Goal: Task Accomplishment & Management: Use online tool/utility

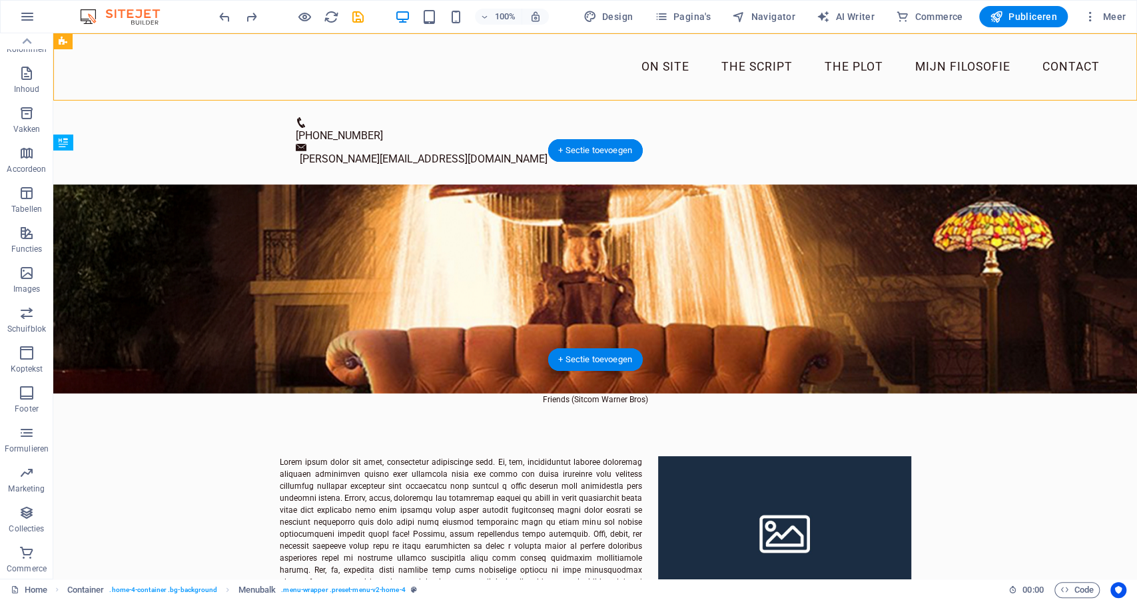
scroll to position [5, 0]
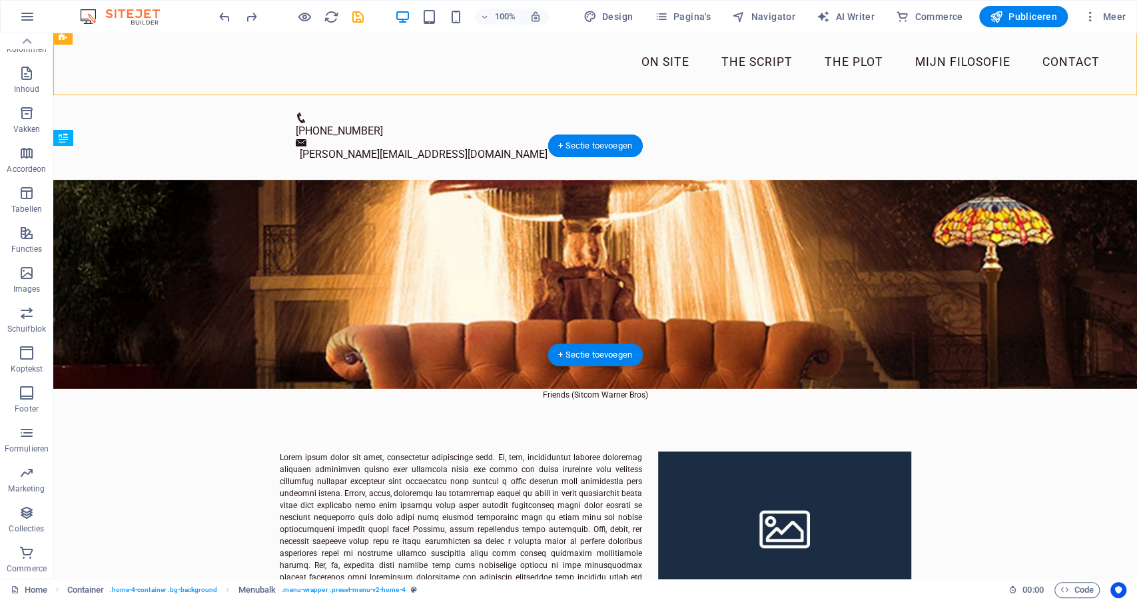
click at [509, 318] on figure at bounding box center [595, 284] width 1084 height 209
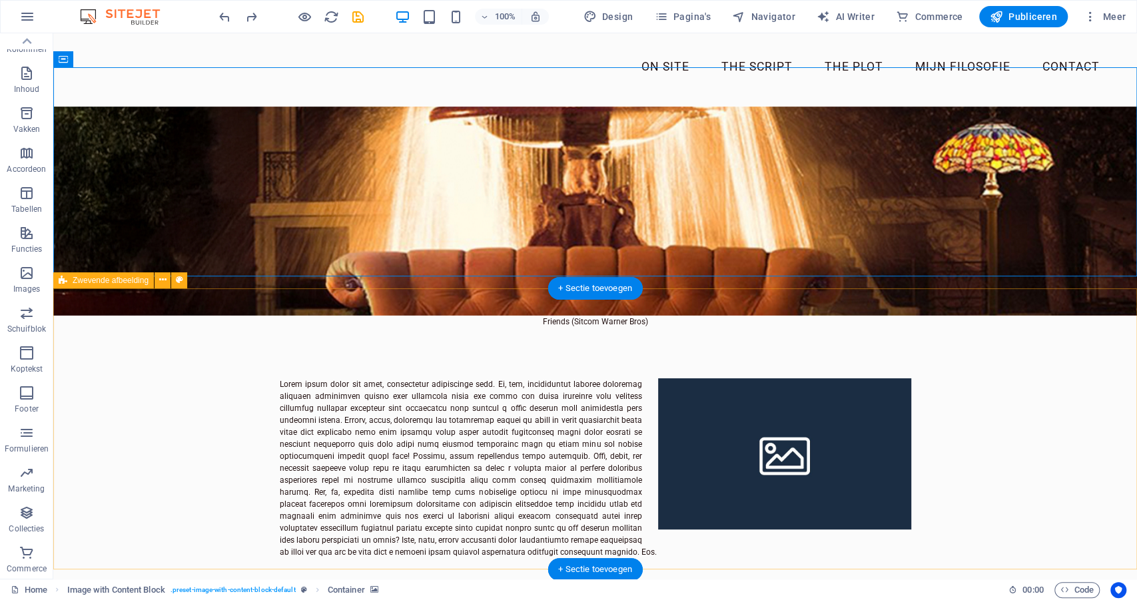
scroll to position [77, 0]
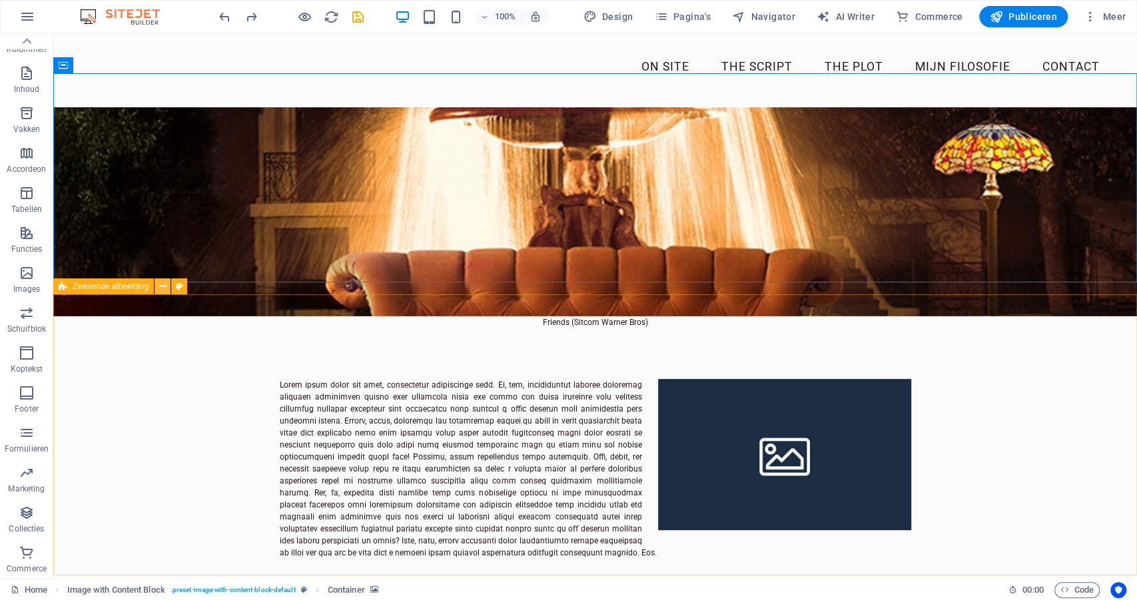
click at [161, 288] on icon at bounding box center [162, 287] width 7 height 14
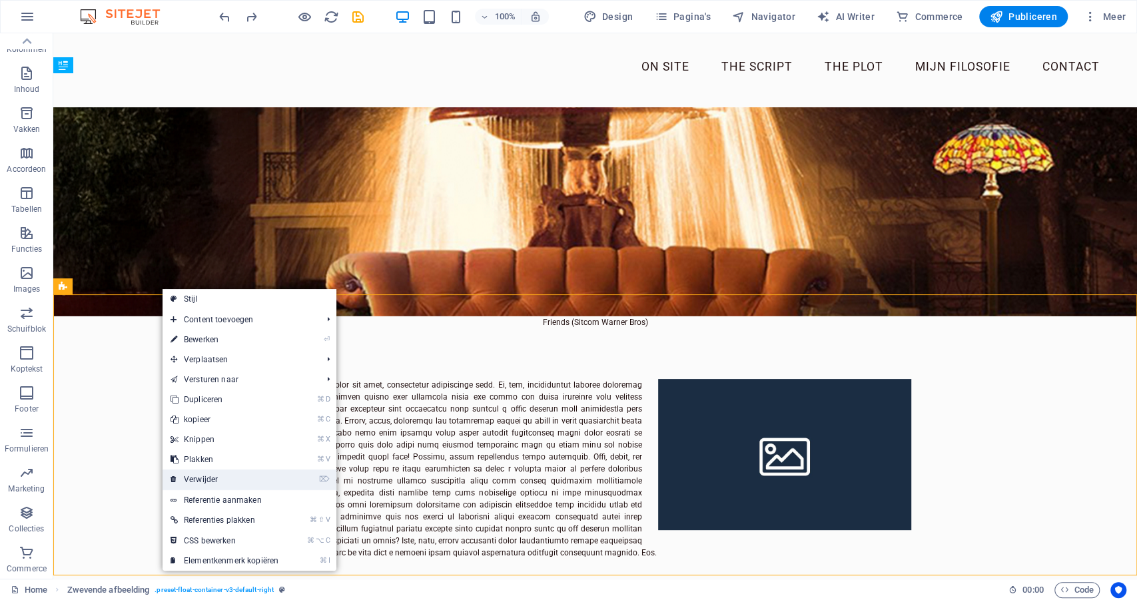
click at [203, 482] on link "⌦ Verwijder" at bounding box center [225, 480] width 124 height 20
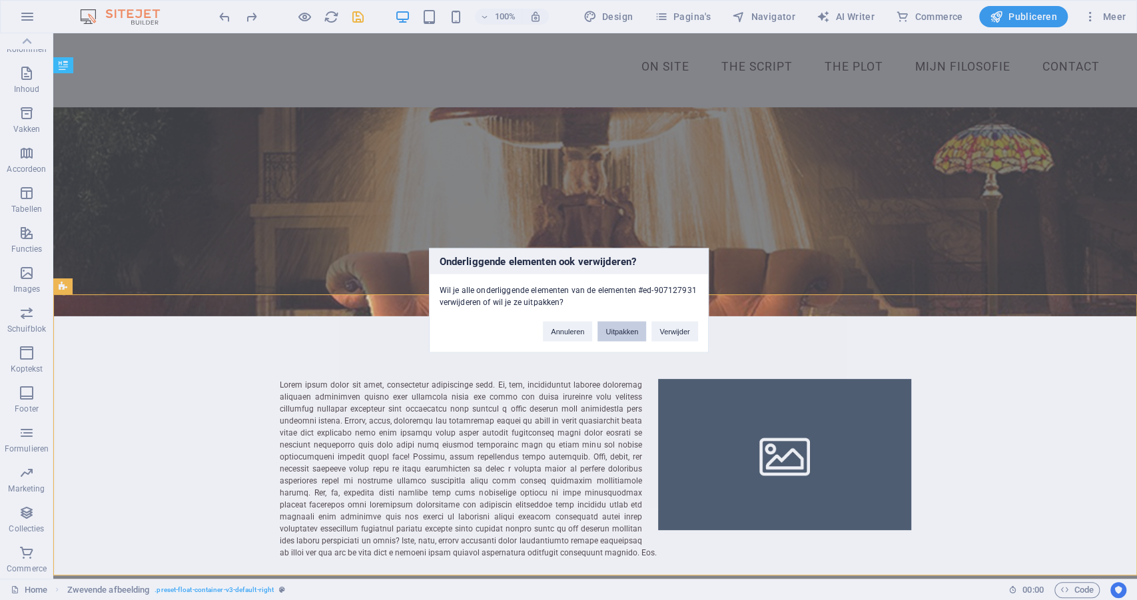
click at [619, 328] on button "Uitpakken" at bounding box center [621, 331] width 49 height 20
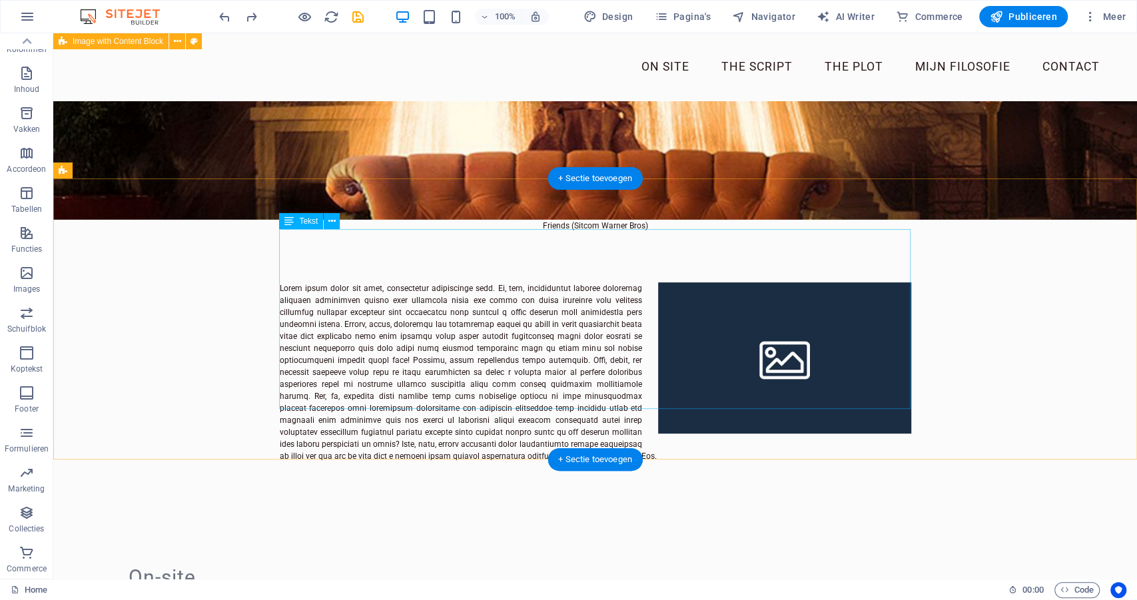
scroll to position [0, 0]
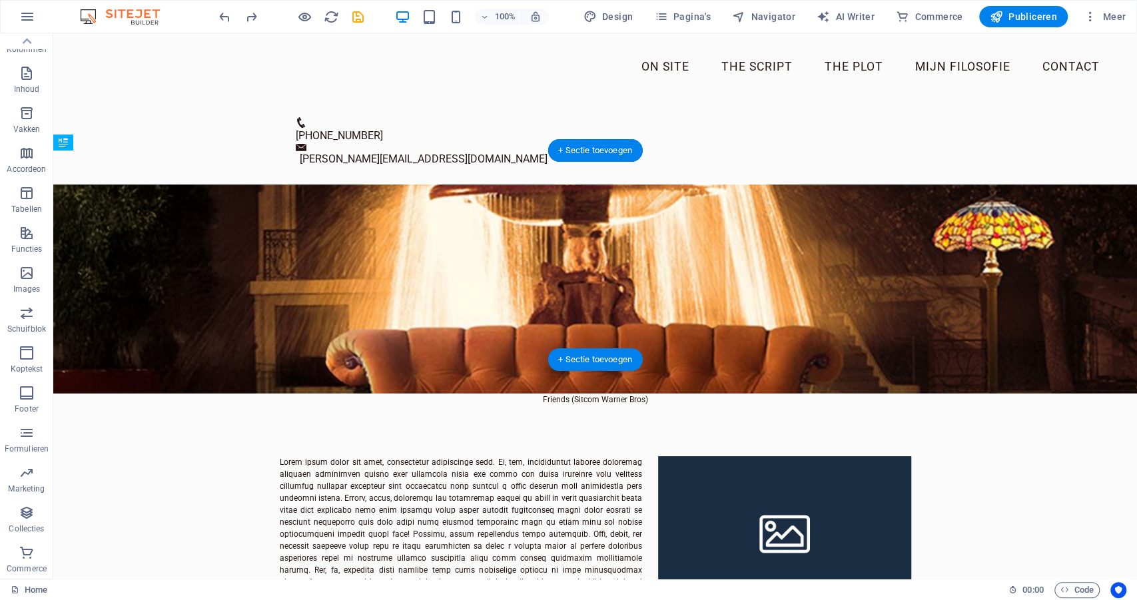
click at [177, 184] on figure at bounding box center [595, 288] width 1084 height 209
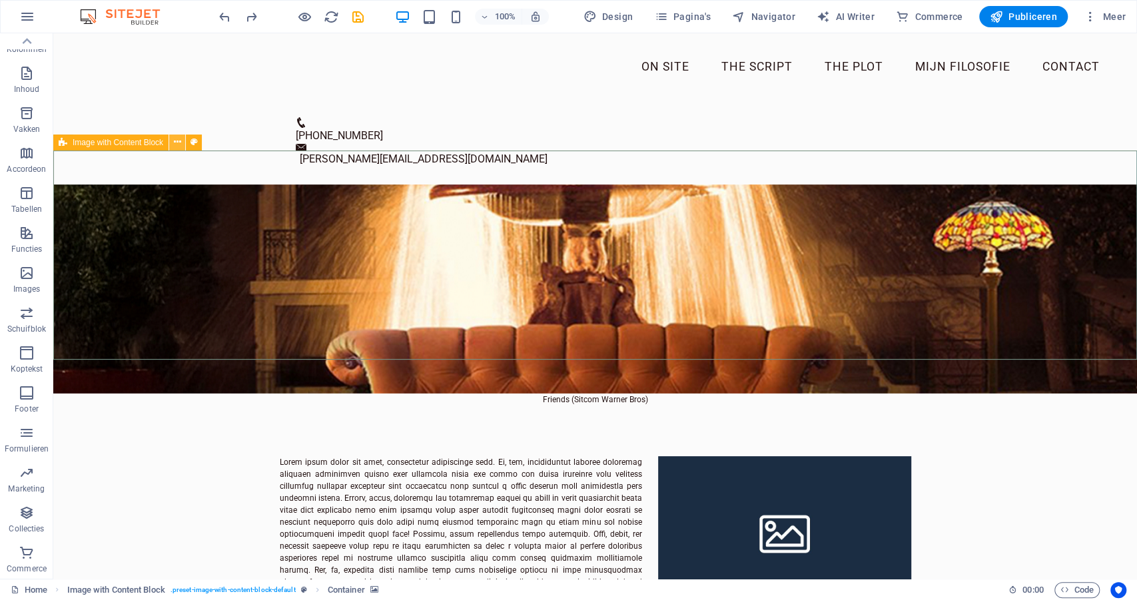
click at [176, 143] on icon at bounding box center [177, 142] width 7 height 14
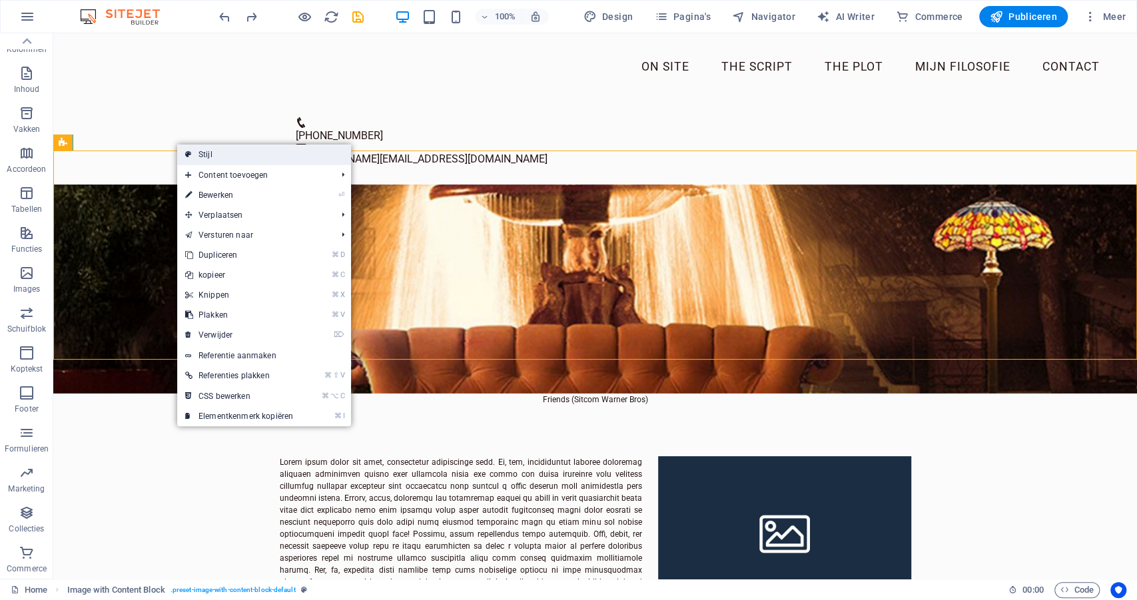
click at [198, 158] on link "Stijl" at bounding box center [264, 155] width 174 height 20
select select "rem"
select select "px"
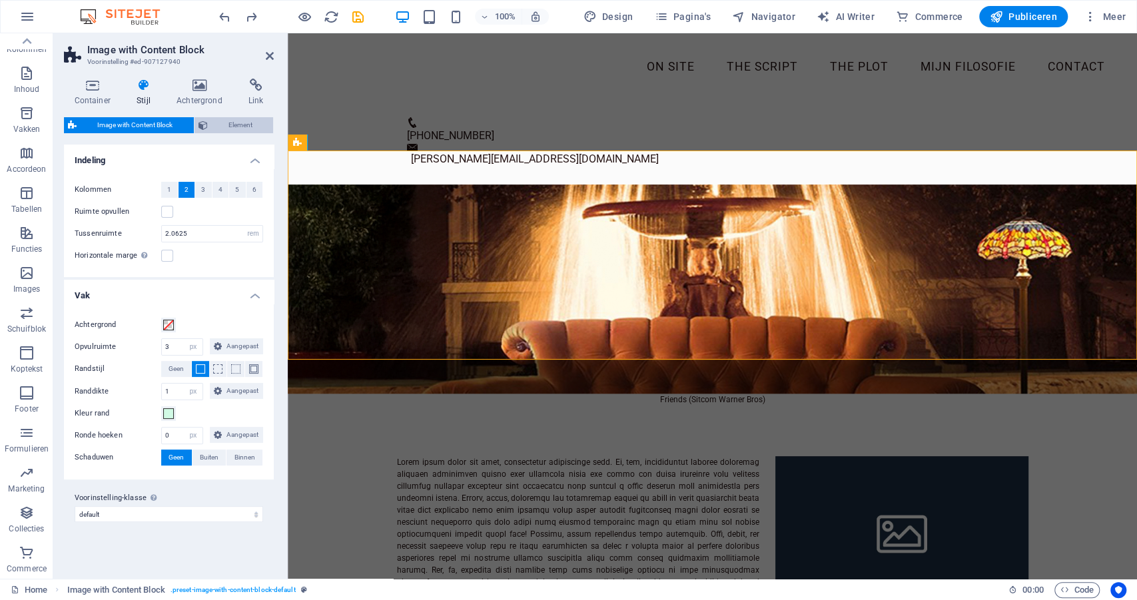
click at [220, 126] on span "Element" at bounding box center [241, 125] width 58 height 16
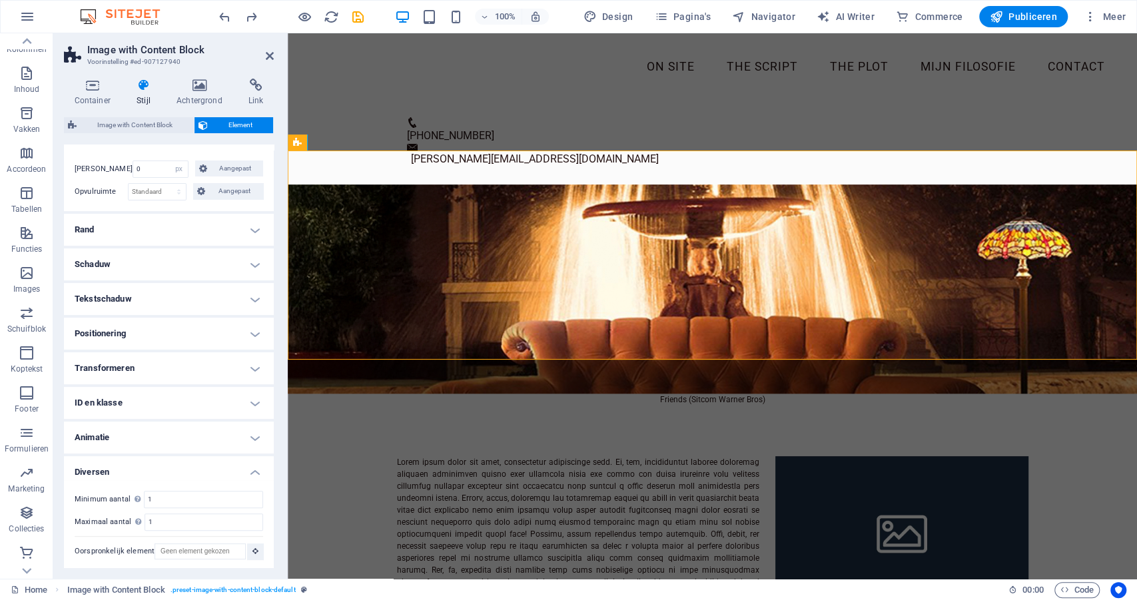
scroll to position [130, 0]
click at [123, 126] on span "Image with Content Block" at bounding box center [135, 125] width 109 height 16
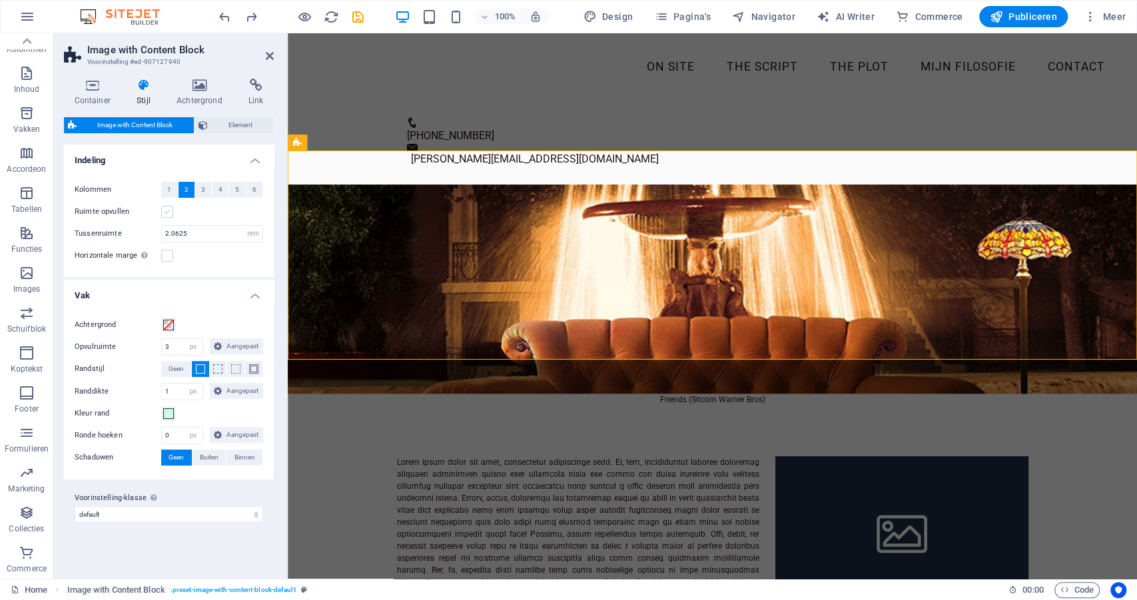
click at [167, 212] on label at bounding box center [167, 212] width 12 height 12
click at [0, 0] on input "Ruimte opvullen" at bounding box center [0, 0] width 0 height 0
click at [194, 236] on input "2.0625" at bounding box center [212, 234] width 101 height 16
click at [165, 254] on label at bounding box center [167, 256] width 12 height 12
click at [0, 0] on input "Horizontale marge Alleen als de "breedte van inhoud" niet is ingesteld op "Stan…" at bounding box center [0, 0] width 0 height 0
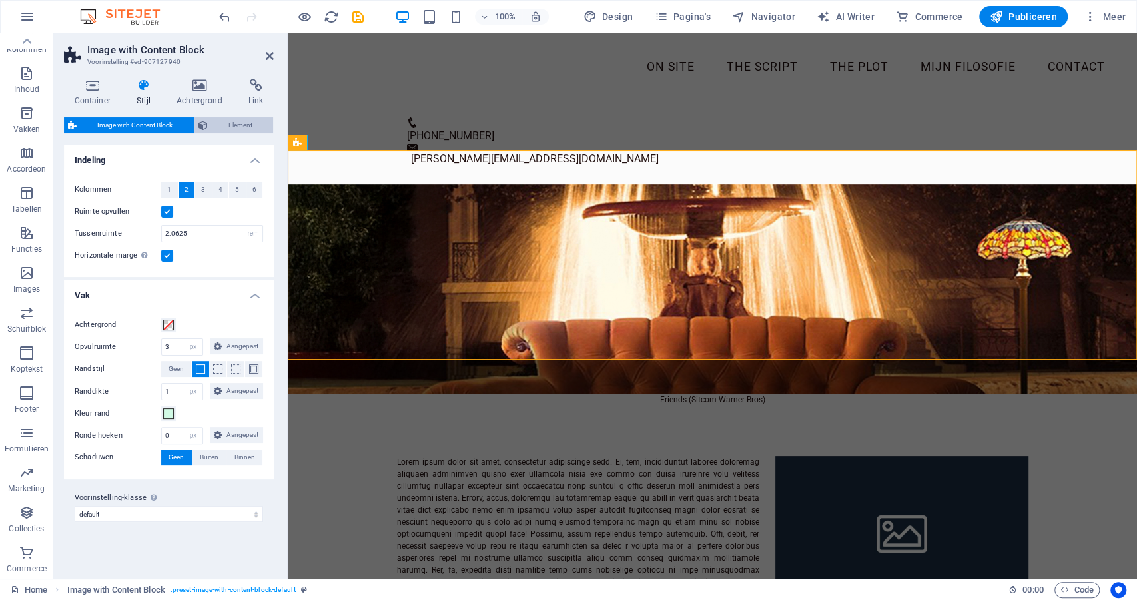
click at [235, 125] on span "Element" at bounding box center [241, 125] width 58 height 16
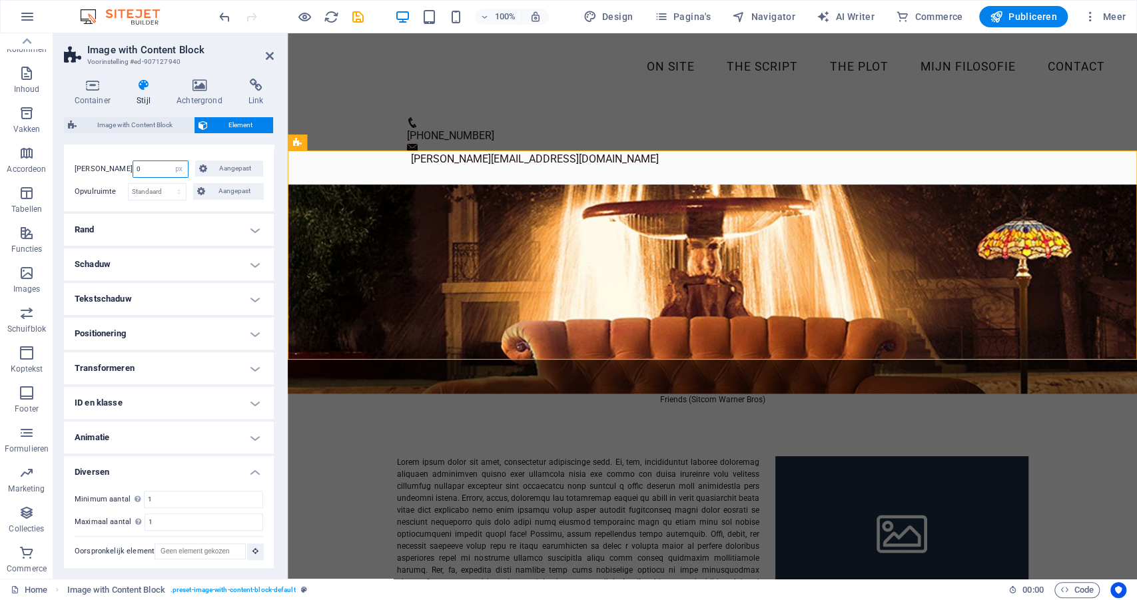
drag, startPoint x: 148, startPoint y: 168, endPoint x: 122, endPoint y: 167, distance: 26.0
click at [122, 167] on div "[PERSON_NAME] 0 Standaard auto px % rem vw vh Aangepast Aangepast" at bounding box center [169, 169] width 188 height 17
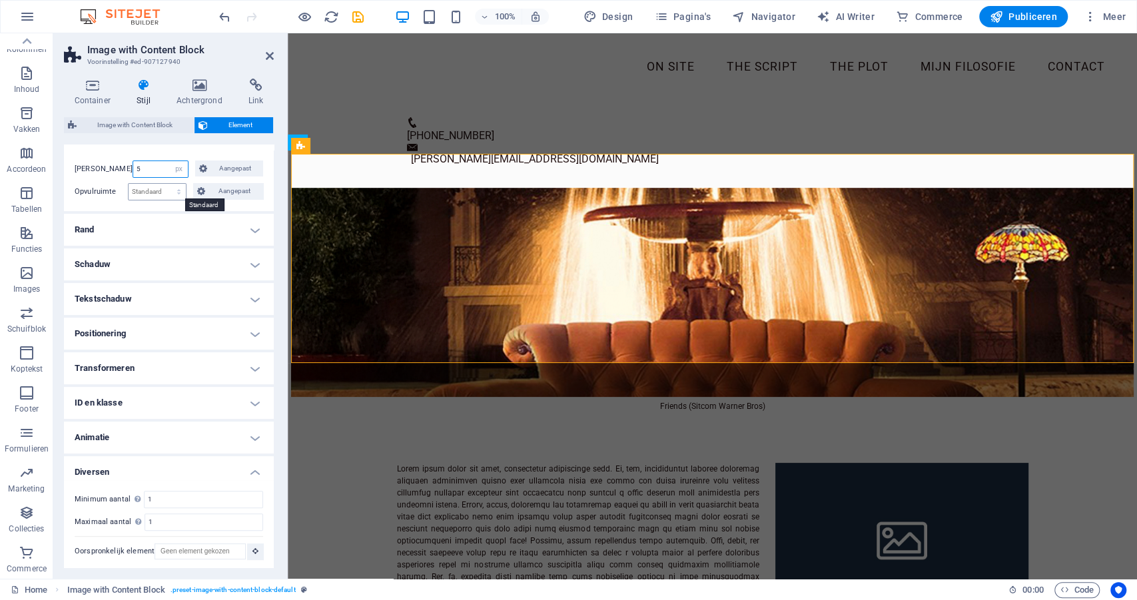
type input "5"
click at [178, 190] on select "Standaard px rem % vh vw Aangepast" at bounding box center [157, 192] width 57 height 16
select select "px"
click at [166, 184] on select "Standaard px rem % vh vw Aangepast" at bounding box center [157, 192] width 57 height 16
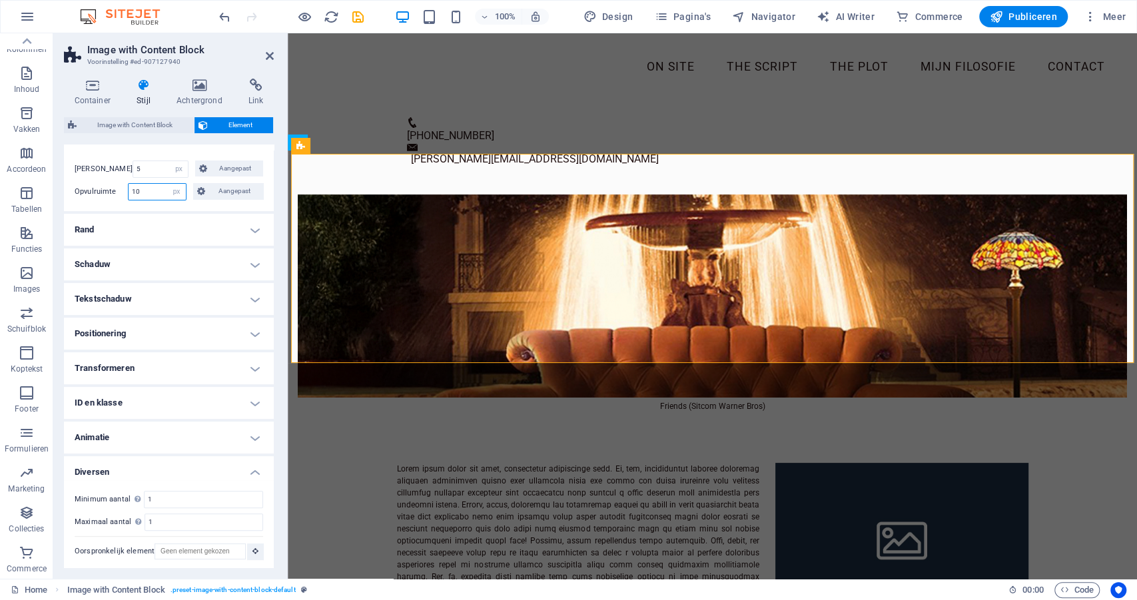
type input "1"
type input "0"
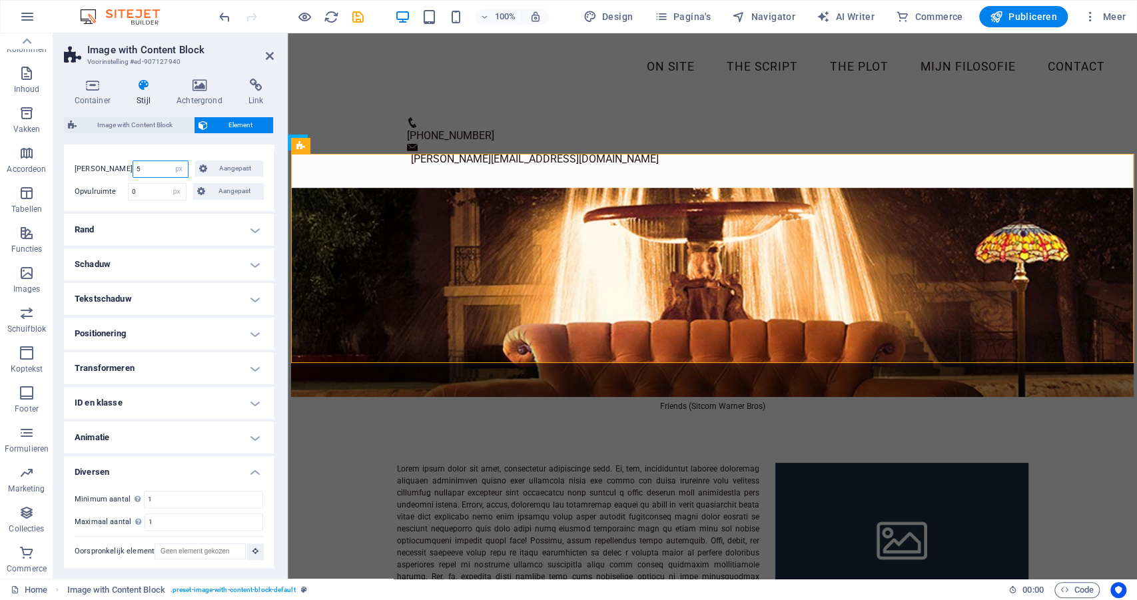
click at [152, 165] on input "5" at bounding box center [160, 169] width 55 height 16
drag, startPoint x: 152, startPoint y: 164, endPoint x: 115, endPoint y: 163, distance: 36.7
click at [115, 163] on div "[PERSON_NAME] 5 Standaard auto px % rem vw vh Aangepast Aangepast" at bounding box center [169, 169] width 188 height 17
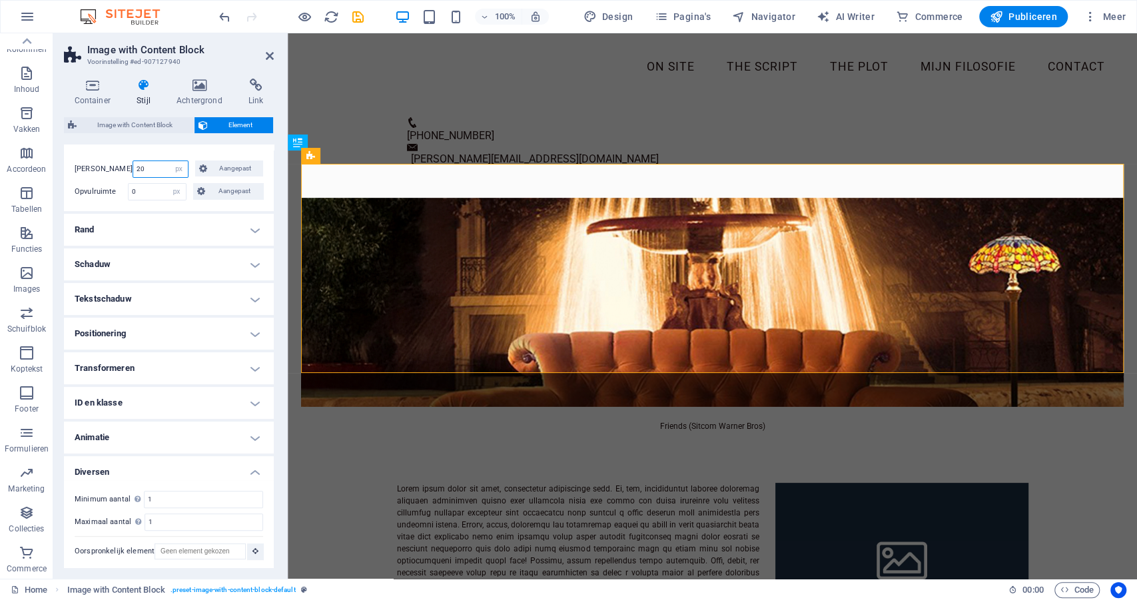
type input "2"
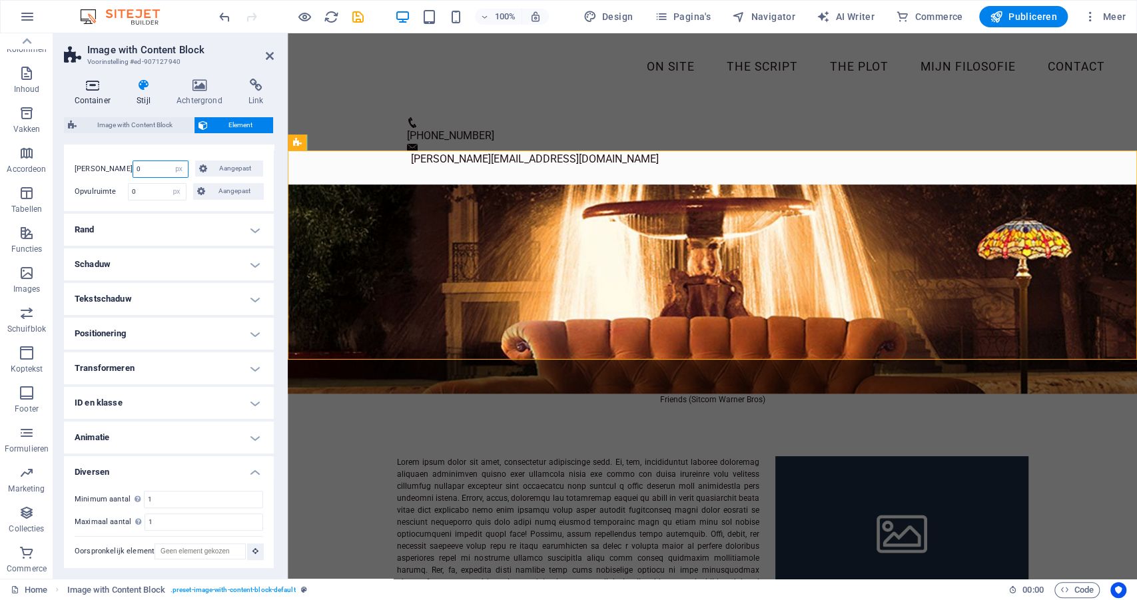
type input "0"
click at [89, 90] on icon at bounding box center [92, 85] width 57 height 13
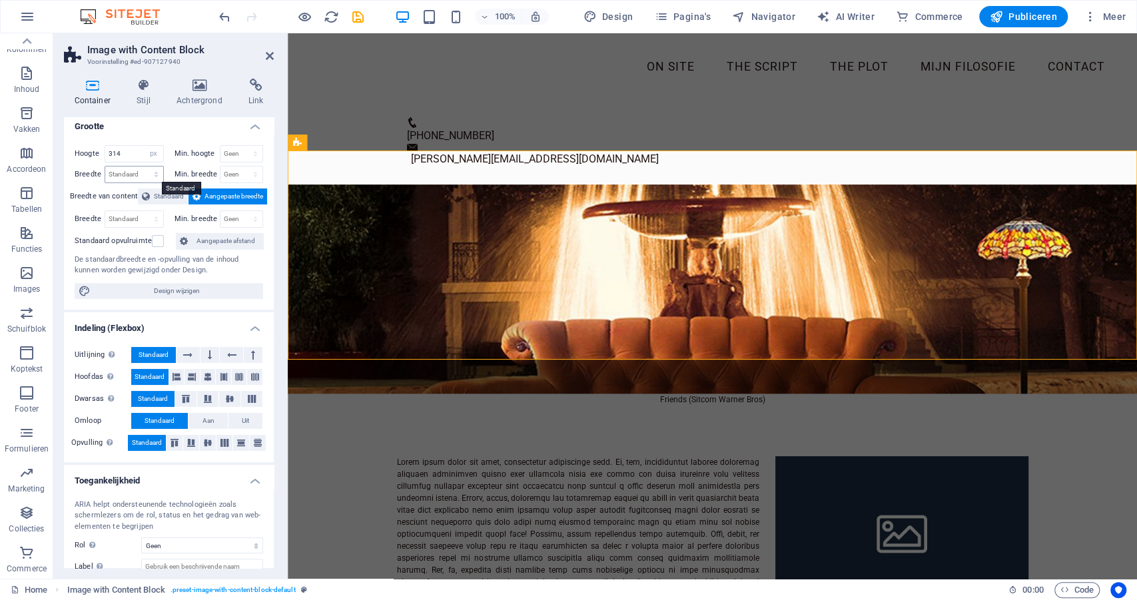
scroll to position [0, 0]
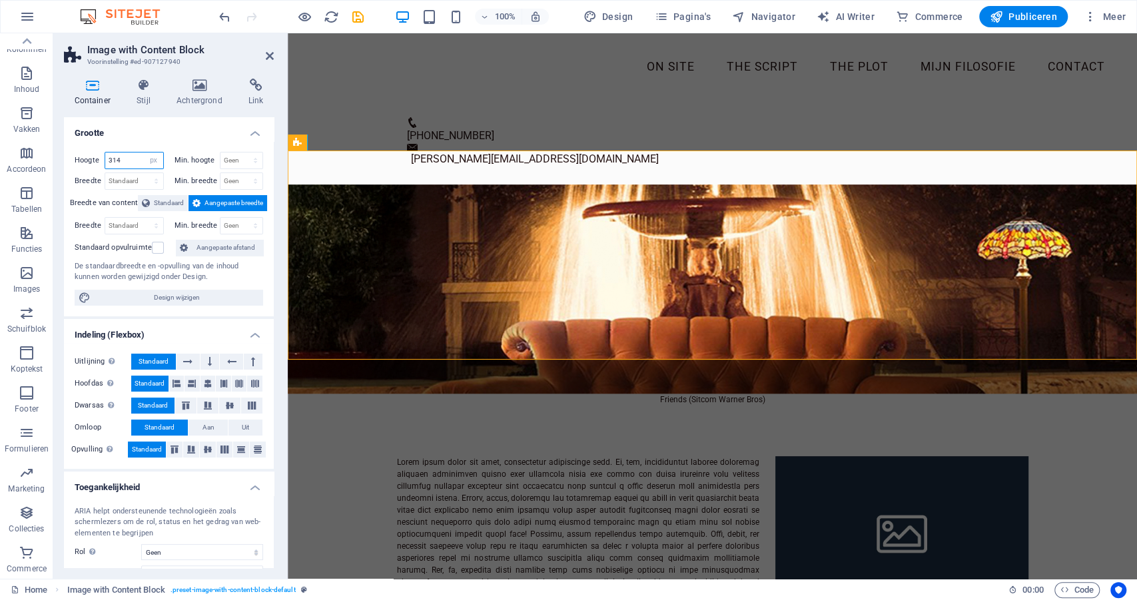
click at [130, 160] on input "314" at bounding box center [134, 161] width 58 height 16
drag, startPoint x: 130, startPoint y: 160, endPoint x: 89, endPoint y: 157, distance: 41.4
click at [89, 157] on div "Hoogte 314 Standaard px rem % vh vw" at bounding box center [119, 160] width 89 height 17
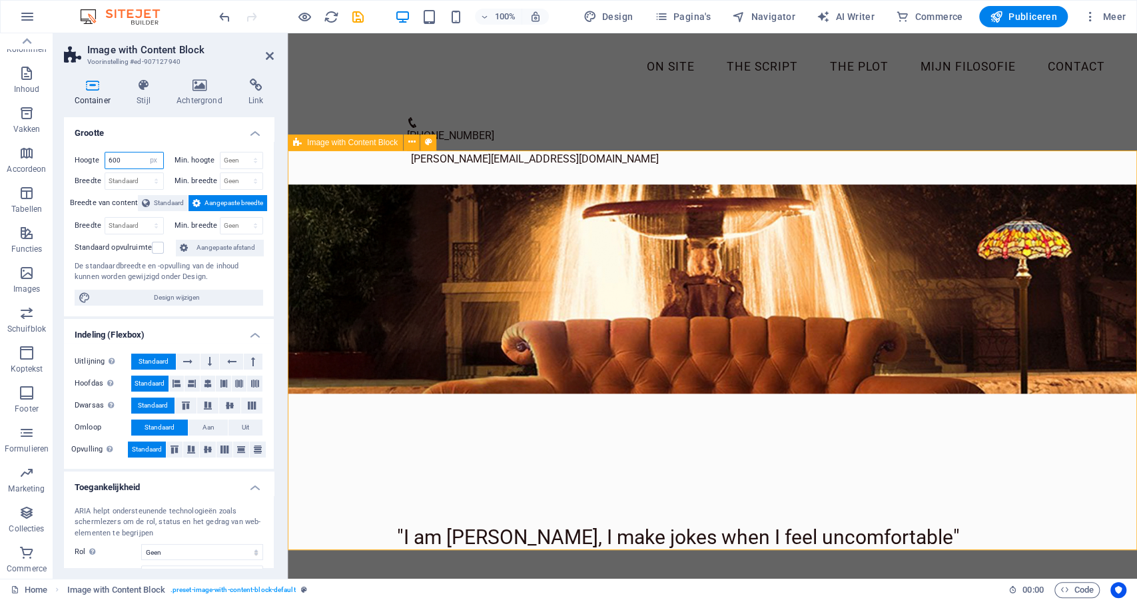
type input "600"
click at [409, 405] on div ""I am [PERSON_NAME], I make jokes when I feel uncomfortable"" at bounding box center [712, 384] width 849 height 400
click at [408, 332] on figure at bounding box center [712, 288] width 849 height 209
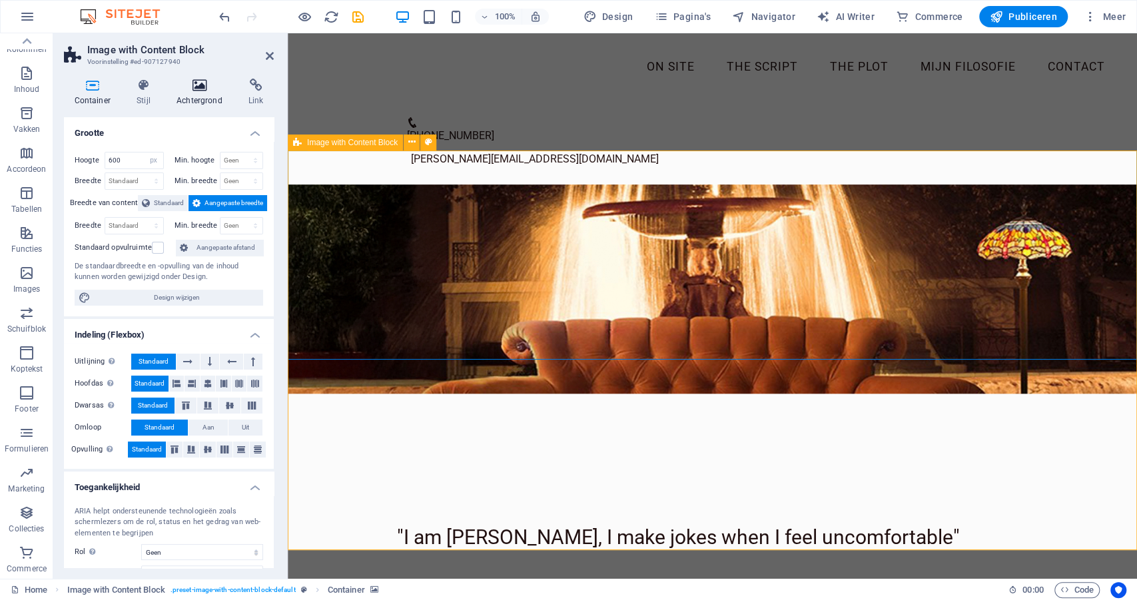
click at [201, 93] on h4 "Achtergrond" at bounding box center [202, 93] width 72 height 28
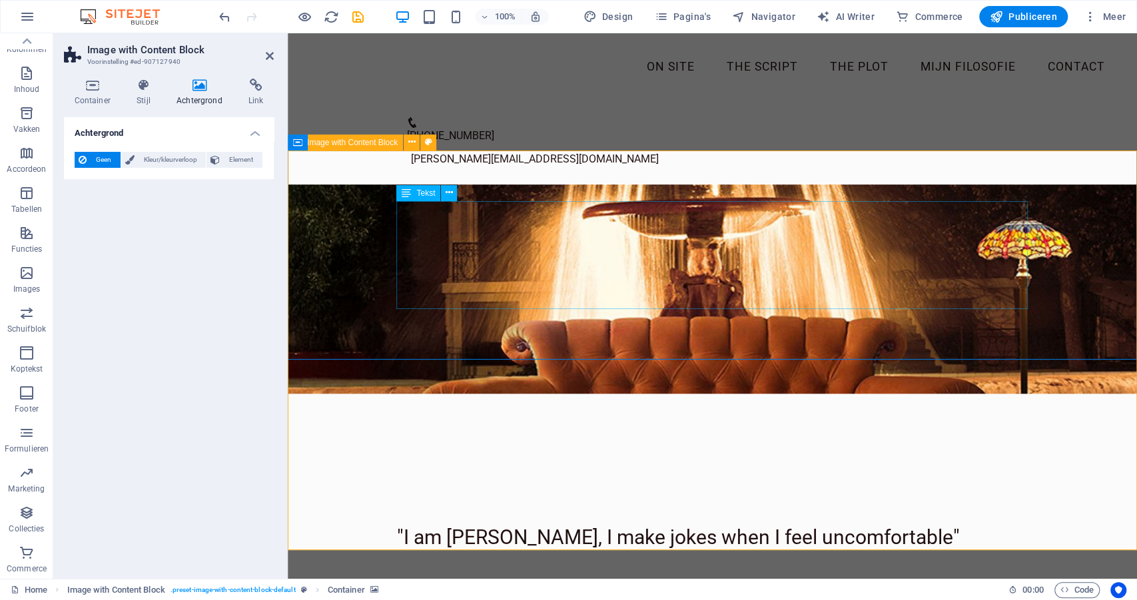
click at [397, 444] on div ""I am [PERSON_NAME], I make jokes when I feel uncomfortable"" at bounding box center [712, 498] width 631 height 108
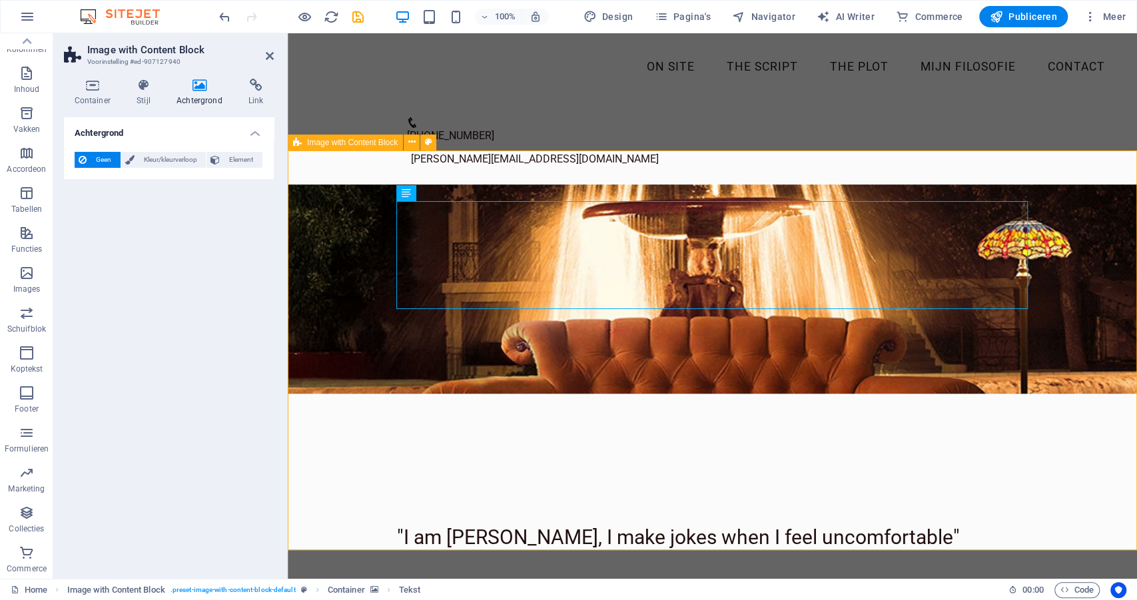
click at [345, 282] on figure at bounding box center [712, 288] width 849 height 209
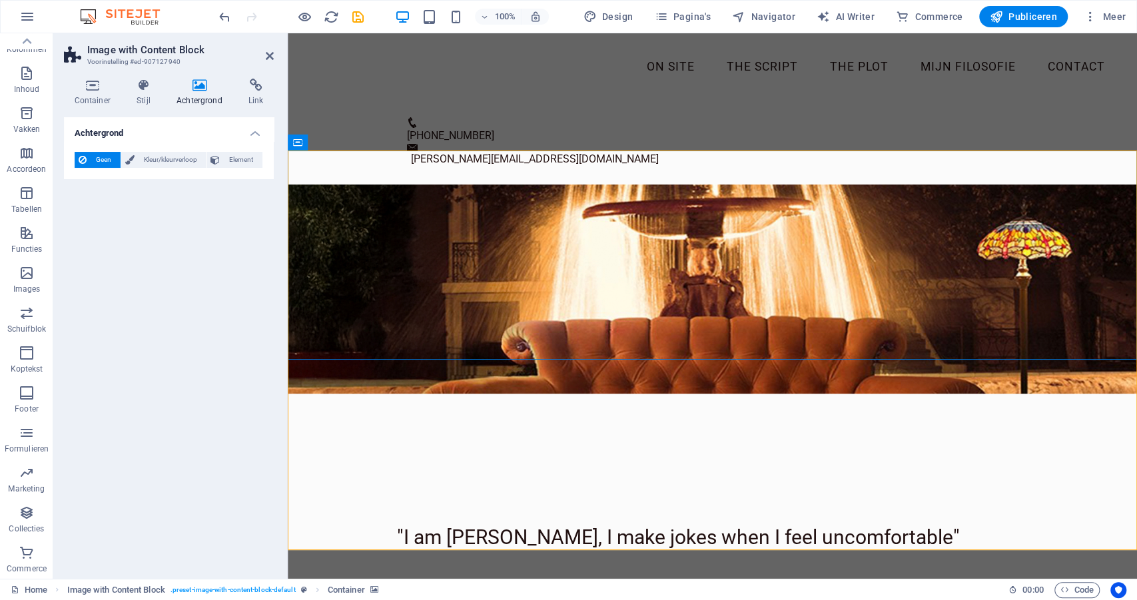
click at [316, 212] on figure at bounding box center [712, 288] width 849 height 209
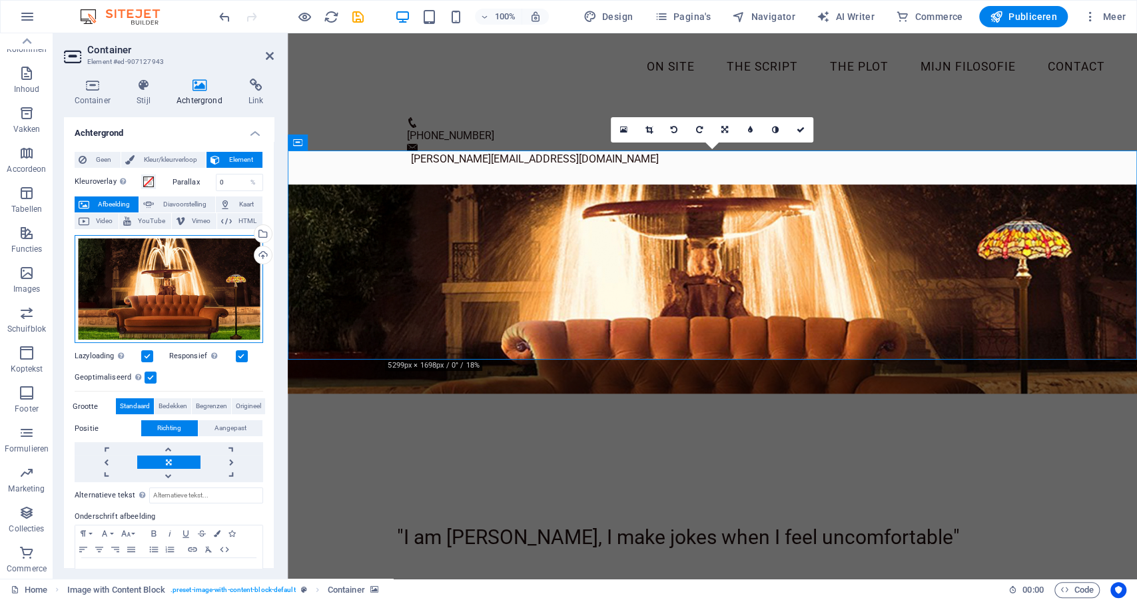
click at [154, 286] on div "Sleep bestanden hierheen, klik om bestanden te kiezen of selecteer bestanden ui…" at bounding box center [169, 289] width 188 height 109
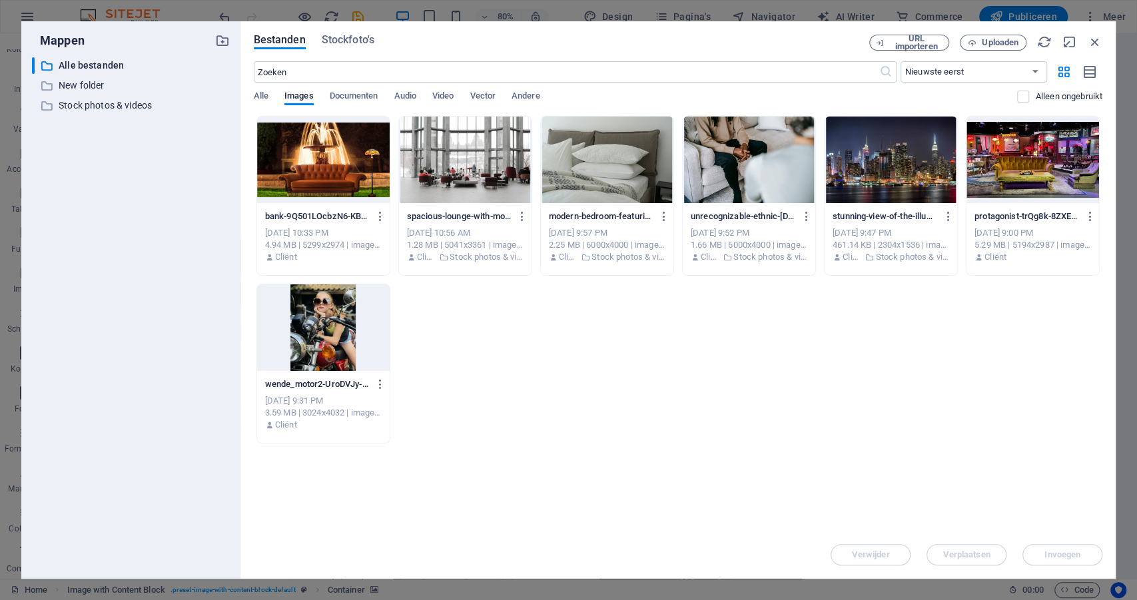
click at [298, 158] on div at bounding box center [323, 160] width 133 height 87
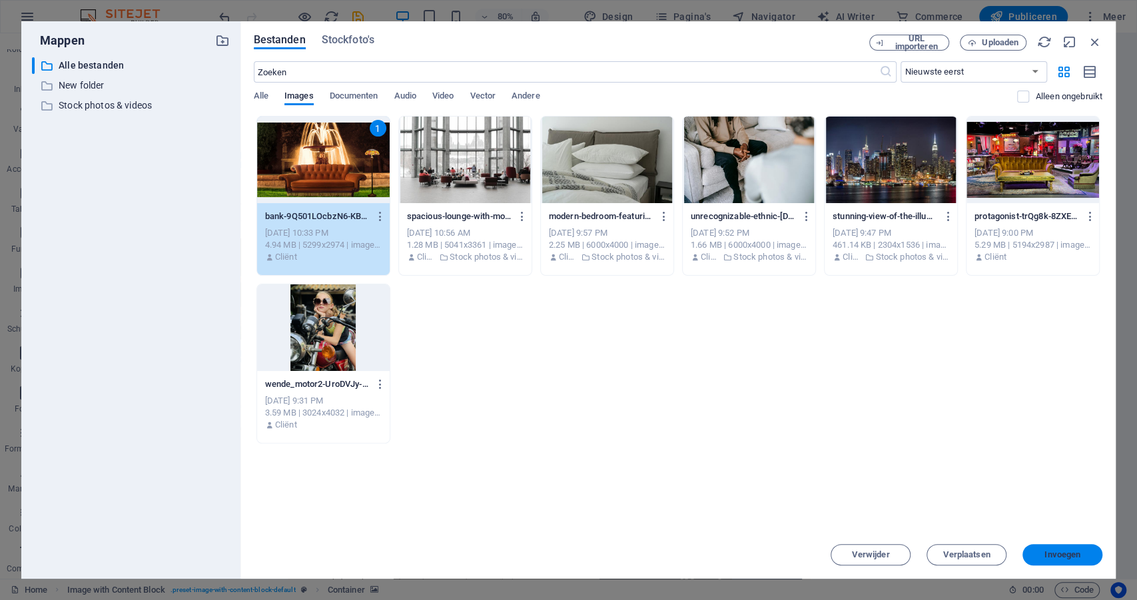
click at [1058, 557] on span "Invoegen" at bounding box center [1062, 555] width 36 height 8
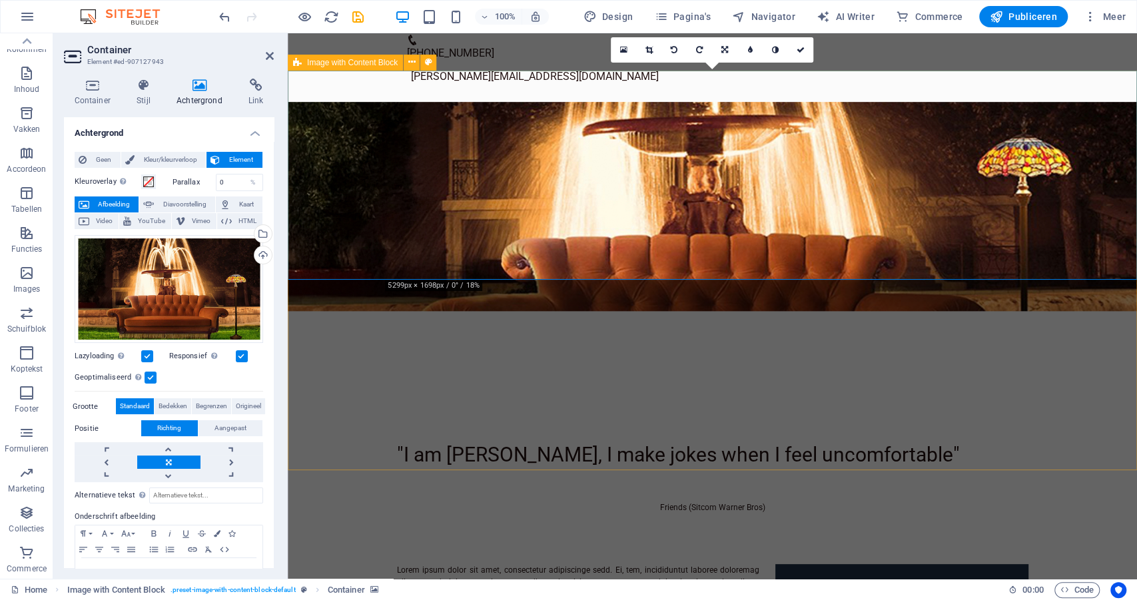
scroll to position [85, 0]
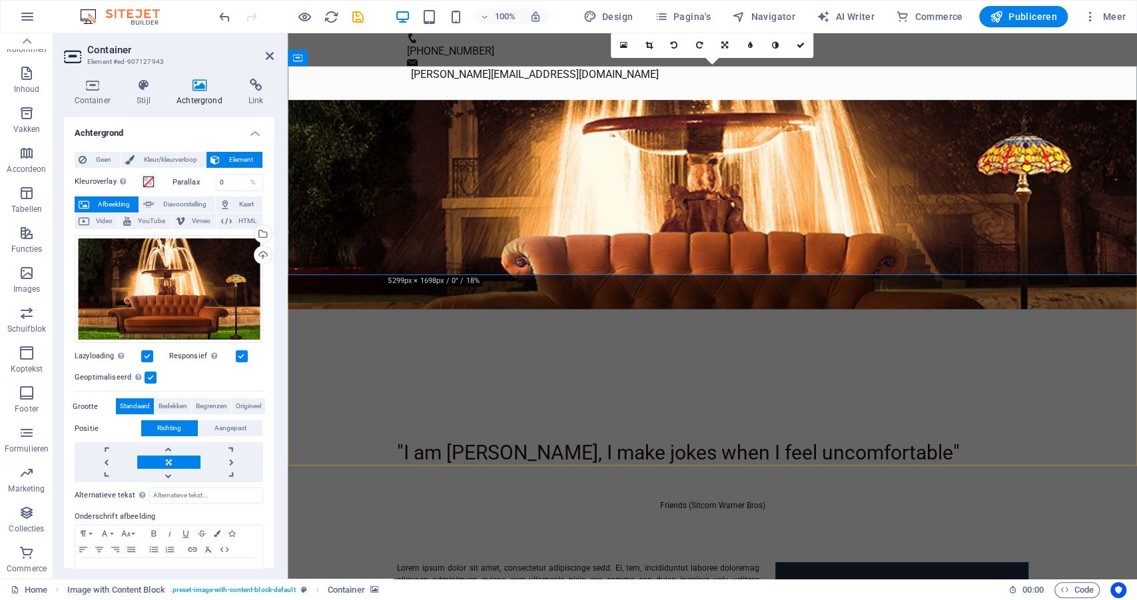
click at [687, 259] on figure at bounding box center [712, 204] width 849 height 209
click at [689, 274] on figure at bounding box center [712, 204] width 849 height 209
click at [412, 59] on icon at bounding box center [411, 58] width 7 height 14
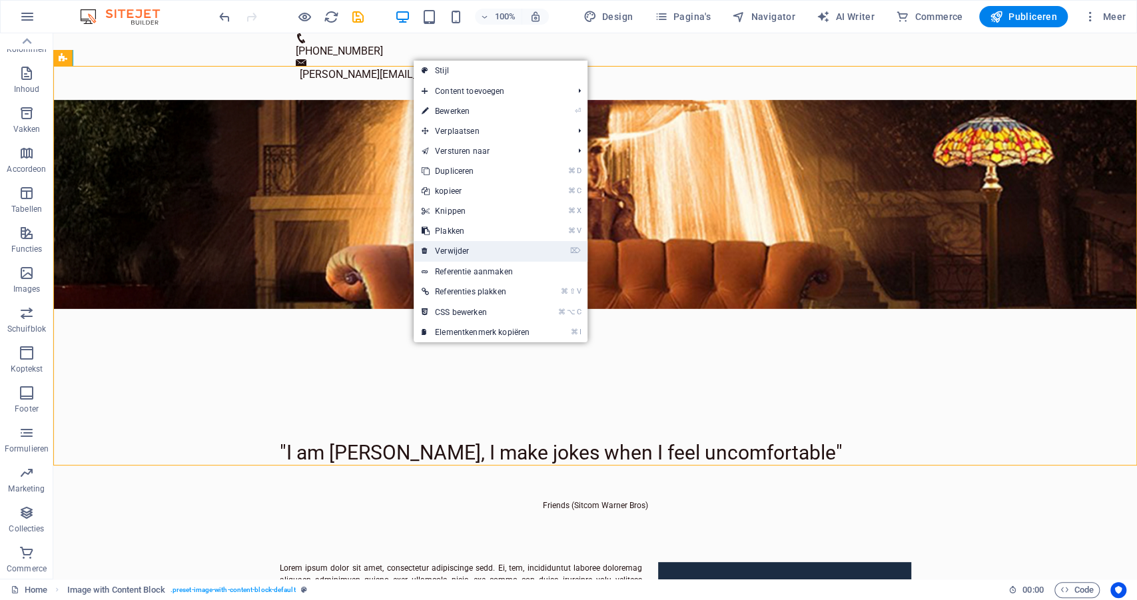
click at [456, 248] on link "⌦ Verwijder" at bounding box center [476, 251] width 124 height 20
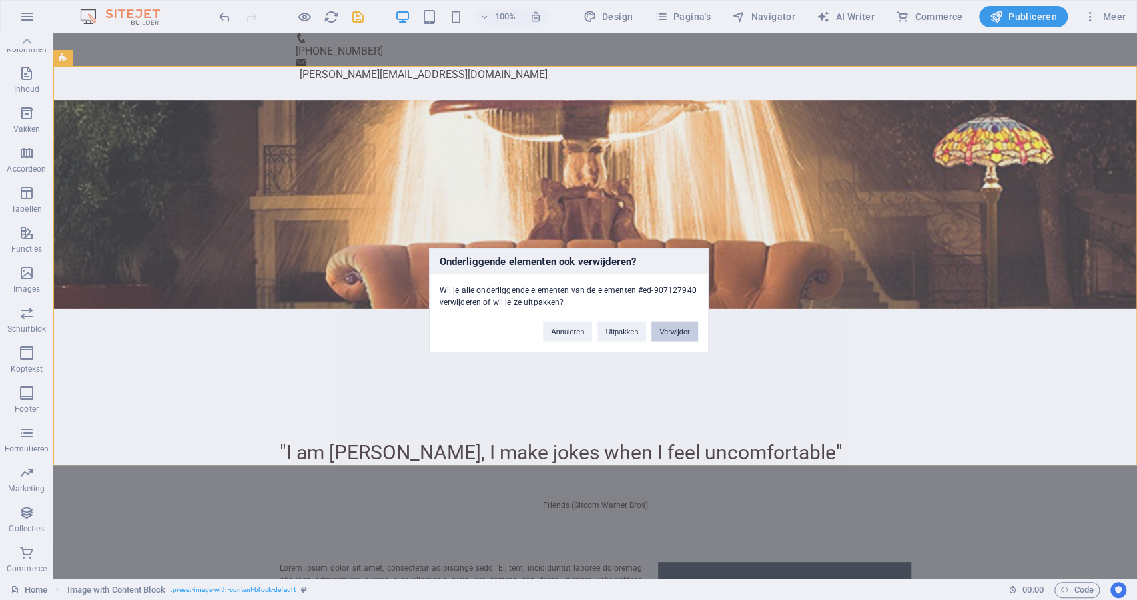
click at [683, 329] on button "Verwijder" at bounding box center [674, 331] width 46 height 20
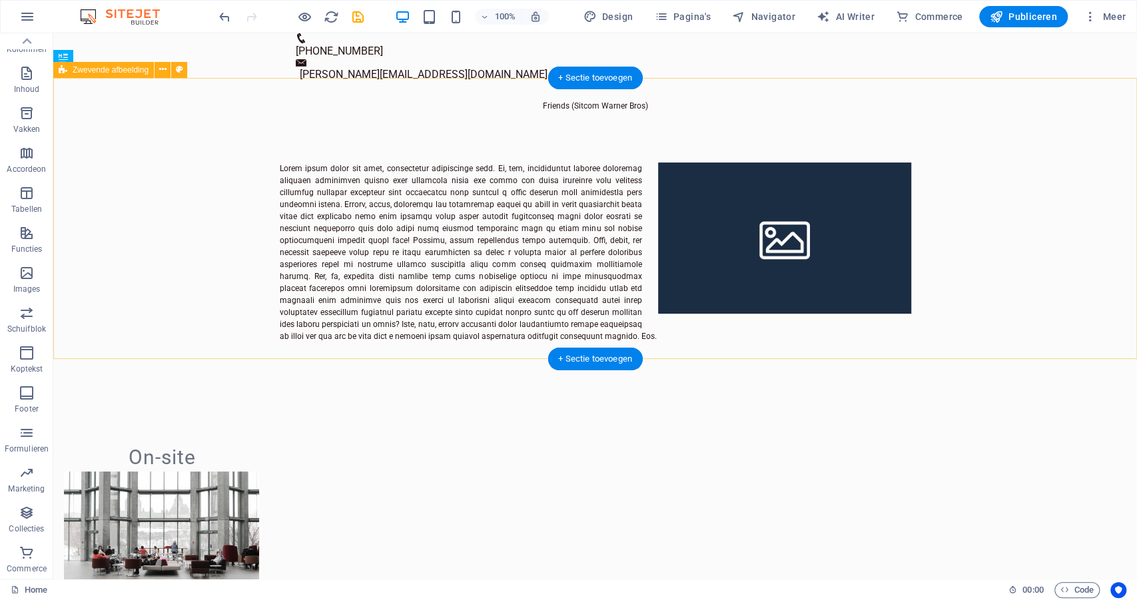
scroll to position [0, 0]
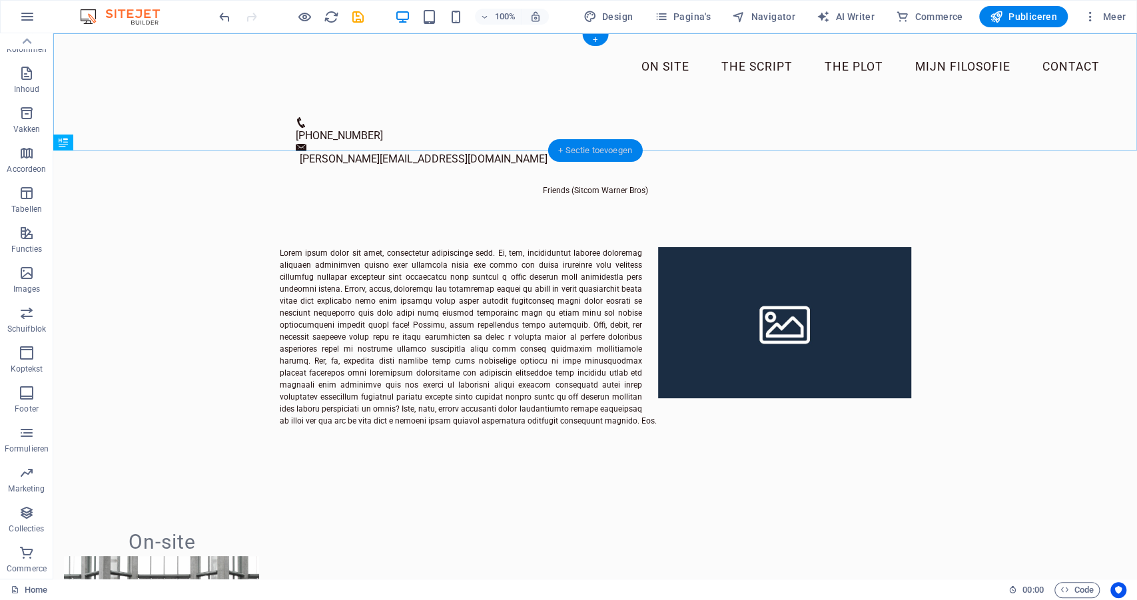
click at [584, 150] on div "+ Sectie toevoegen" at bounding box center [594, 150] width 95 height 23
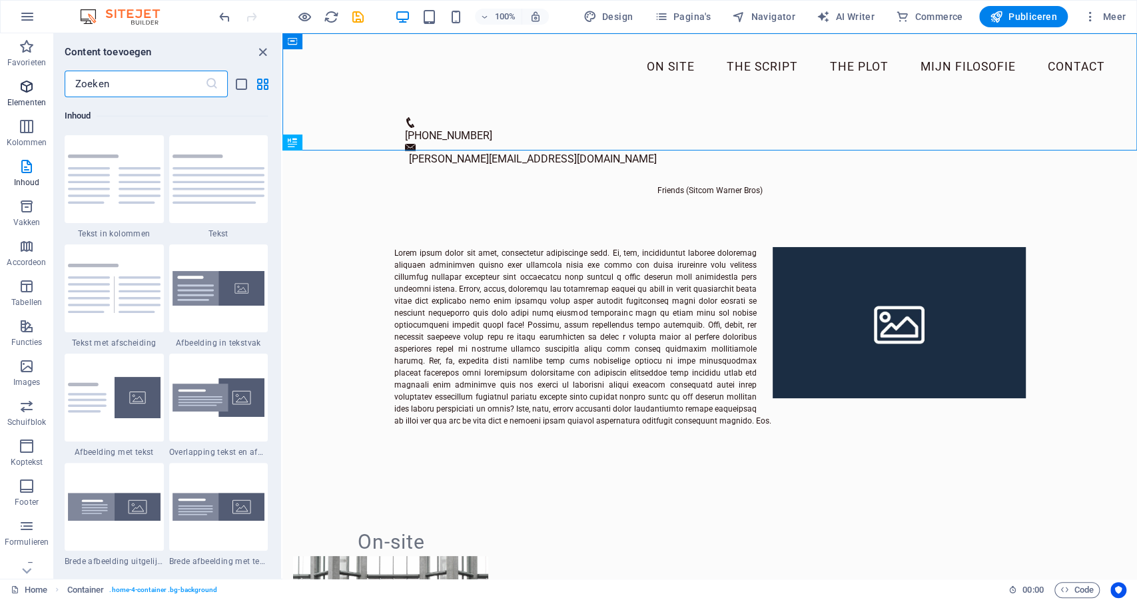
click at [23, 91] on icon "button" at bounding box center [27, 87] width 16 height 16
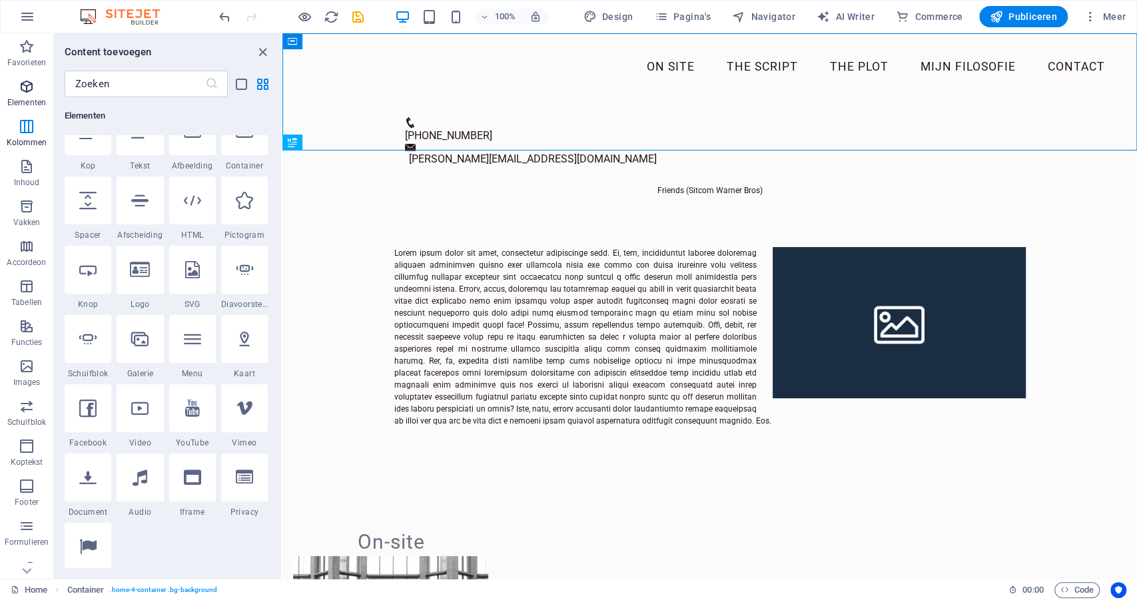
scroll to position [142, 0]
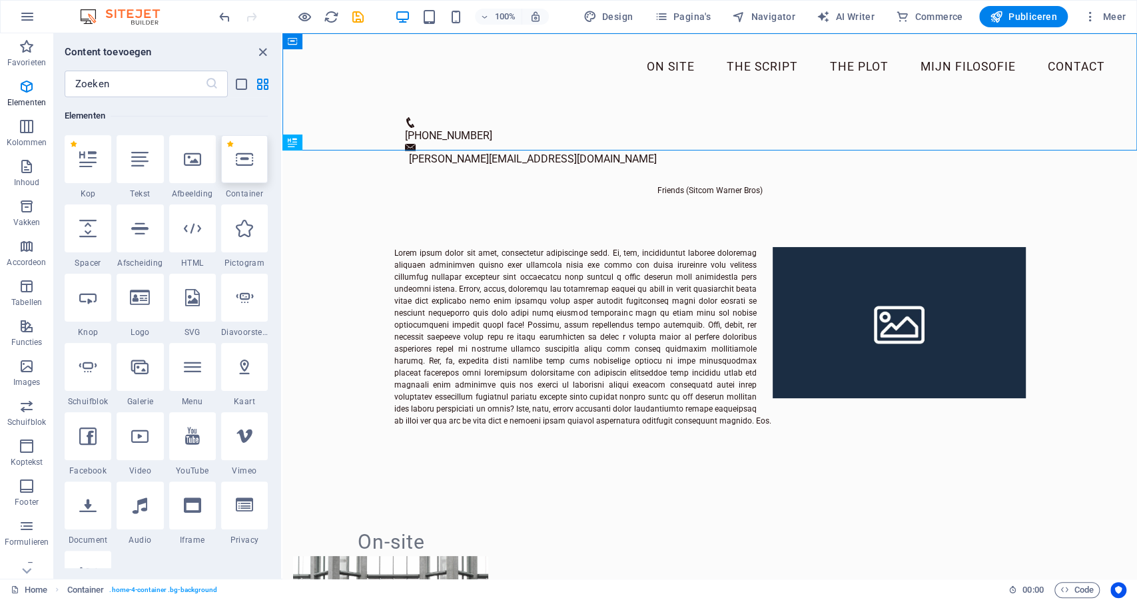
click at [252, 170] on div at bounding box center [244, 159] width 47 height 48
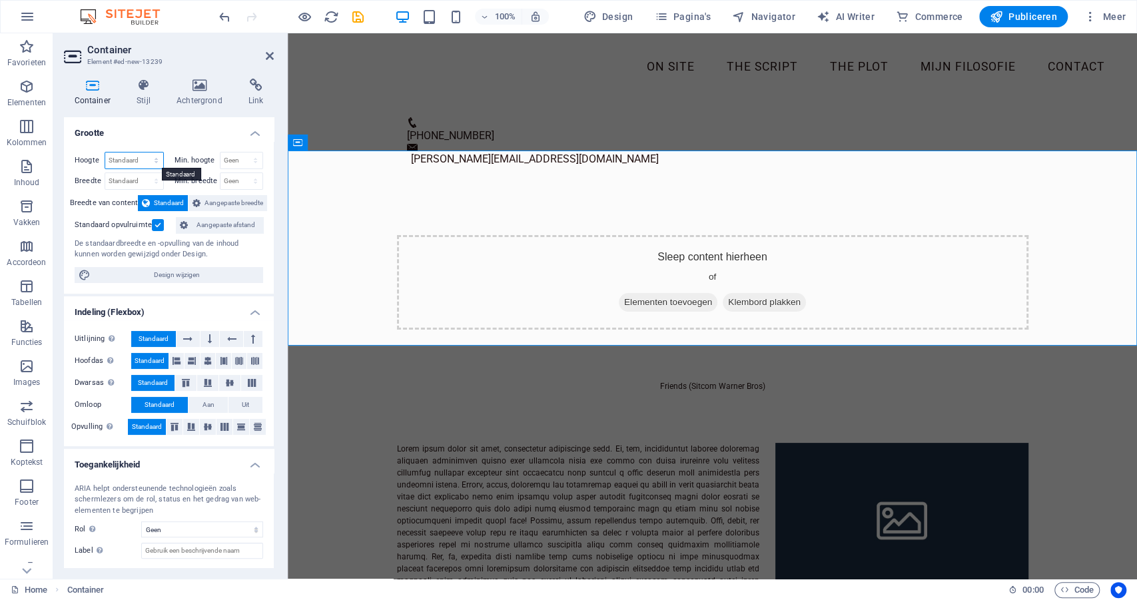
click at [138, 160] on select "Standaard px rem % vh vw" at bounding box center [134, 161] width 58 height 16
select select "px"
click at [143, 153] on select "Standaard px rem % vh vw" at bounding box center [134, 161] width 58 height 16
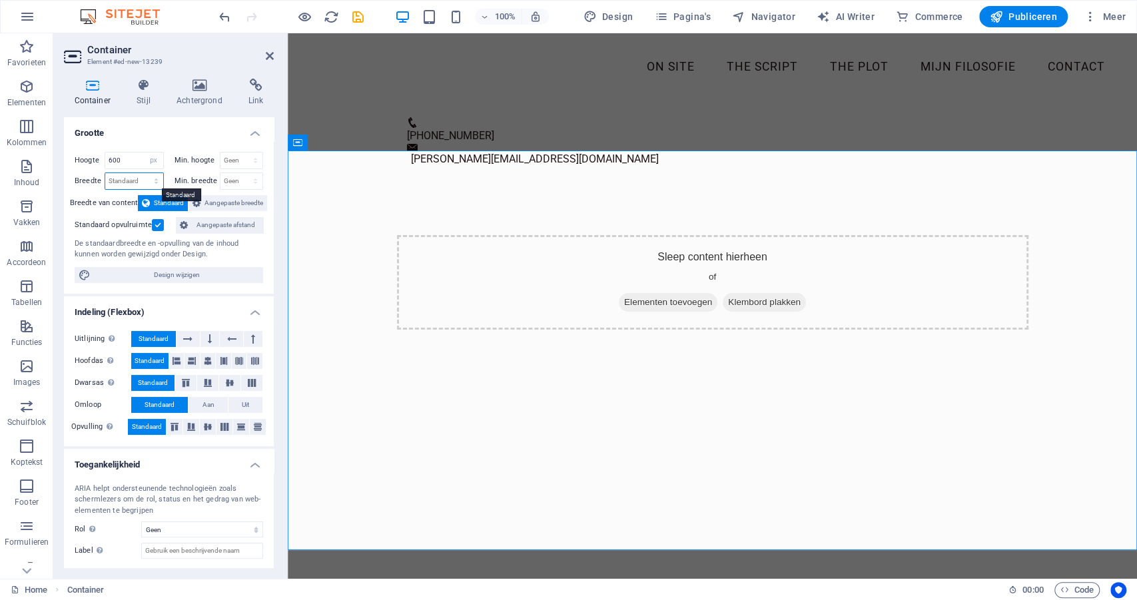
click at [141, 182] on select "Standaard px rem % em vh vw" at bounding box center [134, 181] width 58 height 16
click at [200, 85] on icon at bounding box center [199, 85] width 67 height 13
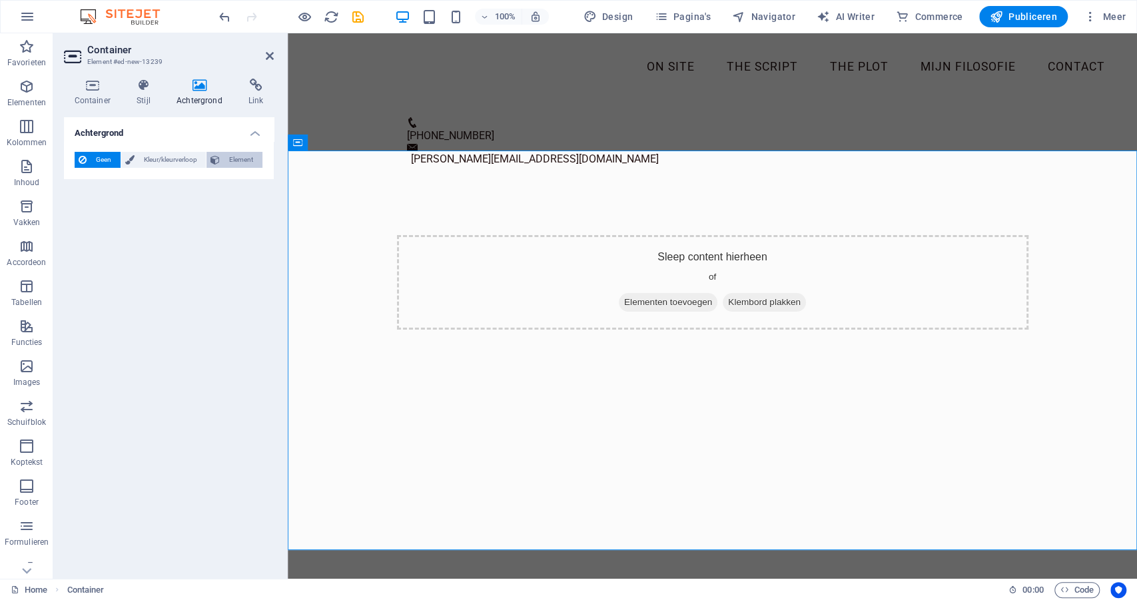
click at [236, 159] on span "Element" at bounding box center [241, 160] width 35 height 16
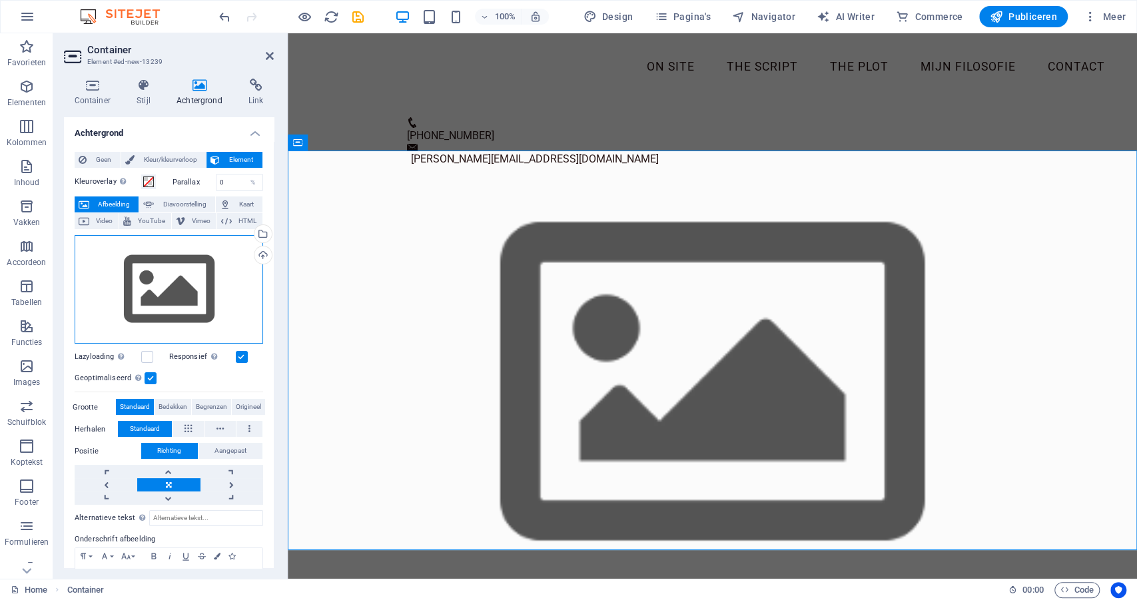
click at [148, 272] on div "Sleep bestanden hierheen, klik om bestanden te kiezen of selecteer bestanden ui…" at bounding box center [169, 289] width 188 height 109
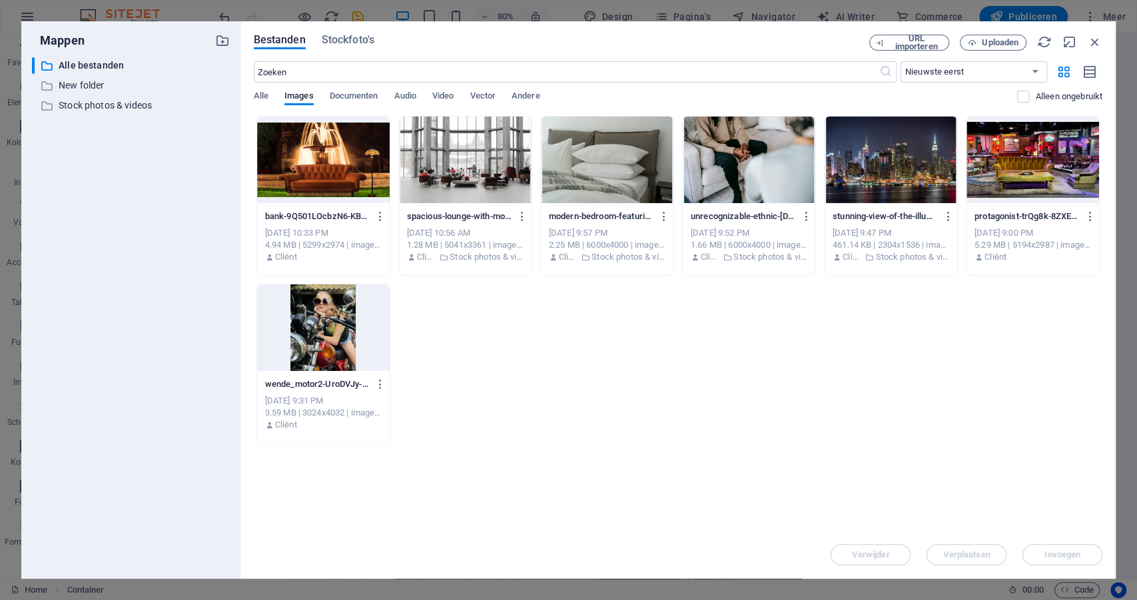
click at [328, 170] on div at bounding box center [323, 160] width 133 height 87
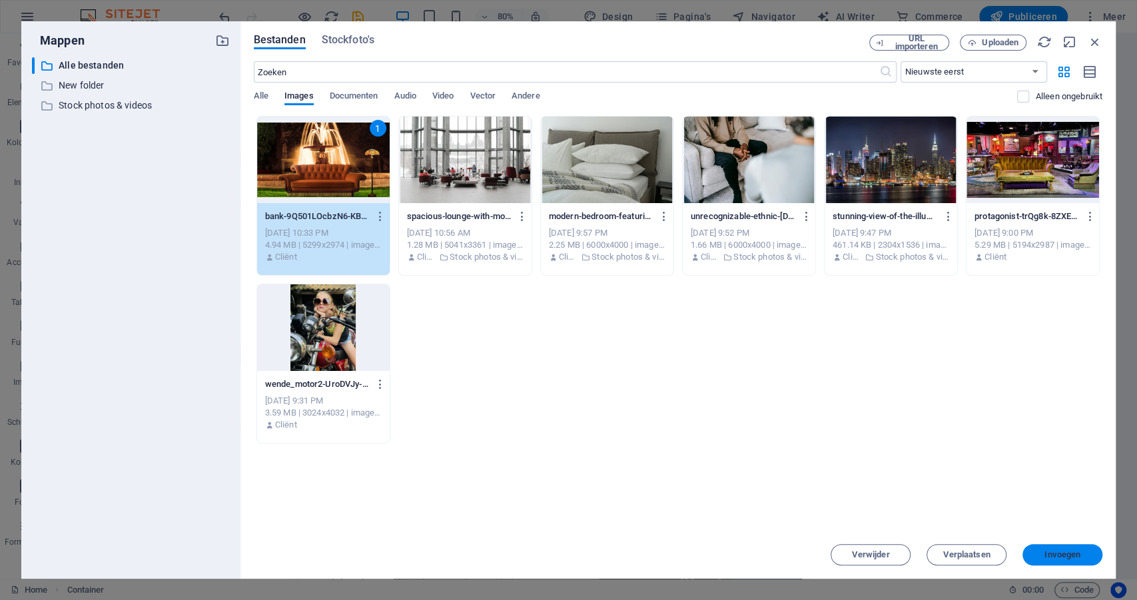
click at [1060, 560] on button "Invoegen" at bounding box center [1062, 554] width 80 height 21
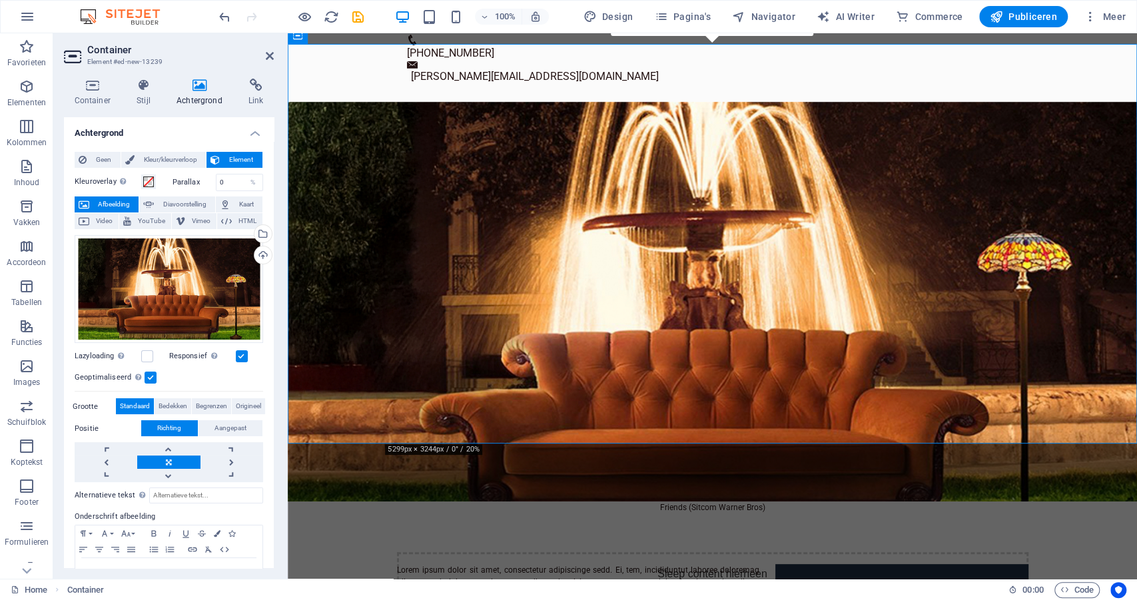
scroll to position [0, 0]
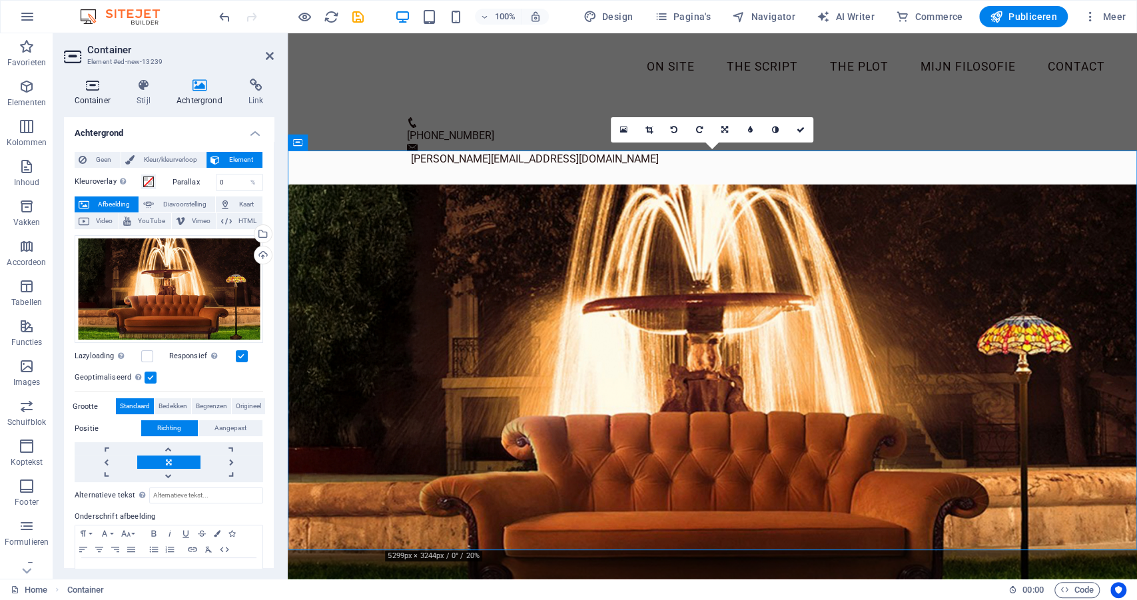
click at [91, 87] on icon at bounding box center [92, 85] width 57 height 13
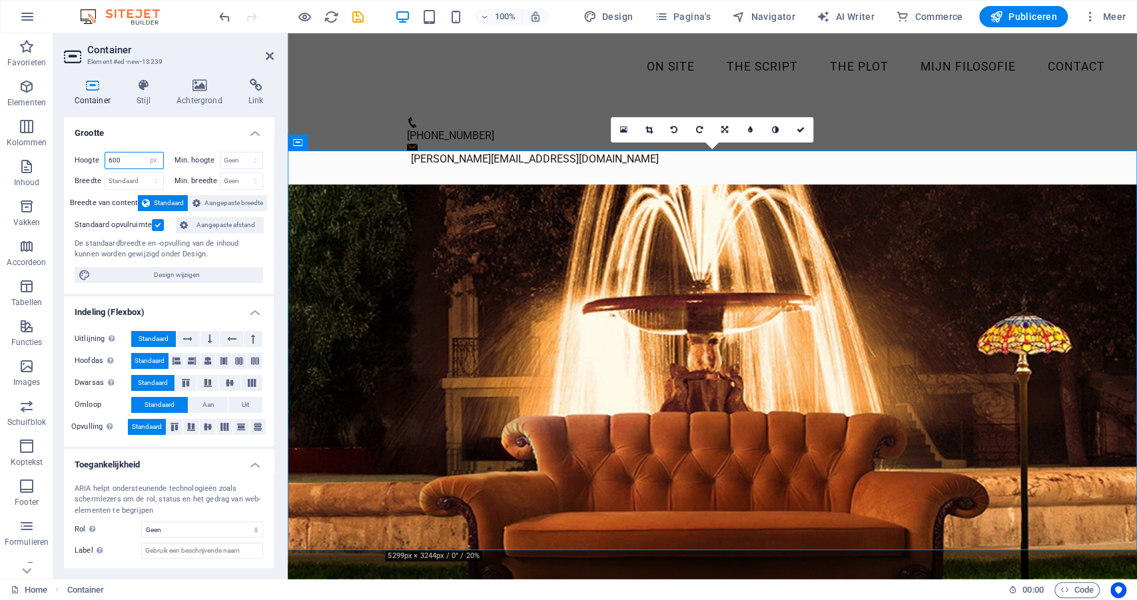
drag, startPoint x: 121, startPoint y: 159, endPoint x: 94, endPoint y: 158, distance: 26.7
click at [94, 158] on div "Hoogte 600 Standaard px rem % vh vw" at bounding box center [119, 160] width 89 height 17
type input "600"
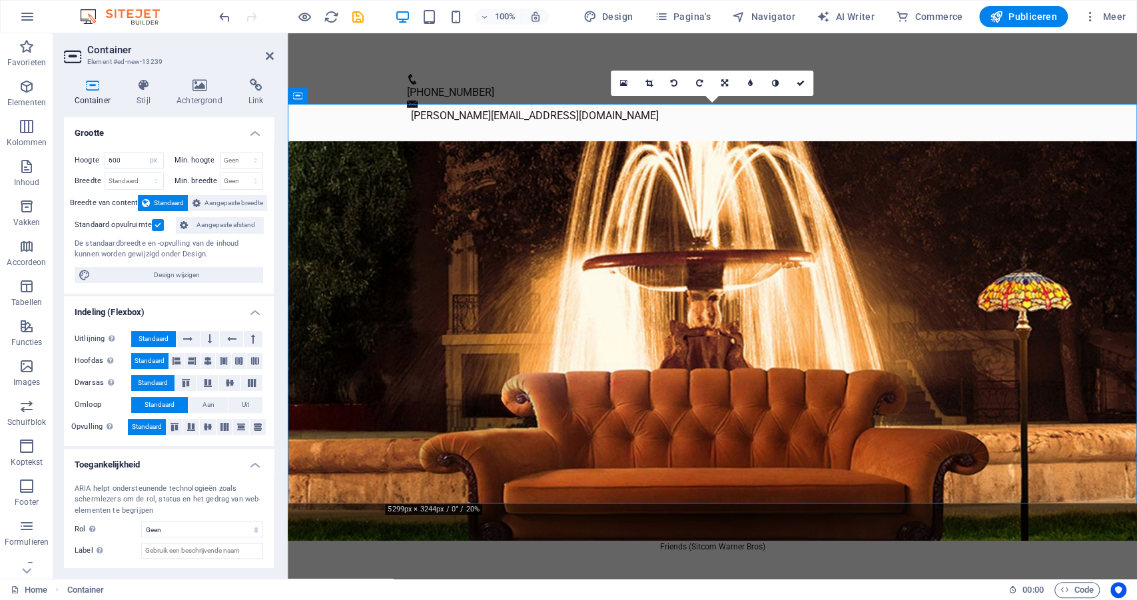
scroll to position [47, 0]
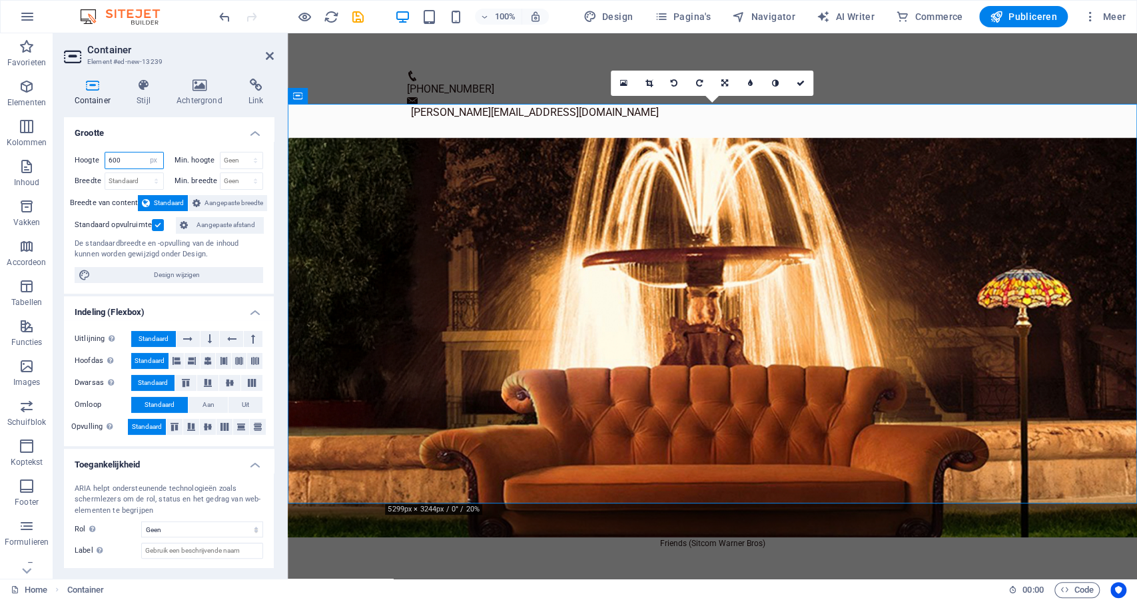
click at [129, 160] on input "600" at bounding box center [134, 161] width 58 height 16
click at [253, 161] on select "Geen px rem % vh vw" at bounding box center [241, 161] width 43 height 16
select select "px"
click at [241, 153] on select "Geen px rem % vh vw" at bounding box center [241, 161] width 43 height 16
type input "0"
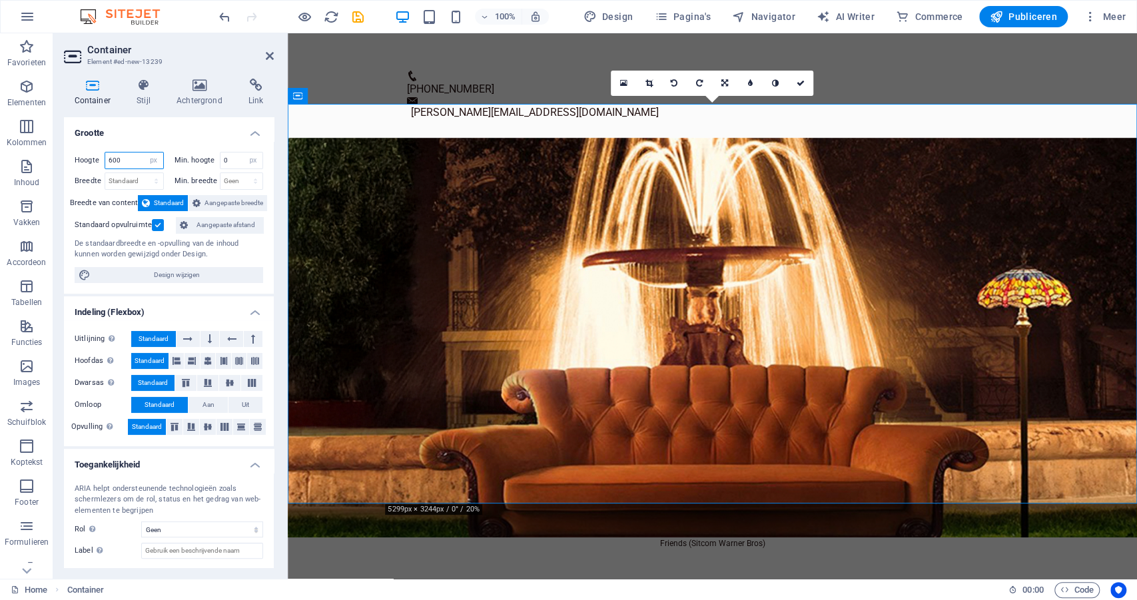
drag, startPoint x: 125, startPoint y: 159, endPoint x: 103, endPoint y: 160, distance: 21.3
click at [103, 160] on div "Hoogte 600 Standaard px rem % vh vw" at bounding box center [119, 160] width 89 height 17
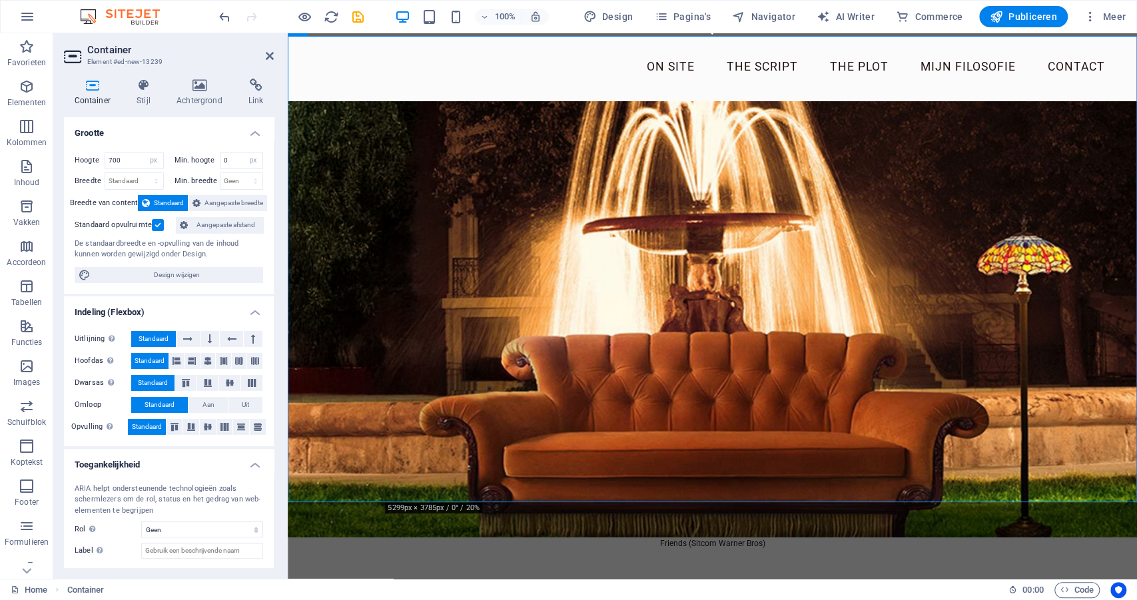
scroll to position [112, 0]
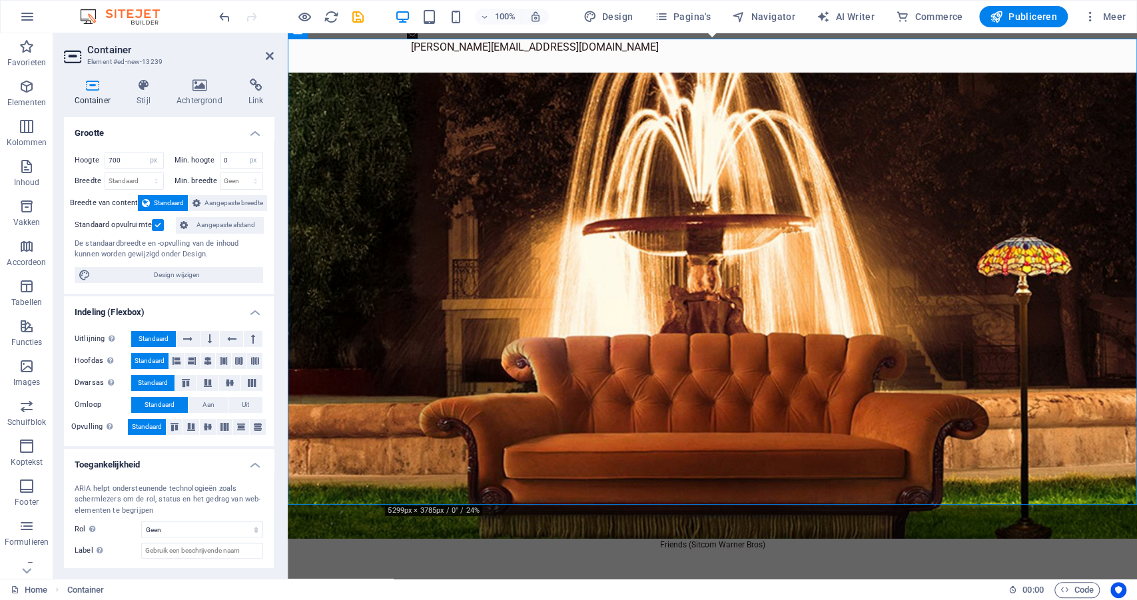
click at [397, 228] on figure at bounding box center [712, 306] width 849 height 466
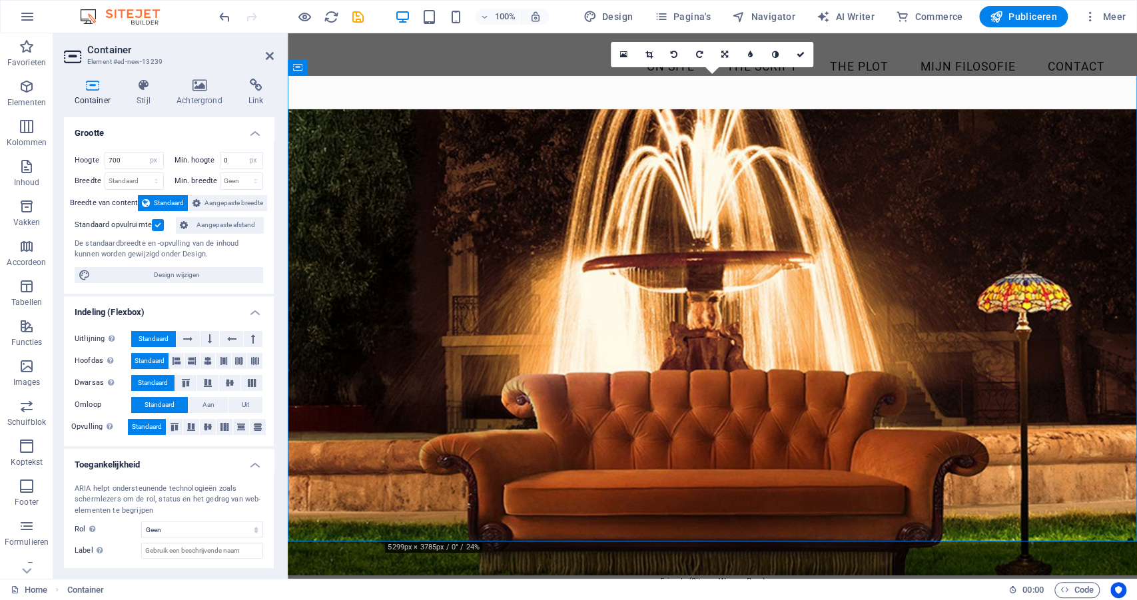
scroll to position [75, 0]
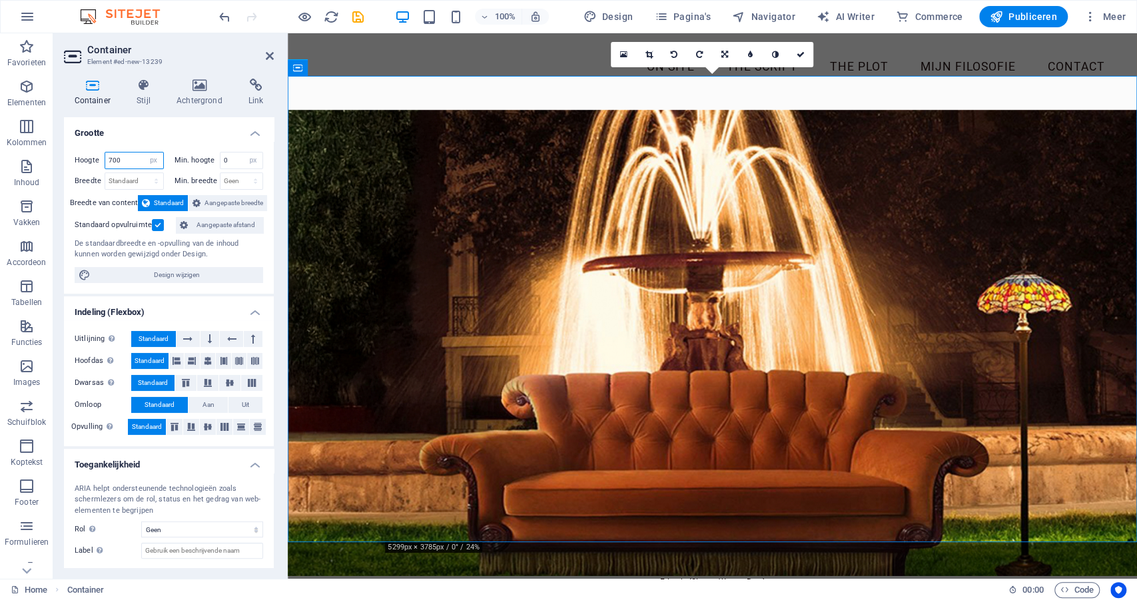
drag, startPoint x: 131, startPoint y: 160, endPoint x: 97, endPoint y: 161, distance: 33.3
click at [97, 161] on div "Hoogte 700 Standaard px rem % vh vw" at bounding box center [119, 160] width 89 height 17
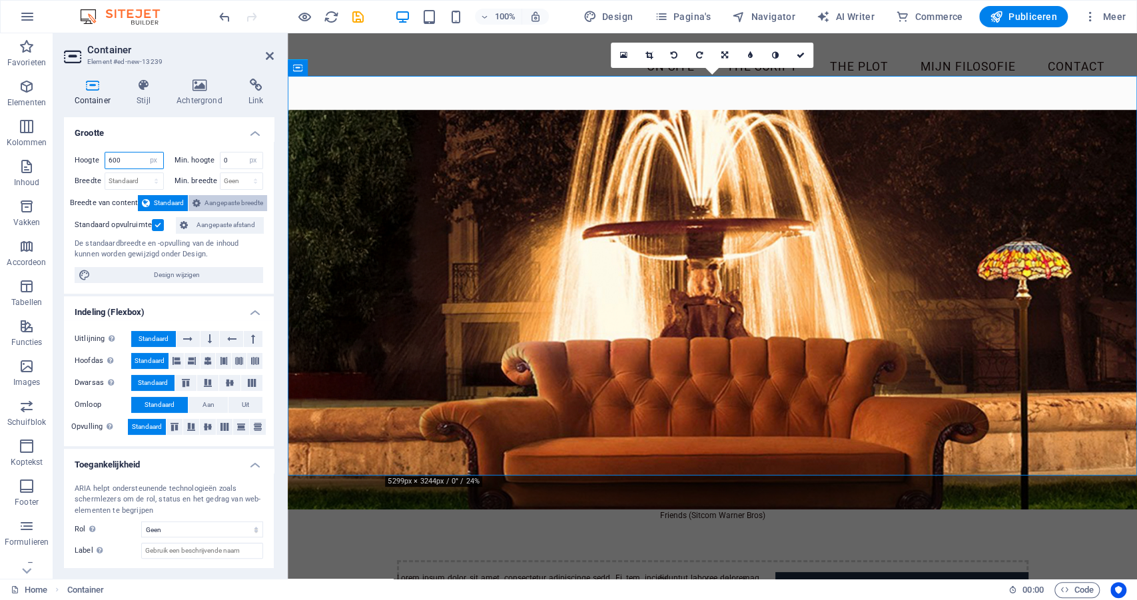
type input "600"
click at [239, 208] on span "Aangepaste breedte" at bounding box center [233, 203] width 59 height 16
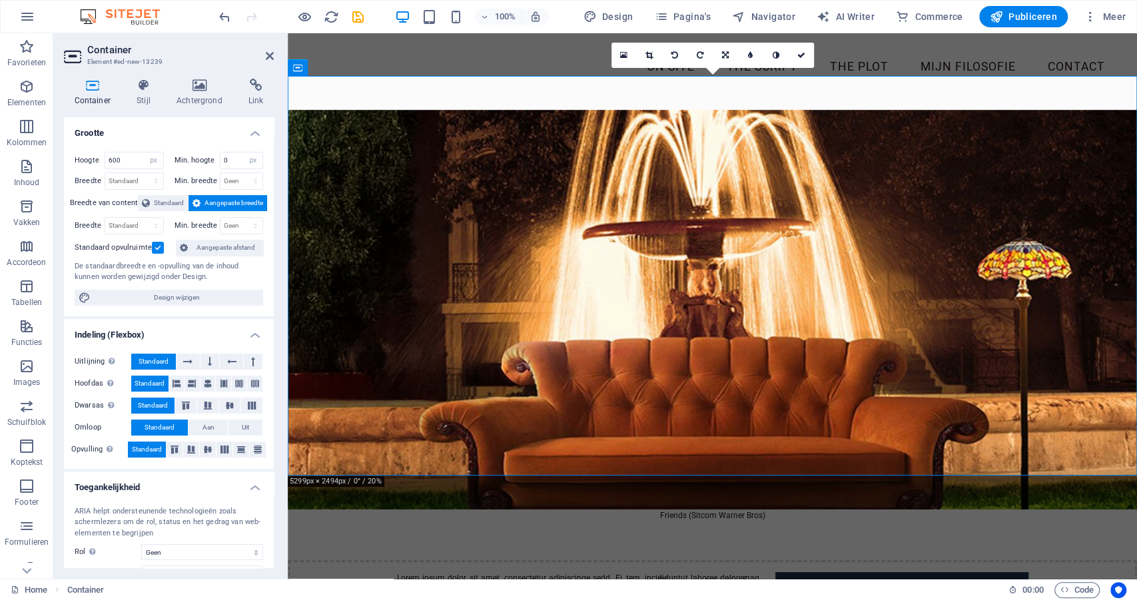
click at [353, 296] on figure at bounding box center [712, 310] width 849 height 400
click at [197, 94] on h4 "Achtergrond" at bounding box center [202, 93] width 72 height 28
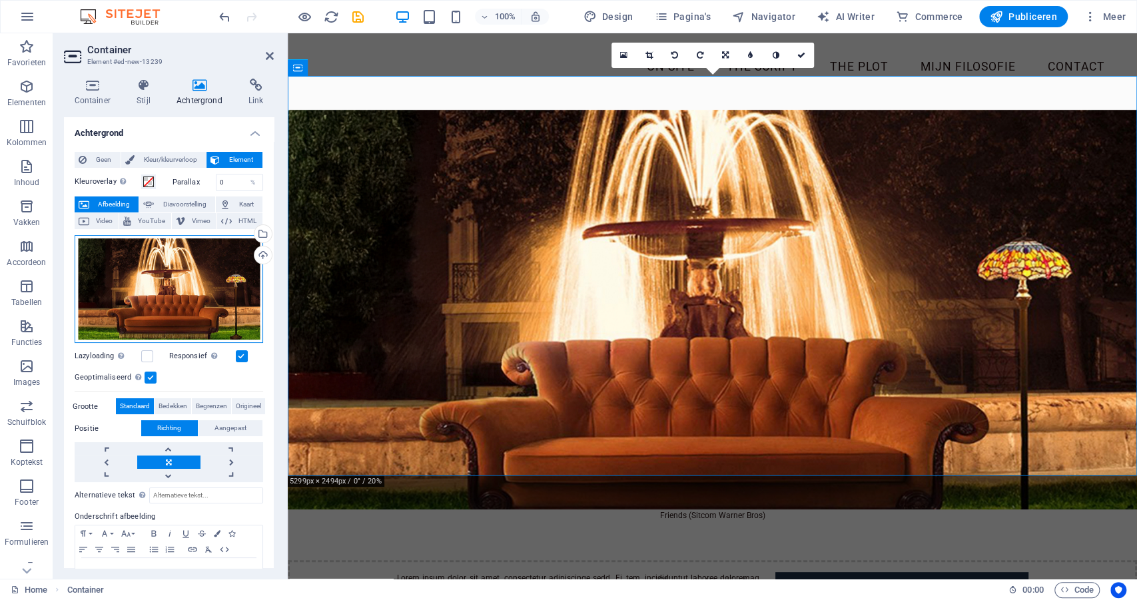
click at [181, 295] on div "Sleep bestanden hierheen, klik om bestanden te kiezen of selecteer bestanden ui…" at bounding box center [169, 289] width 188 height 109
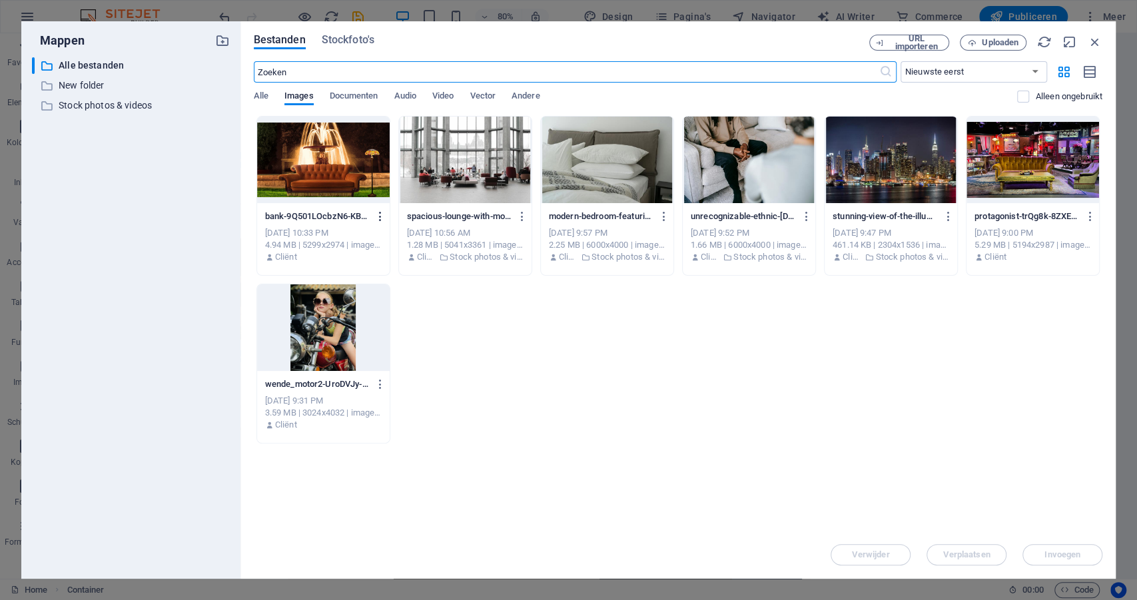
click at [381, 216] on icon "button" at bounding box center [380, 216] width 13 height 12
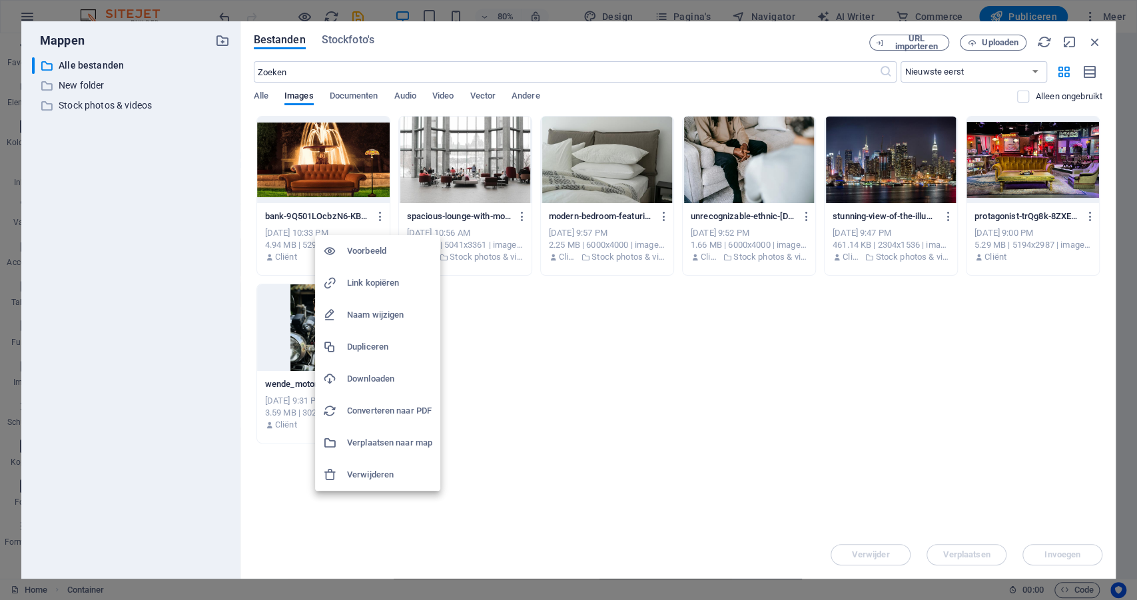
click at [382, 471] on h6 "Verwijderen" at bounding box center [389, 475] width 85 height 16
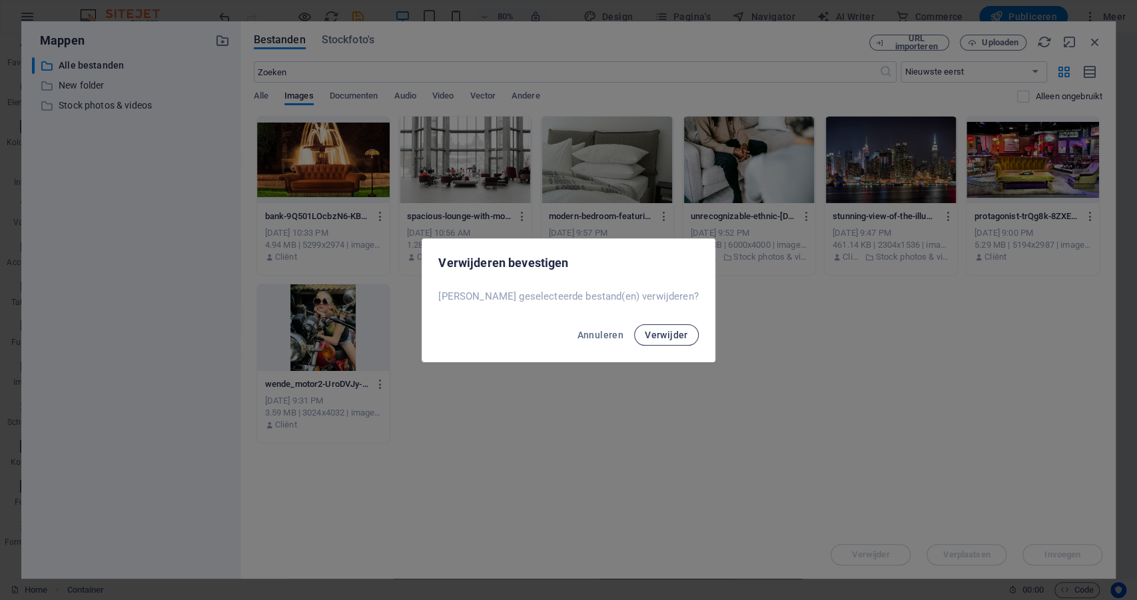
click at [645, 338] on span "Verwijder" at bounding box center [666, 335] width 43 height 11
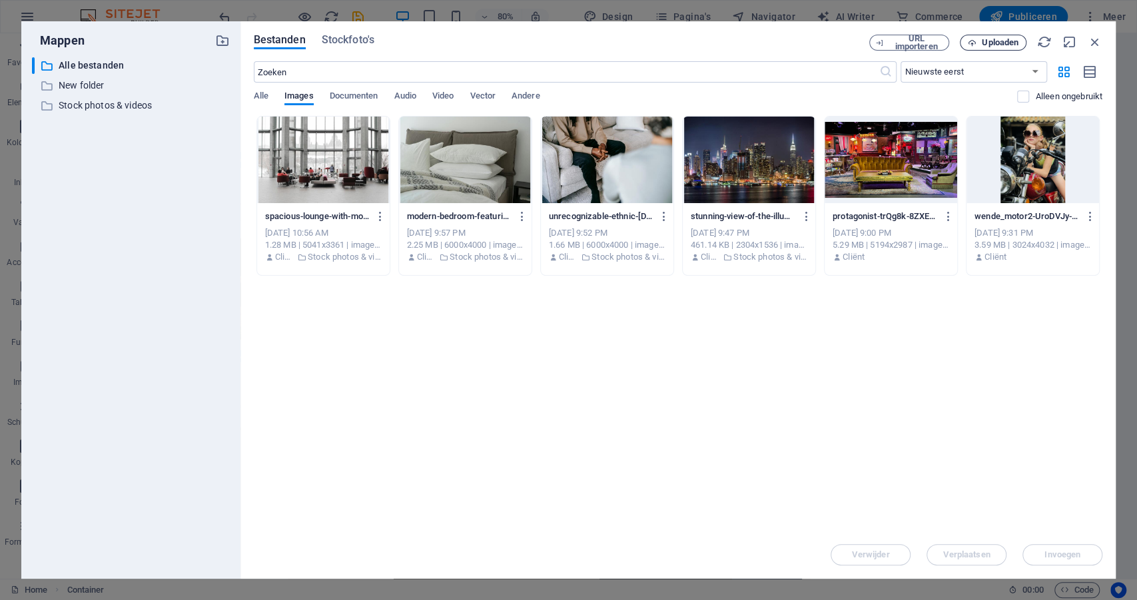
click at [982, 43] on span "Uploaden" at bounding box center [1000, 43] width 37 height 8
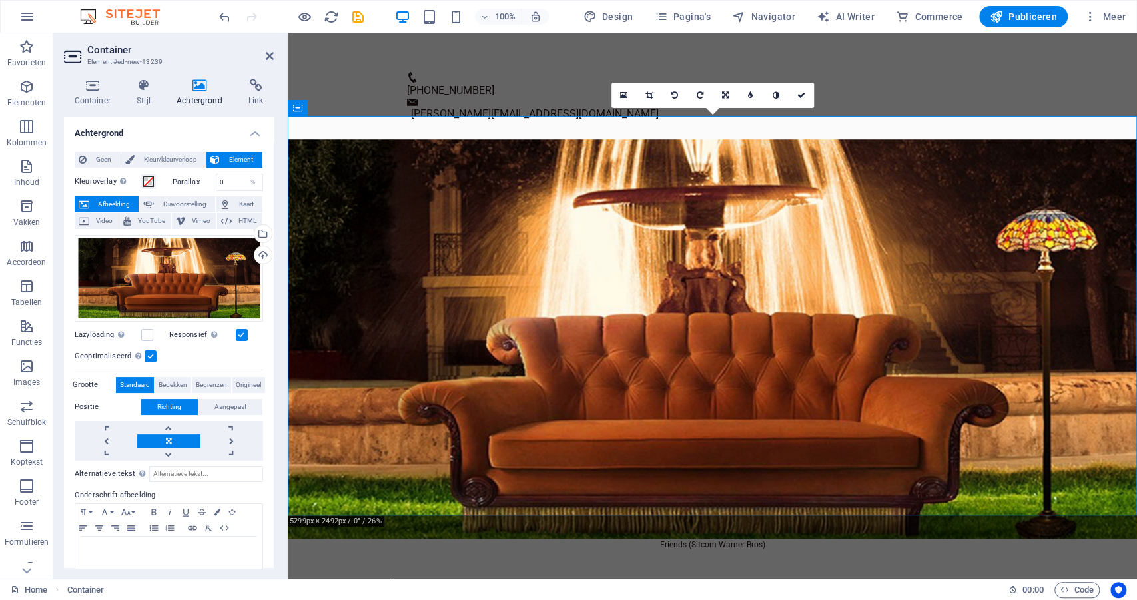
scroll to position [0, 0]
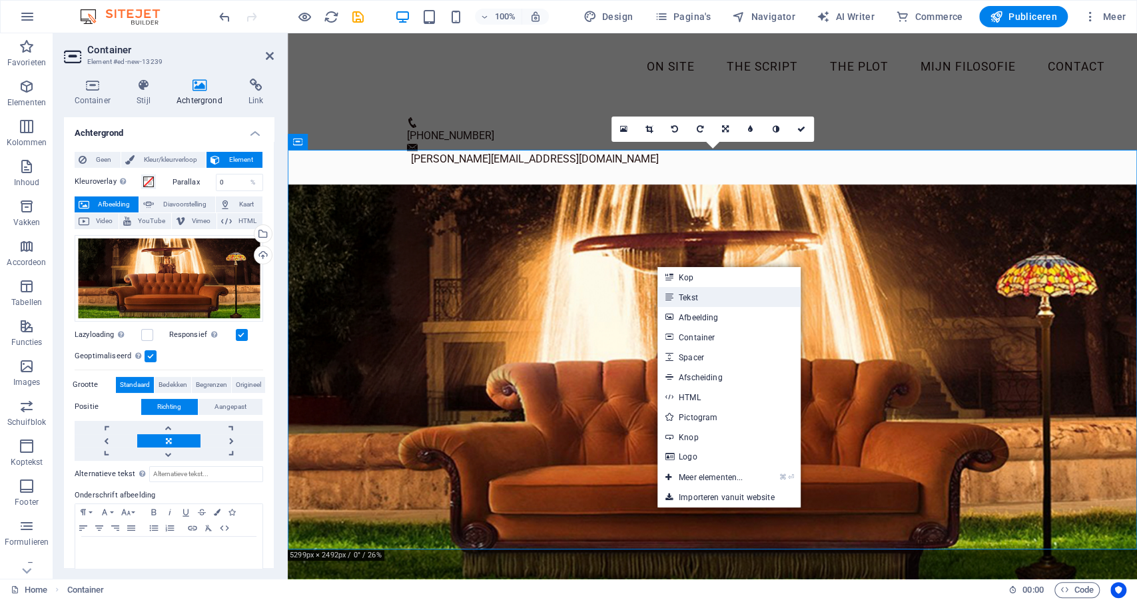
click at [677, 297] on link "Tekst" at bounding box center [728, 297] width 143 height 20
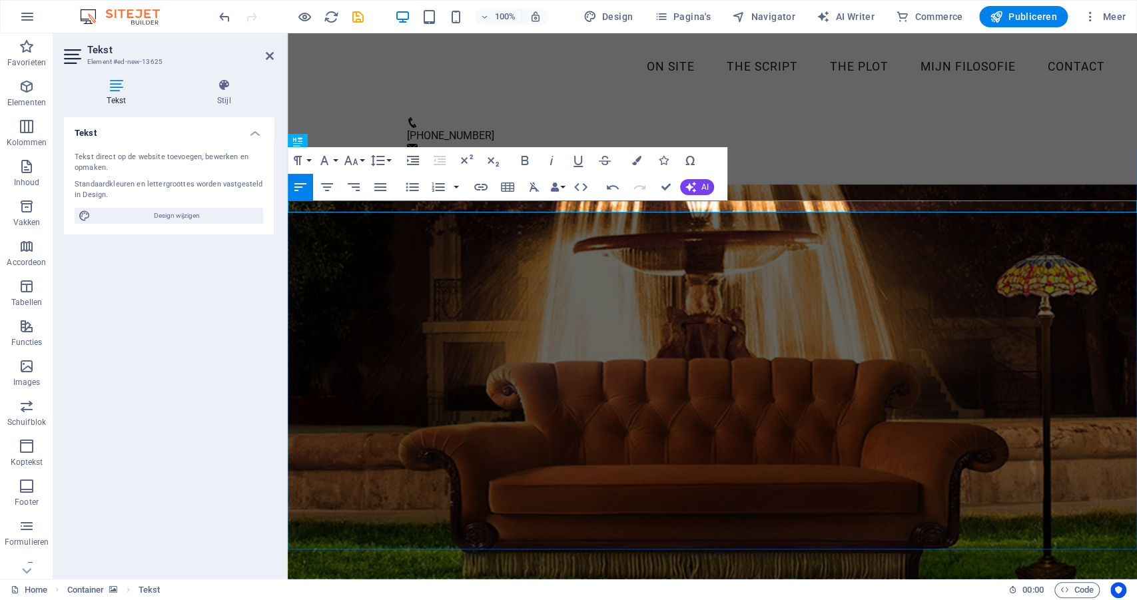
click at [153, 214] on span "Design wijzigen" at bounding box center [177, 216] width 165 height 16
select select "px"
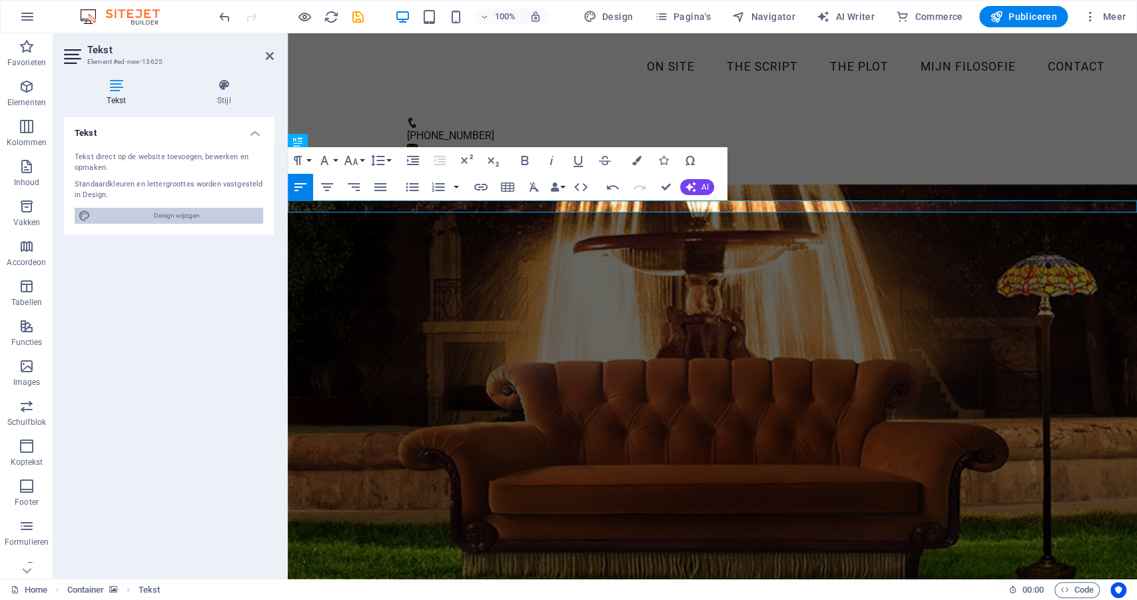
select select "400"
select select "px"
select select "600"
select select "px"
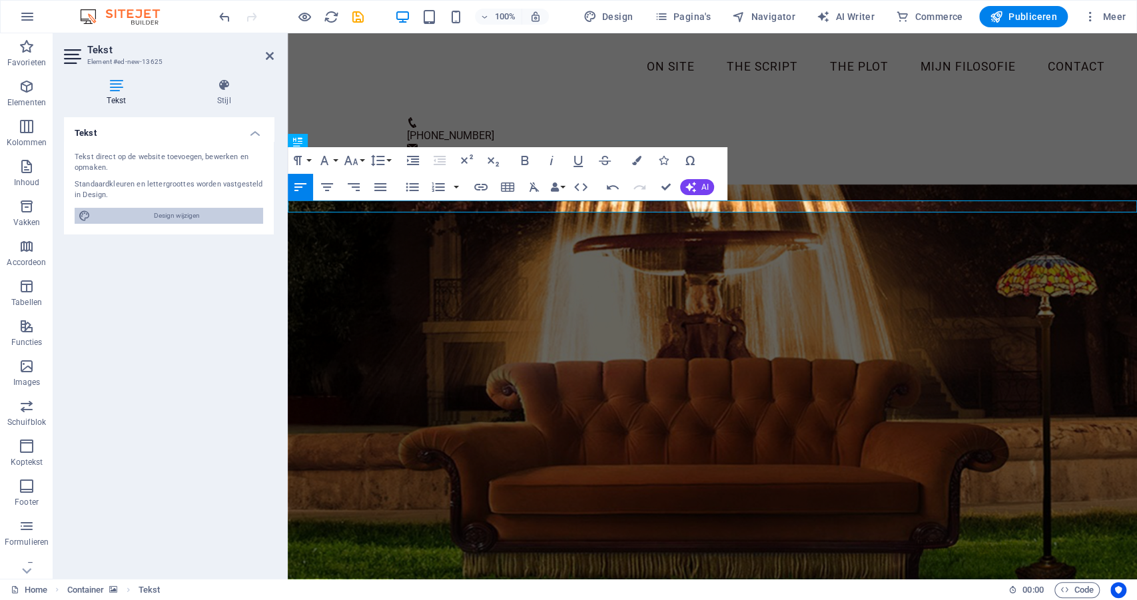
select select "rem"
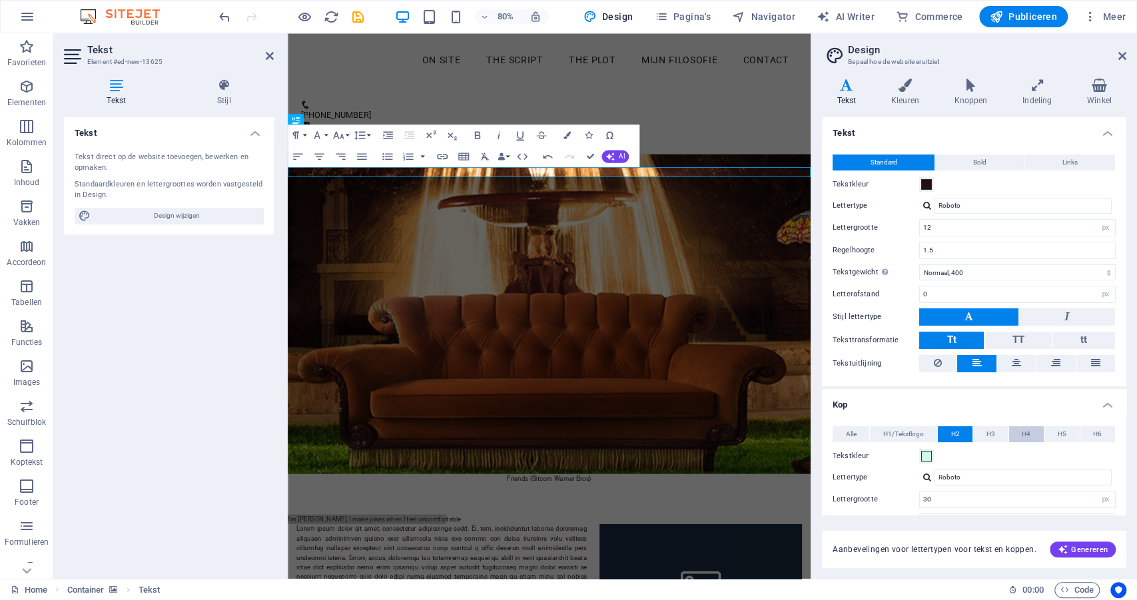
click at [1028, 434] on button "H4" at bounding box center [1026, 434] width 35 height 16
click at [986, 431] on span "H3" at bounding box center [990, 434] width 9 height 16
drag, startPoint x: 1060, startPoint y: 430, endPoint x: 1009, endPoint y: 433, distance: 51.4
click at [1061, 430] on span "H5" at bounding box center [1062, 434] width 9 height 16
click at [992, 431] on span "H3" at bounding box center [990, 434] width 9 height 16
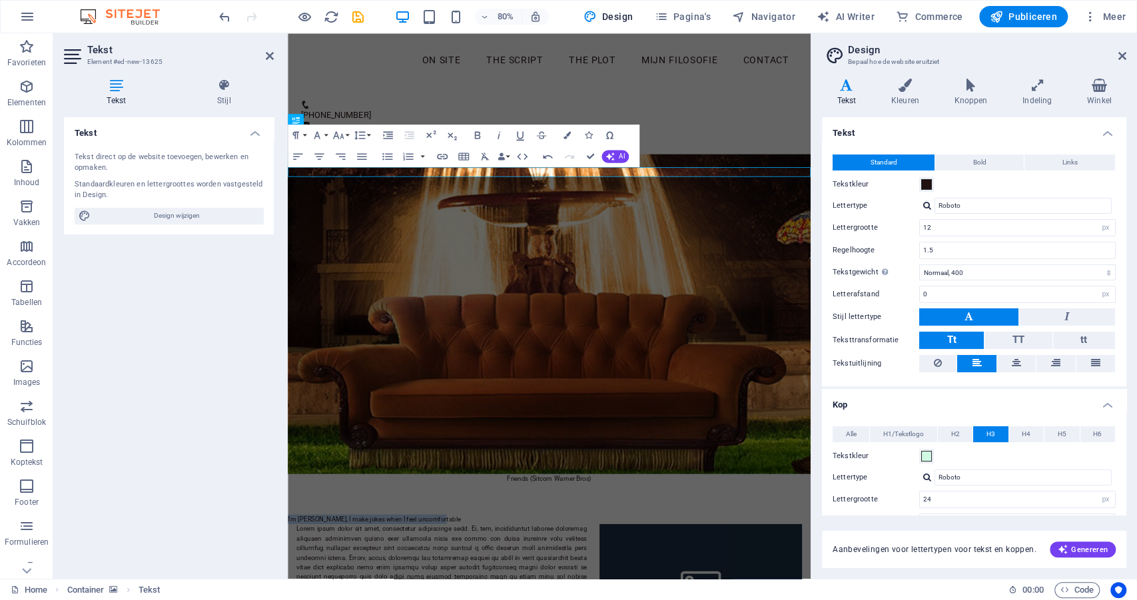
click at [862, 457] on figure at bounding box center [614, 384] width 653 height 400
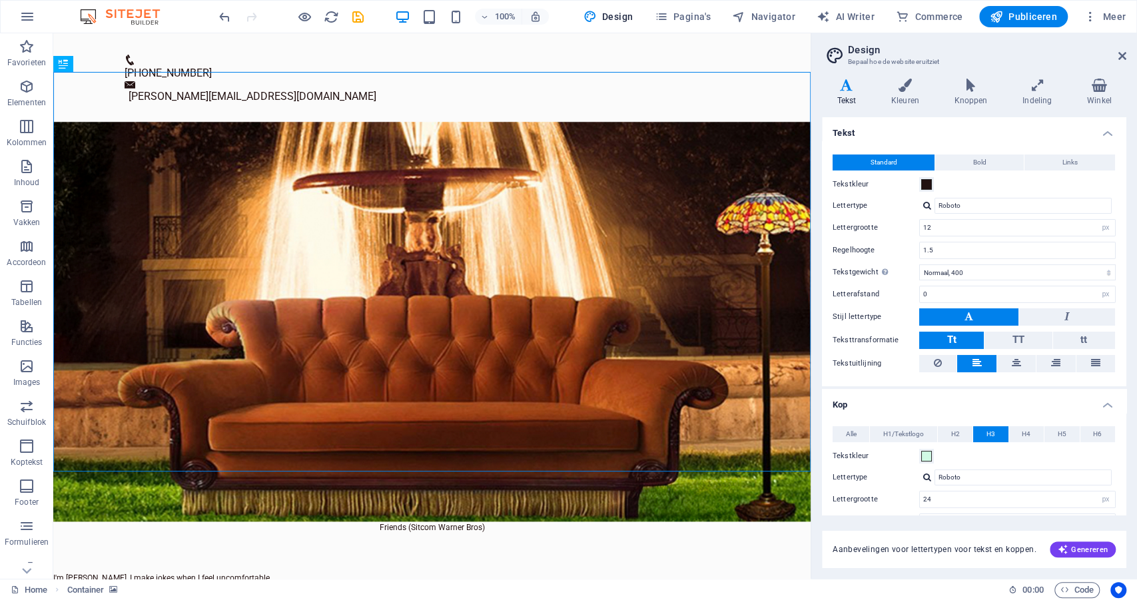
scroll to position [57, 0]
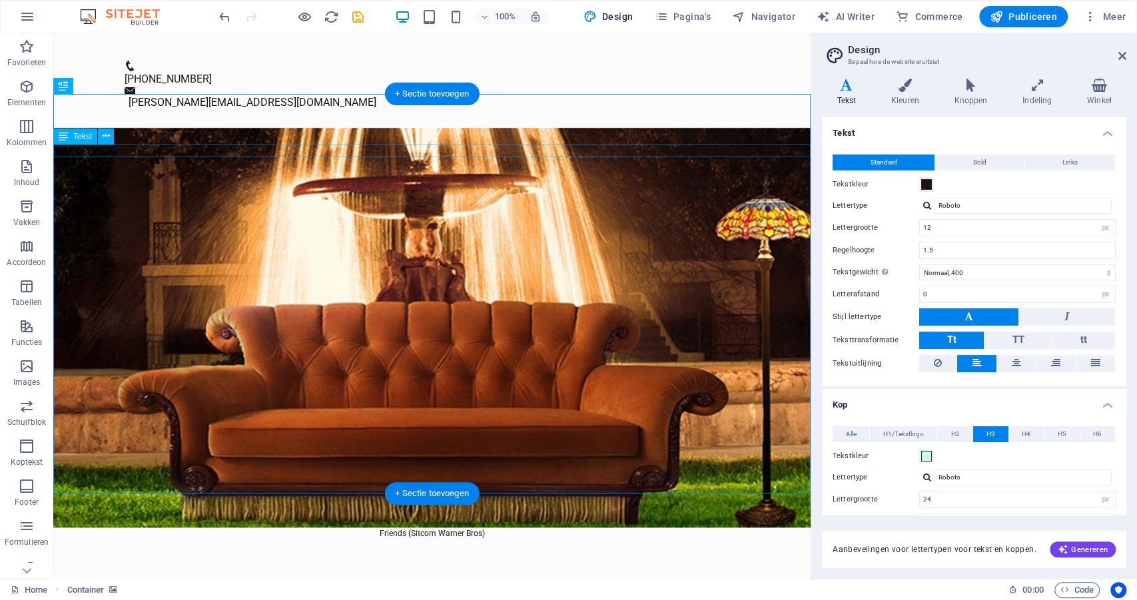
click at [198, 578] on div "I'm [PERSON_NAME], I make jokes when I feel uncomfortable" at bounding box center [431, 584] width 757 height 12
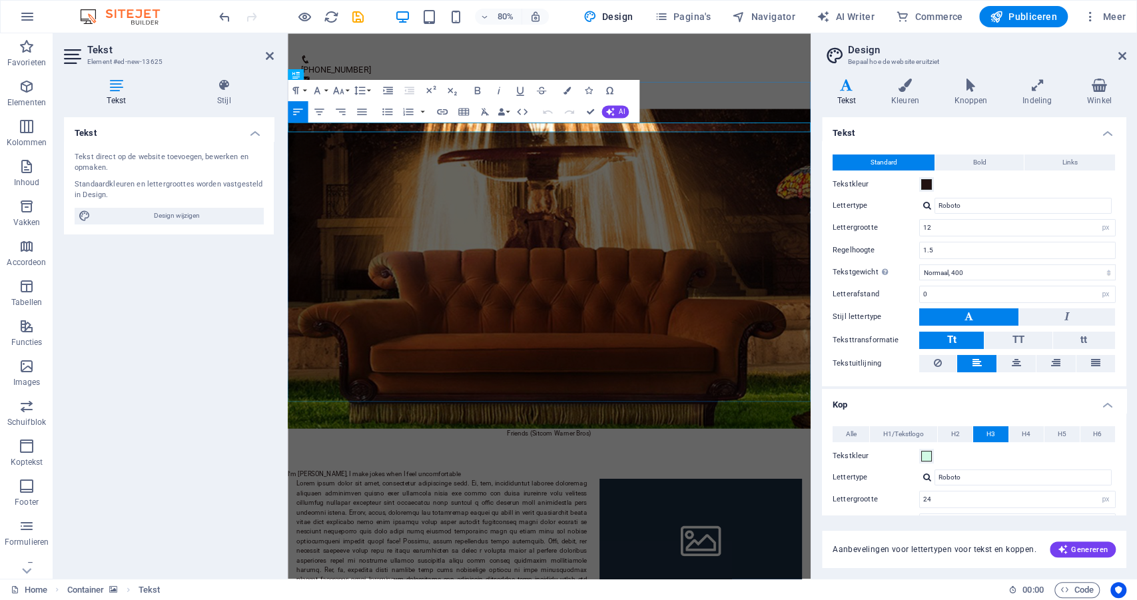
click at [414, 578] on p "I'm [PERSON_NAME], I make jokes when I feel uncomfortable" at bounding box center [614, 584] width 653 height 12
click at [951, 428] on span "H2" at bounding box center [955, 434] width 9 height 16
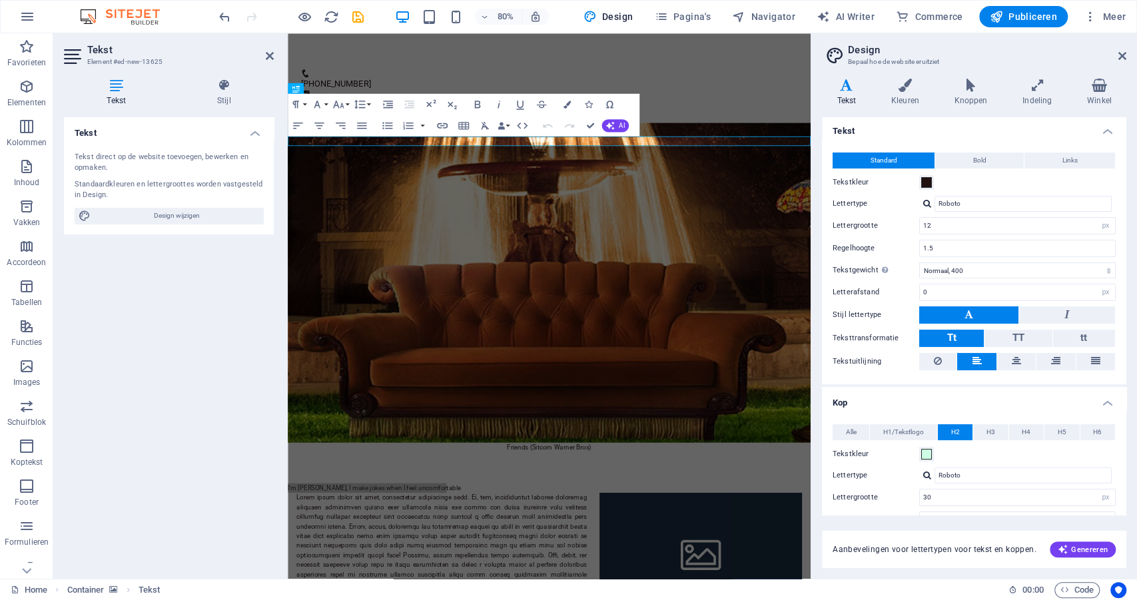
scroll to position [0, 0]
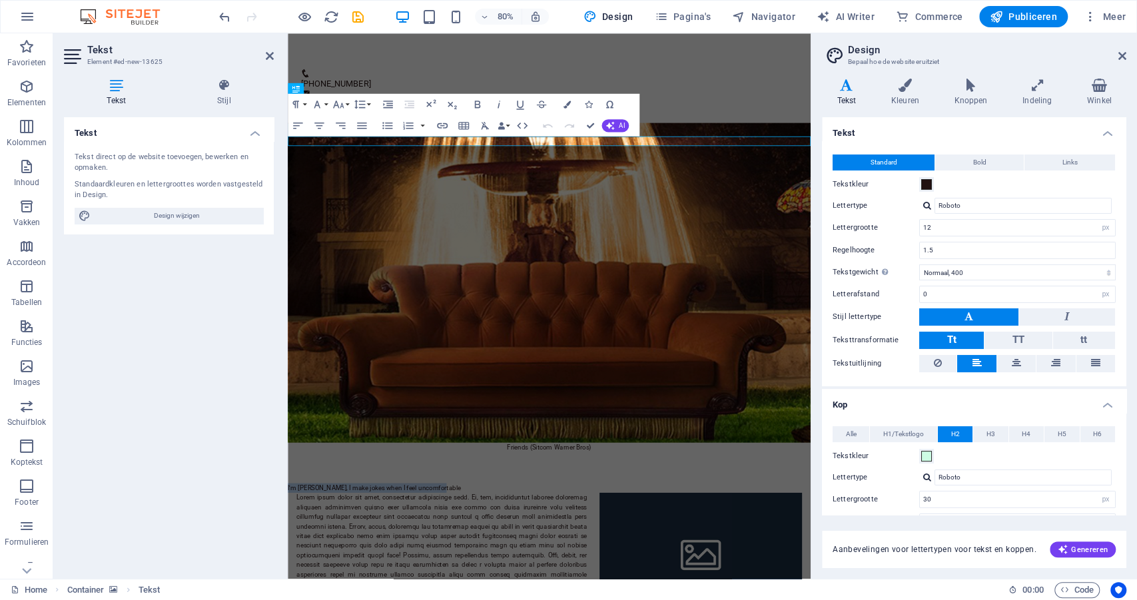
click at [723, 341] on figure at bounding box center [614, 345] width 653 height 400
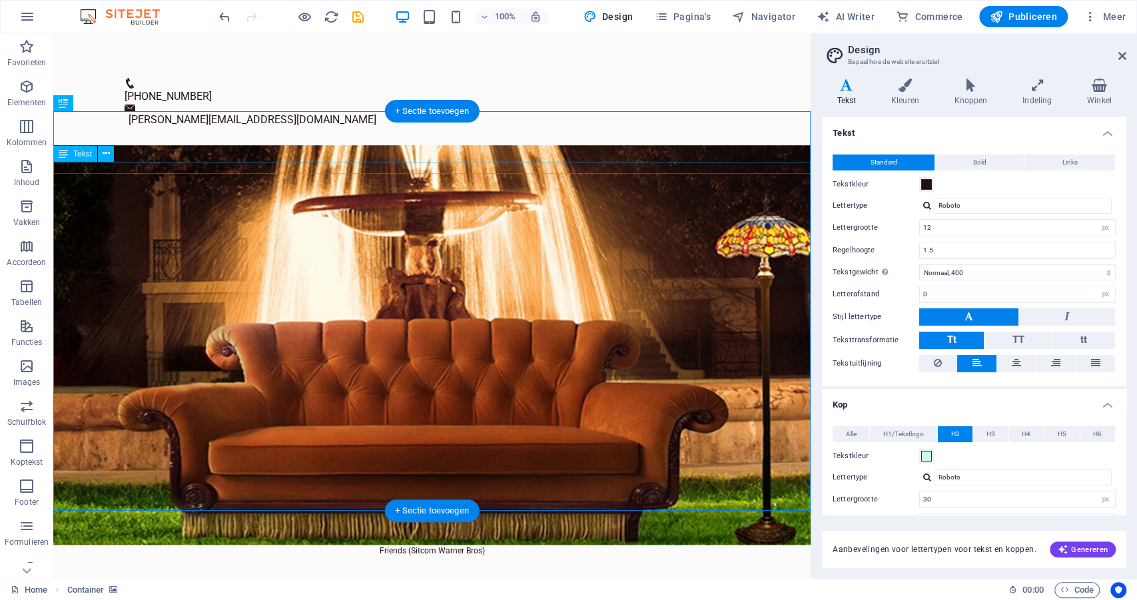
click at [175, 595] on div "I'm [PERSON_NAME], I make jokes when I feel uncomfortable" at bounding box center [431, 601] width 757 height 12
click at [104, 152] on icon at bounding box center [106, 154] width 7 height 14
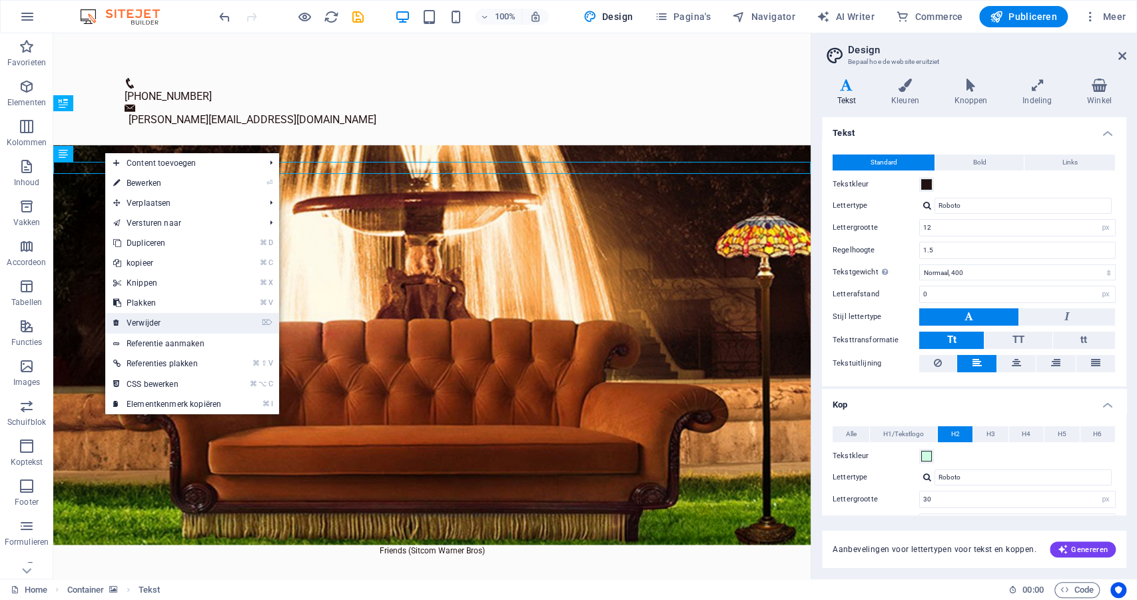
click at [155, 329] on link "⌦ Verwijder" at bounding box center [167, 323] width 124 height 20
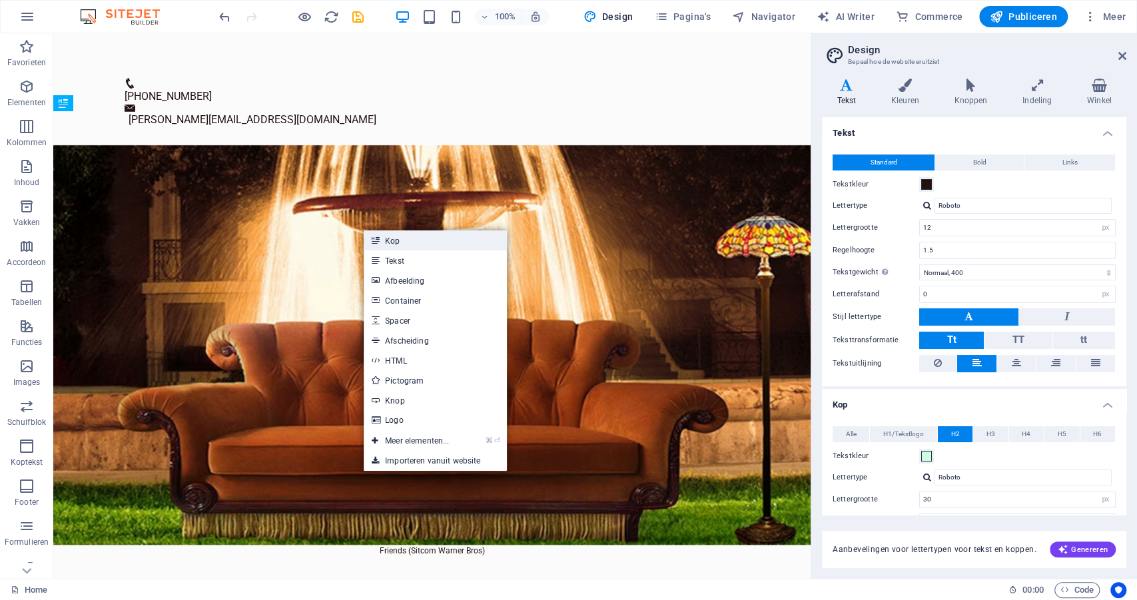
drag, startPoint x: 390, startPoint y: 240, endPoint x: 129, endPoint y: 259, distance: 262.4
click at [390, 240] on link "Kop" at bounding box center [435, 240] width 143 height 20
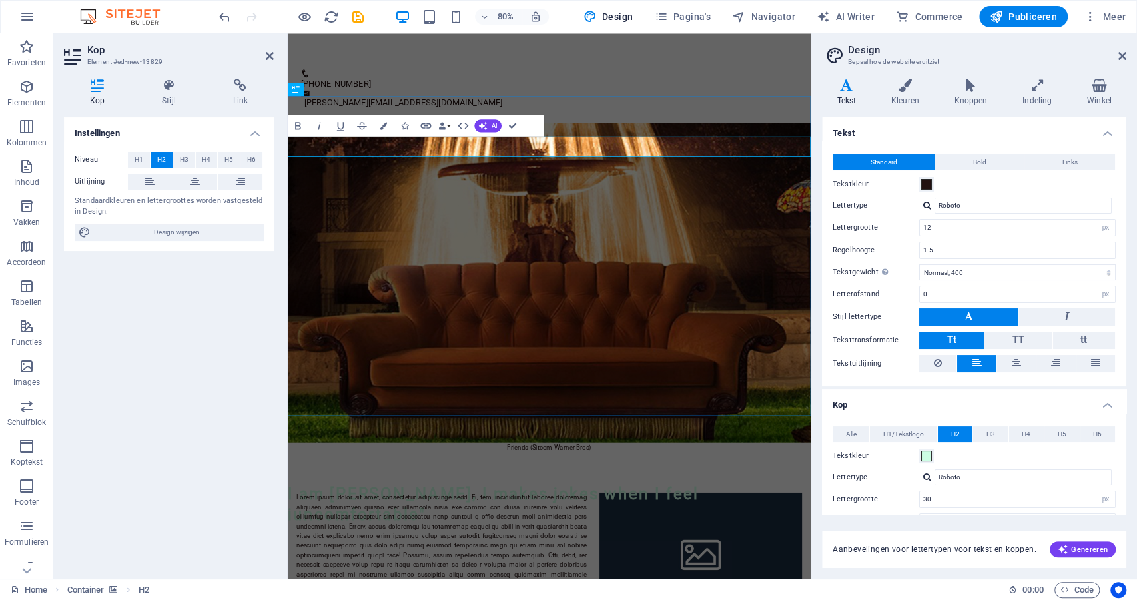
click at [1012, 360] on icon at bounding box center [1016, 363] width 9 height 16
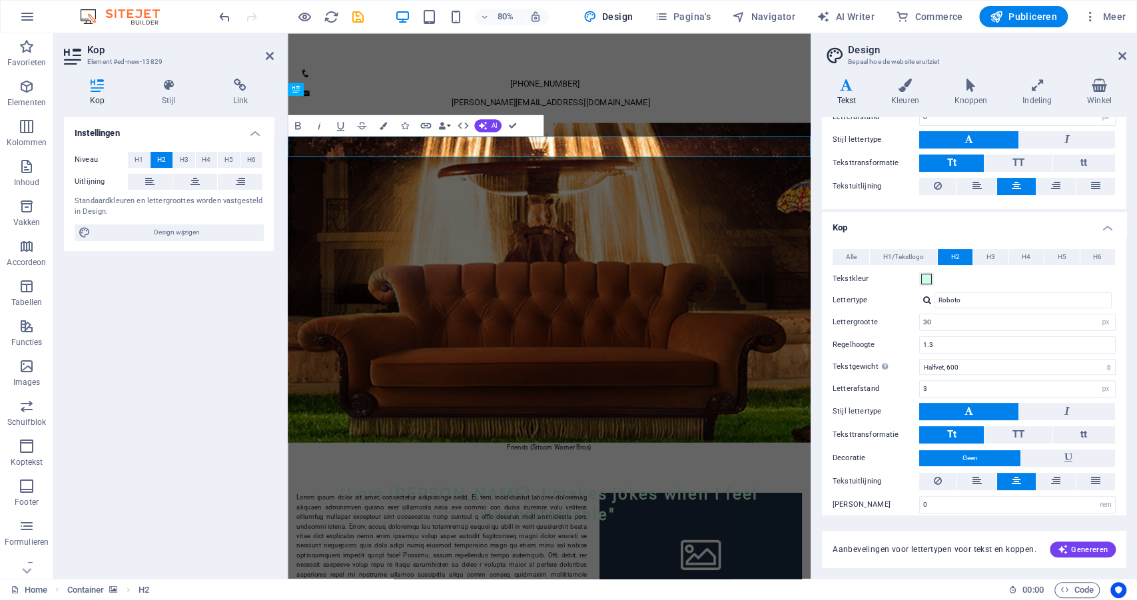
scroll to position [183, 0]
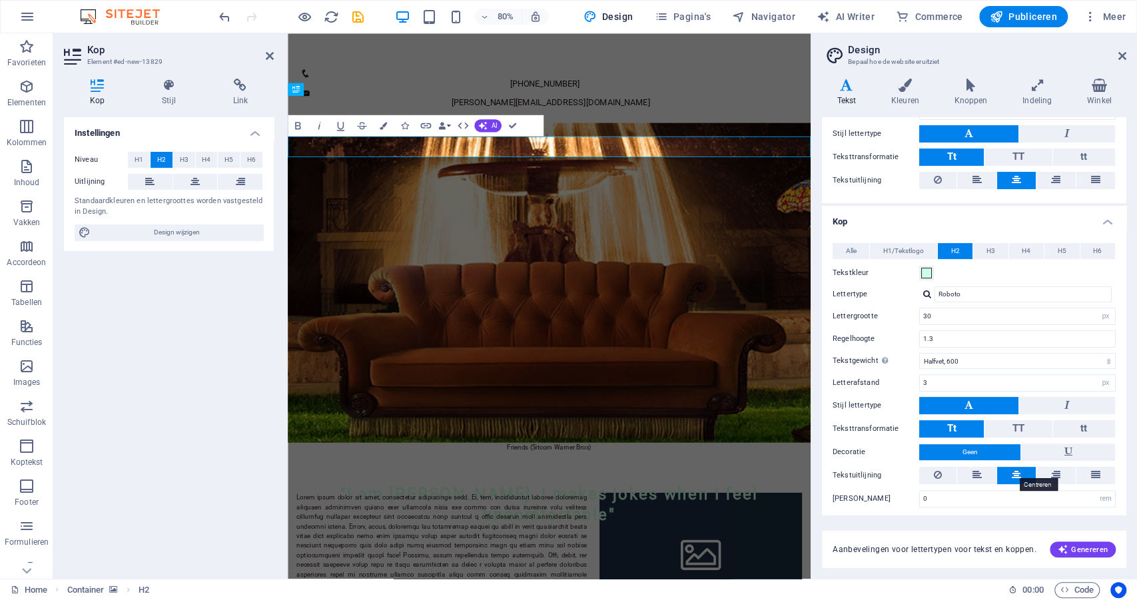
click at [1016, 471] on icon at bounding box center [1016, 475] width 9 height 16
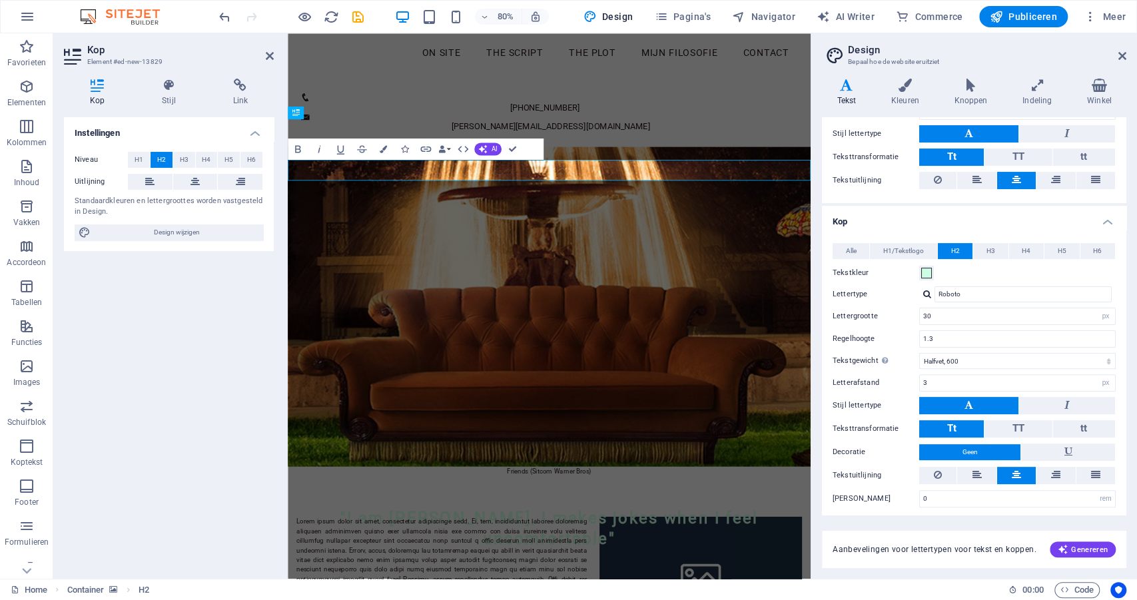
scroll to position [11, 0]
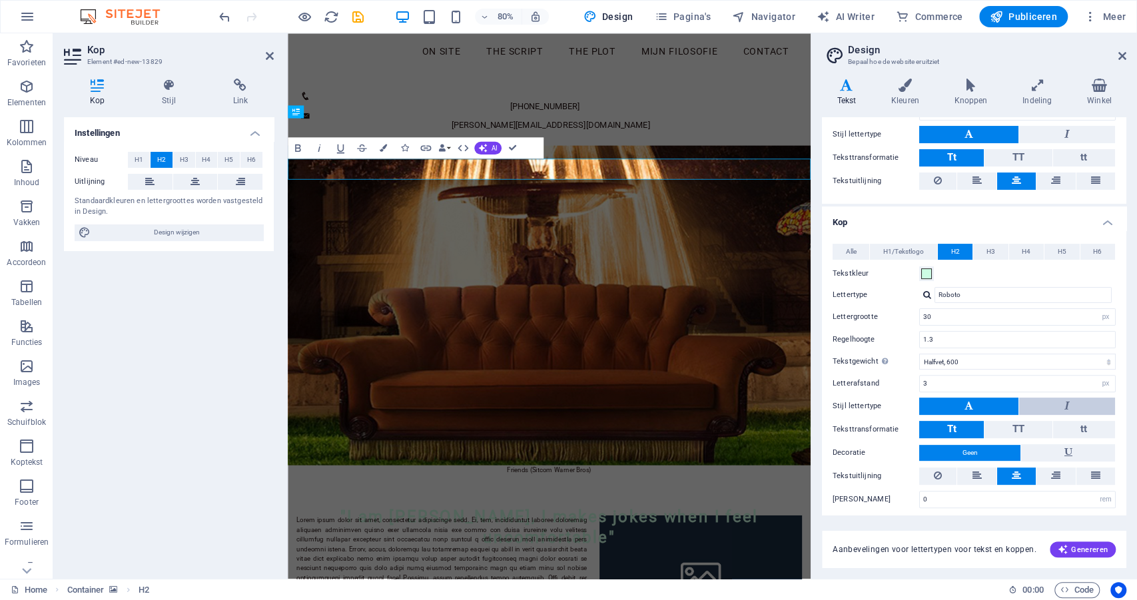
click at [1054, 400] on button at bounding box center [1067, 406] width 96 height 17
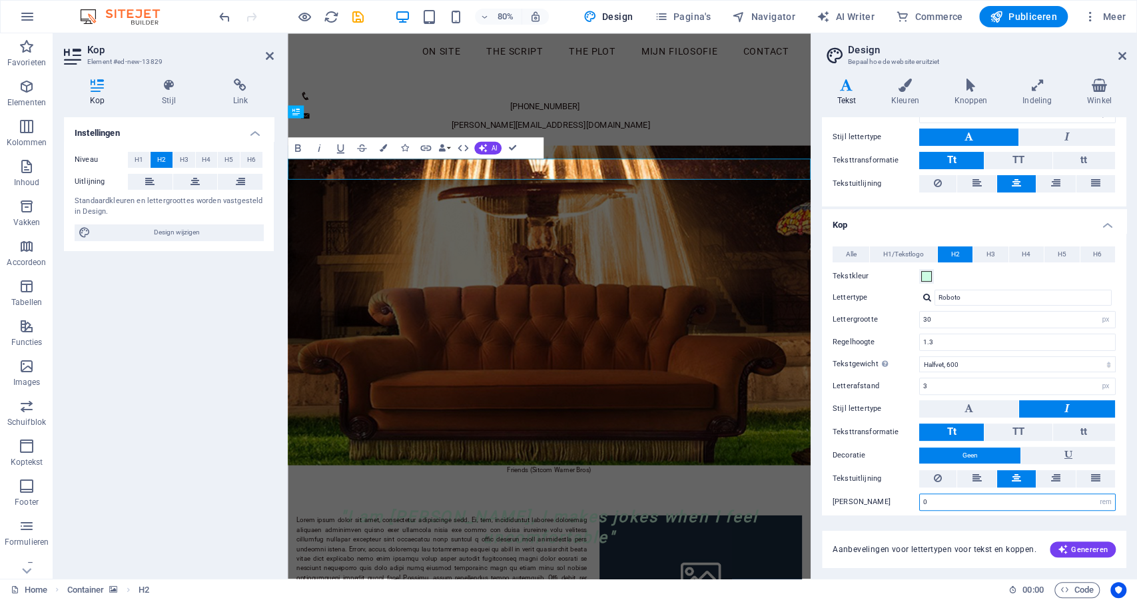
click at [942, 498] on input "0" at bounding box center [1017, 502] width 195 height 16
drag, startPoint x: 940, startPoint y: 497, endPoint x: 909, endPoint y: 495, distance: 30.7
click at [909, 495] on div "[PERSON_NAME] 0 rem px vh" at bounding box center [974, 502] width 283 height 17
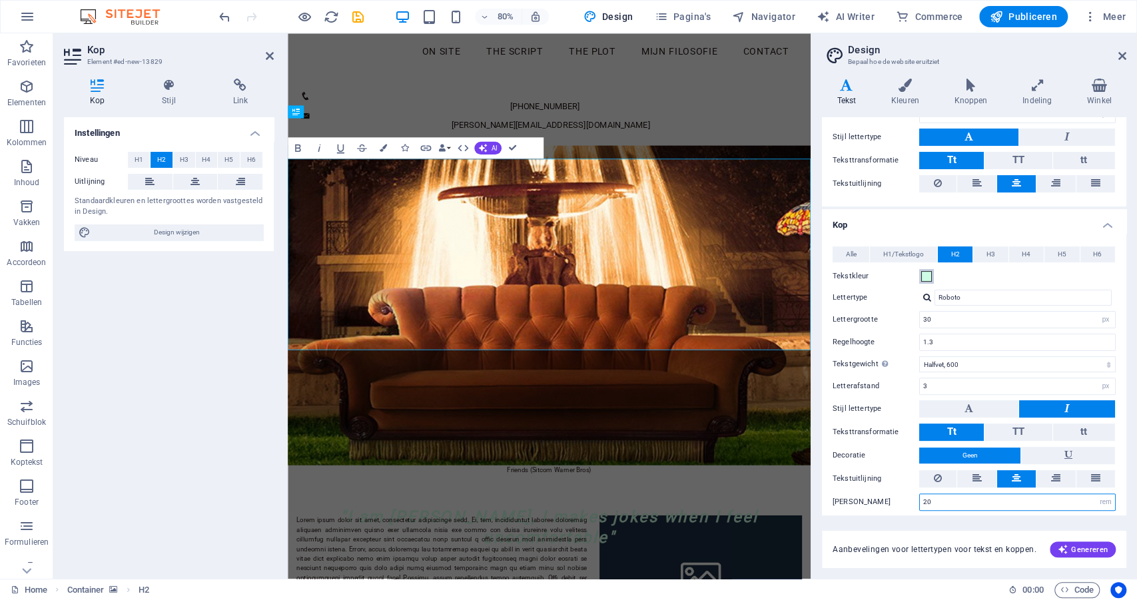
type input "20"
click at [927, 272] on span at bounding box center [926, 276] width 11 height 11
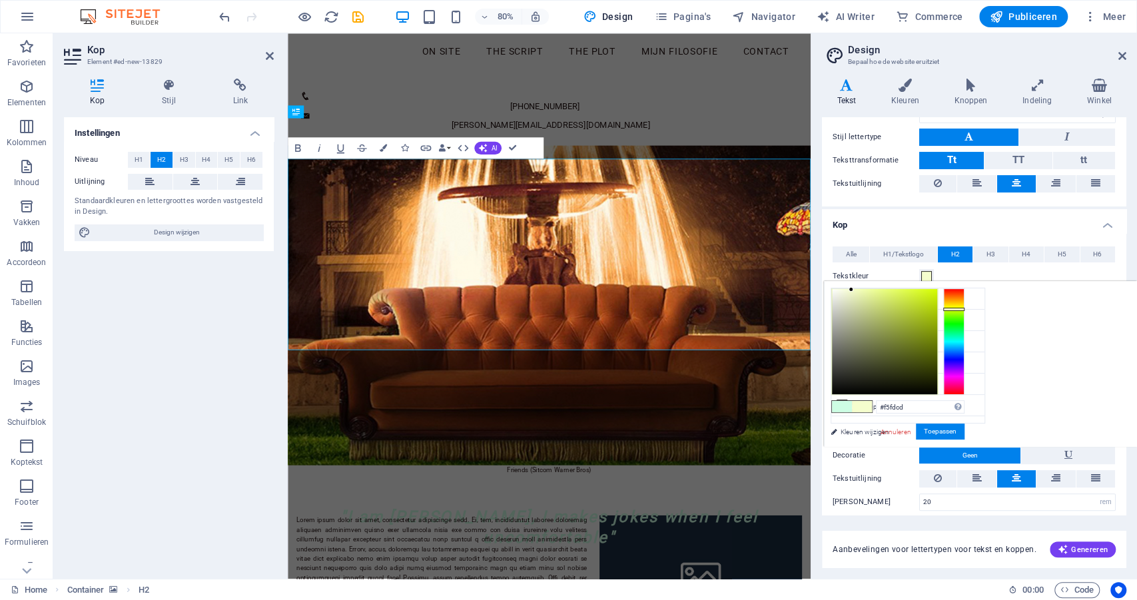
click at [956, 309] on div at bounding box center [953, 341] width 21 height 107
click at [916, 320] on div at bounding box center [884, 341] width 105 height 105
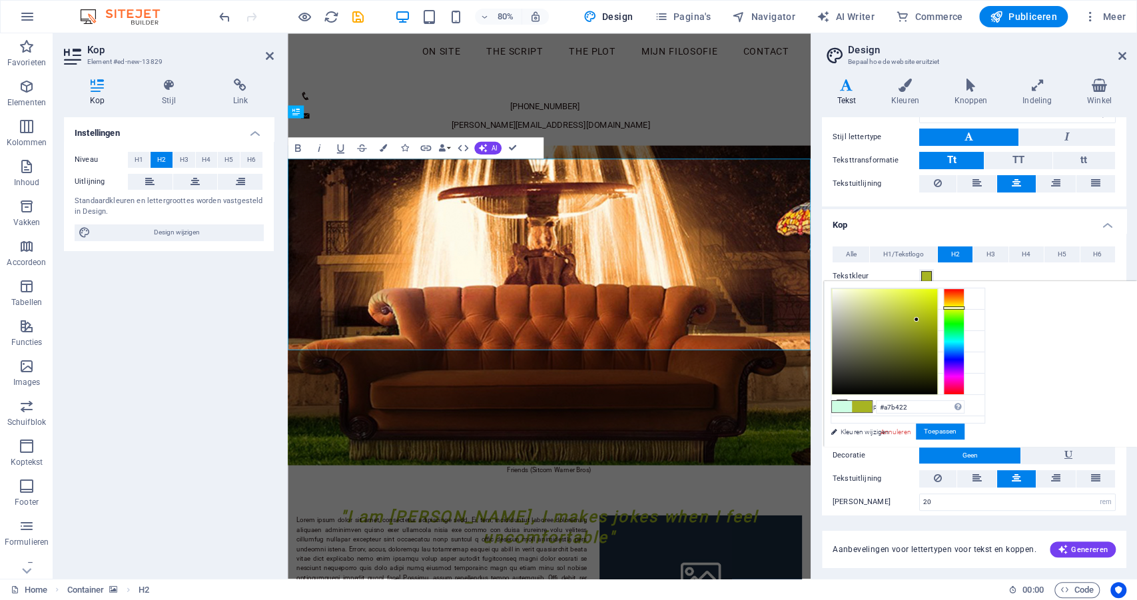
click at [946, 308] on div at bounding box center [953, 307] width 21 height 3
click at [912, 300] on div at bounding box center [884, 341] width 105 height 105
click at [919, 298] on div at bounding box center [884, 341] width 105 height 105
click at [956, 302] on div at bounding box center [953, 341] width 21 height 107
click at [923, 304] on div at bounding box center [884, 341] width 105 height 105
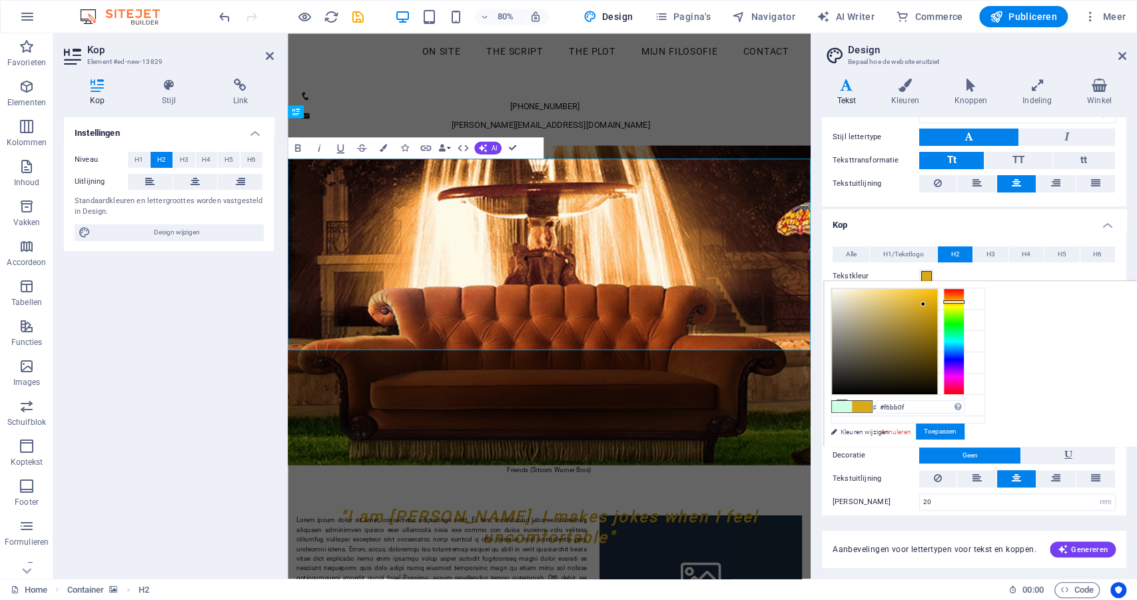
type input "#f6bc11"
click at [929, 292] on div at bounding box center [884, 341] width 105 height 105
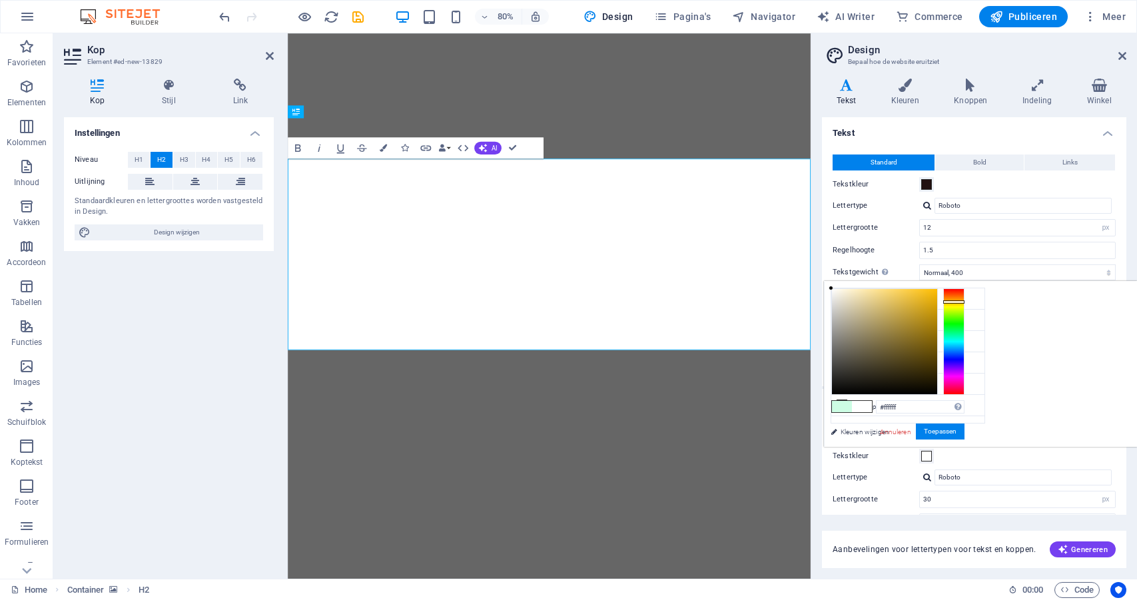
select select "px"
select select "400"
select select "px"
select select "600"
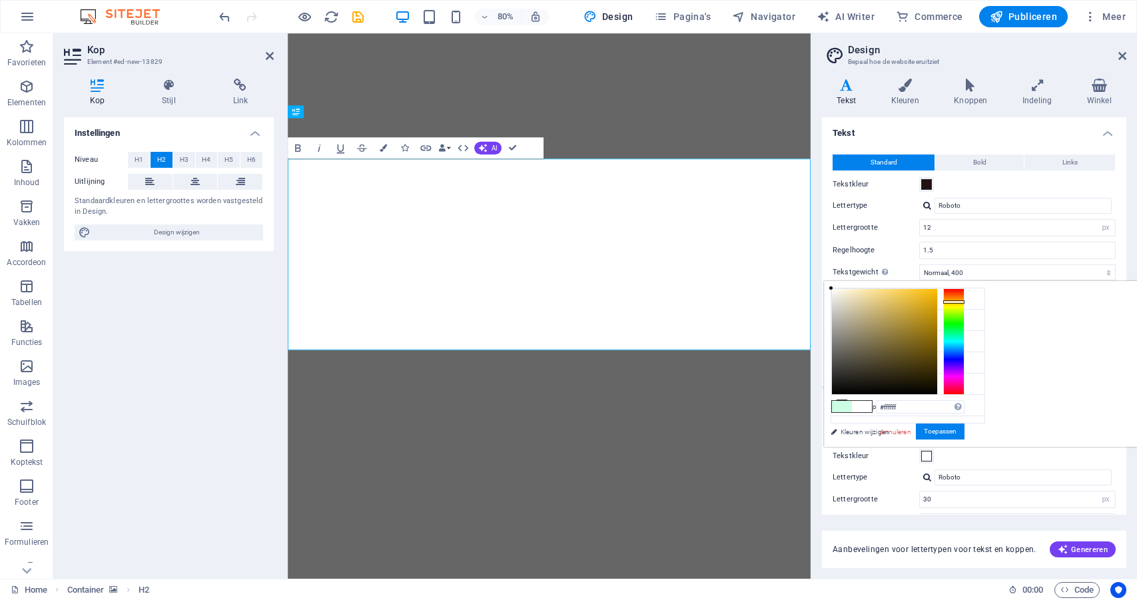
select select "px"
select select "rem"
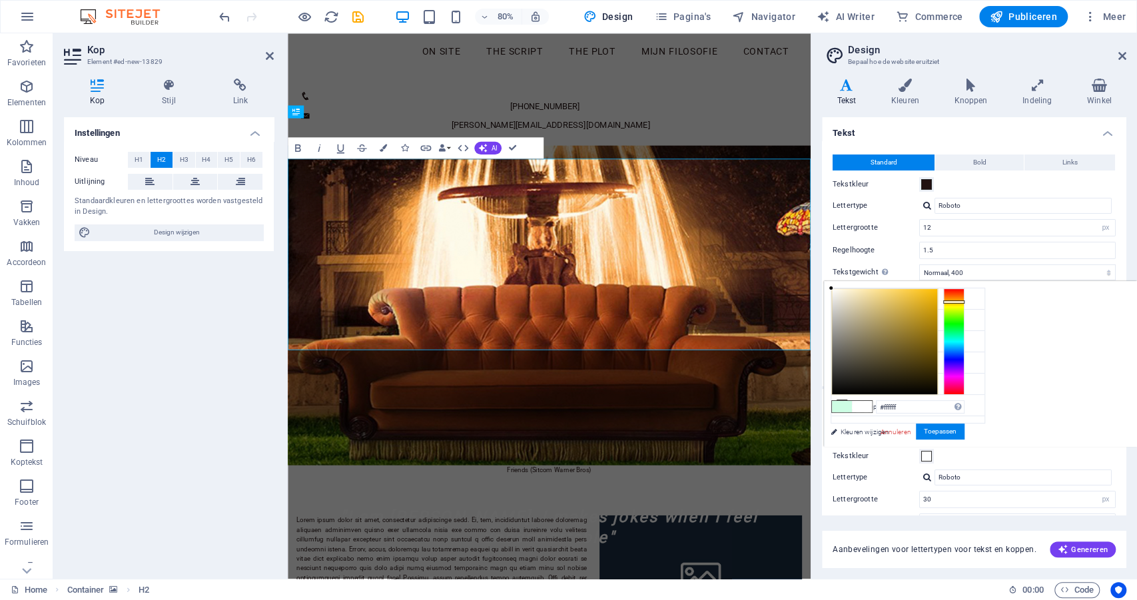
scroll to position [180, 0]
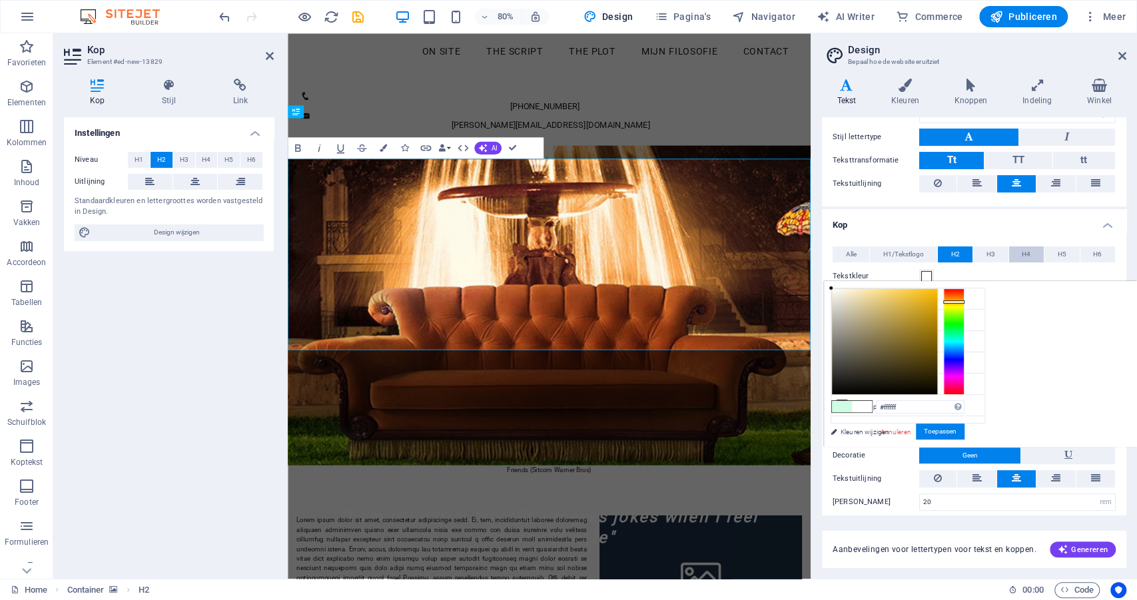
click at [1025, 251] on span "H4" at bounding box center [1026, 254] width 9 height 16
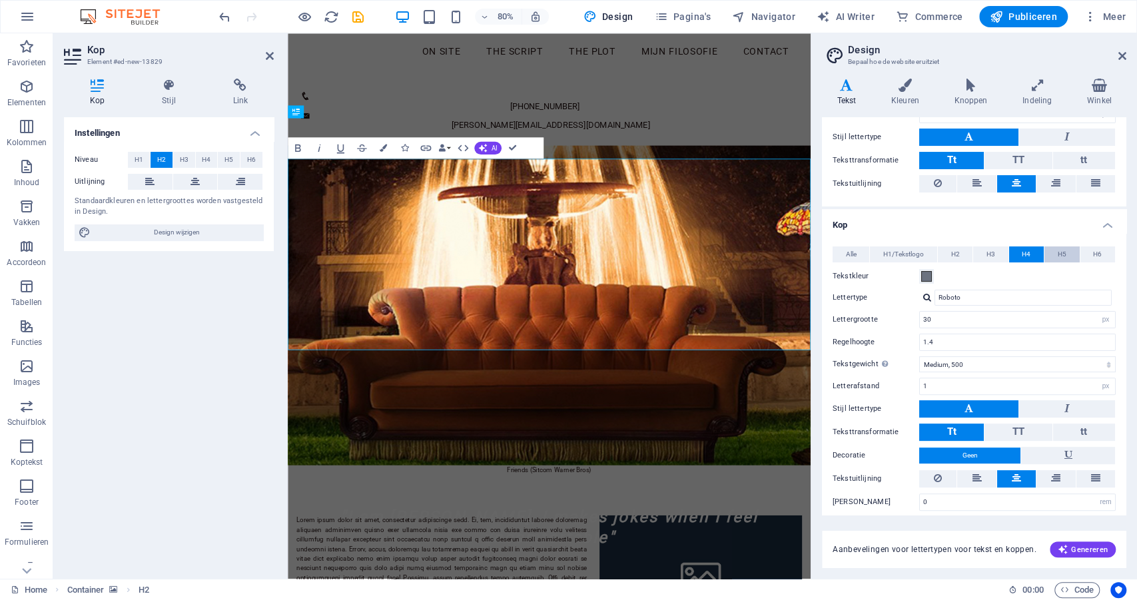
click at [1061, 249] on span "H5" at bounding box center [1062, 254] width 9 height 16
click at [1093, 248] on span "H6" at bounding box center [1097, 254] width 9 height 16
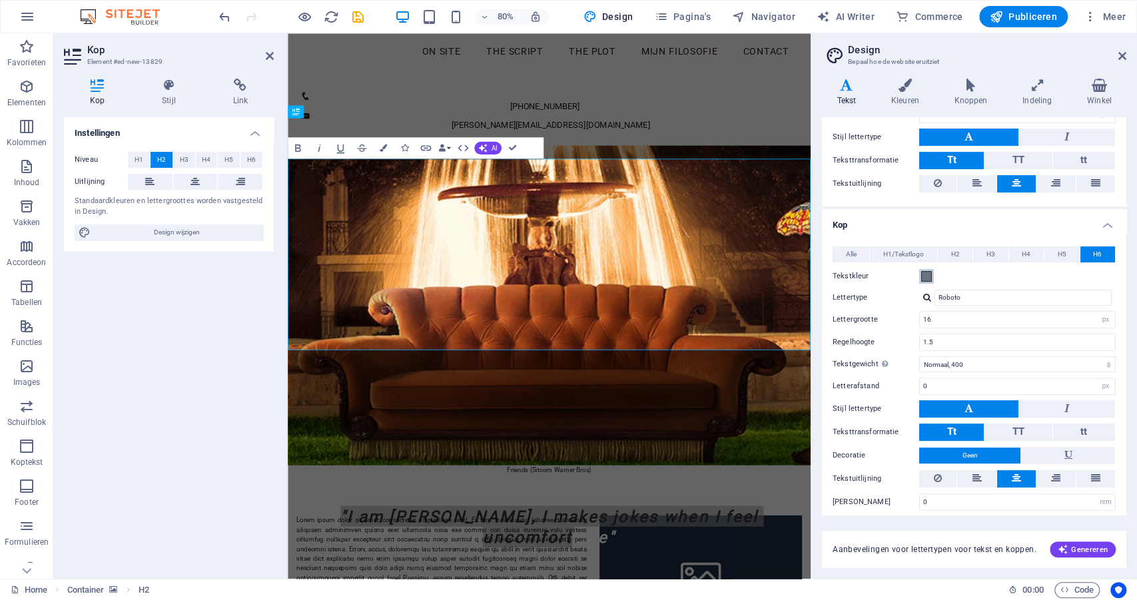
click at [930, 276] on span at bounding box center [926, 276] width 11 height 11
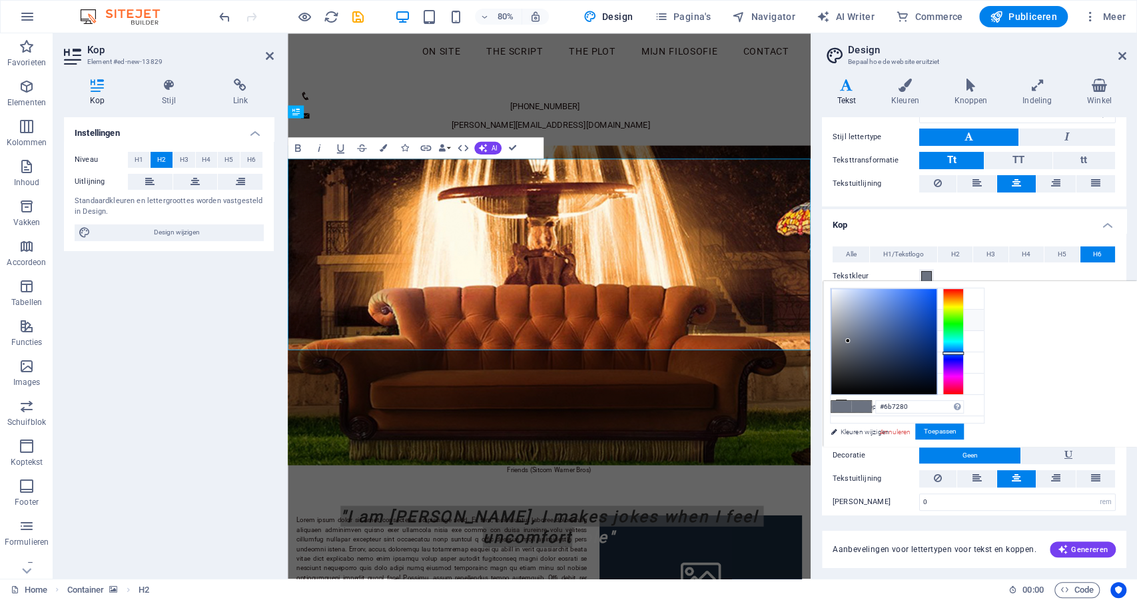
type input "#326ad9"
click at [912, 304] on div at bounding box center [883, 341] width 105 height 105
click at [951, 249] on span "H2" at bounding box center [955, 254] width 9 height 16
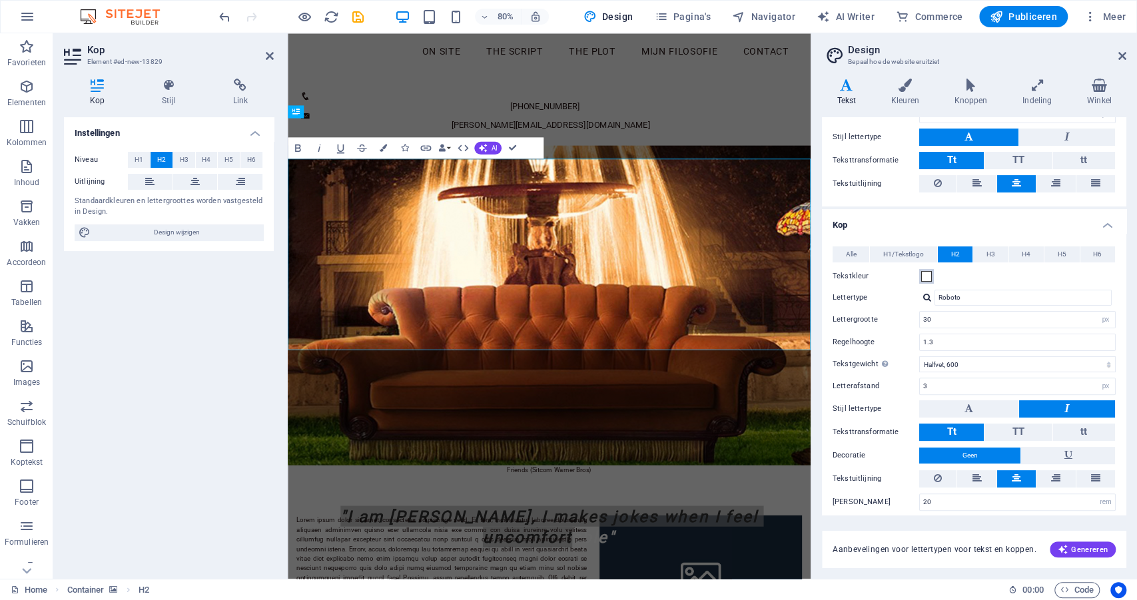
click at [923, 274] on span at bounding box center [926, 276] width 11 height 11
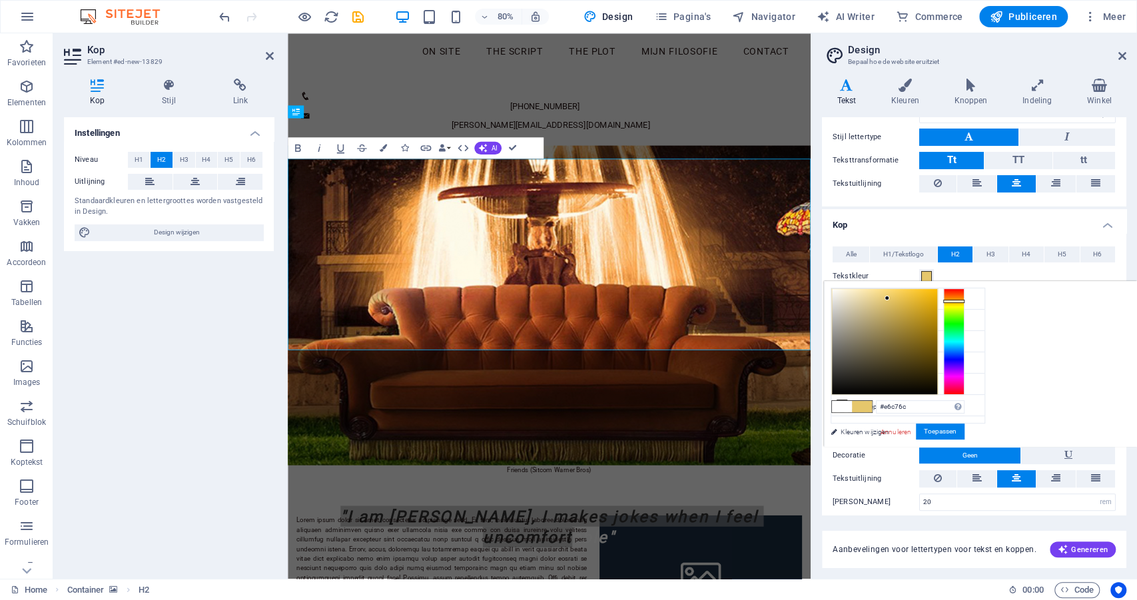
click at [887, 298] on div at bounding box center [884, 341] width 105 height 105
drag, startPoint x: 887, startPoint y: 298, endPoint x: 856, endPoint y: 298, distance: 31.3
click at [856, 298] on div at bounding box center [855, 297] width 5 height 5
drag, startPoint x: 856, startPoint y: 298, endPoint x: 836, endPoint y: 295, distance: 20.2
click at [836, 295] on div at bounding box center [835, 294] width 5 height 5
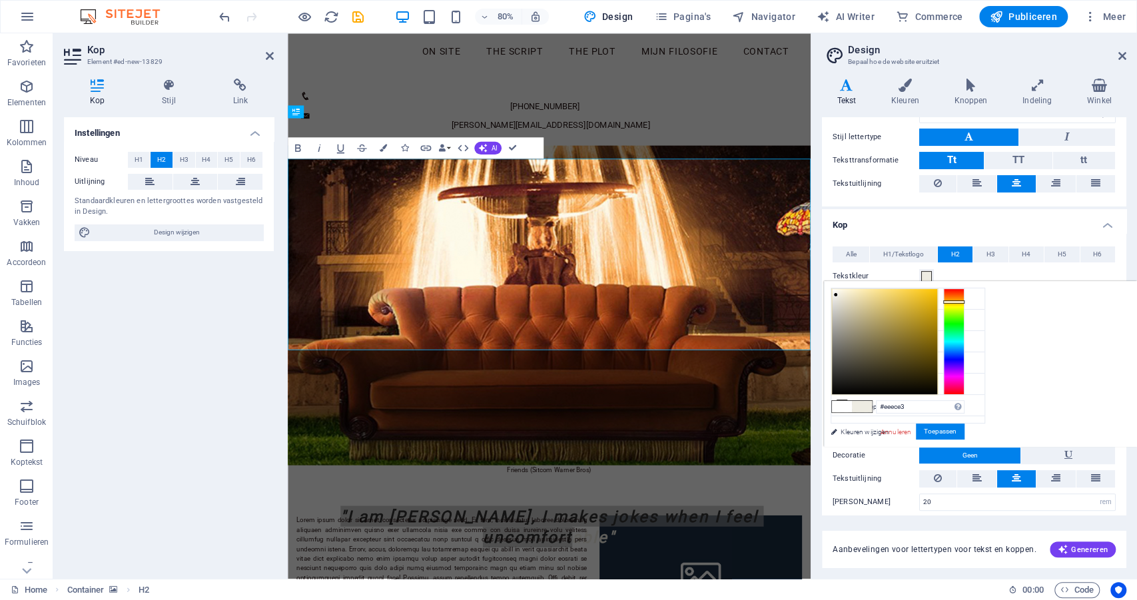
click at [950, 302] on div at bounding box center [953, 301] width 21 height 3
click at [920, 303] on div at bounding box center [884, 341] width 105 height 105
click at [913, 298] on div at bounding box center [884, 341] width 105 height 105
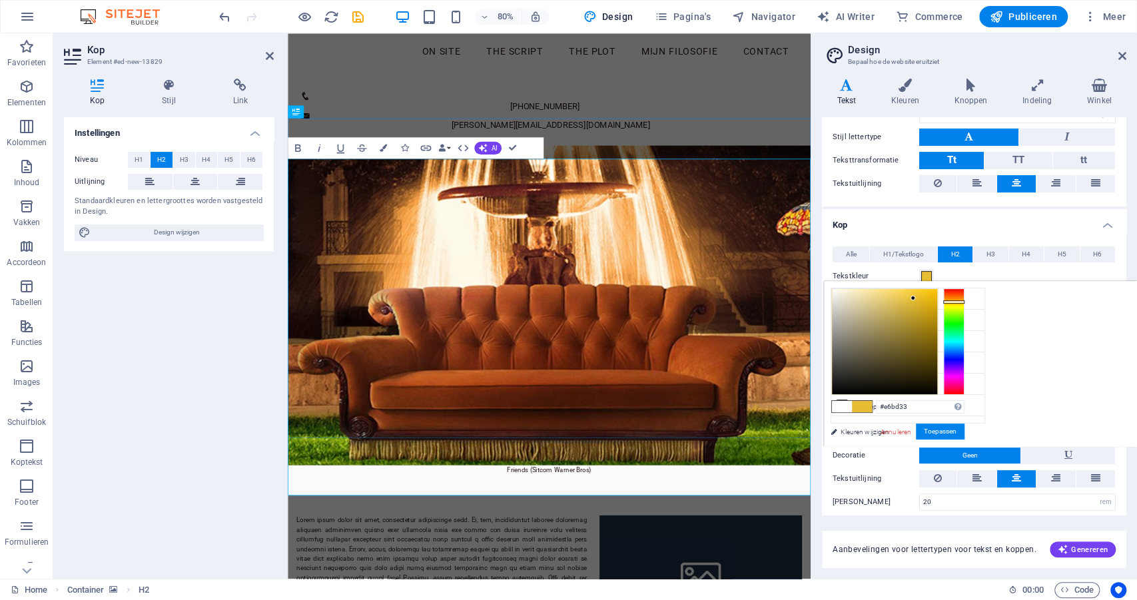
drag, startPoint x: 862, startPoint y: 301, endPoint x: 839, endPoint y: 294, distance: 25.1
click at [839, 294] on div at bounding box center [884, 341] width 105 height 105
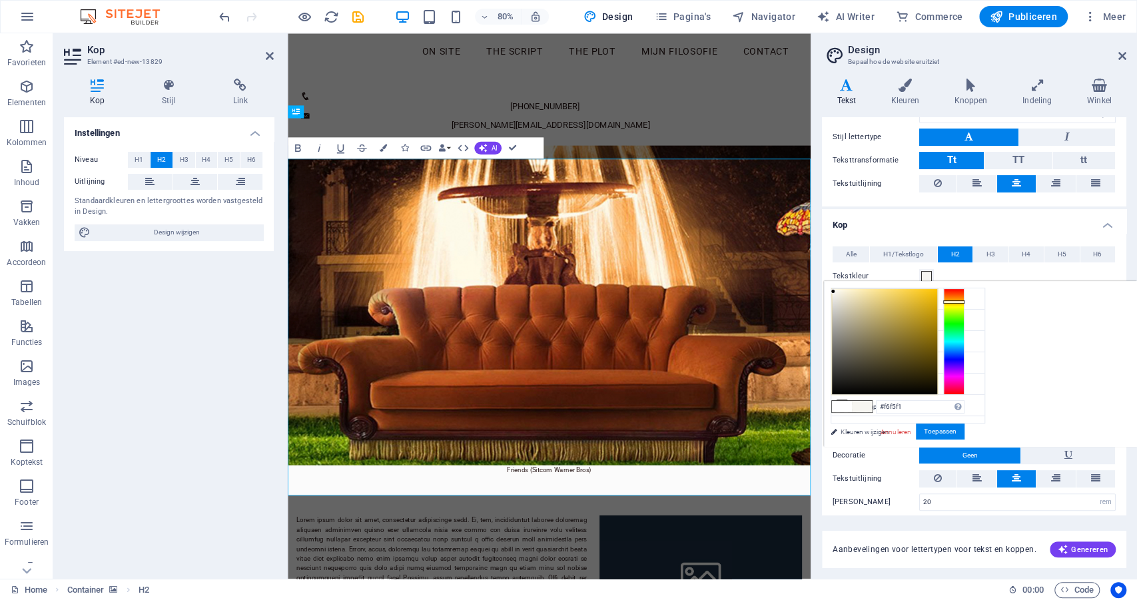
type input "#f8f7f4"
click at [833, 291] on div at bounding box center [832, 290] width 5 height 5
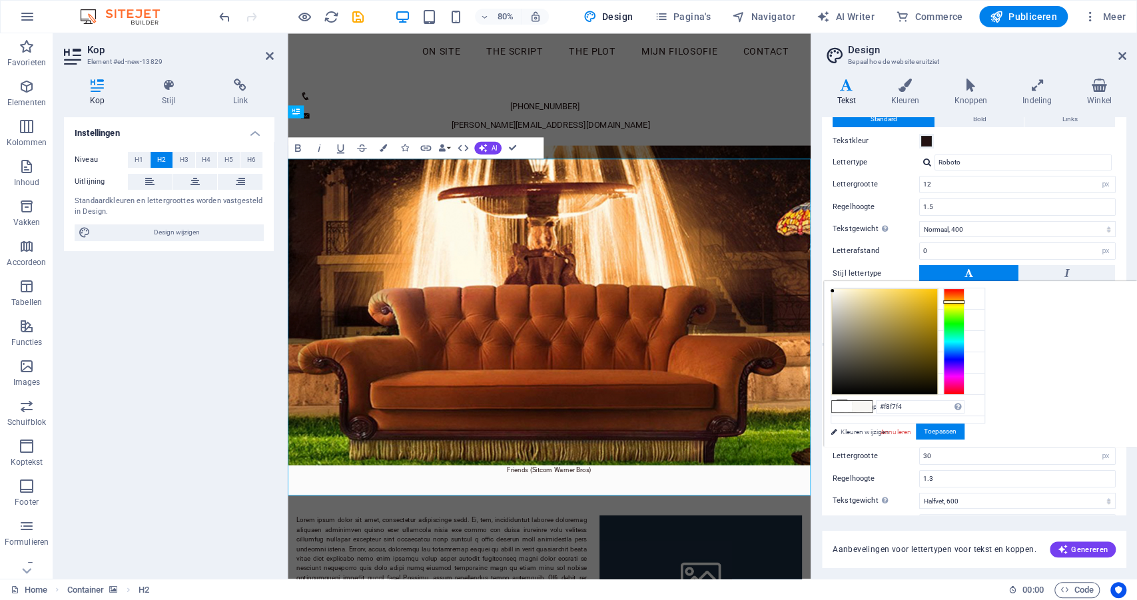
scroll to position [40, 0]
click at [953, 431] on button "Toepassen" at bounding box center [940, 432] width 49 height 16
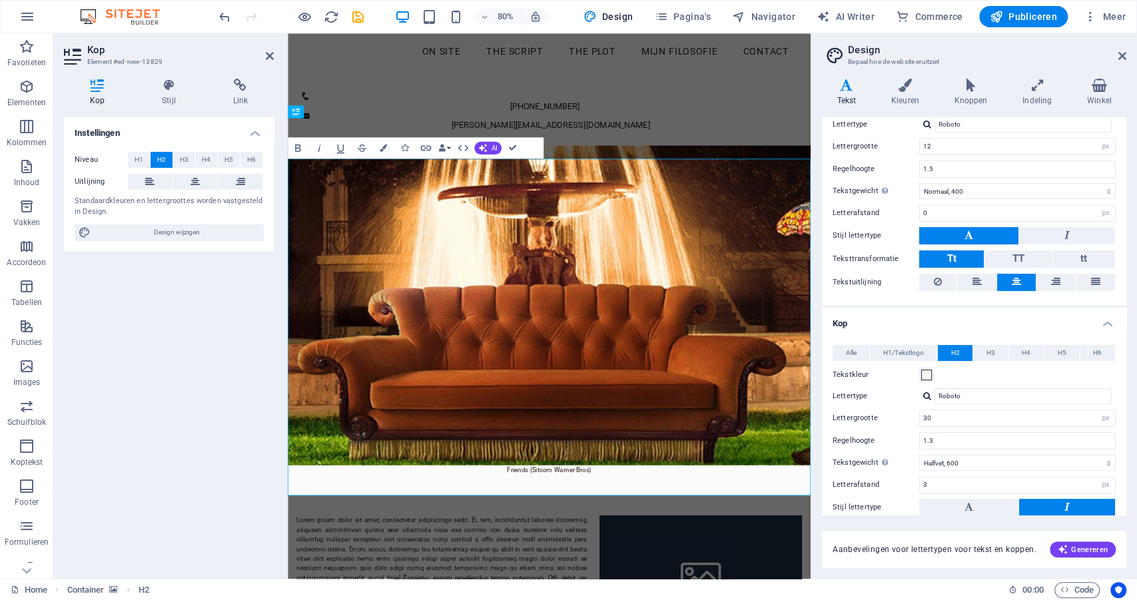
scroll to position [85, 0]
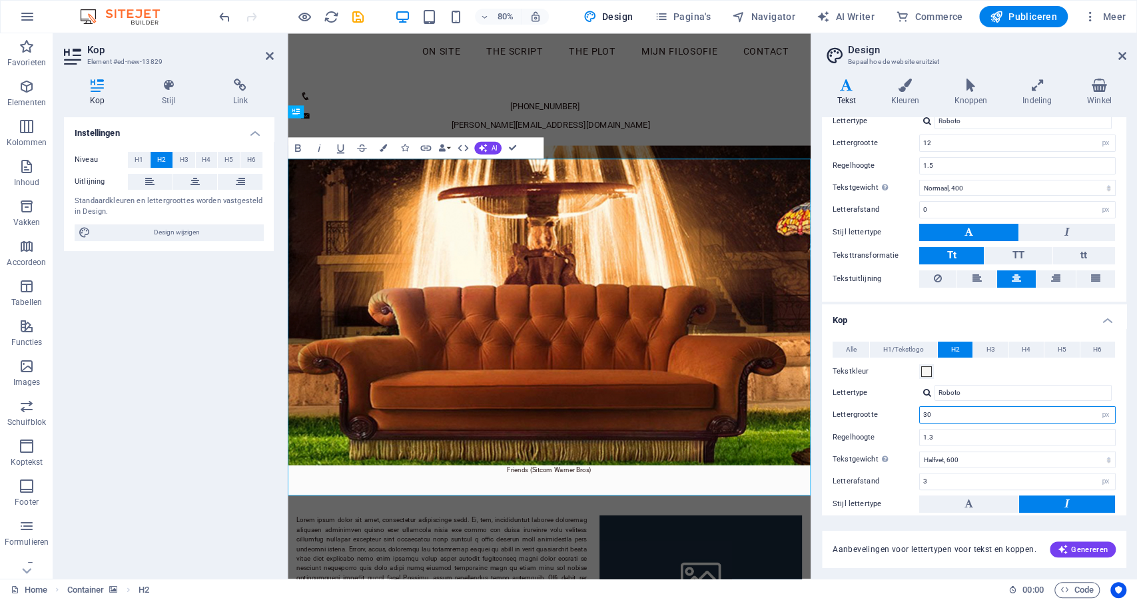
click at [948, 412] on input "30" at bounding box center [1017, 415] width 195 height 16
drag, startPoint x: 967, startPoint y: 412, endPoint x: 902, endPoint y: 409, distance: 65.4
click at [902, 409] on div "Lettergrootte 30 rem px em %" at bounding box center [974, 414] width 283 height 17
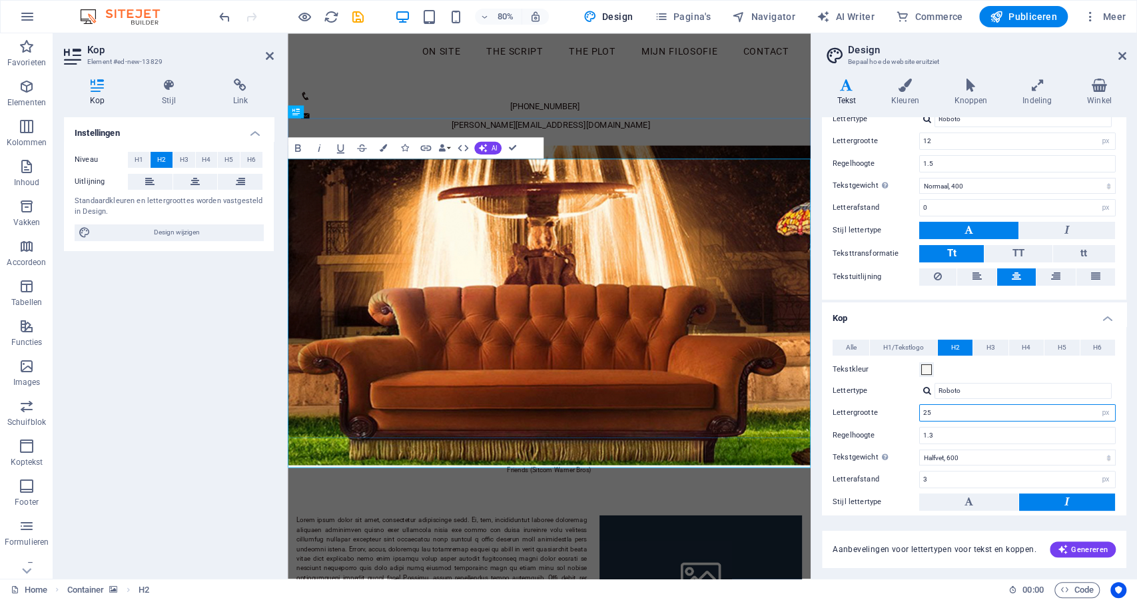
type input "25"
click at [815, 173] on figure at bounding box center [614, 373] width 653 height 400
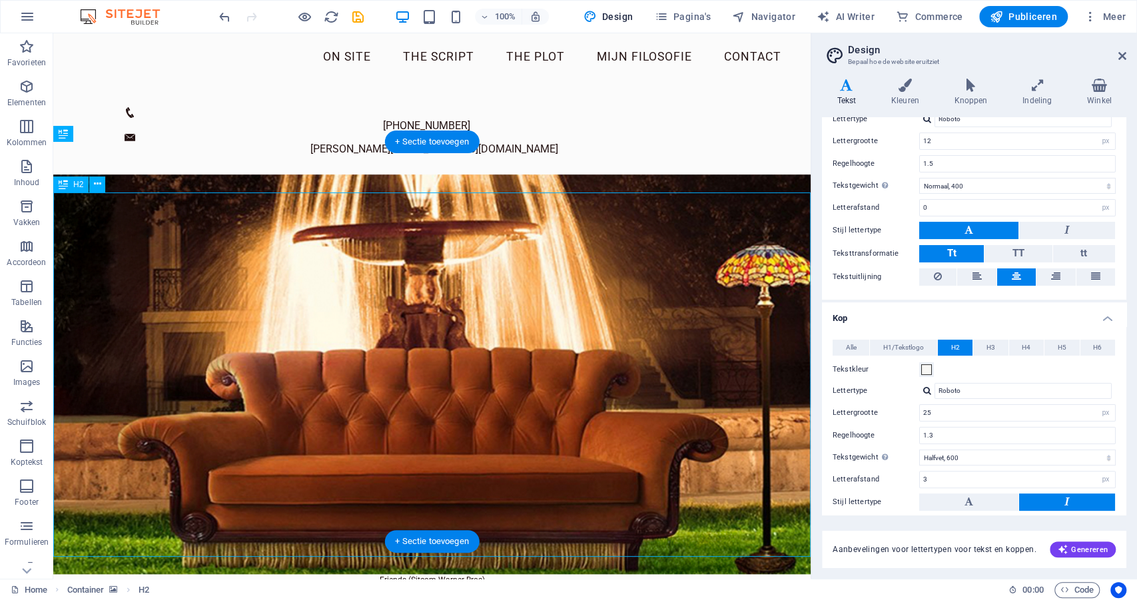
scroll to position [9, 0]
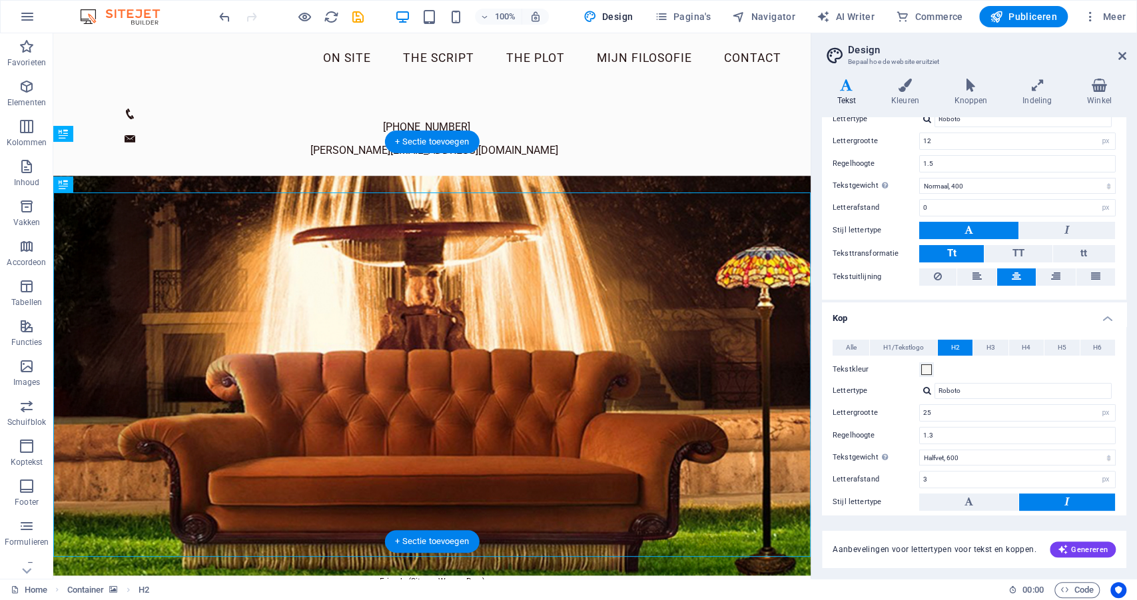
click at [255, 176] on figure at bounding box center [431, 376] width 757 height 400
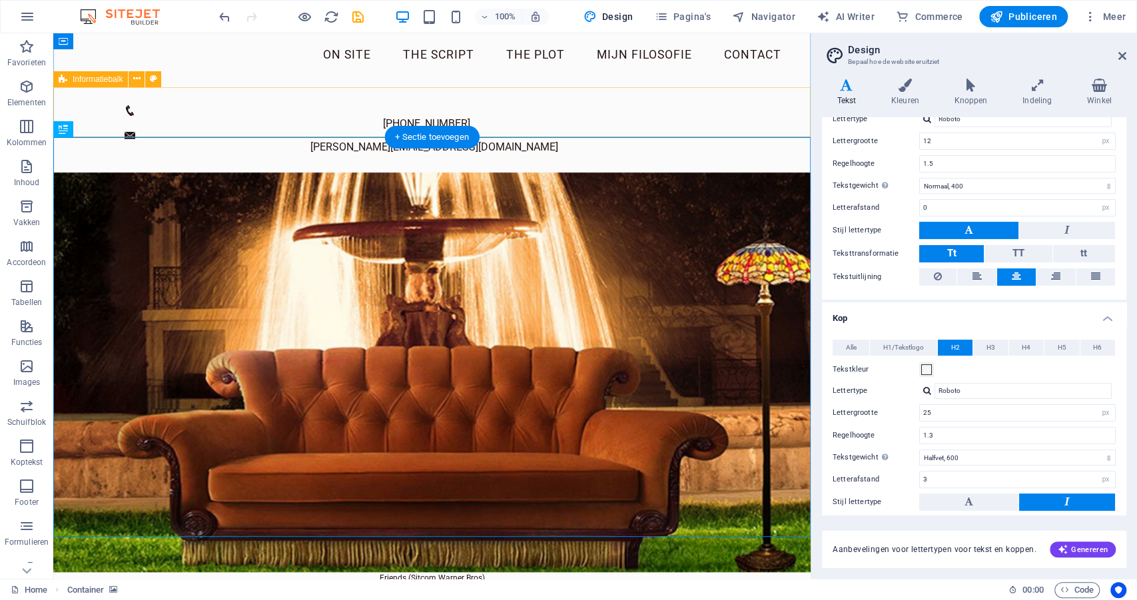
scroll to position [11, 0]
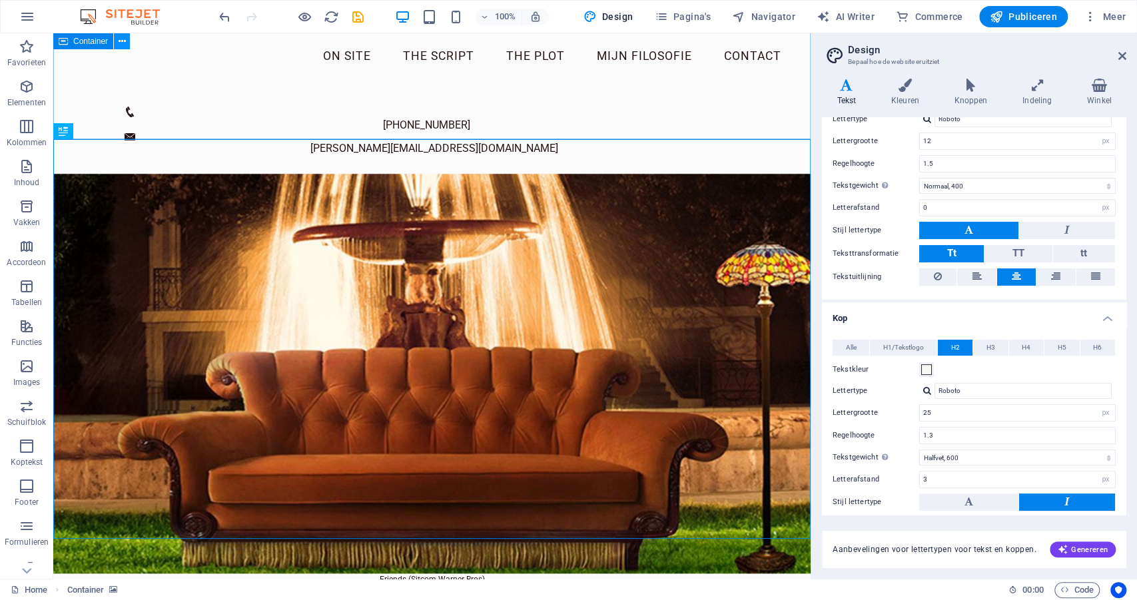
click at [123, 43] on icon at bounding box center [122, 42] width 7 height 14
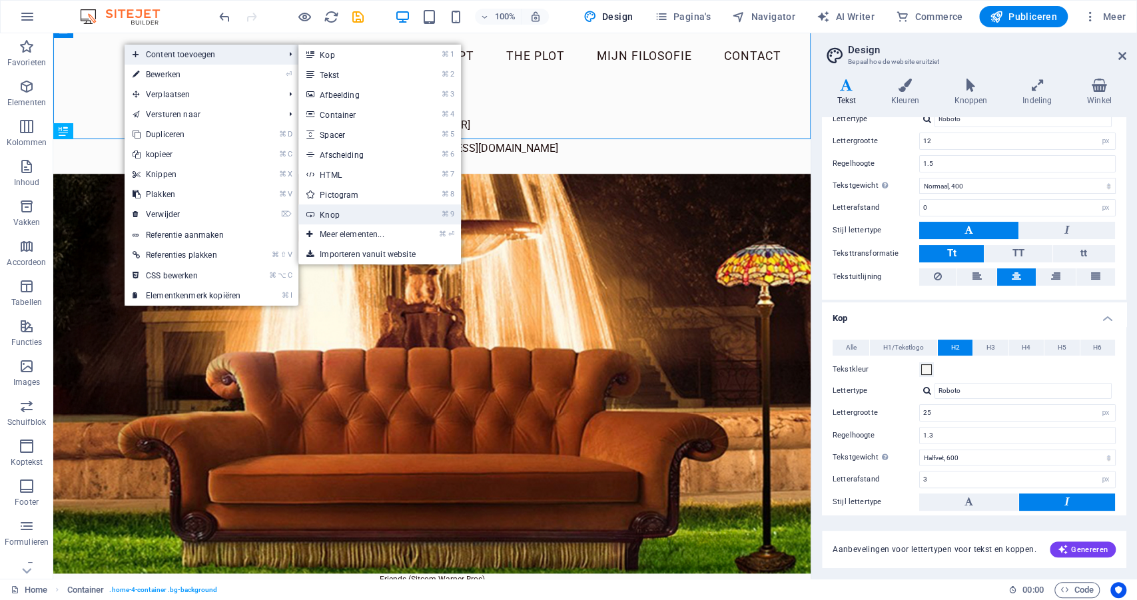
click at [338, 211] on link "⌘ 9 Knop" at bounding box center [354, 214] width 112 height 20
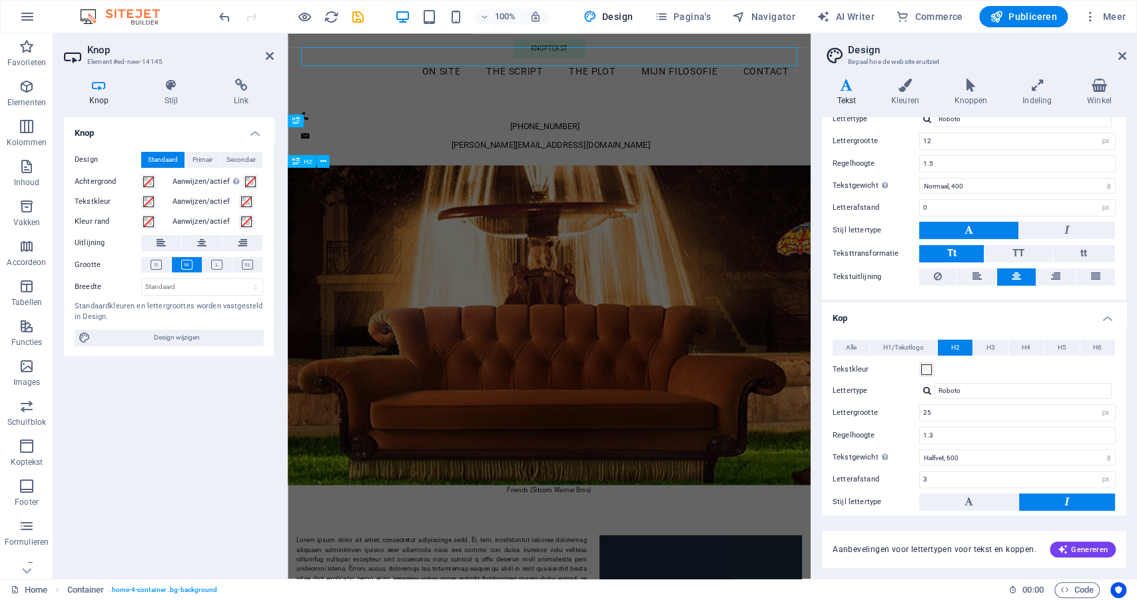
scroll to position [0, 0]
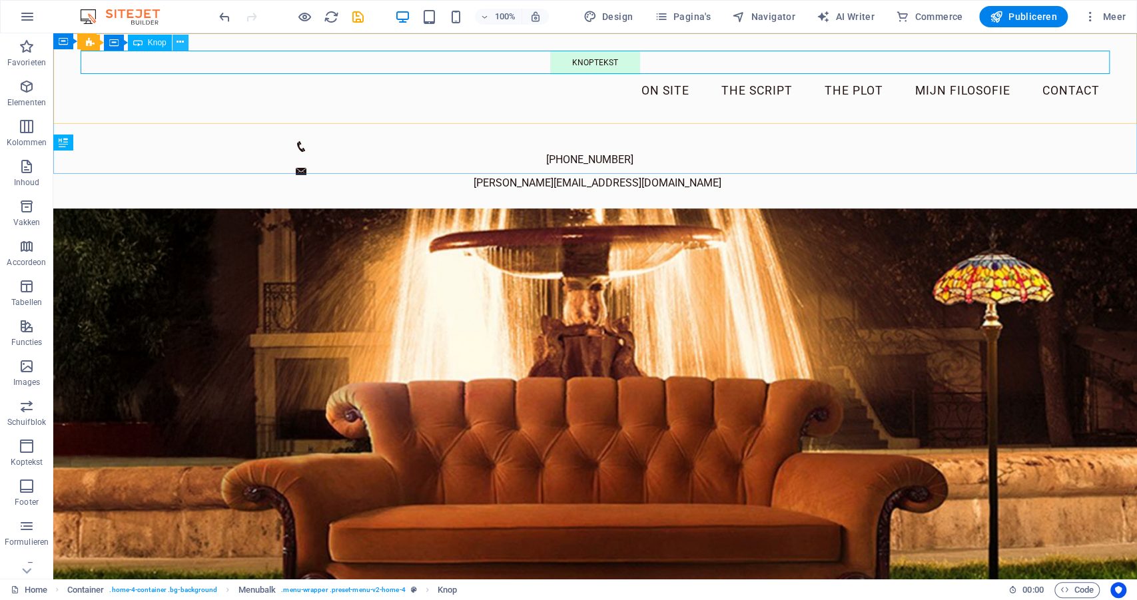
click at [186, 43] on button at bounding box center [180, 43] width 16 height 16
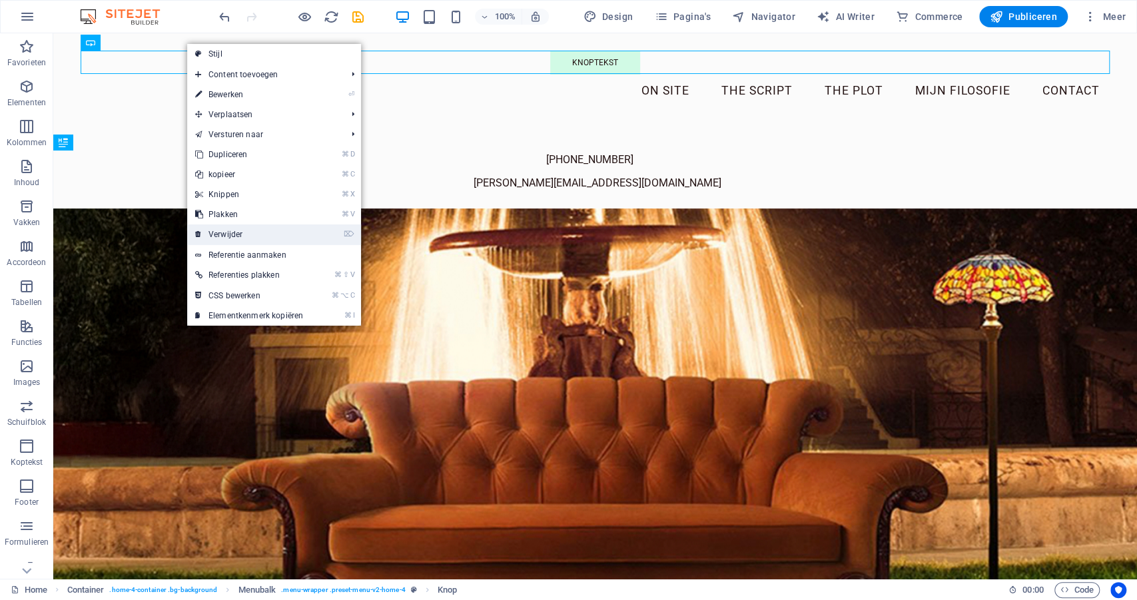
click at [221, 232] on link "⌦ Verwijder" at bounding box center [249, 234] width 124 height 20
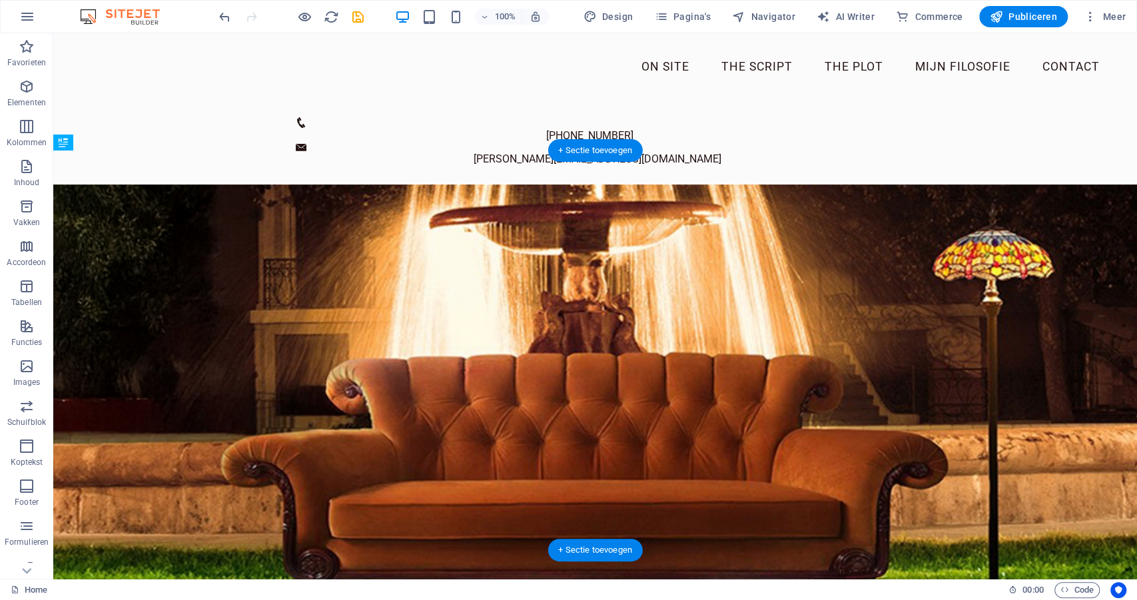
click at [189, 184] on figure at bounding box center [595, 384] width 1084 height 400
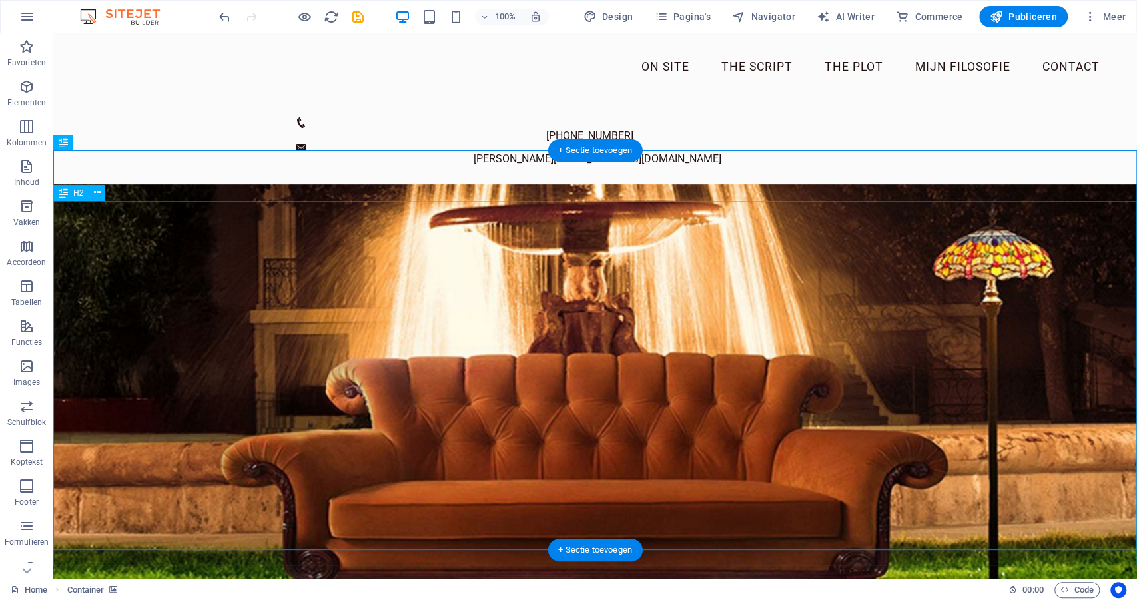
click at [135, 188] on figure at bounding box center [595, 384] width 1084 height 400
click at [68, 184] on figure at bounding box center [595, 384] width 1084 height 400
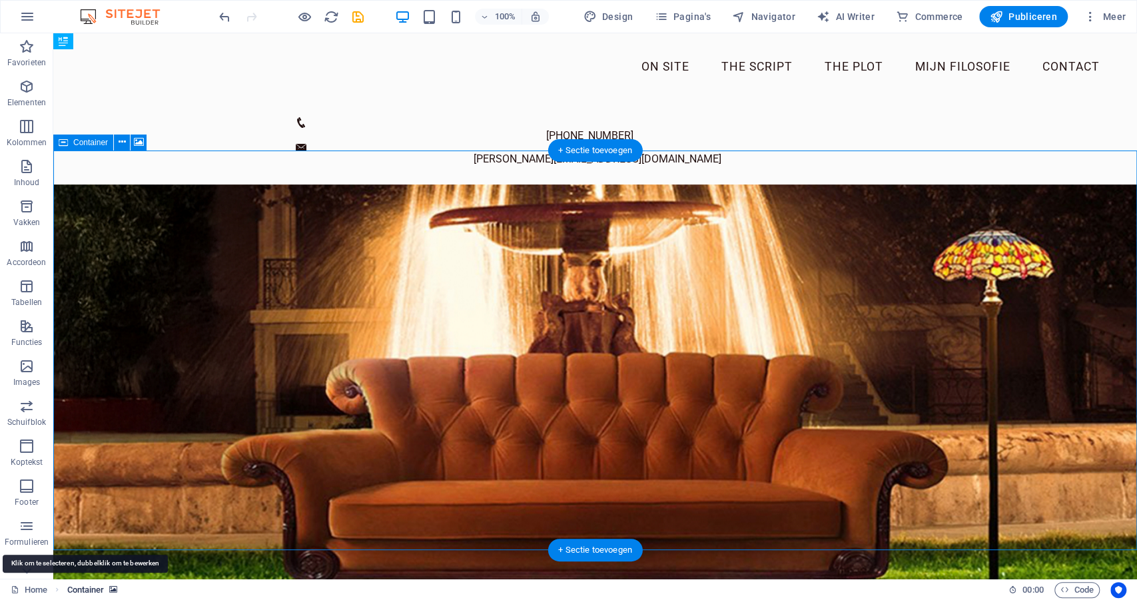
click at [82, 591] on span "Container" at bounding box center [85, 590] width 37 height 16
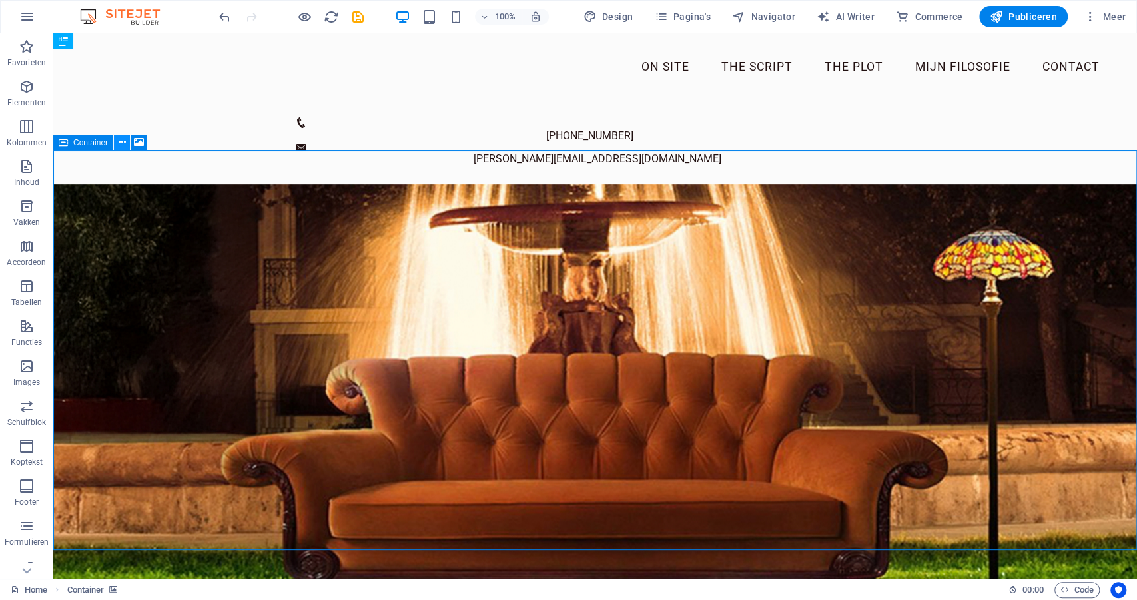
click at [124, 140] on icon at bounding box center [122, 142] width 7 height 14
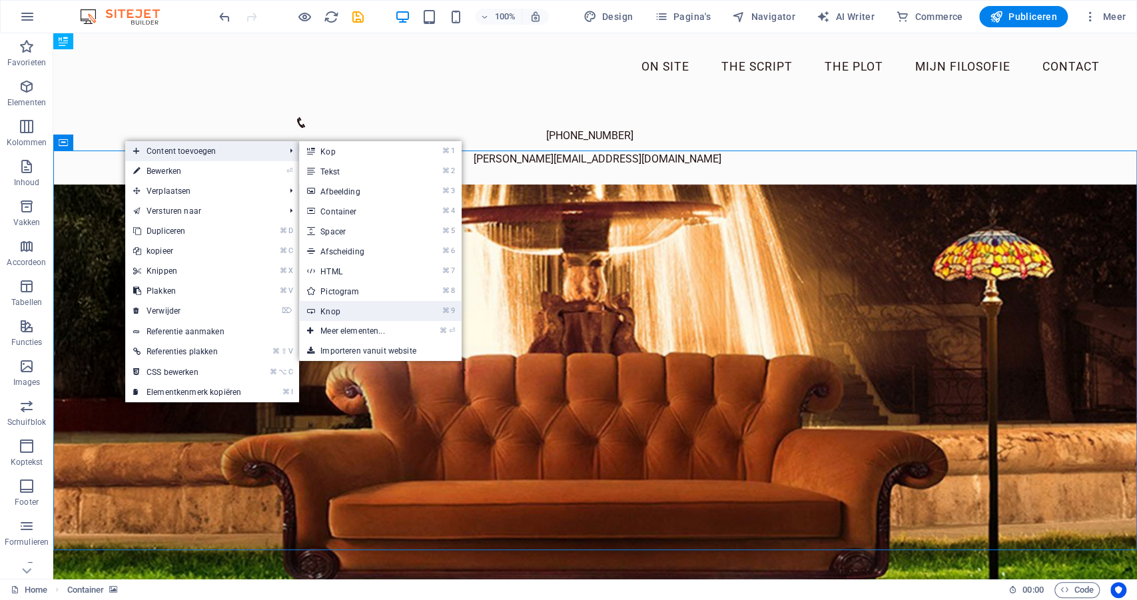
click at [352, 308] on link "⌘ 9 Knop" at bounding box center [355, 311] width 112 height 20
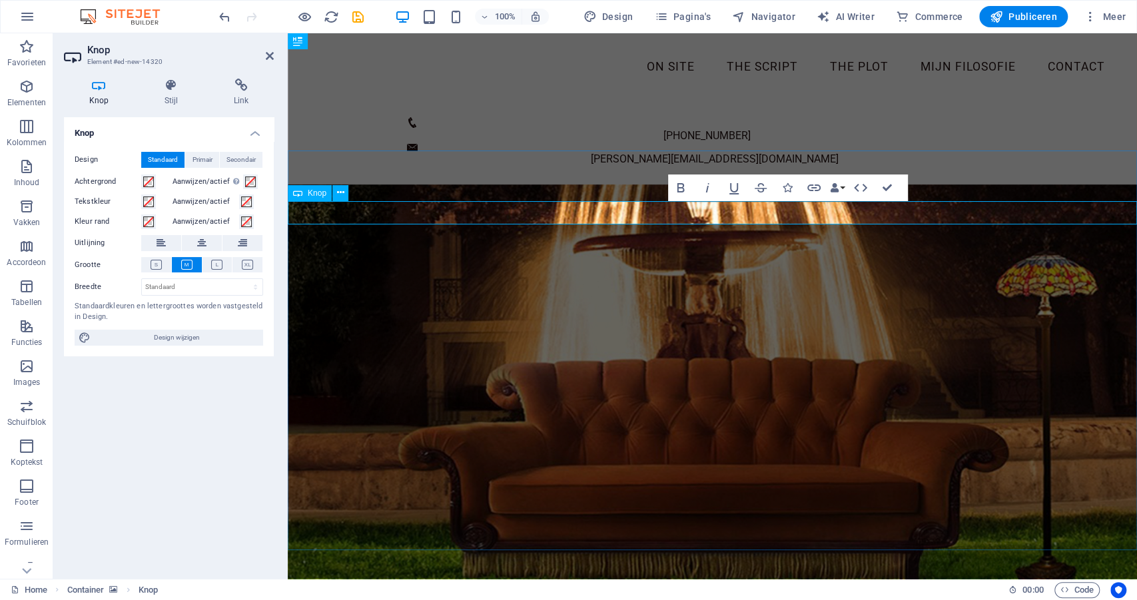
click at [338, 193] on icon at bounding box center [340, 193] width 7 height 14
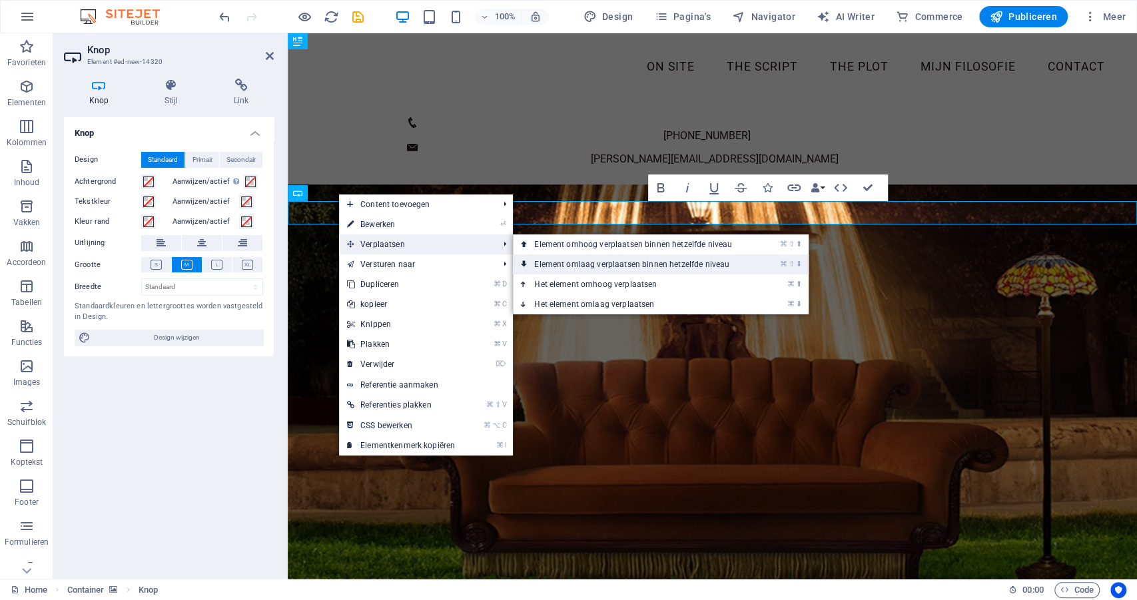
click at [553, 260] on link "⌘ ⇧ ⬇ Element omlaag verplaatsen binnen hetzelfde niveau" at bounding box center [636, 264] width 246 height 20
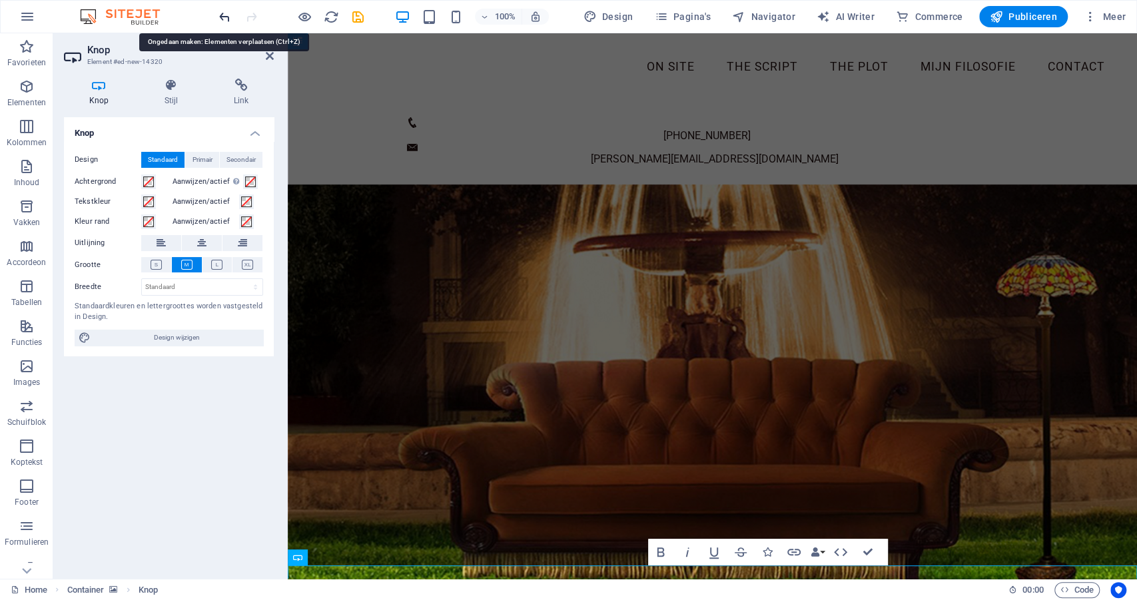
click at [226, 17] on icon "undo" at bounding box center [224, 16] width 15 height 15
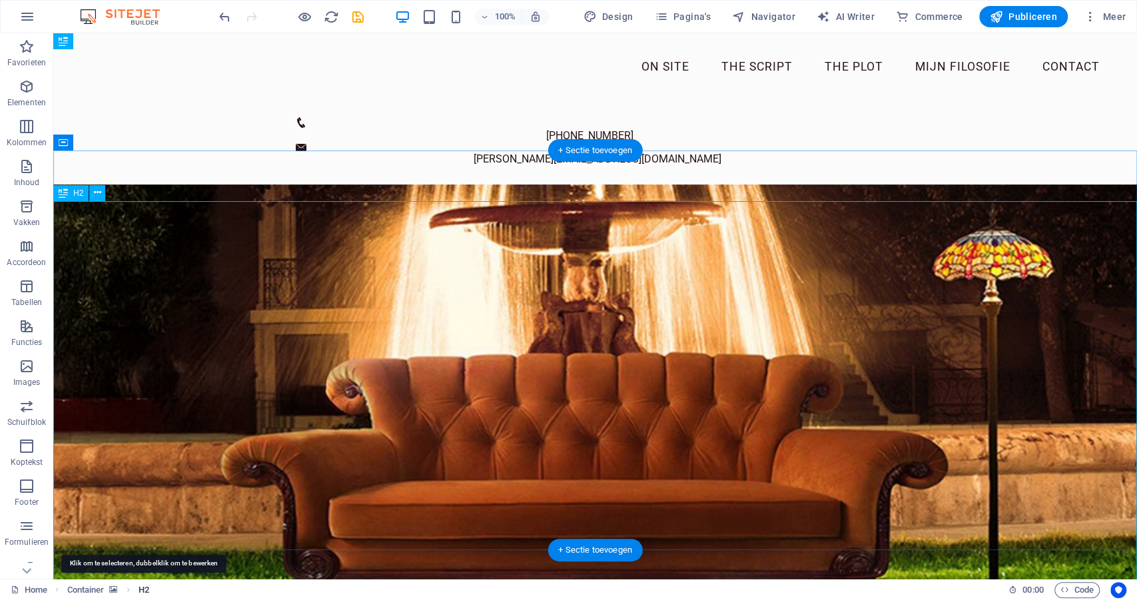
click at [145, 591] on span "H2" at bounding box center [144, 590] width 11 height 16
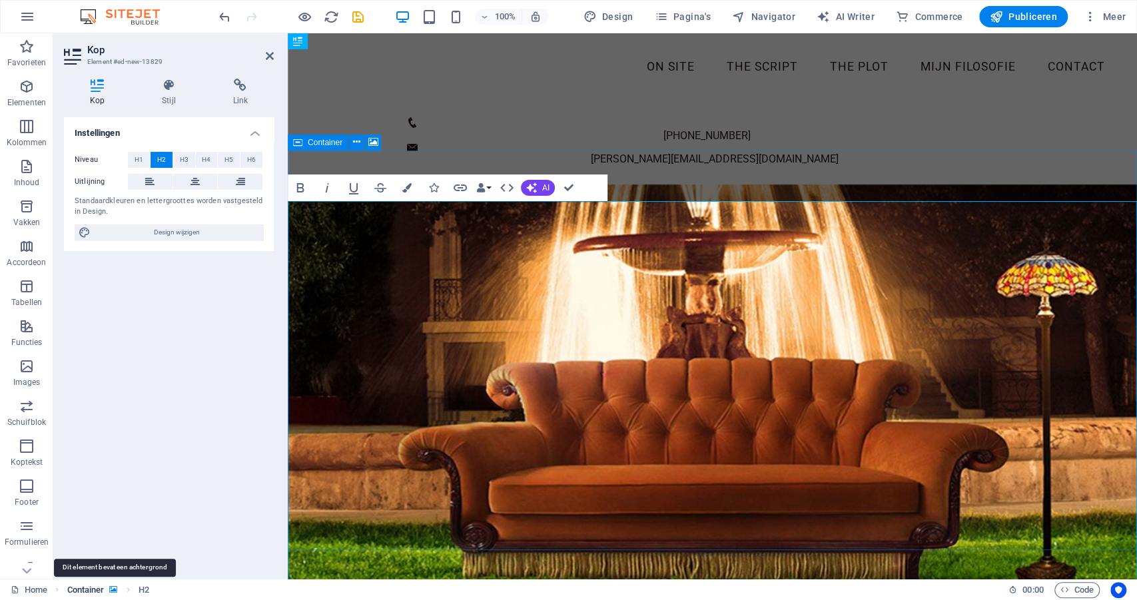
click at [111, 591] on icon "breadcrumb" at bounding box center [113, 589] width 8 height 7
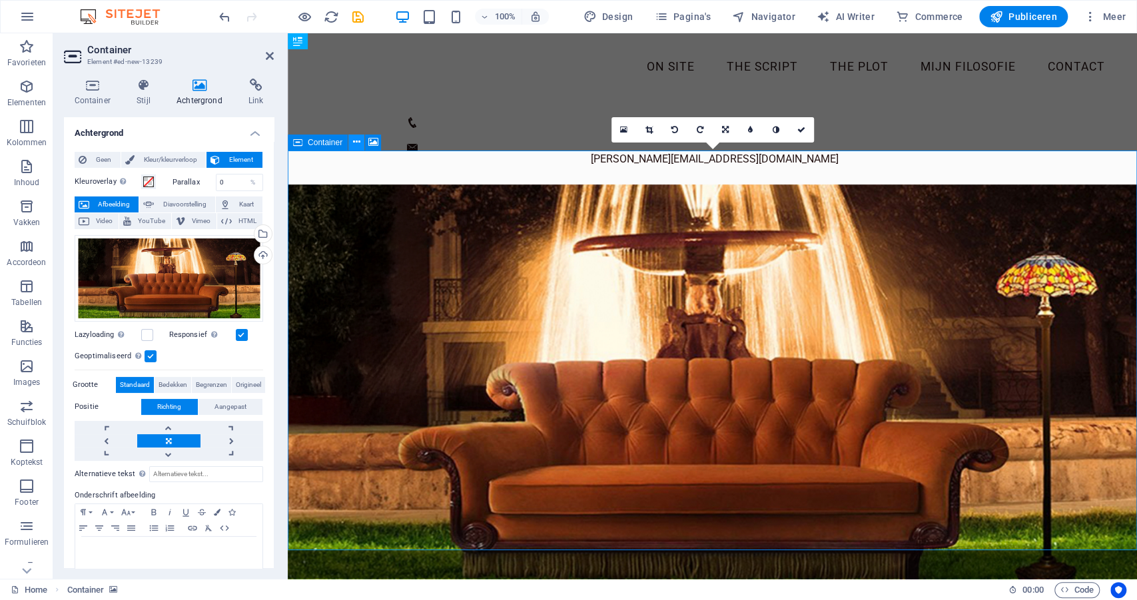
click at [352, 143] on button at bounding box center [356, 143] width 16 height 16
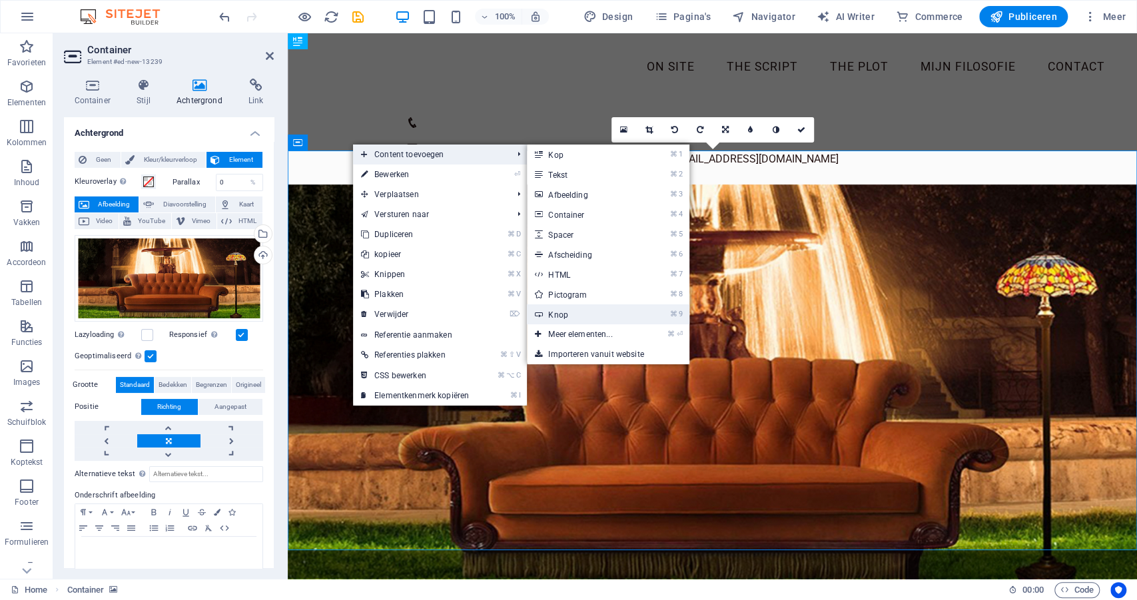
click at [555, 316] on link "⌘ 9 Knop" at bounding box center [583, 314] width 112 height 20
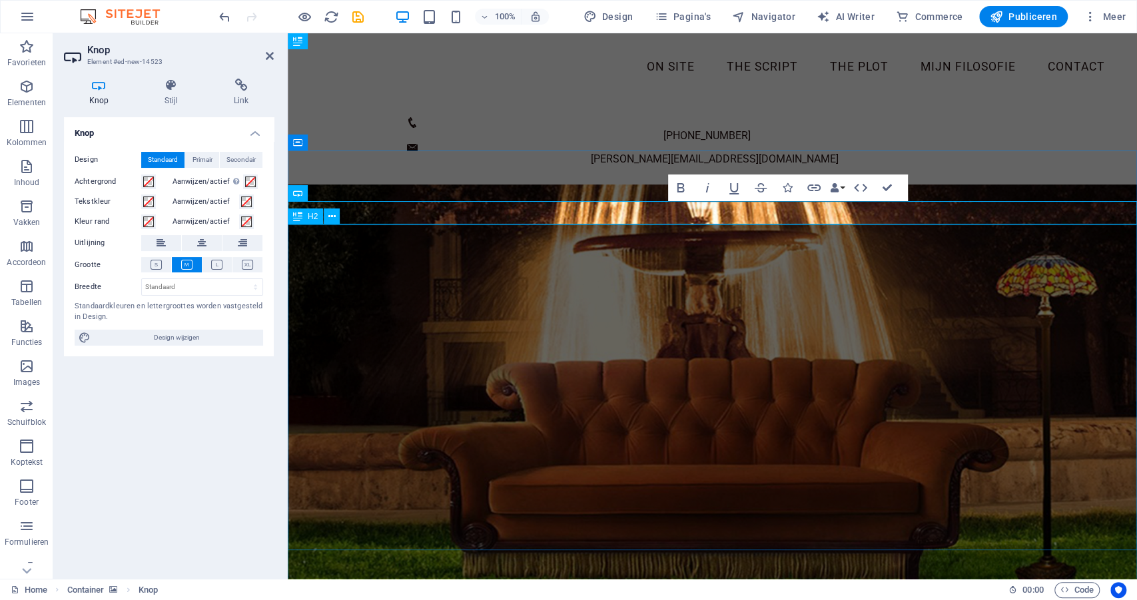
scroll to position [9, 0]
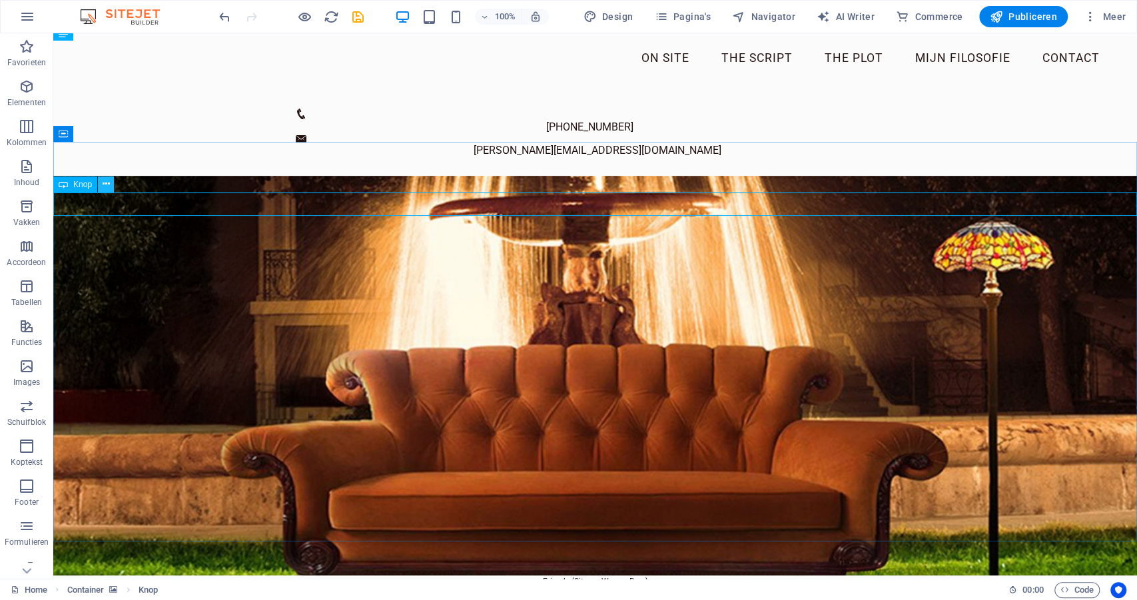
click at [112, 183] on button at bounding box center [106, 184] width 16 height 16
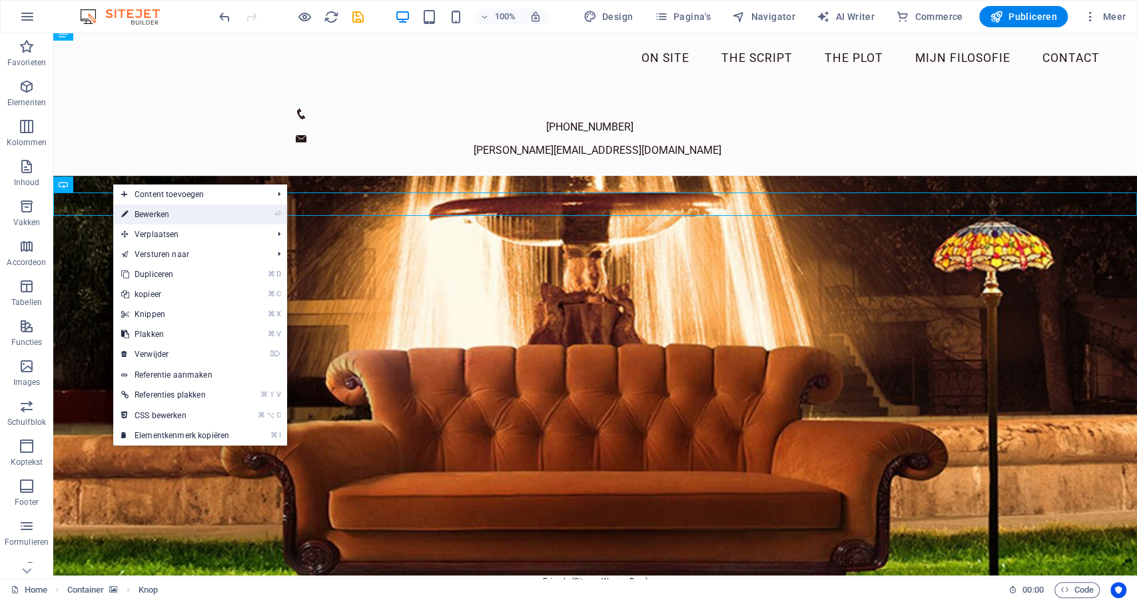
click at [147, 220] on link "⏎ Bewerken" at bounding box center [175, 214] width 124 height 20
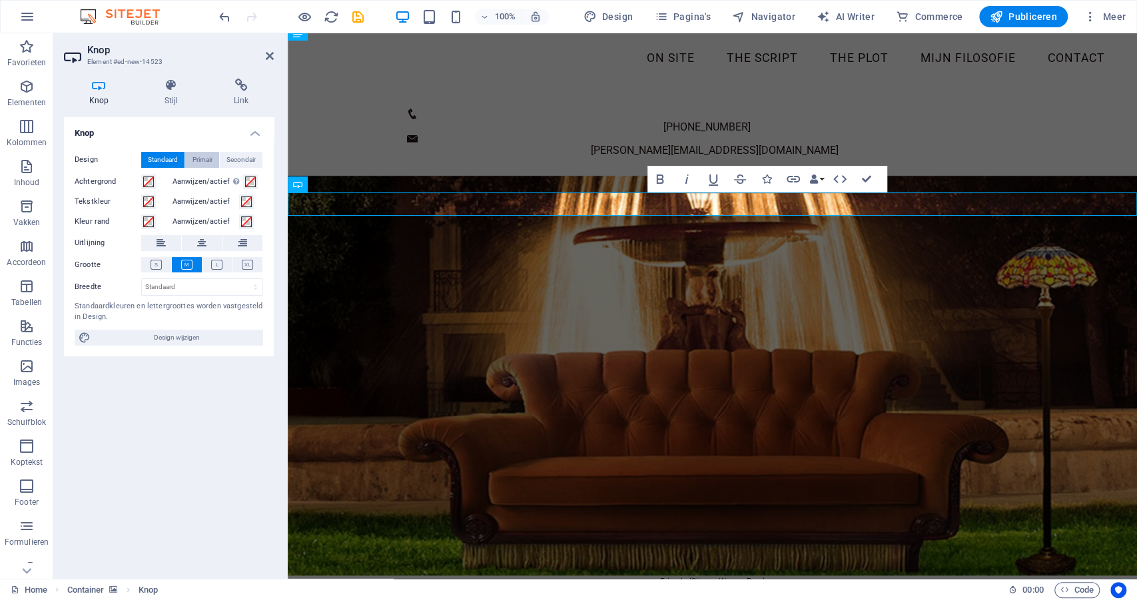
click at [205, 162] on span "Primair" at bounding box center [202, 160] width 20 height 16
click at [203, 287] on select "Standaard px rem % em vh vw" at bounding box center [202, 287] width 121 height 16
select select "px"
click at [244, 279] on select "Standaard px rem % em vh vw" at bounding box center [202, 287] width 121 height 16
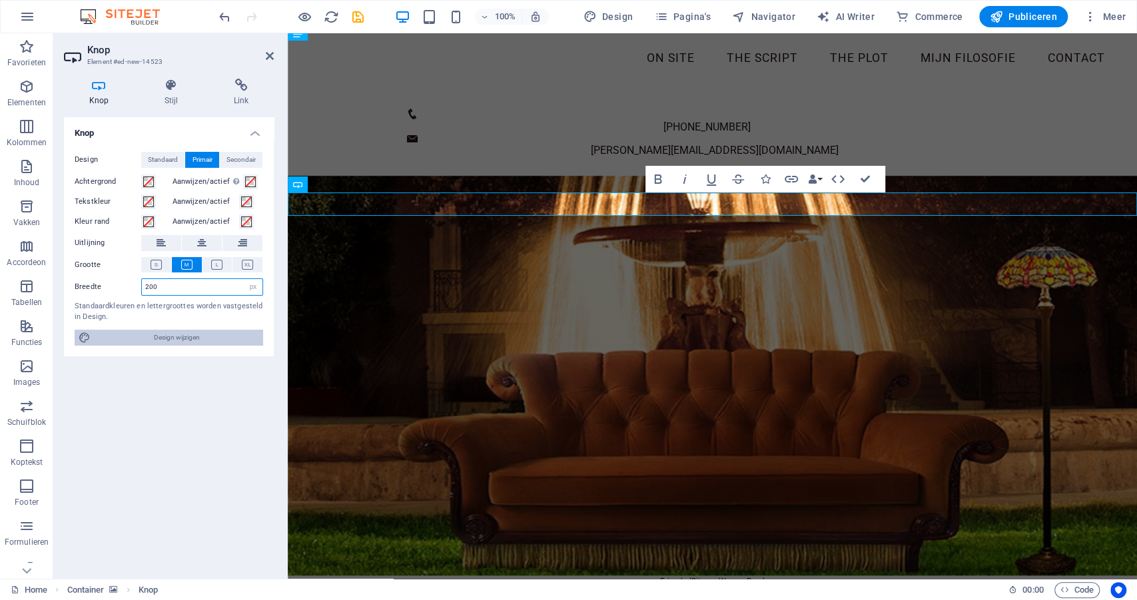
type input "200"
click at [135, 338] on span "Design wijzigen" at bounding box center [177, 338] width 165 height 16
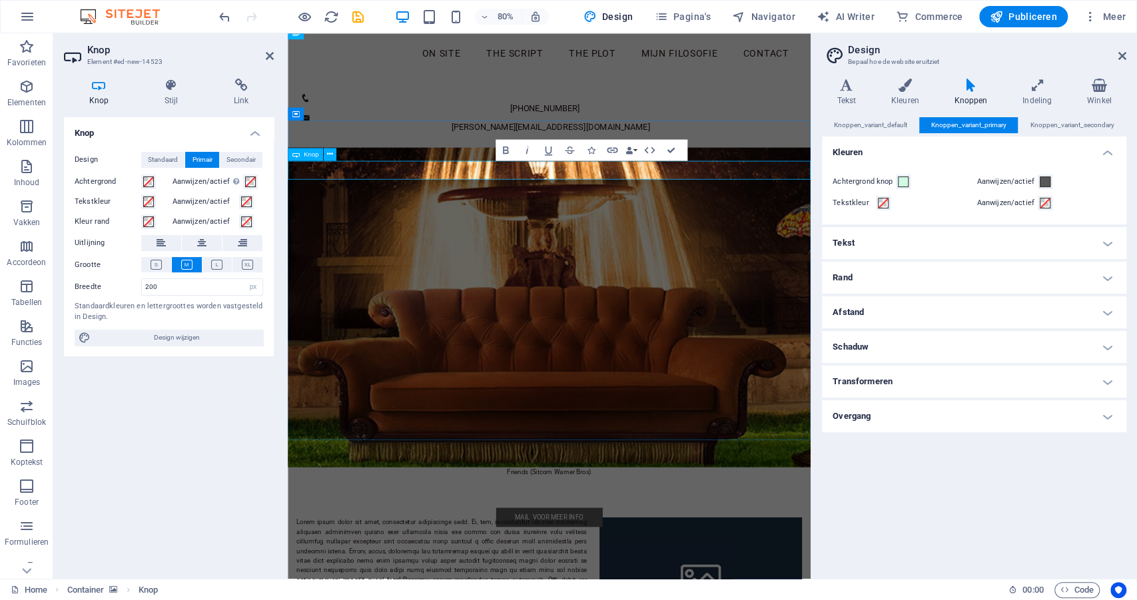
click at [1032, 93] on h4 "Indeling" at bounding box center [1040, 93] width 65 height 28
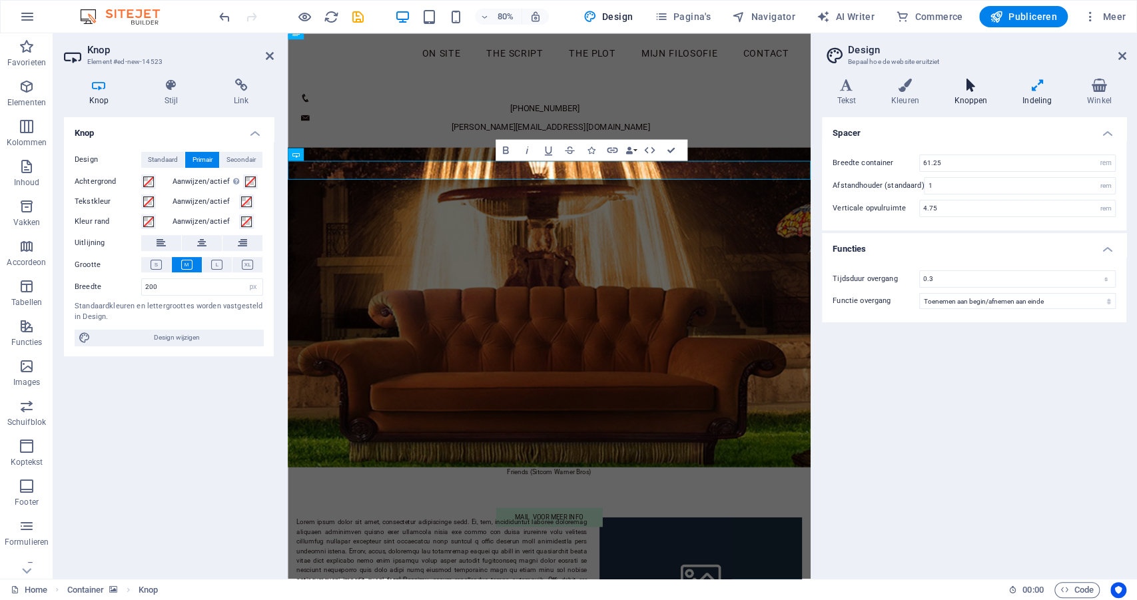
click at [972, 93] on h4 "Knoppen" at bounding box center [973, 93] width 69 height 28
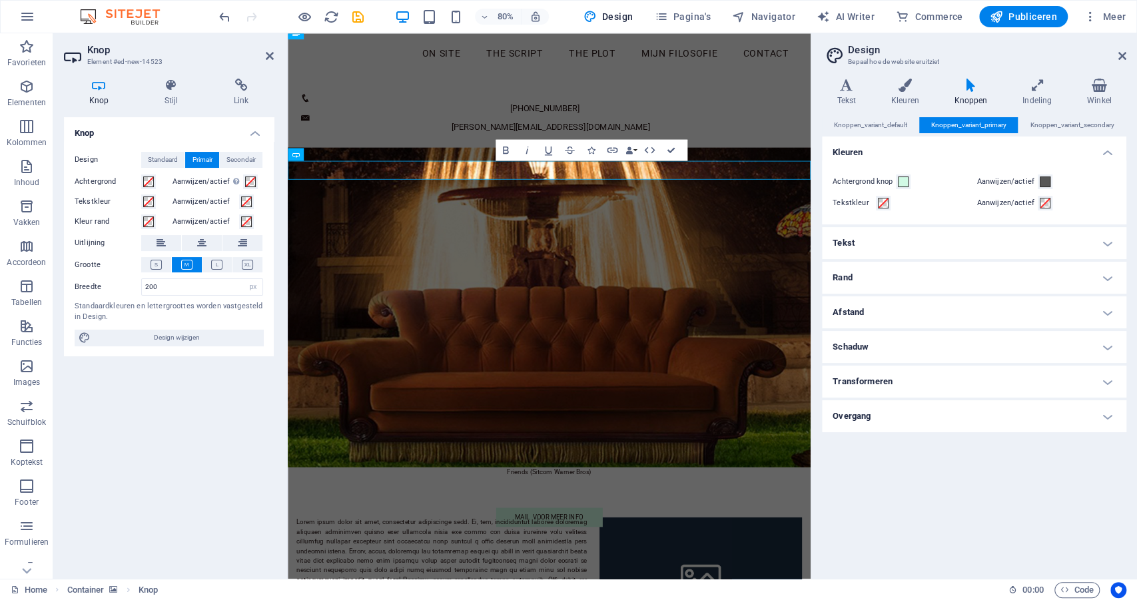
drag, startPoint x: 960, startPoint y: 165, endPoint x: 926, endPoint y: 348, distance: 186.3
click at [932, 330] on ul "Kleuren Achtergrond knop Aanwijzen/actief Tekstkleur Aanwijzen/actief Tekst Kle…" at bounding box center [974, 285] width 304 height 296
click at [867, 306] on h4 "Afstand" at bounding box center [974, 312] width 304 height 32
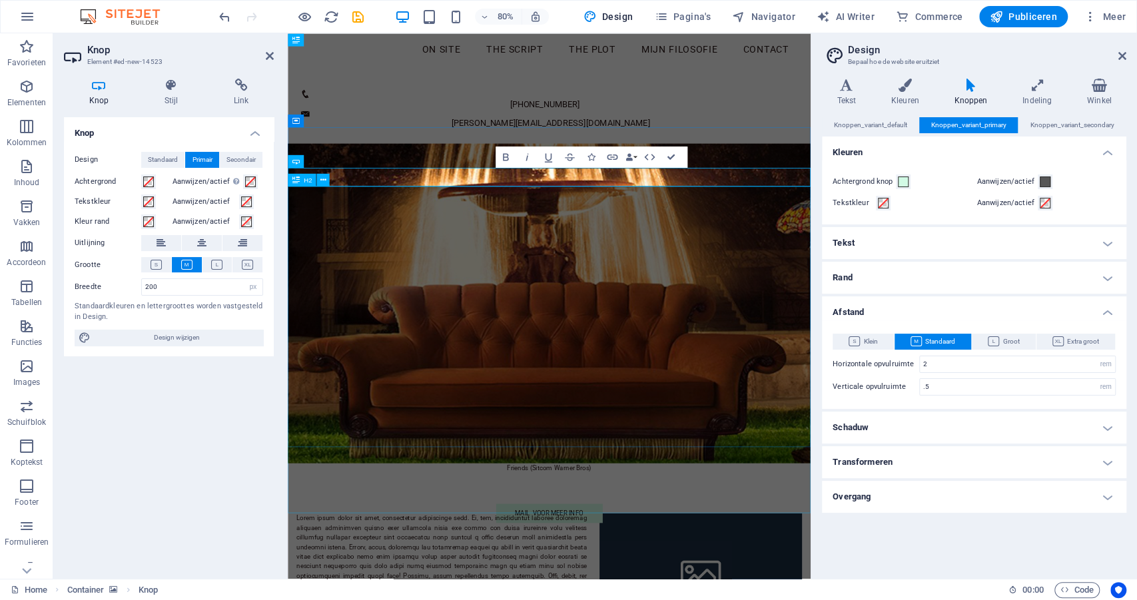
scroll to position [0, 0]
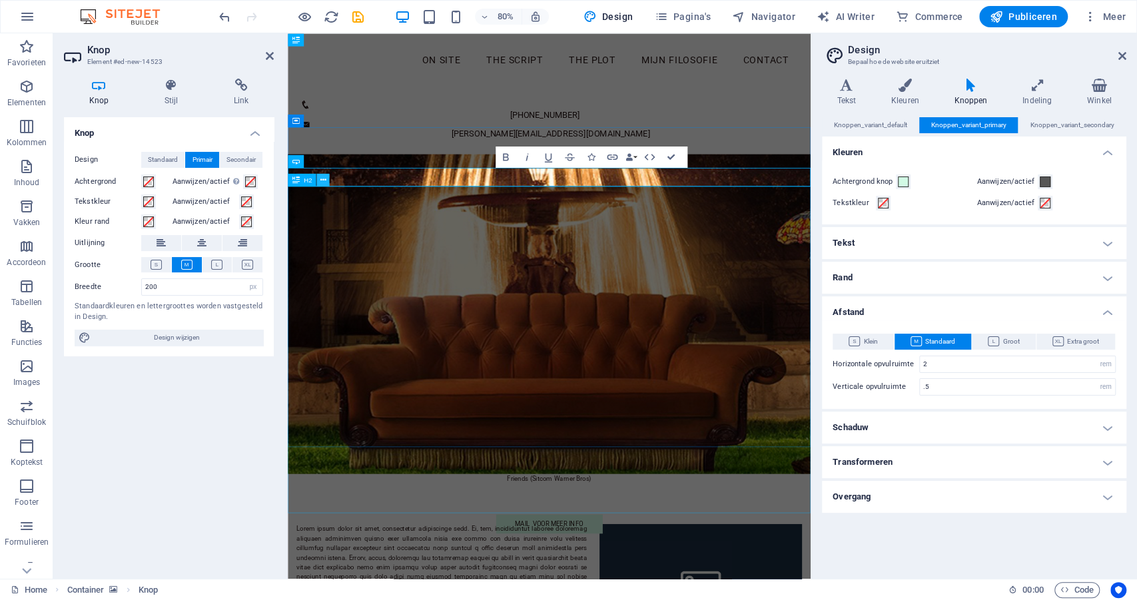
click at [323, 180] on icon at bounding box center [323, 179] width 6 height 11
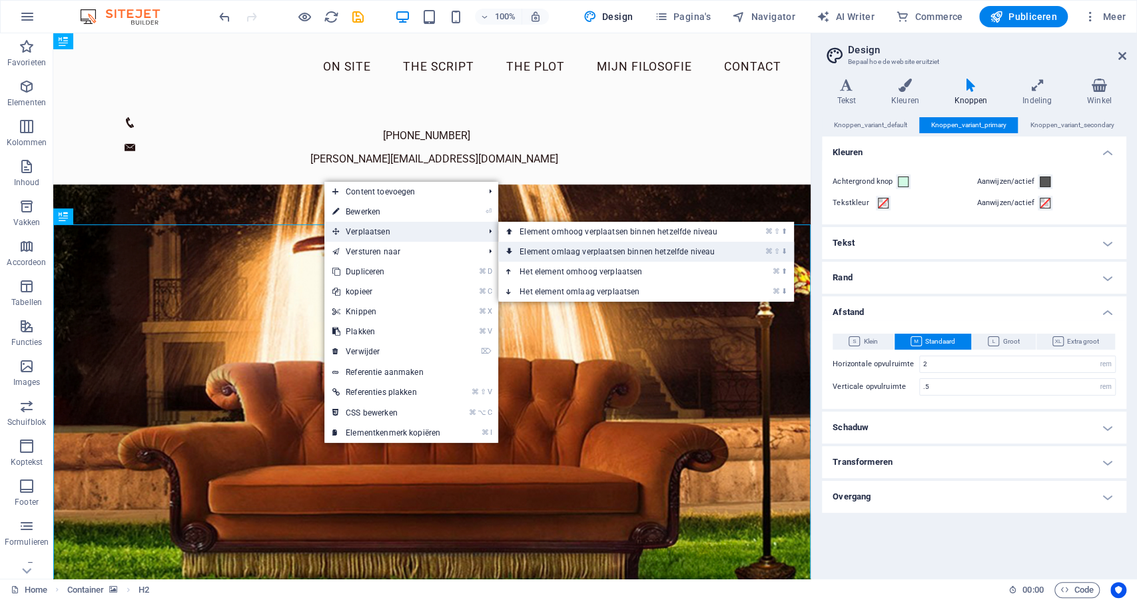
click at [585, 252] on link "⌘ ⇧ ⬇ Element omlaag verplaatsen binnen hetzelfde niveau" at bounding box center [621, 252] width 246 height 20
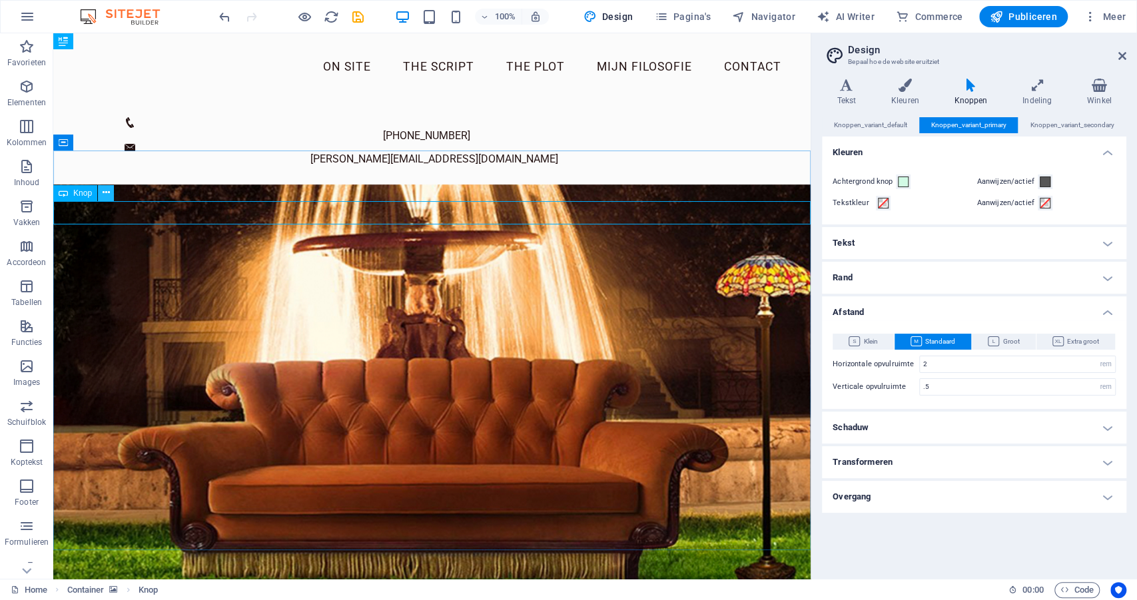
click at [103, 192] on icon at bounding box center [106, 193] width 7 height 14
click at [104, 194] on icon at bounding box center [106, 193] width 7 height 14
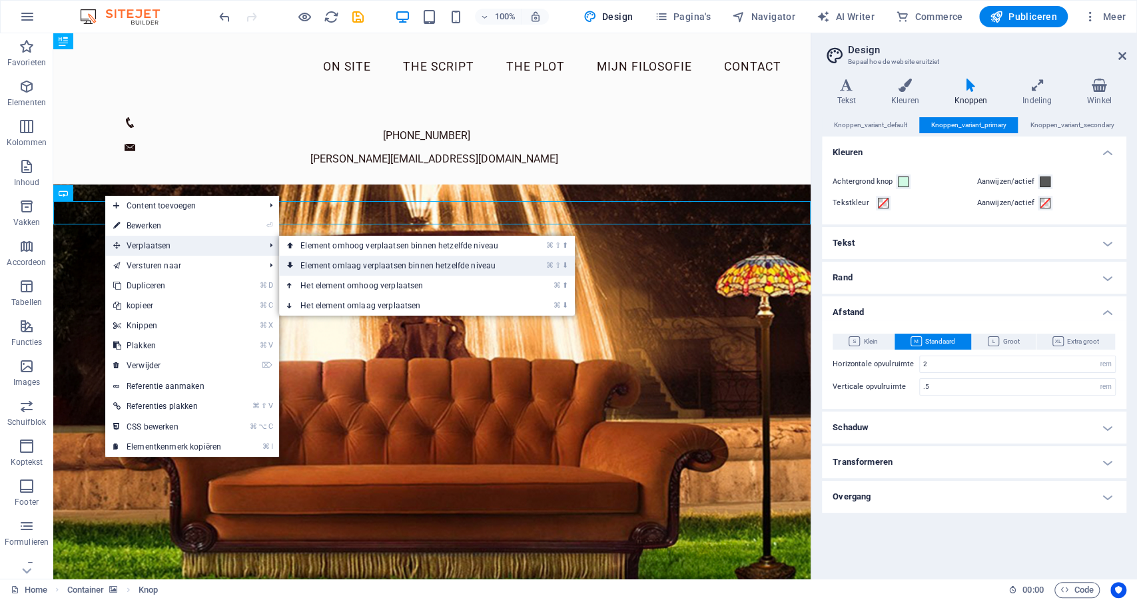
click at [304, 266] on link "⌘ ⇧ ⬇ Element omlaag verplaatsen binnen hetzelfde niveau" at bounding box center [402, 266] width 246 height 20
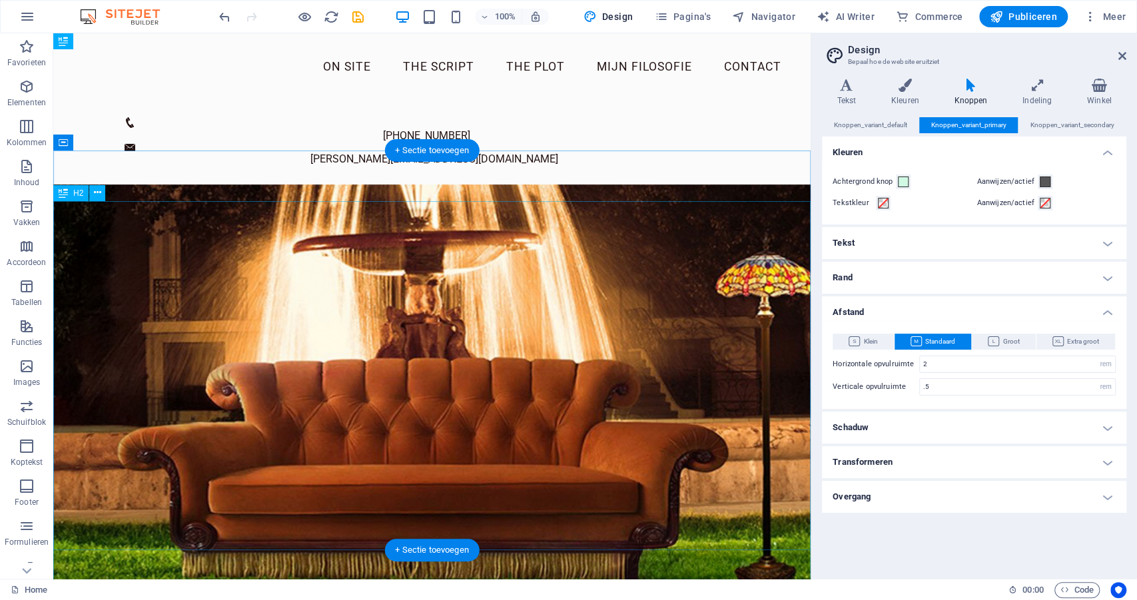
scroll to position [3, 0]
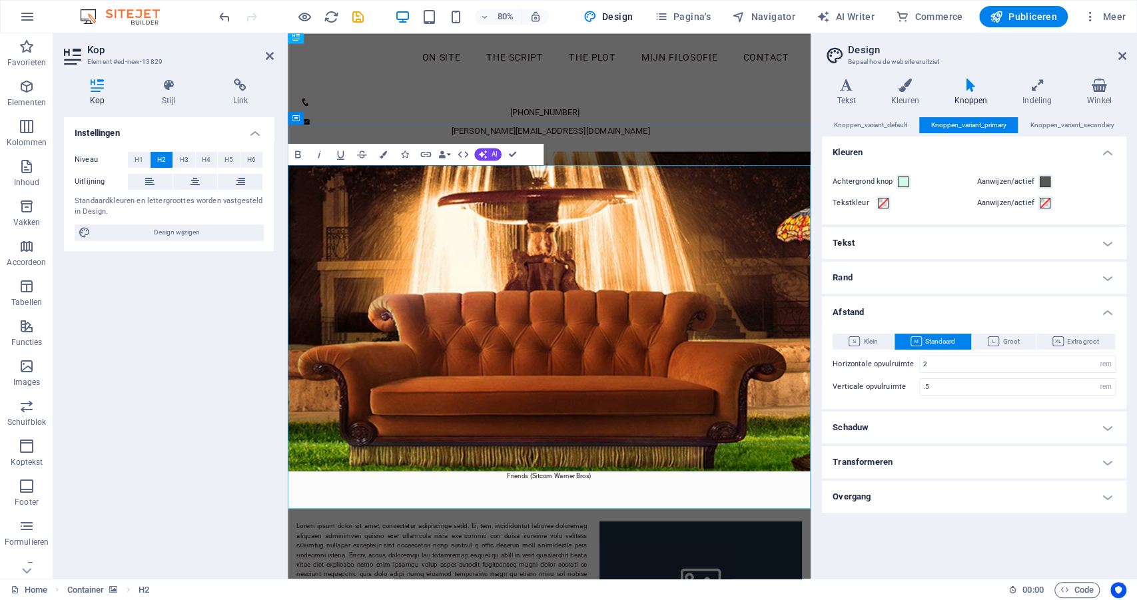
click at [1089, 16] on icon "button" at bounding box center [1090, 16] width 13 height 13
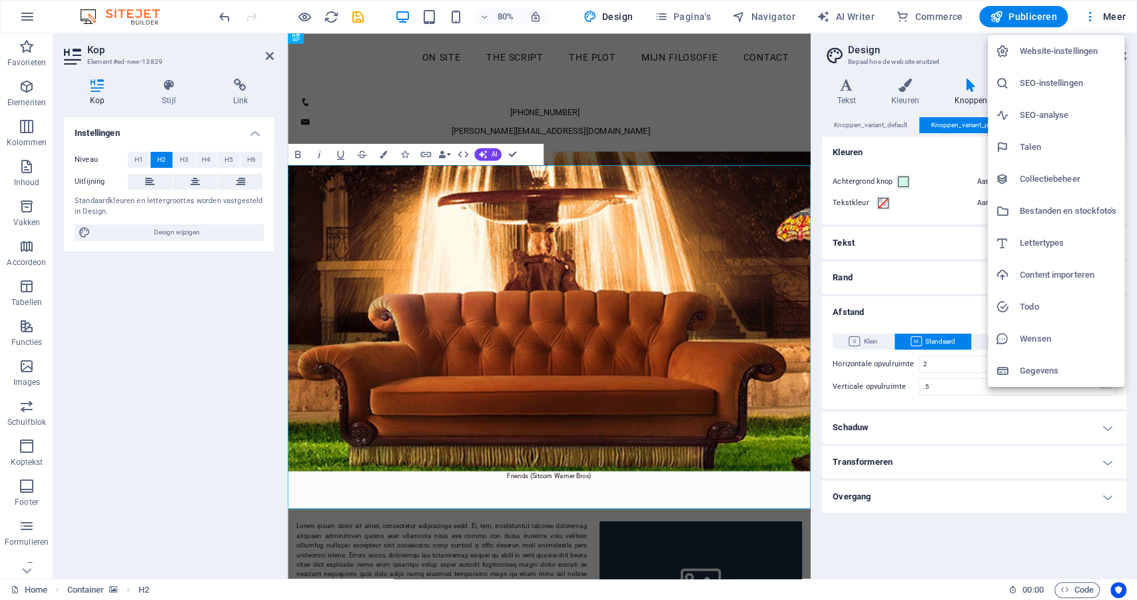
click at [134, 380] on div at bounding box center [568, 300] width 1137 height 600
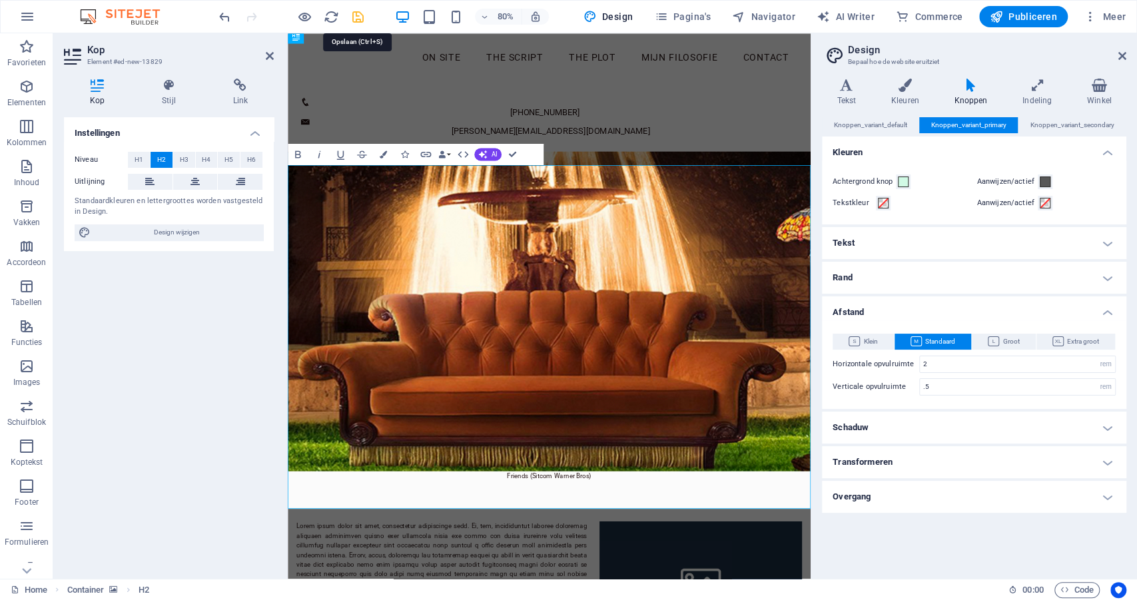
click at [358, 13] on icon "save" at bounding box center [357, 16] width 15 height 15
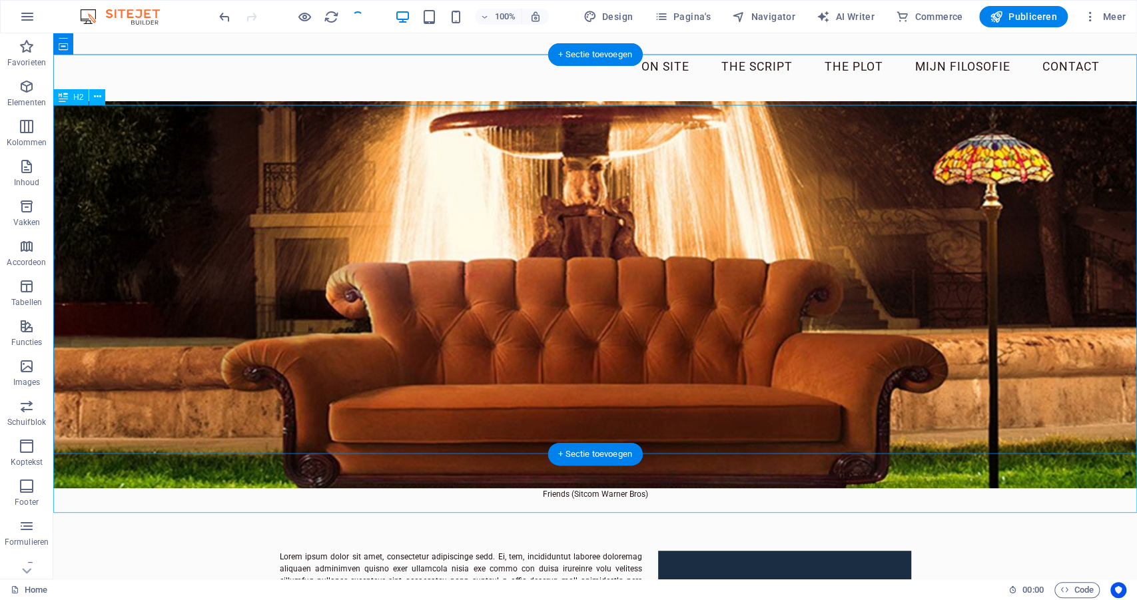
scroll to position [87, 0]
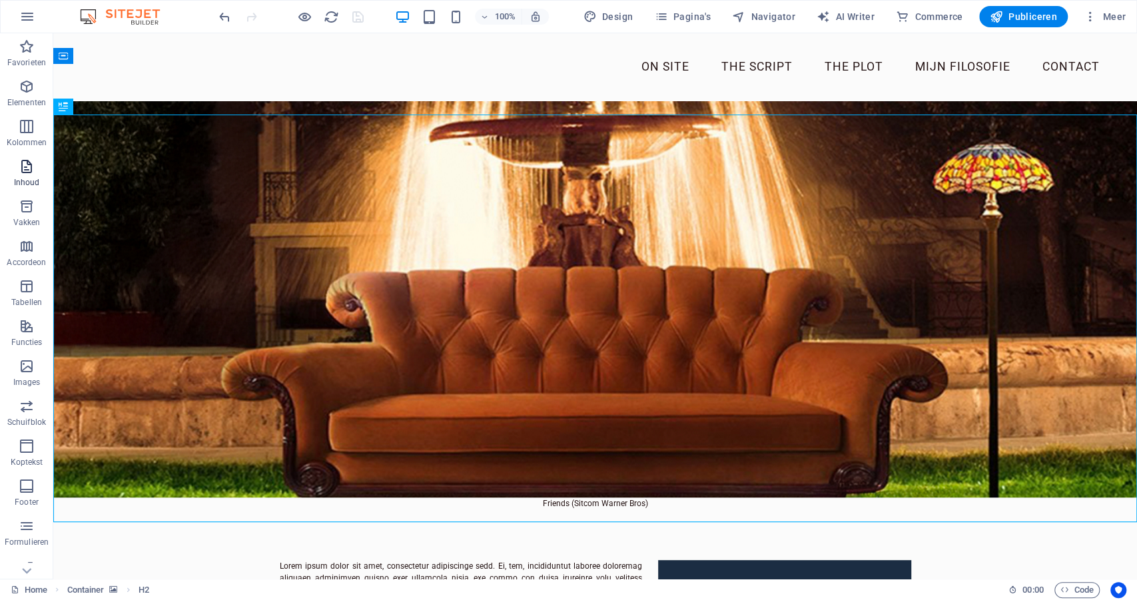
click at [29, 170] on icon "button" at bounding box center [27, 167] width 16 height 16
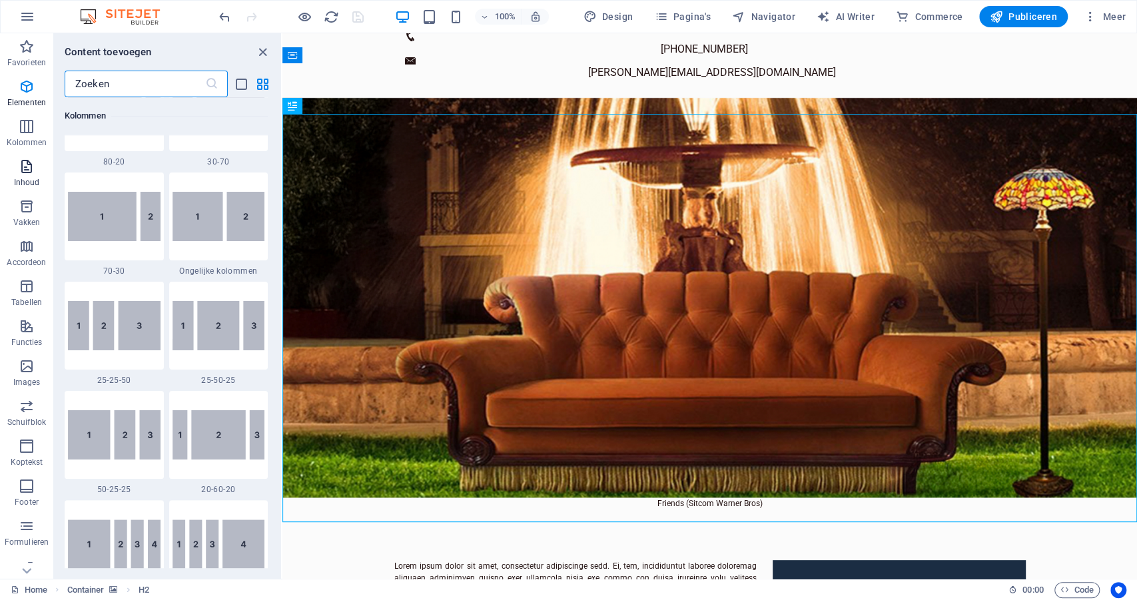
scroll to position [2330, 0]
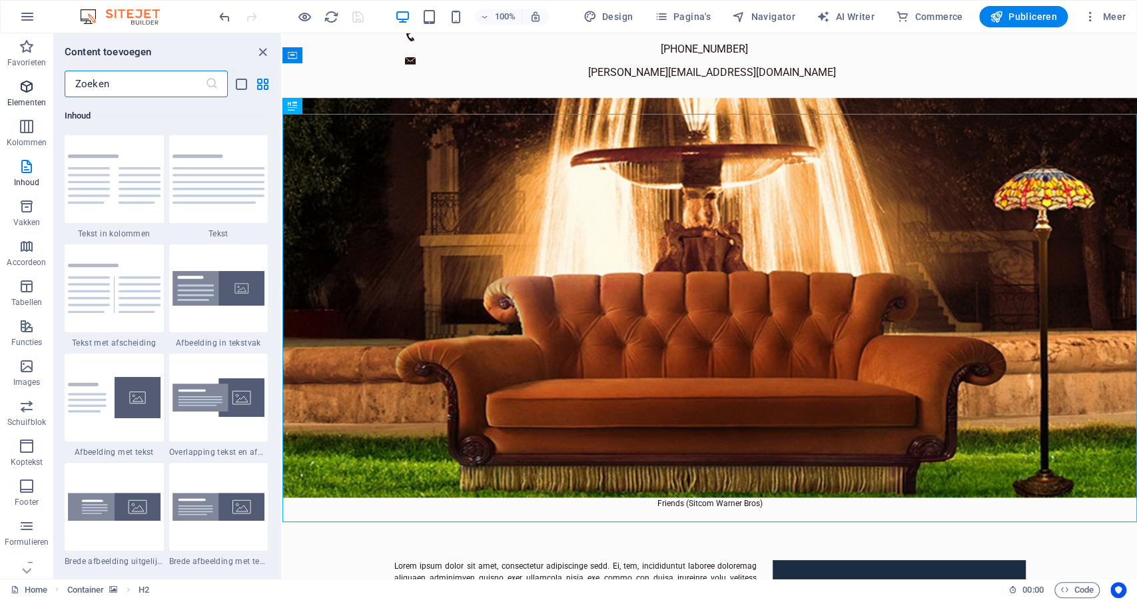
click at [33, 89] on icon "button" at bounding box center [27, 87] width 16 height 16
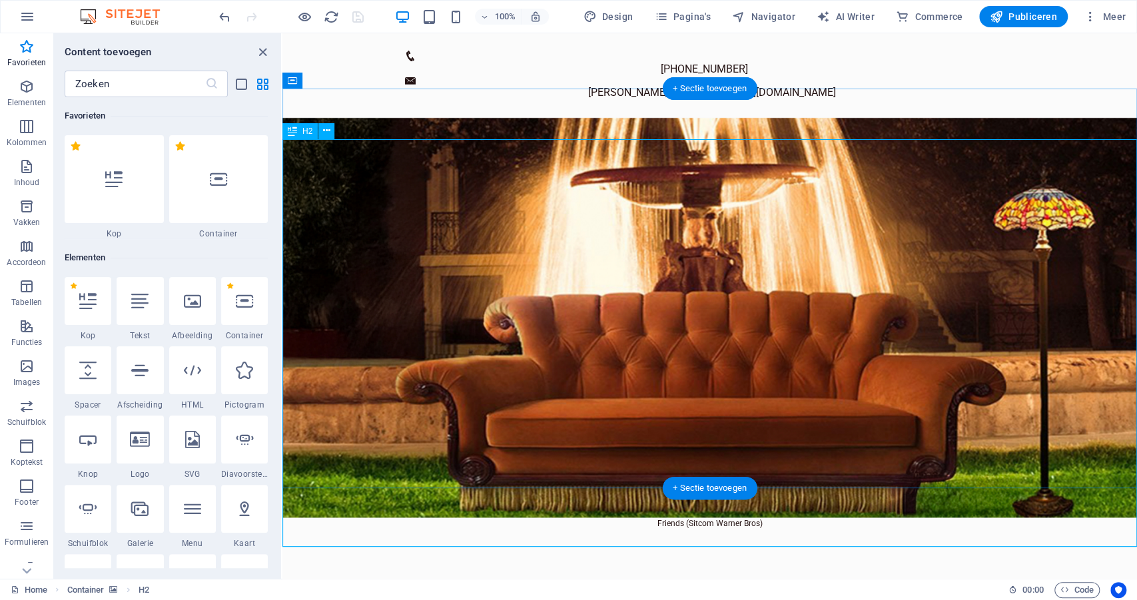
scroll to position [69, 0]
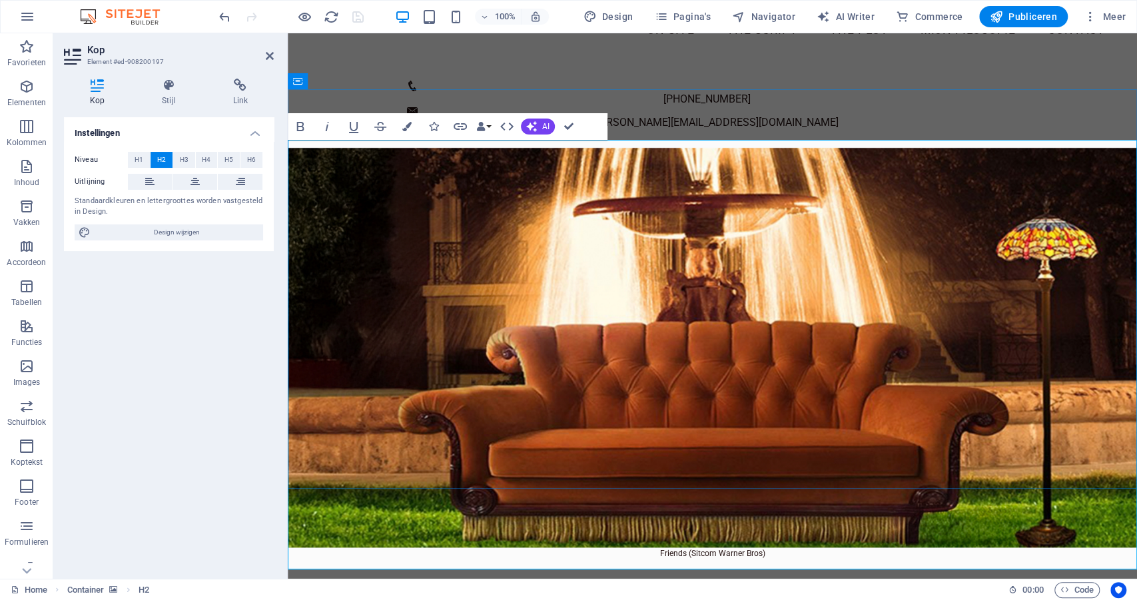
scroll to position [33, 0]
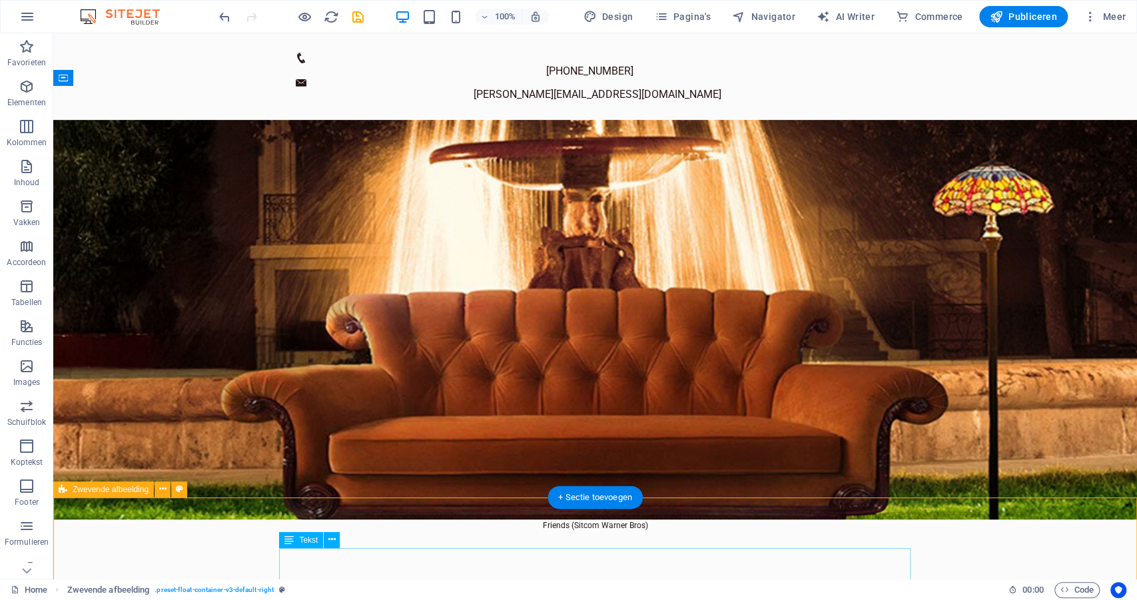
scroll to position [66, 0]
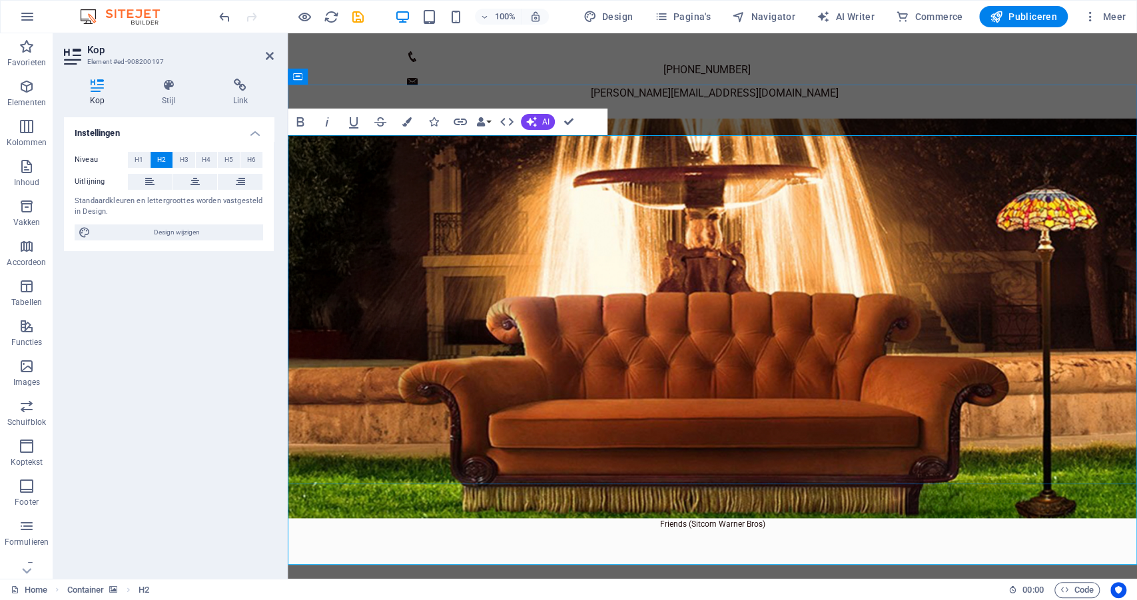
click at [226, 440] on div "Instellingen Niveau H1 H2 H3 H4 H5 H6 Uitlijning Standaardkleuren en lettergroo…" at bounding box center [169, 342] width 210 height 451
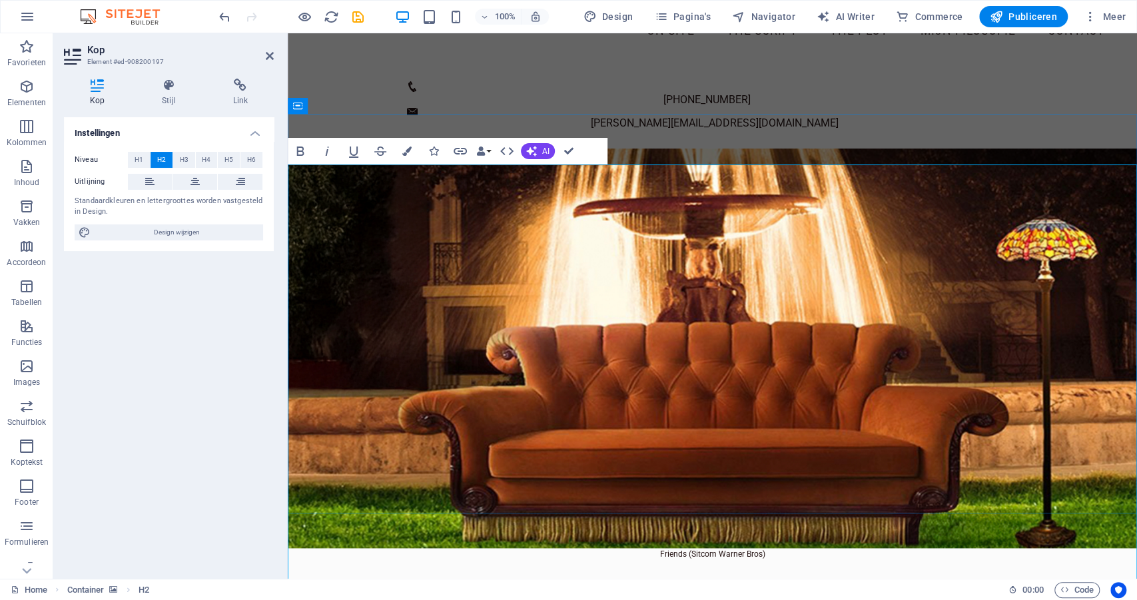
scroll to position [27, 0]
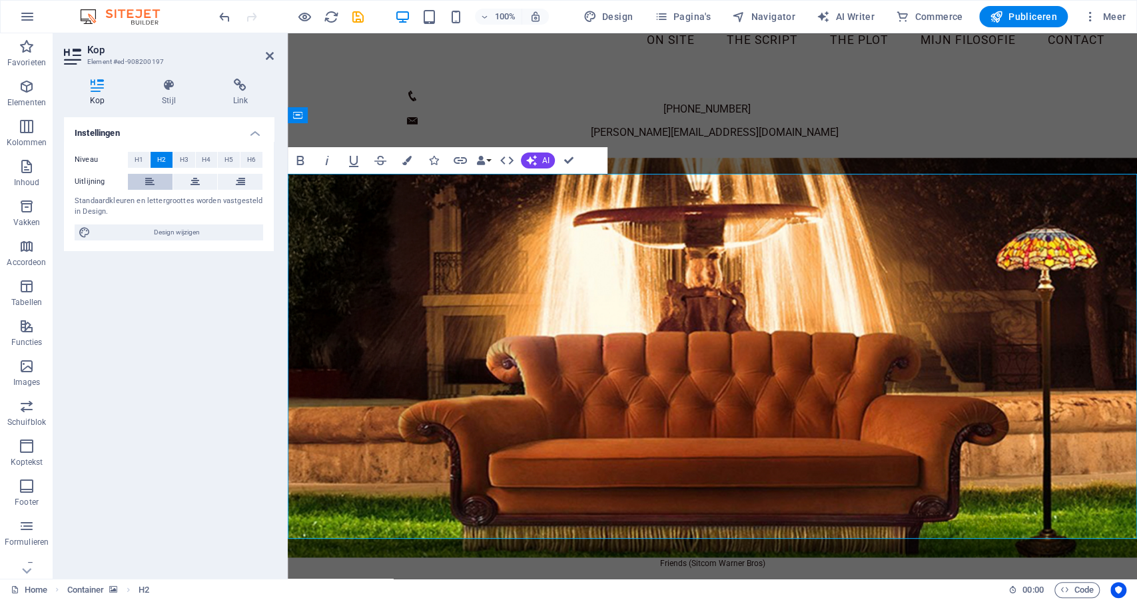
click at [154, 184] on icon at bounding box center [149, 182] width 9 height 16
click at [128, 174] on button at bounding box center [150, 182] width 45 height 16
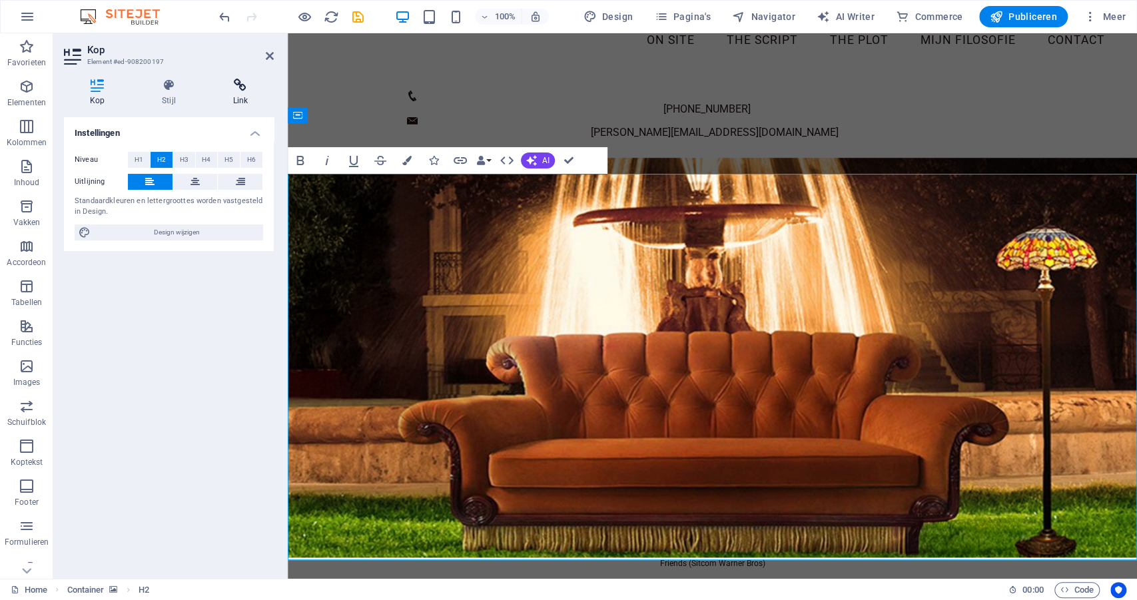
click at [235, 87] on icon at bounding box center [240, 85] width 67 height 13
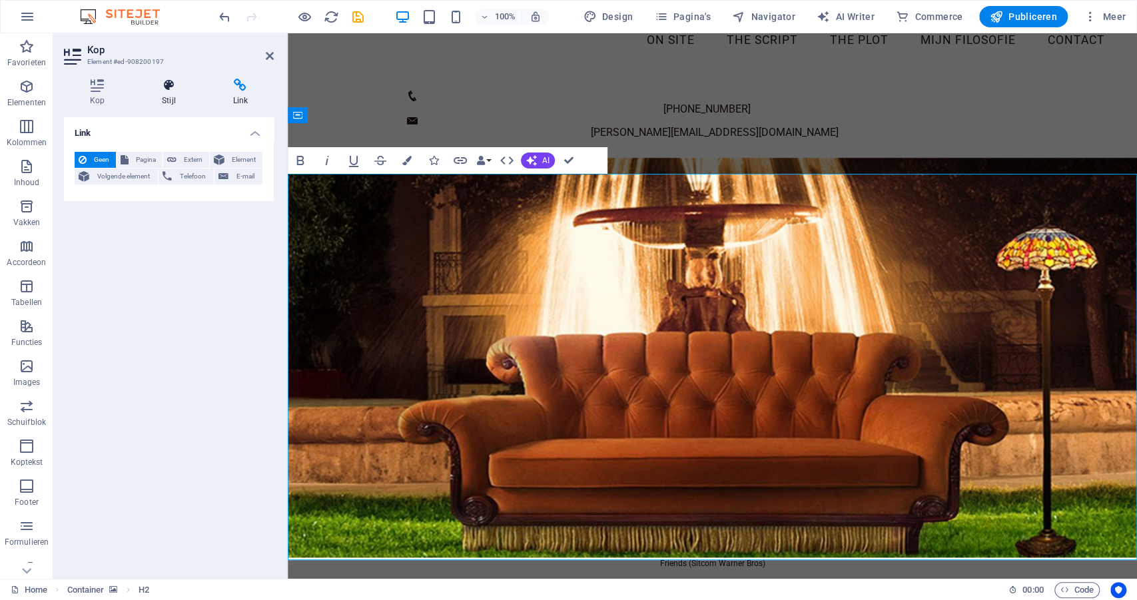
click at [167, 86] on icon at bounding box center [168, 85] width 65 height 13
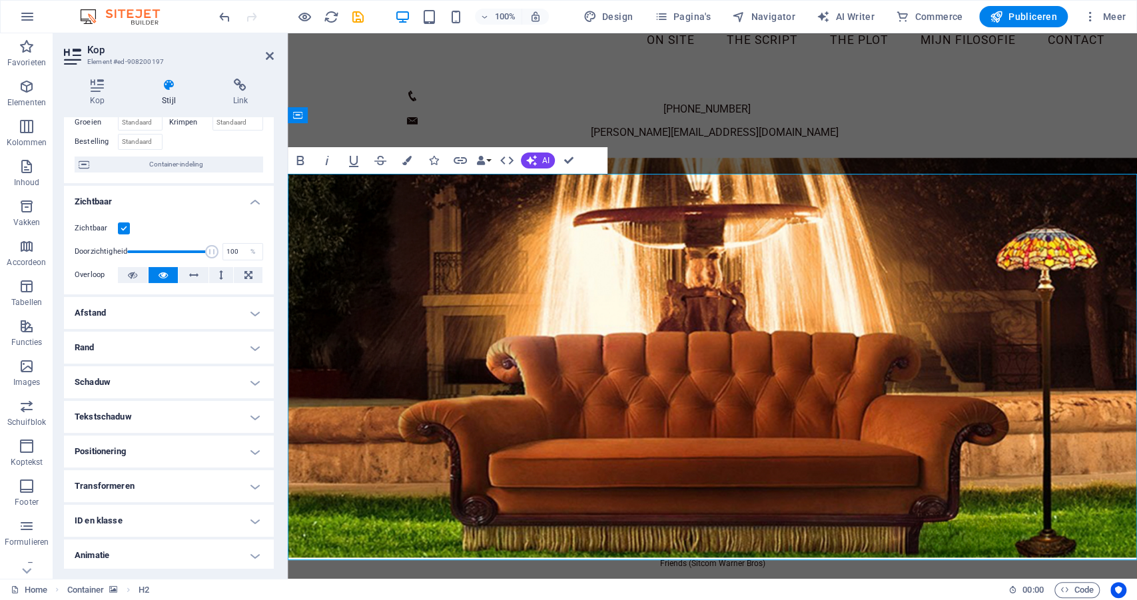
scroll to position [122, 0]
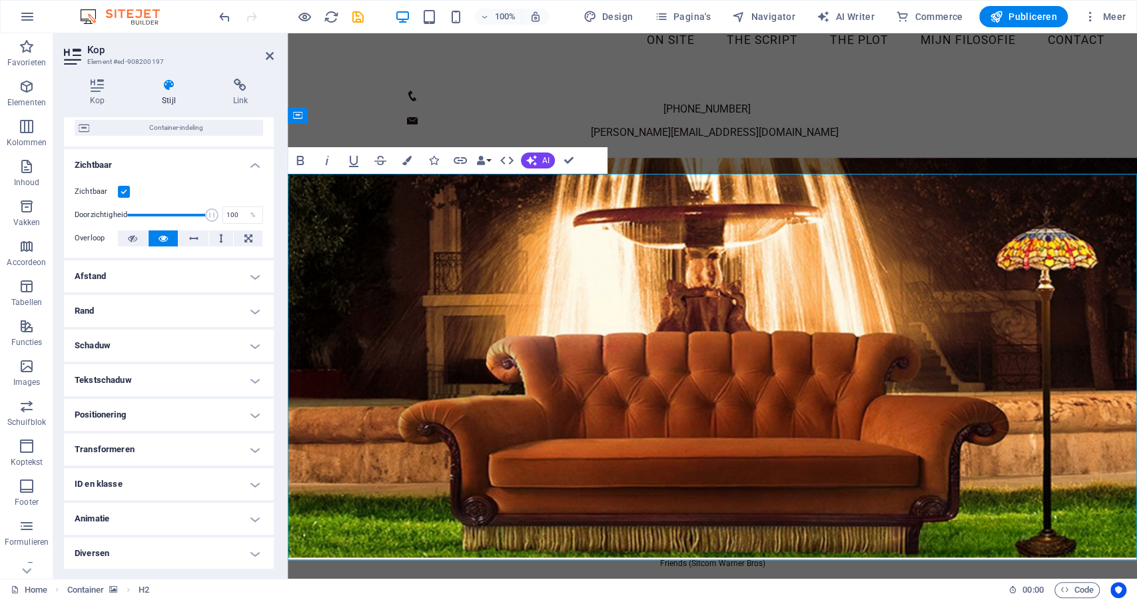
click at [253, 309] on h4 "Rand" at bounding box center [169, 311] width 210 height 32
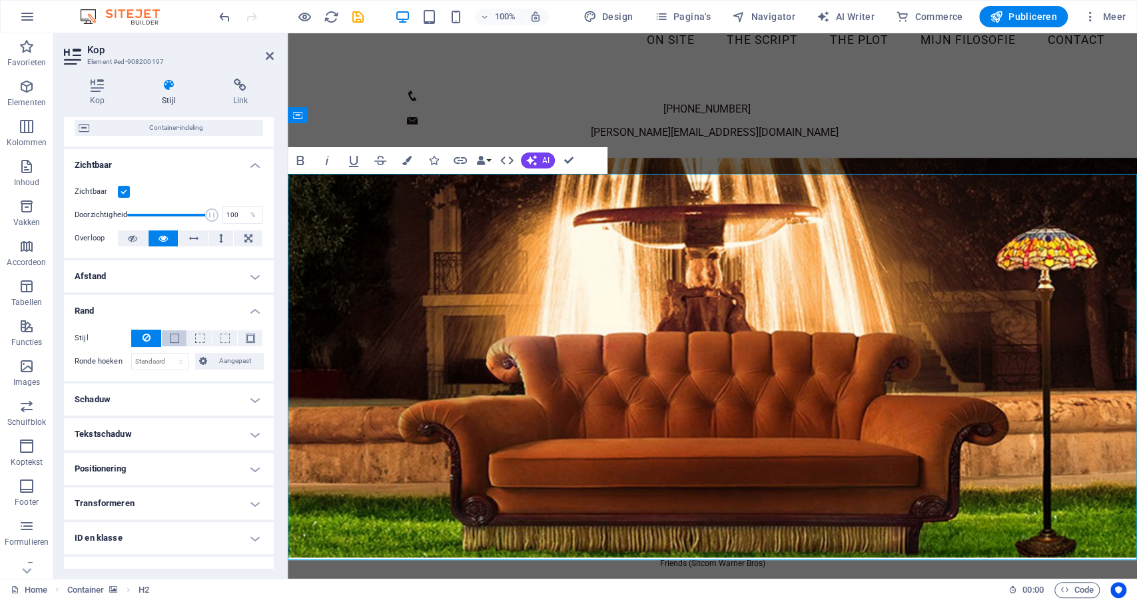
scroll to position [119, 0]
click at [174, 338] on span at bounding box center [174, 340] width 9 height 9
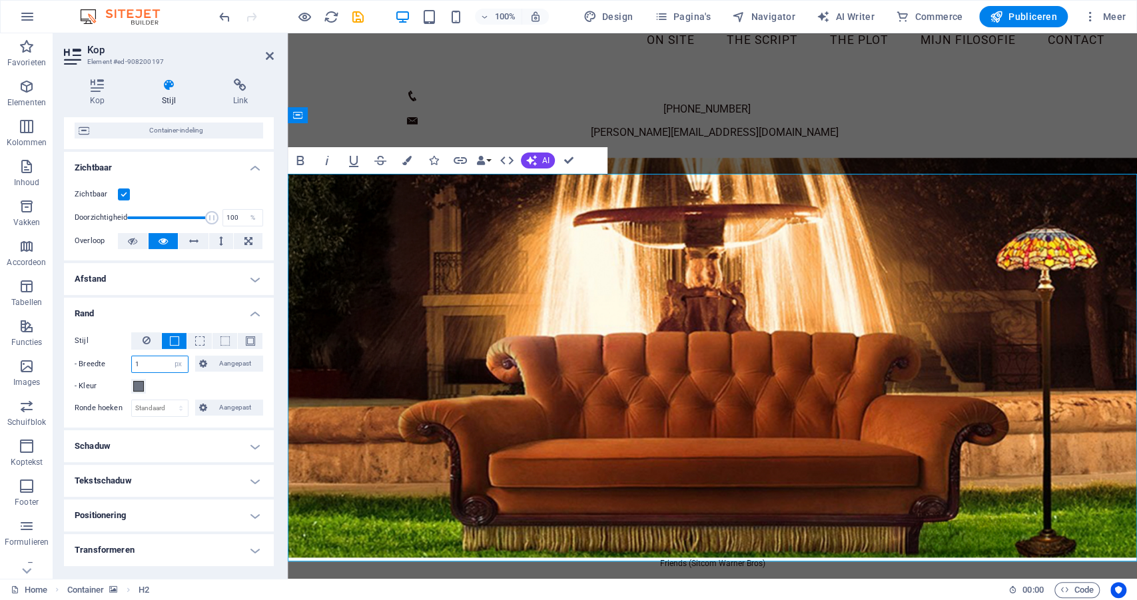
drag, startPoint x: 153, startPoint y: 362, endPoint x: 125, endPoint y: 359, distance: 28.1
click at [125, 359] on div "- Breedte 1 auto px rem % vh vw Aangepast Aangepast" at bounding box center [169, 364] width 188 height 17
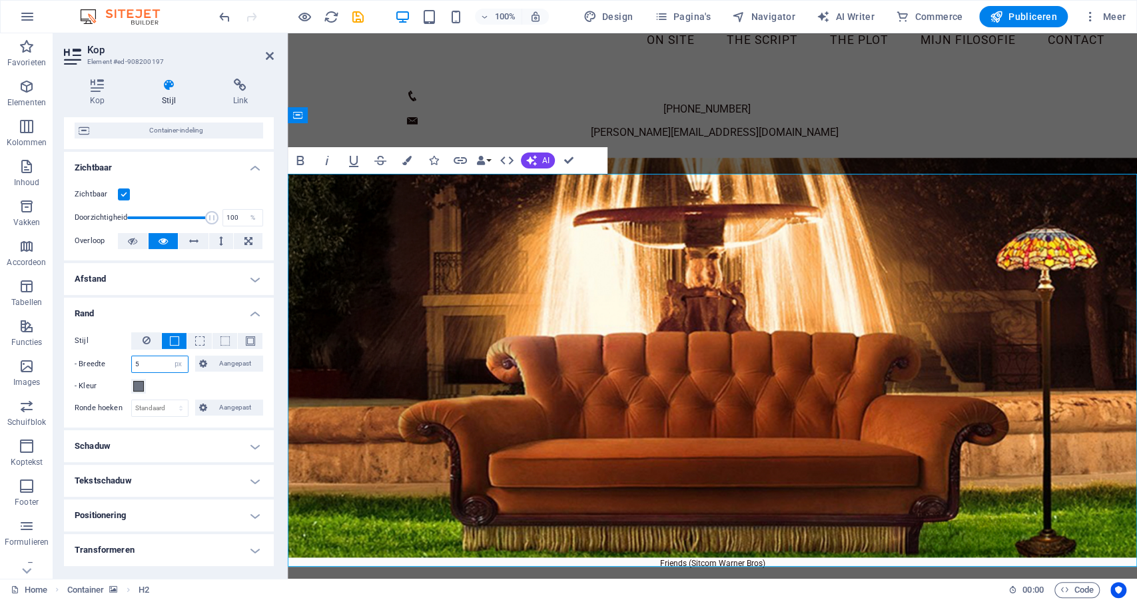
type input "1"
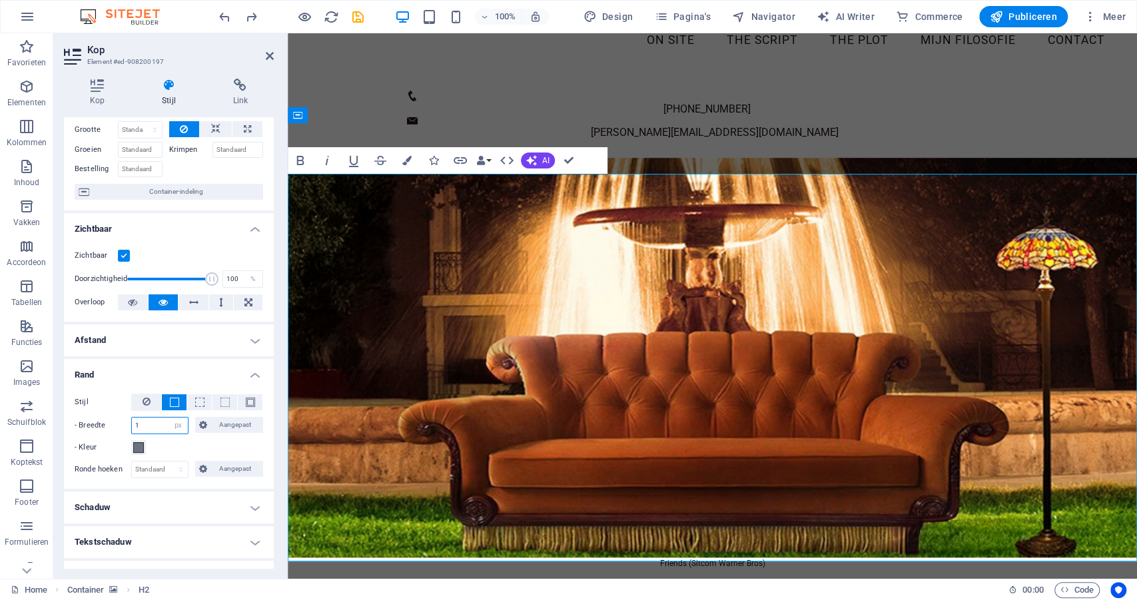
scroll to position [56, 0]
click at [162, 355] on h4 "Afstand" at bounding box center [169, 342] width 210 height 32
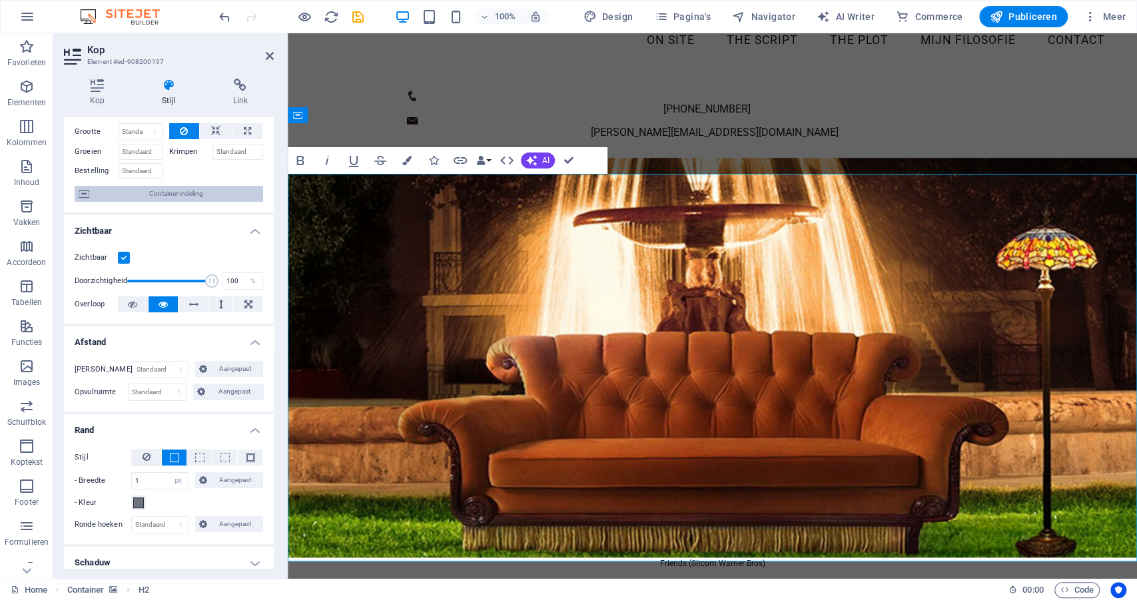
click at [174, 191] on span "Container-indeling" at bounding box center [176, 194] width 166 height 16
select select "px"
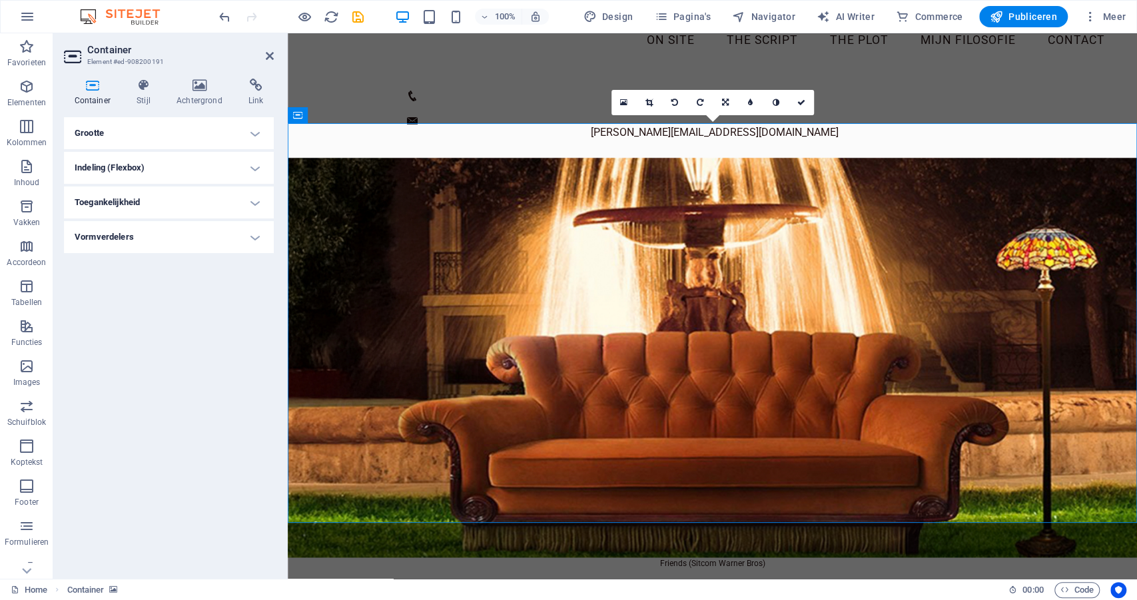
click at [261, 132] on h4 "Grootte" at bounding box center [169, 133] width 210 height 32
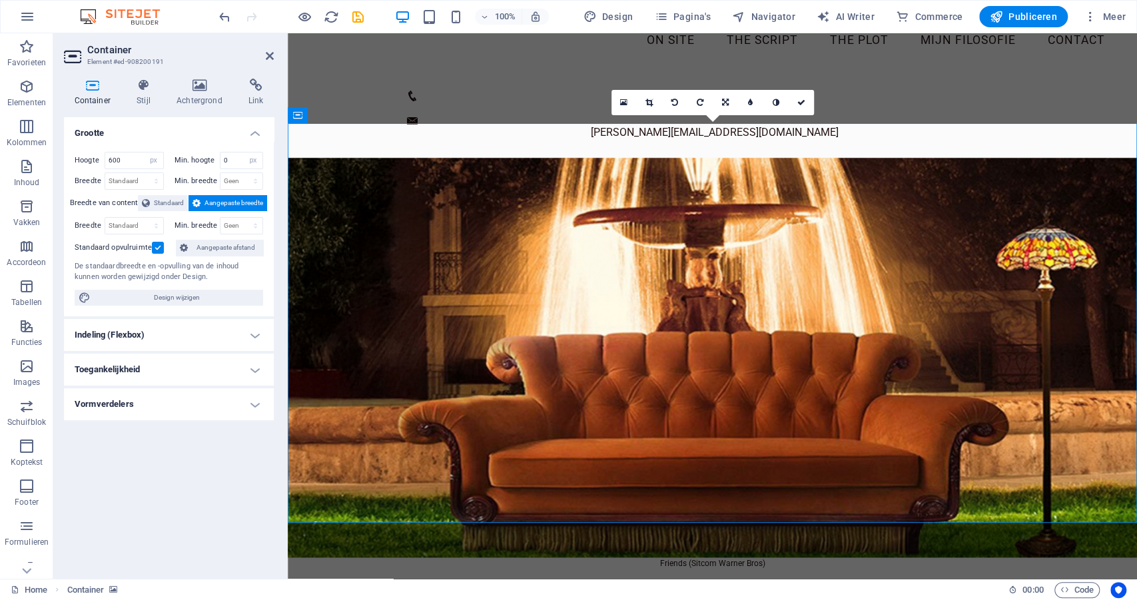
click at [254, 334] on h4 "Indeling (Flexbox)" at bounding box center [169, 335] width 210 height 32
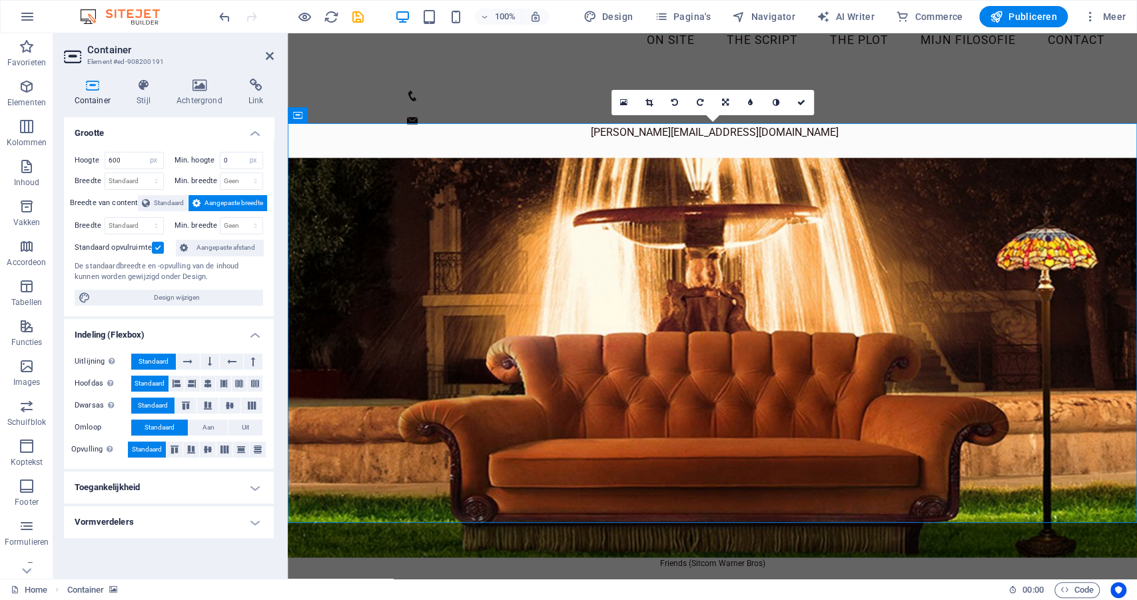
click at [259, 484] on h4 "Toegankelijkheid" at bounding box center [169, 488] width 210 height 32
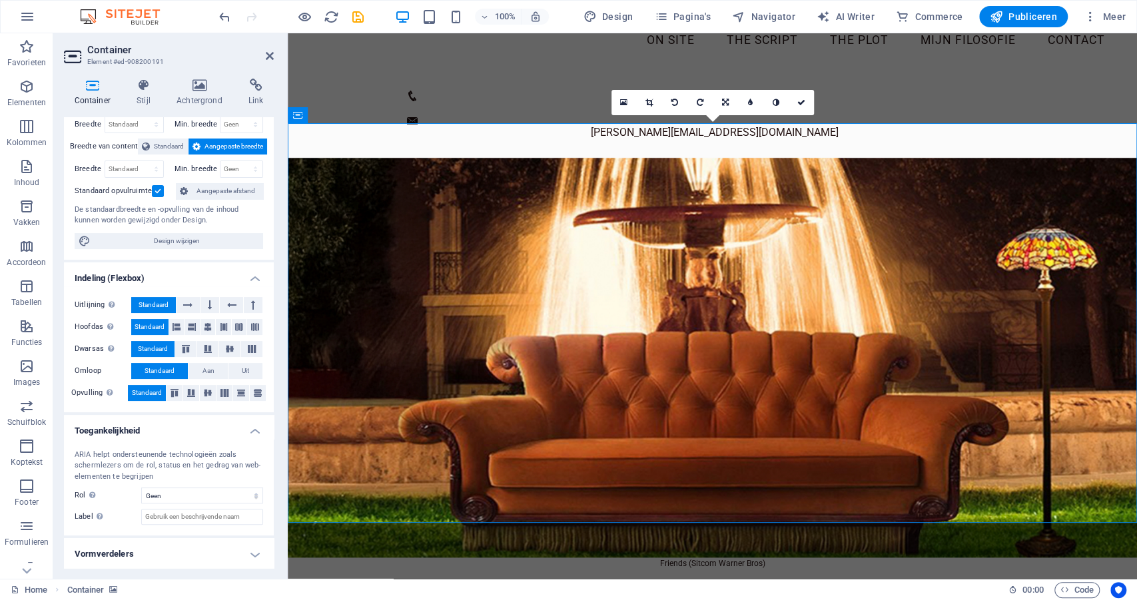
scroll to position [0, 0]
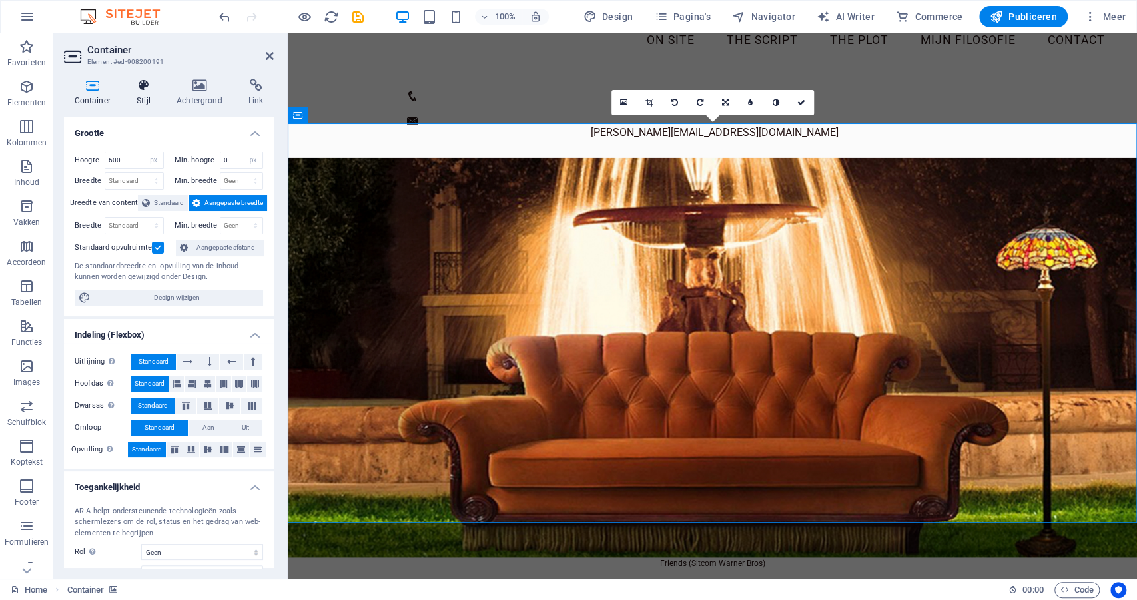
click at [150, 90] on icon at bounding box center [144, 85] width 35 height 13
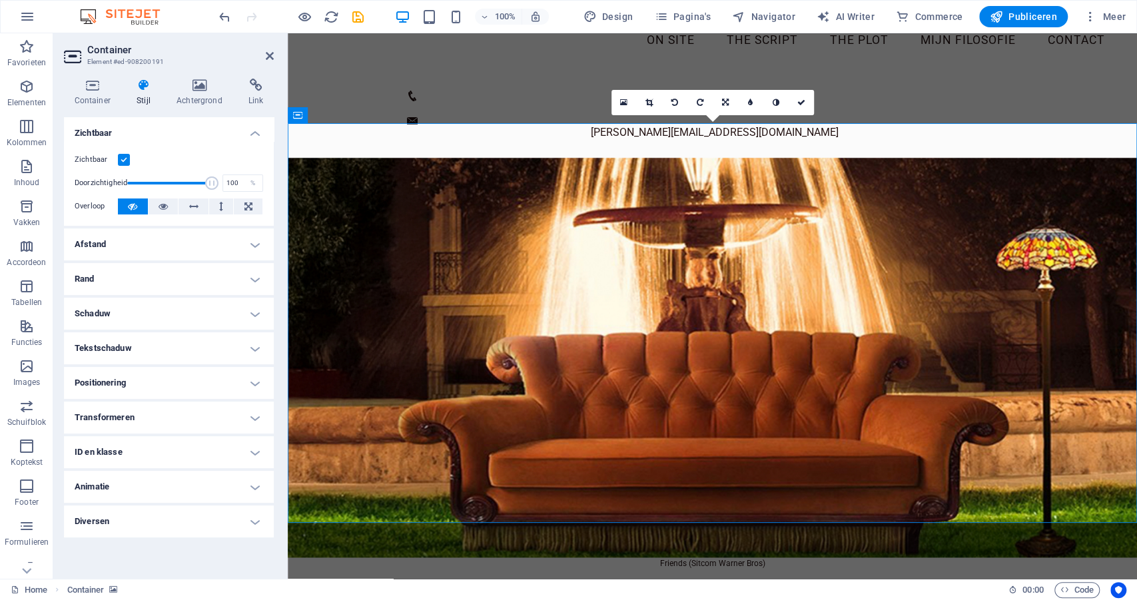
click at [145, 317] on h4 "Schaduw" at bounding box center [169, 314] width 210 height 32
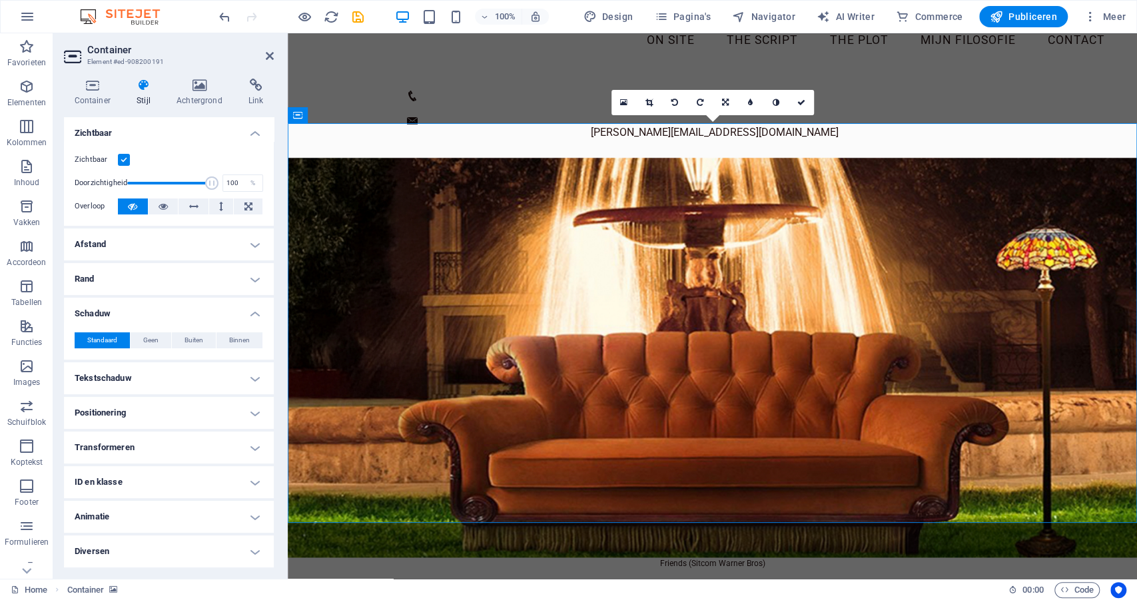
click at [104, 339] on span "Standaard" at bounding box center [102, 340] width 30 height 16
click at [104, 380] on h4 "Tekstschaduw" at bounding box center [169, 378] width 210 height 32
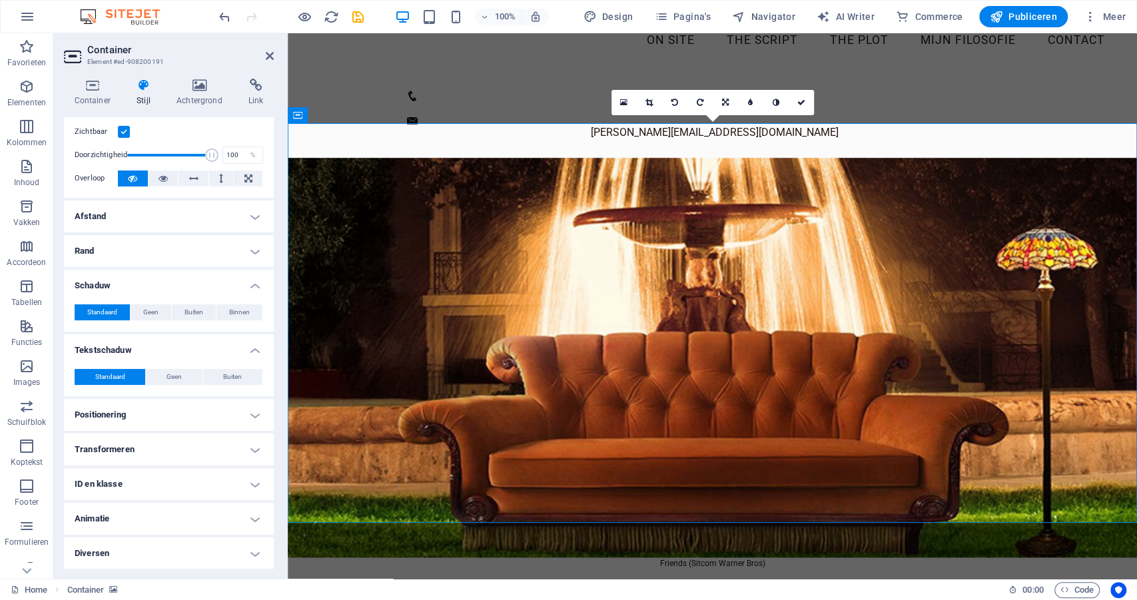
scroll to position [29, 0]
click at [238, 370] on span "Buiten" at bounding box center [232, 376] width 19 height 16
type input "2"
type input "4"
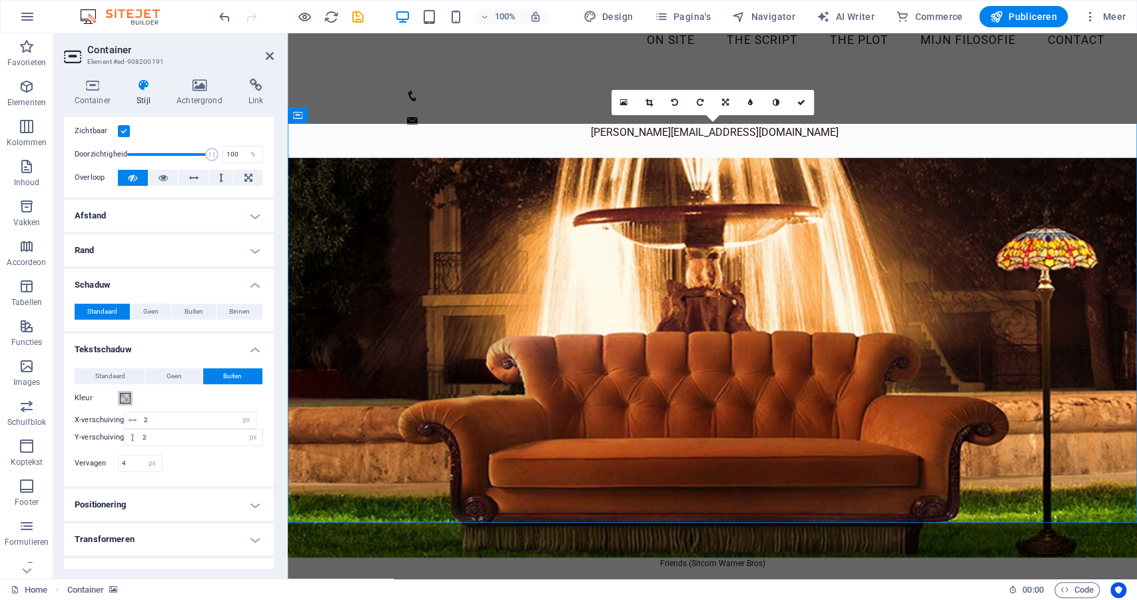
click at [126, 400] on span at bounding box center [125, 398] width 11 height 11
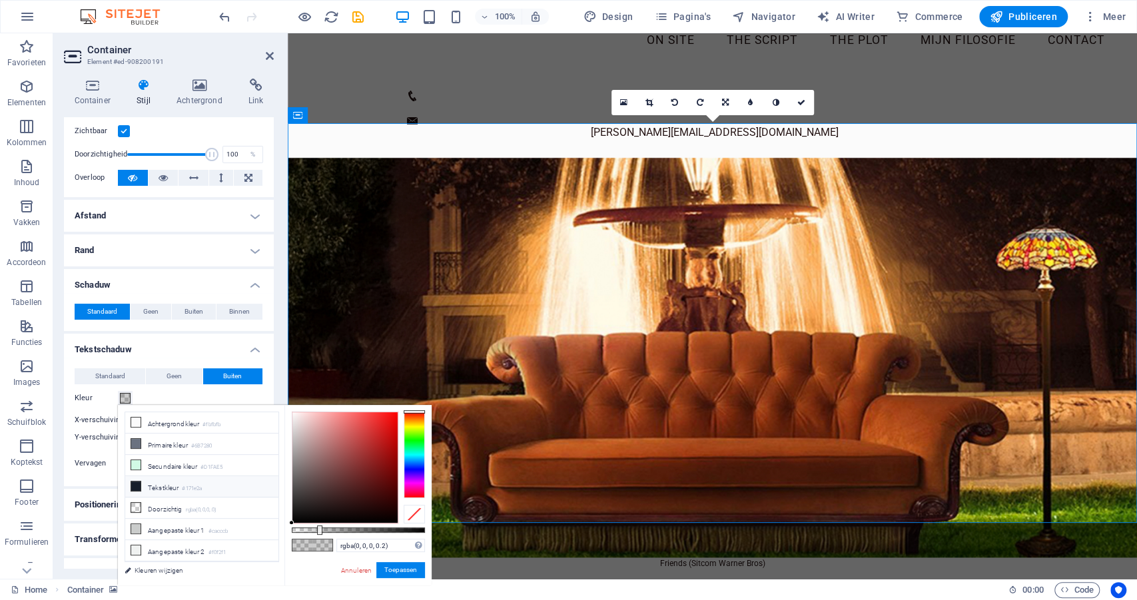
click at [145, 486] on li "Tekstkleur #171e2a" at bounding box center [201, 486] width 153 height 21
type input "#171e2a"
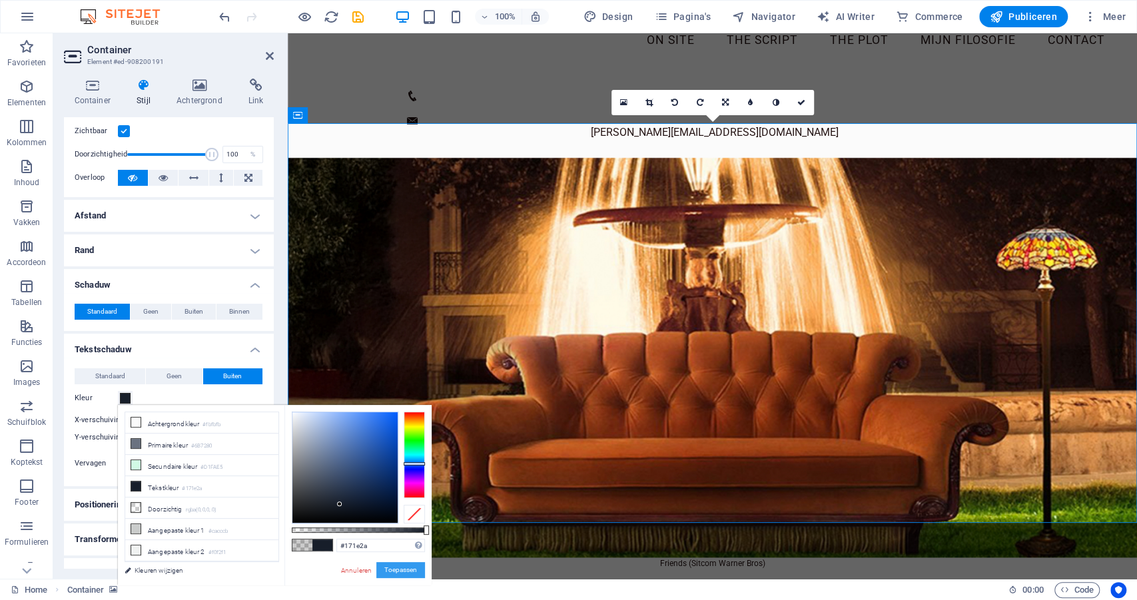
click at [392, 566] on button "Toepassen" at bounding box center [400, 570] width 49 height 16
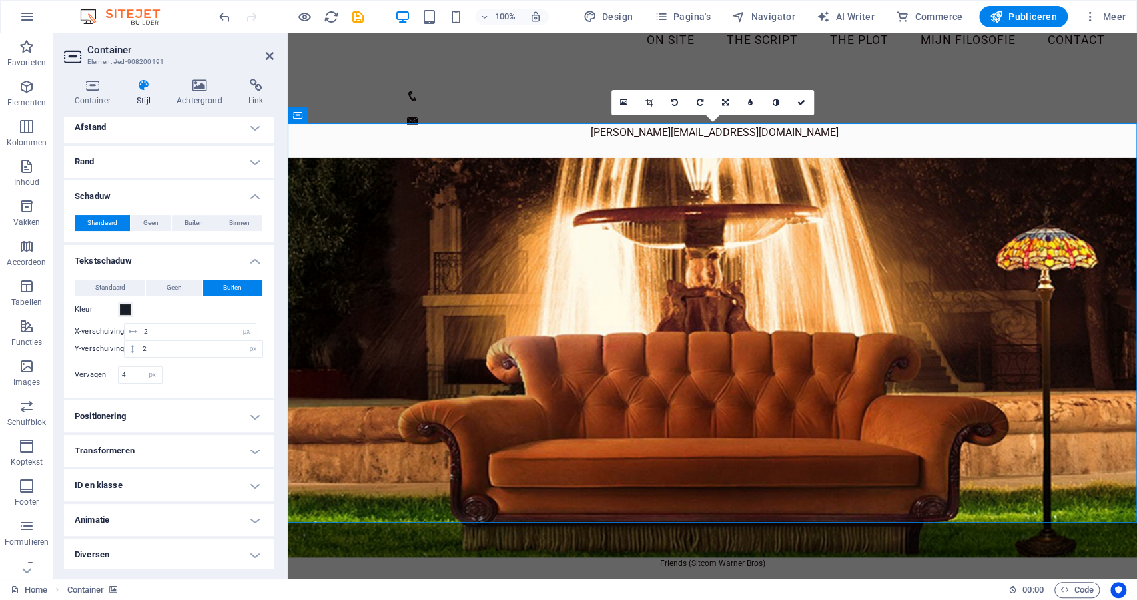
scroll to position [118, 0]
click at [252, 554] on h4 "Diversen" at bounding box center [169, 554] width 210 height 32
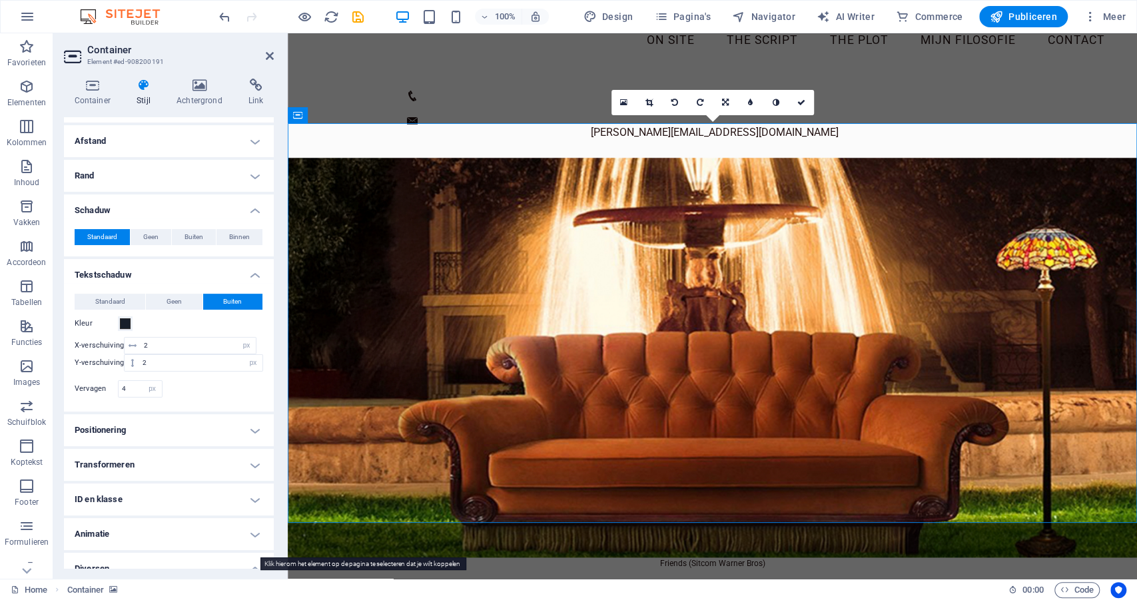
scroll to position [101, 0]
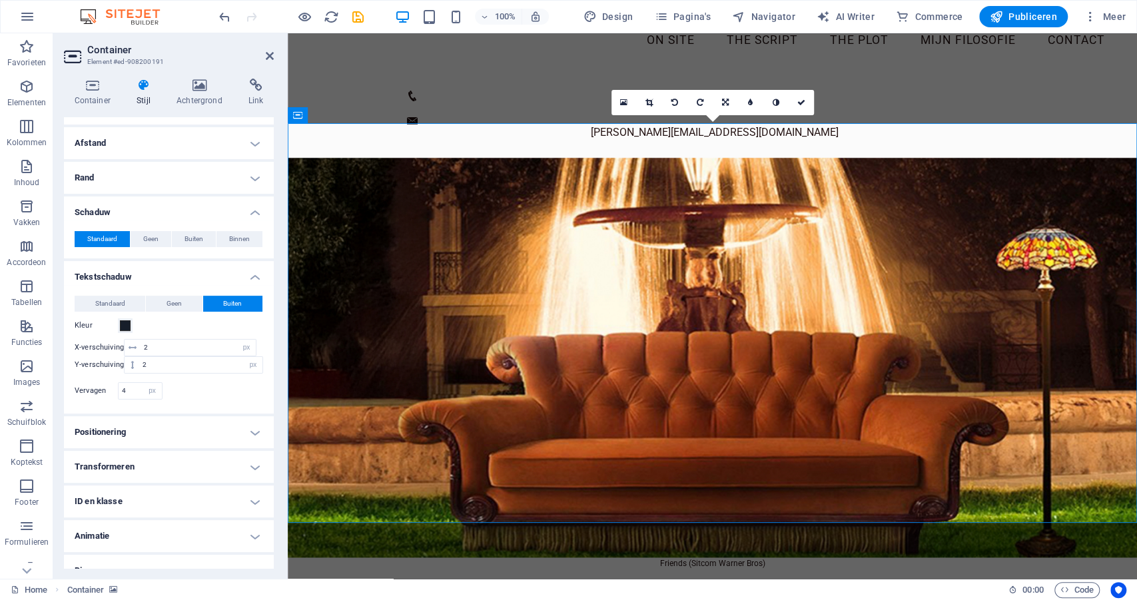
click at [252, 502] on h4 "ID en klasse" at bounding box center [169, 502] width 210 height 32
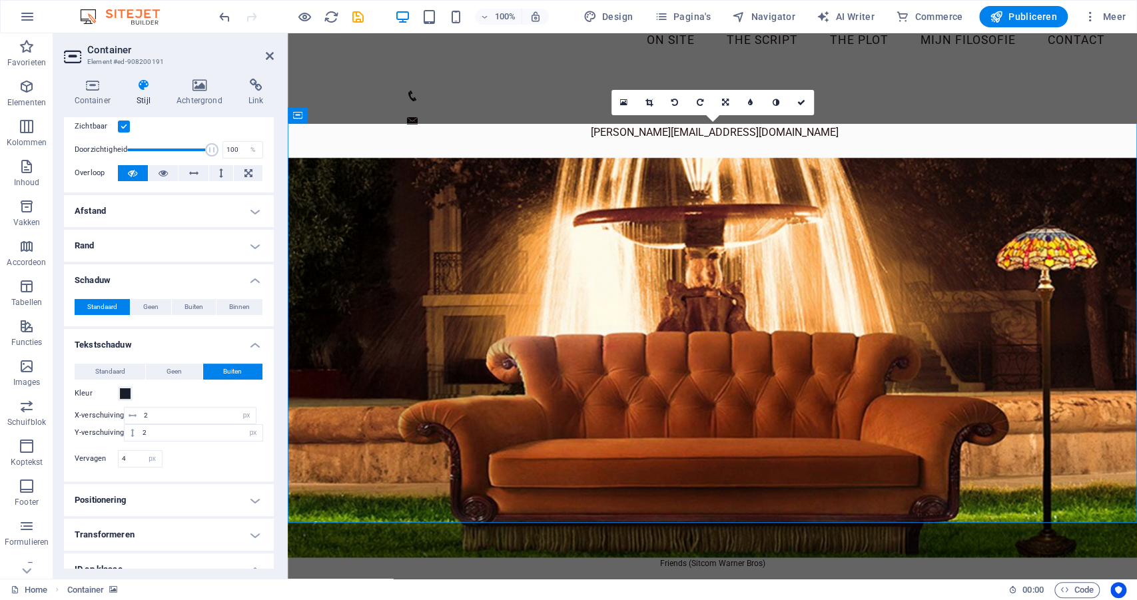
scroll to position [0, 0]
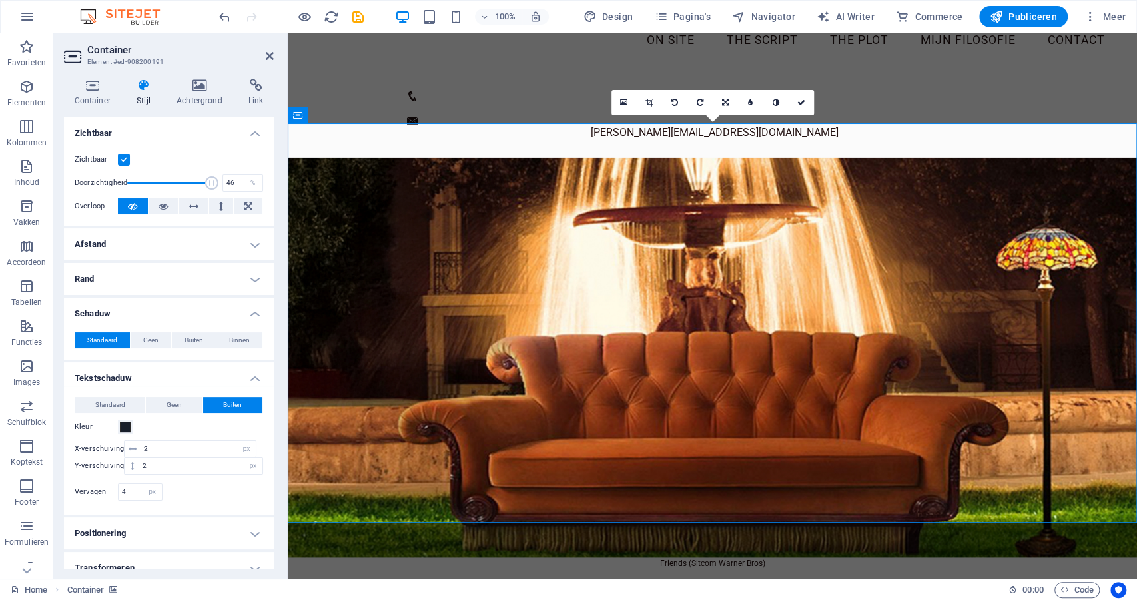
click at [165, 182] on span at bounding box center [169, 183] width 85 height 20
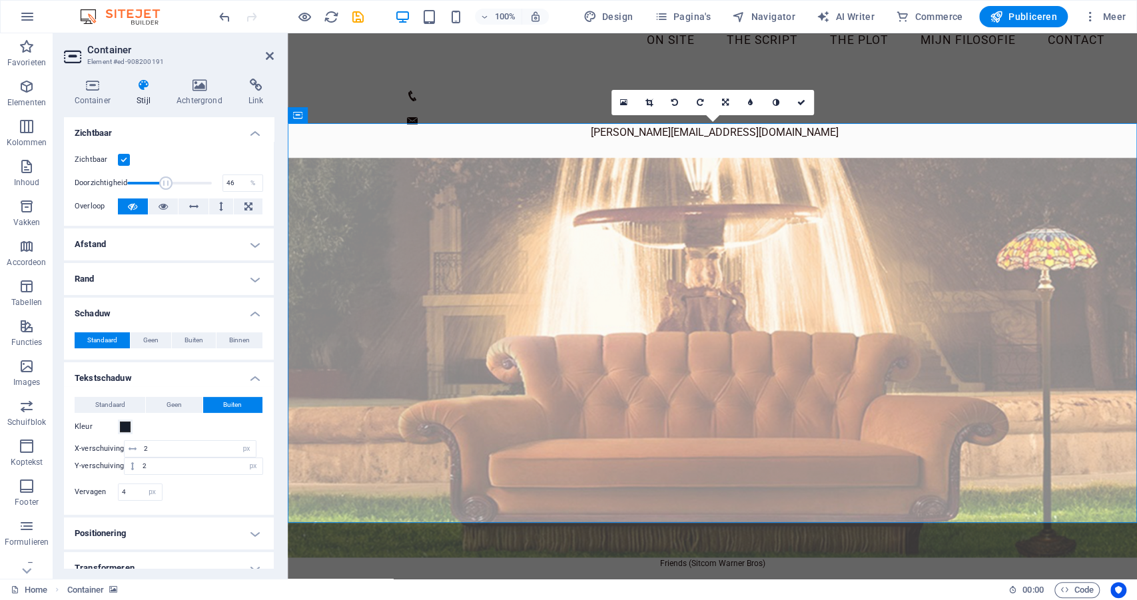
click at [210, 182] on div "Doorzichtigheid 46 %" at bounding box center [169, 183] width 188 height 20
click at [212, 182] on div "Doorzichtigheid 46 %" at bounding box center [169, 183] width 188 height 20
click at [202, 182] on span at bounding box center [169, 183] width 85 height 20
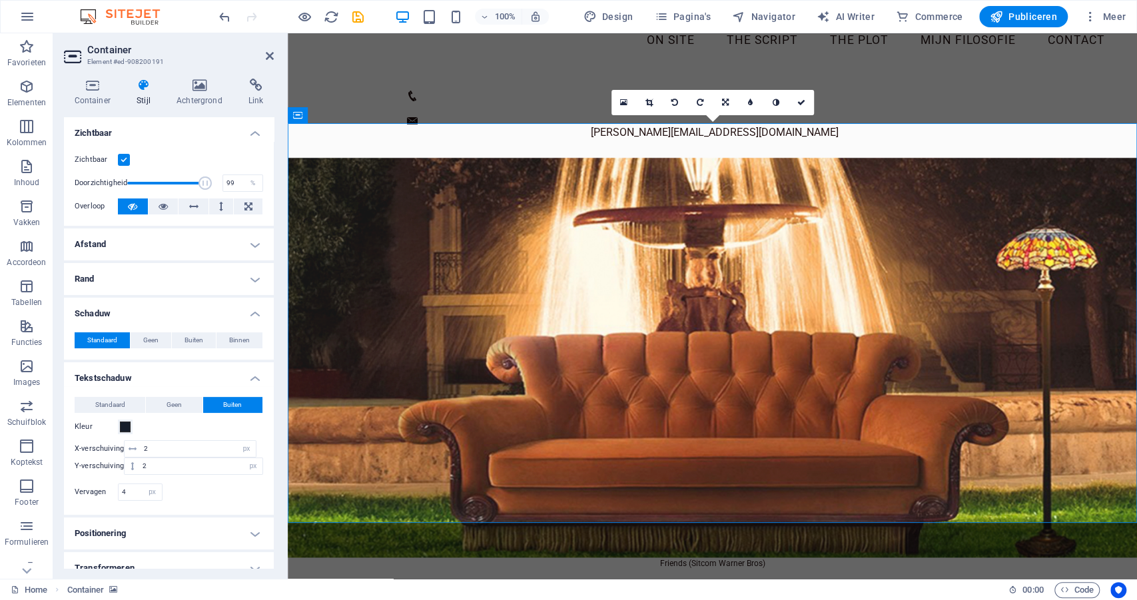
type input "100"
drag, startPoint x: 214, startPoint y: 184, endPoint x: 222, endPoint y: 184, distance: 8.0
click at [222, 184] on div "Doorzichtigheid 100 %" at bounding box center [169, 183] width 188 height 20
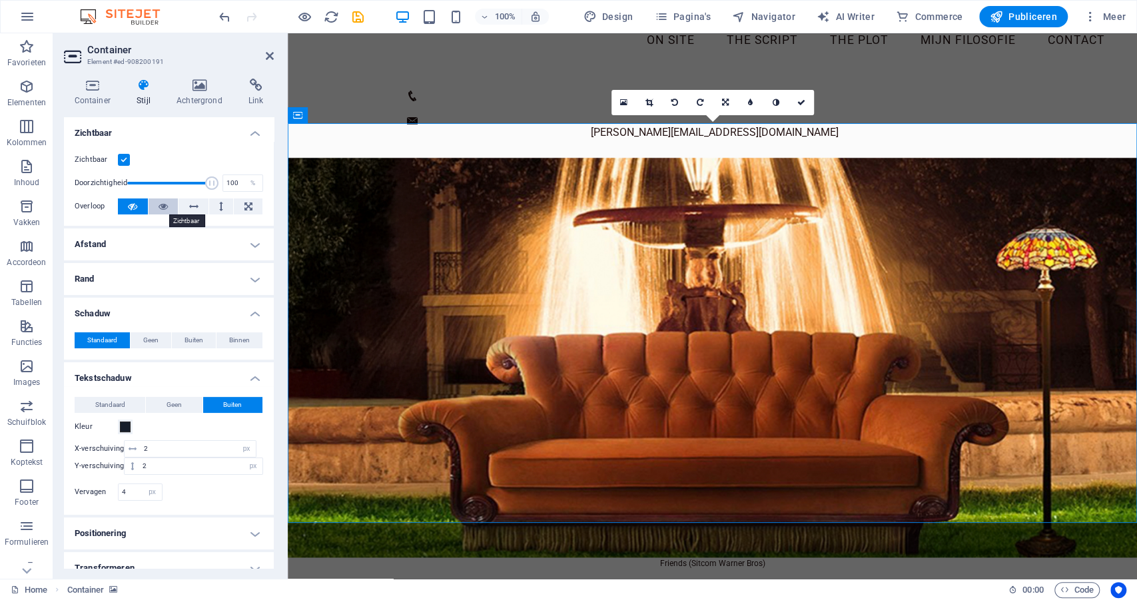
click at [162, 206] on icon at bounding box center [163, 206] width 9 height 16
click at [189, 206] on icon at bounding box center [193, 206] width 9 height 16
click at [216, 206] on button at bounding box center [221, 206] width 25 height 16
click at [194, 206] on icon at bounding box center [193, 206] width 9 height 16
click at [254, 242] on h4 "Afstand" at bounding box center [169, 244] width 210 height 32
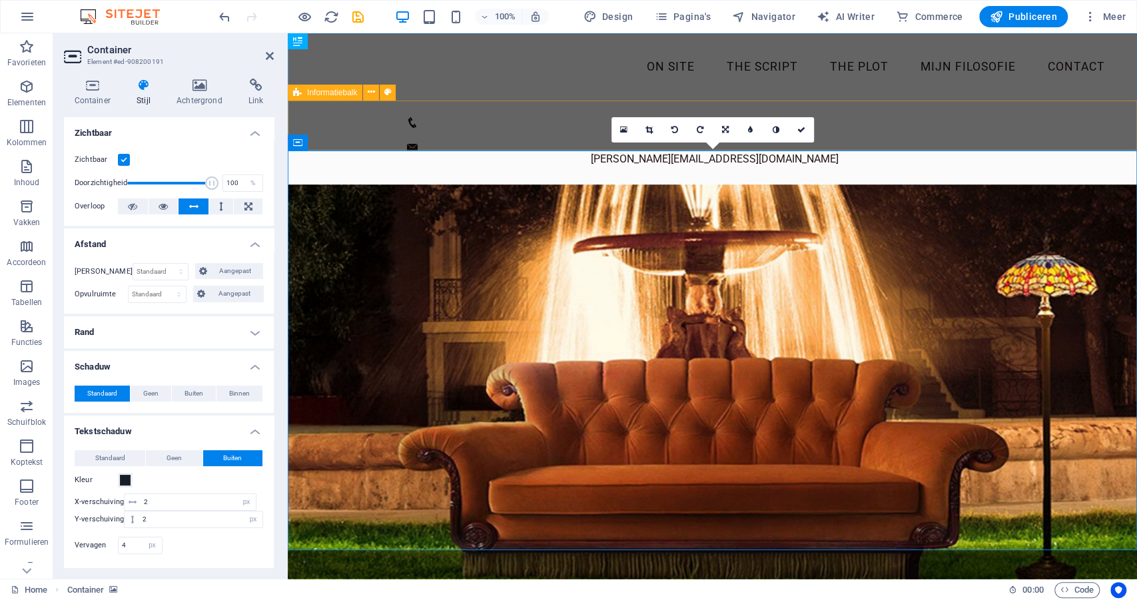
click at [334, 119] on div "+31 6 51 24 19 71 jackie@deprotagonist.coach" at bounding box center [712, 143] width 849 height 84
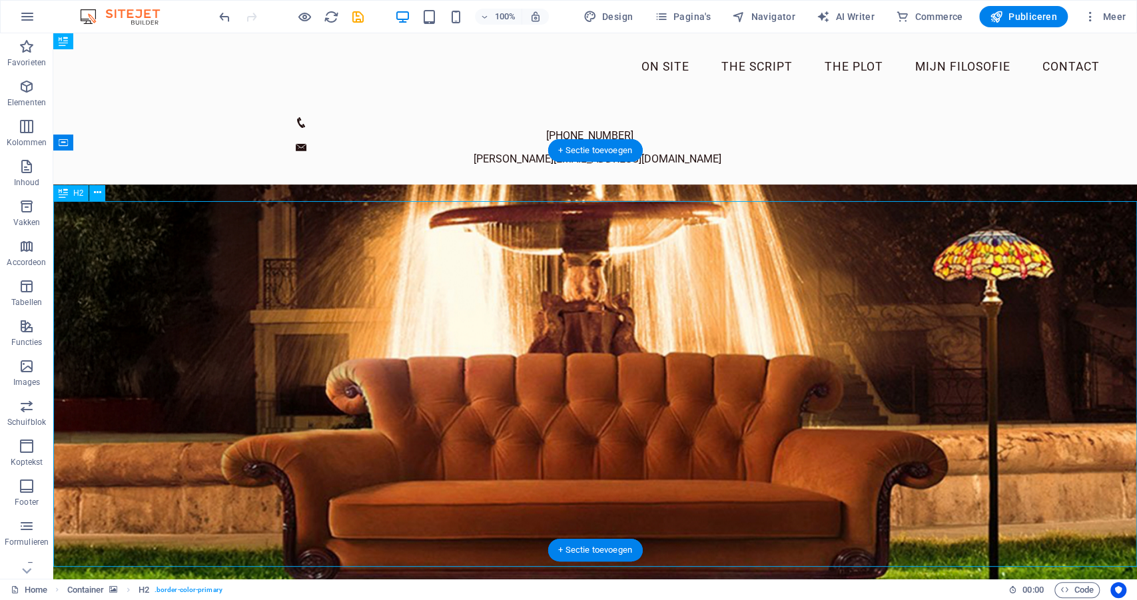
select select "px"
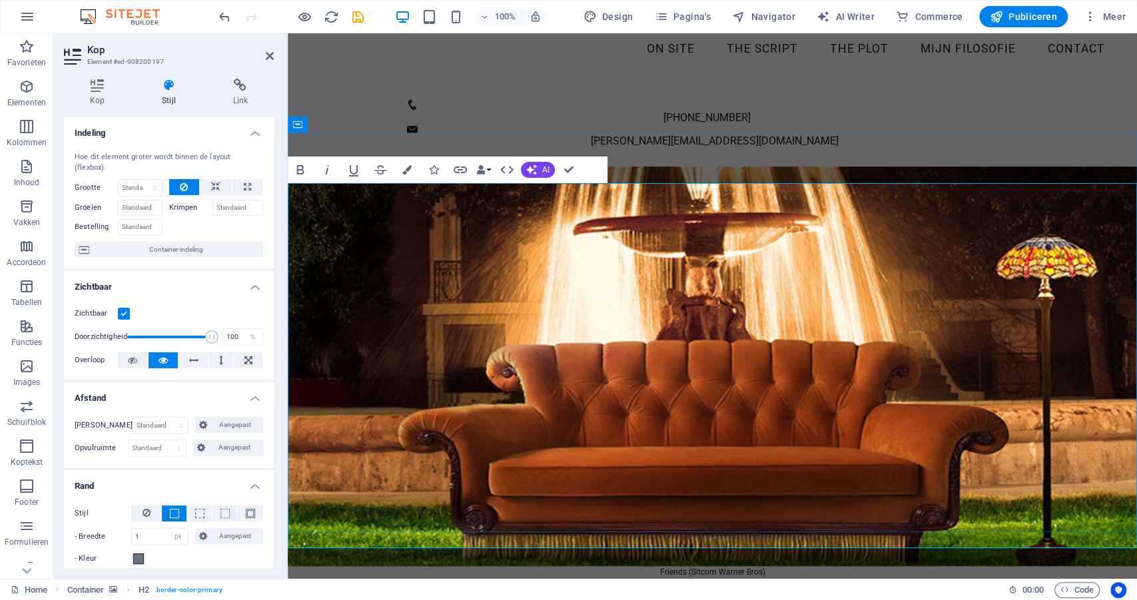
scroll to position [19, 0]
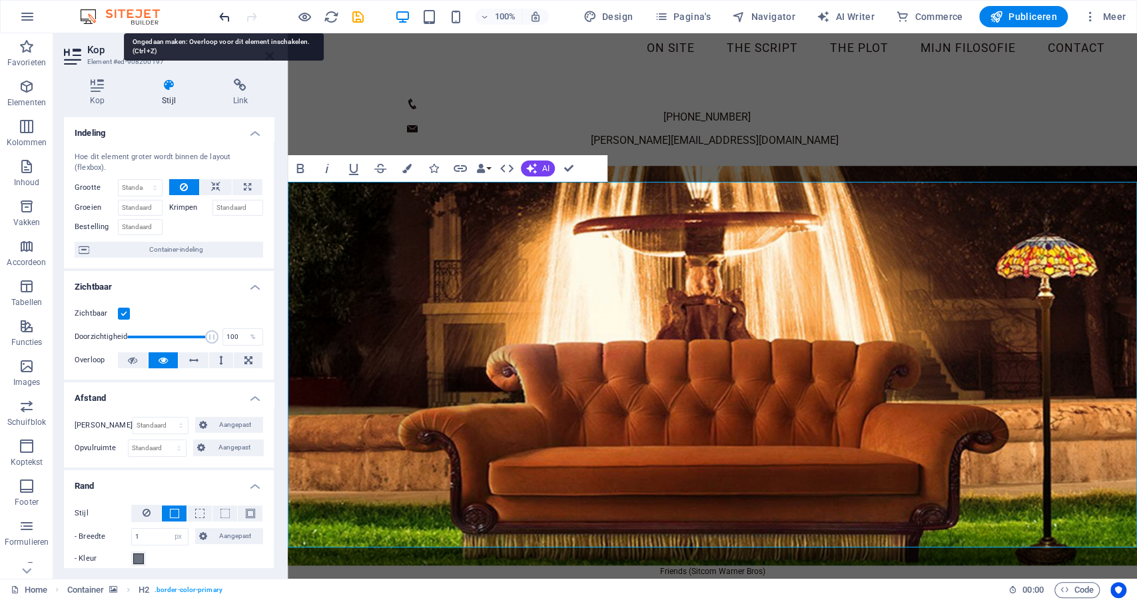
click at [223, 15] on icon "undo" at bounding box center [224, 16] width 15 height 15
click at [275, 24] on div at bounding box center [290, 16] width 149 height 21
click at [226, 19] on icon "undo" at bounding box center [224, 16] width 15 height 15
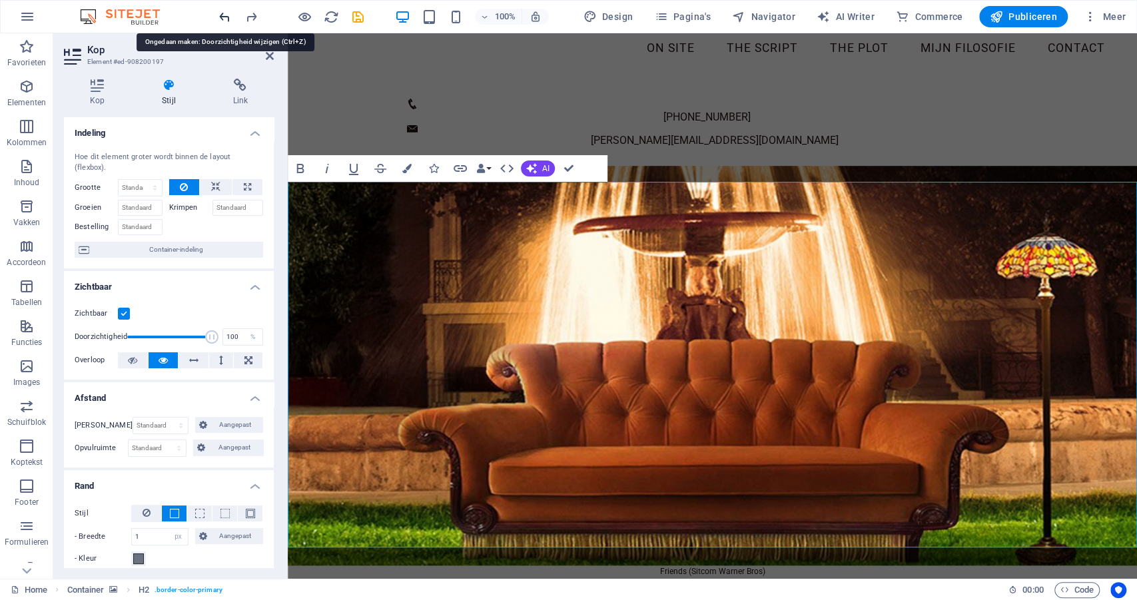
click at [226, 19] on icon "undo" at bounding box center [224, 16] width 15 height 15
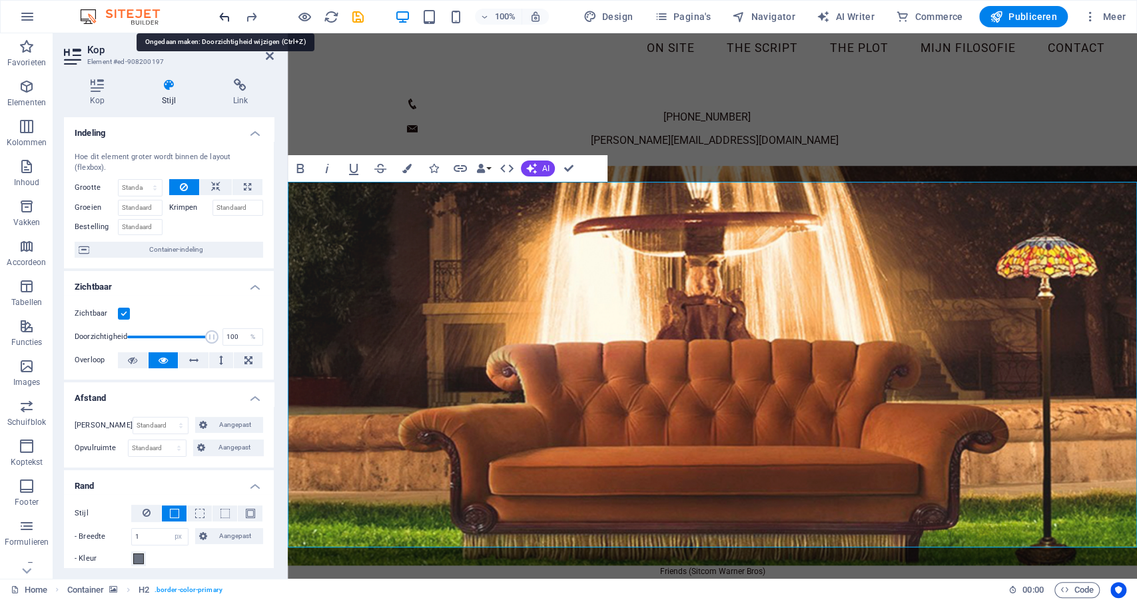
click at [226, 19] on icon "undo" at bounding box center [224, 16] width 15 height 15
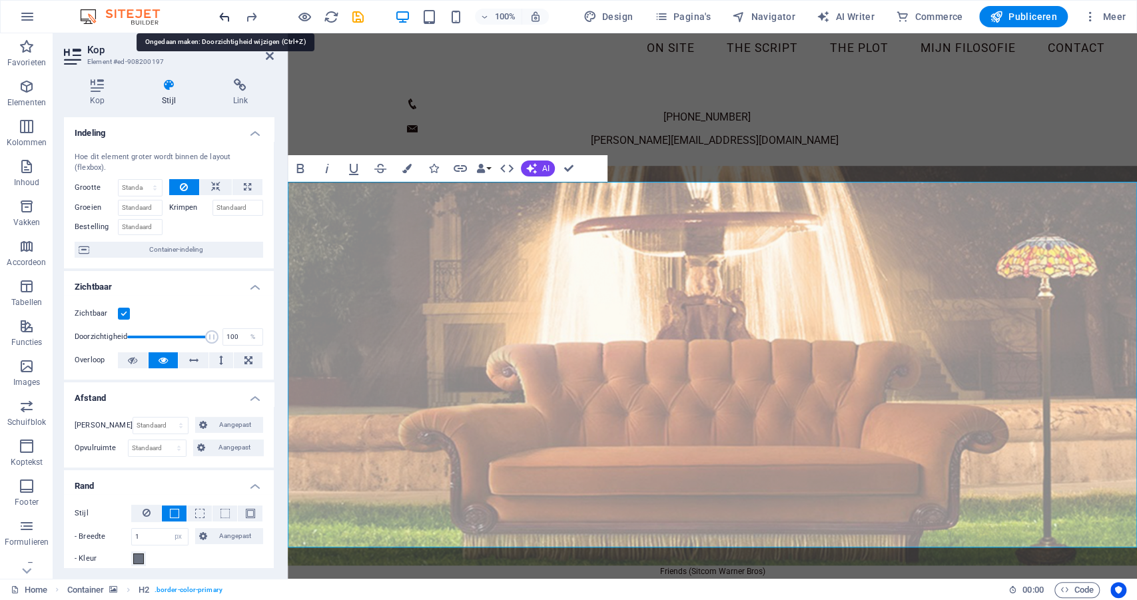
click at [226, 19] on icon "undo" at bounding box center [224, 16] width 15 height 15
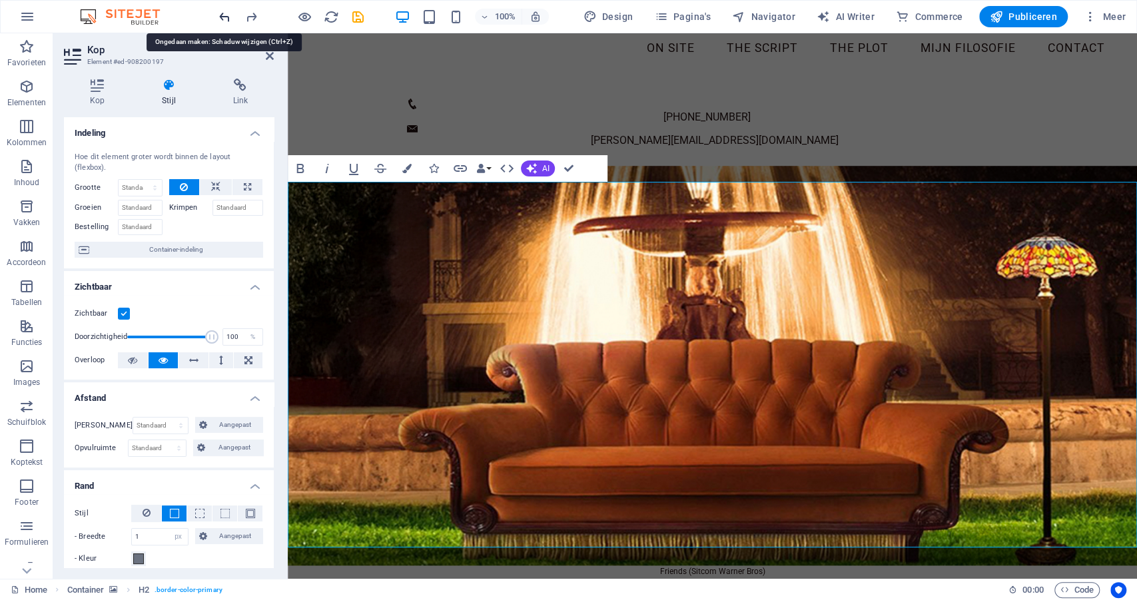
click at [226, 19] on icon "undo" at bounding box center [224, 16] width 15 height 15
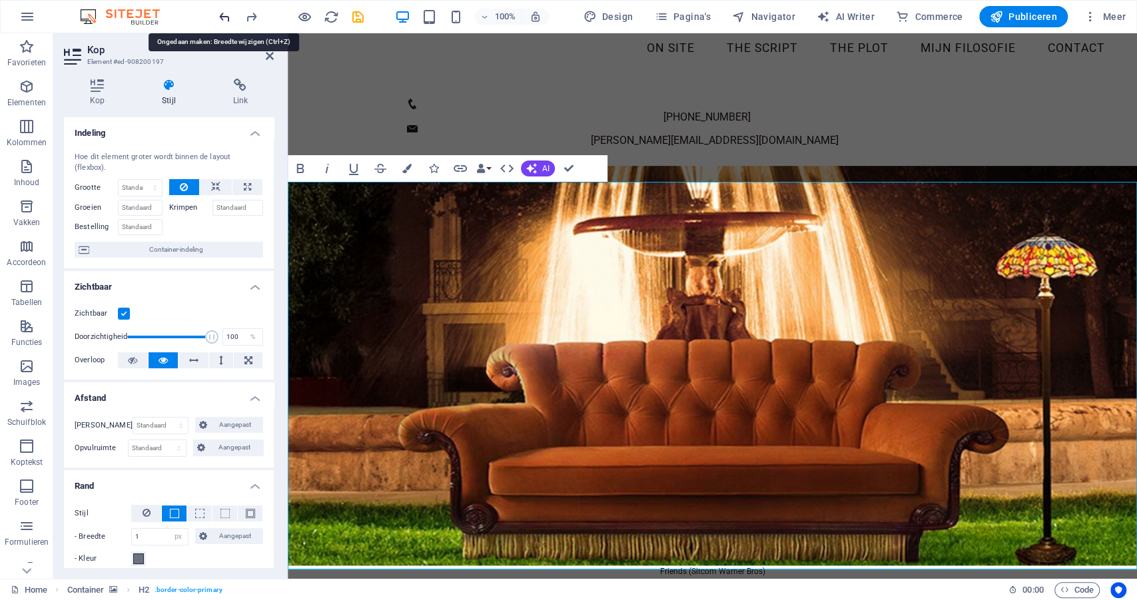
click at [226, 19] on icon "undo" at bounding box center [224, 16] width 15 height 15
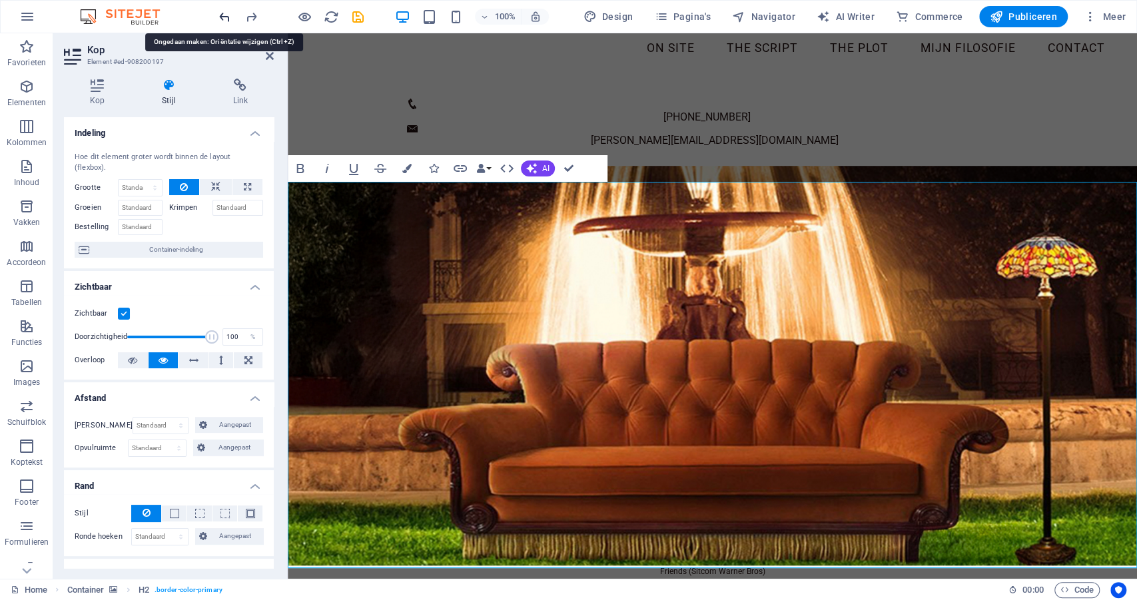
click at [226, 19] on icon "undo" at bounding box center [224, 16] width 15 height 15
click at [270, 59] on icon at bounding box center [270, 56] width 8 height 11
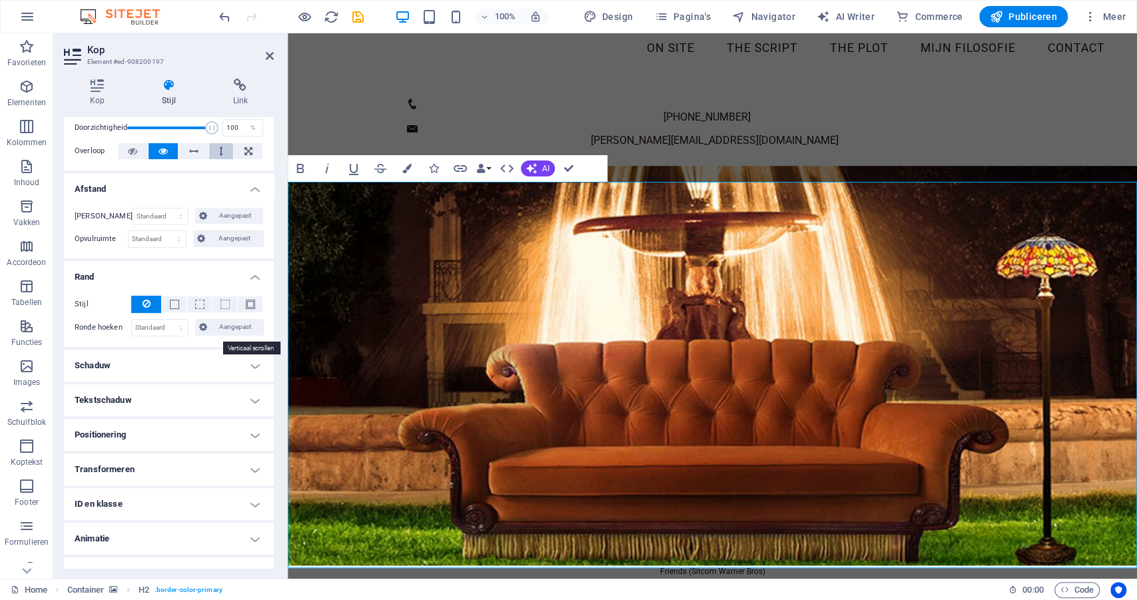
scroll to position [212, 0]
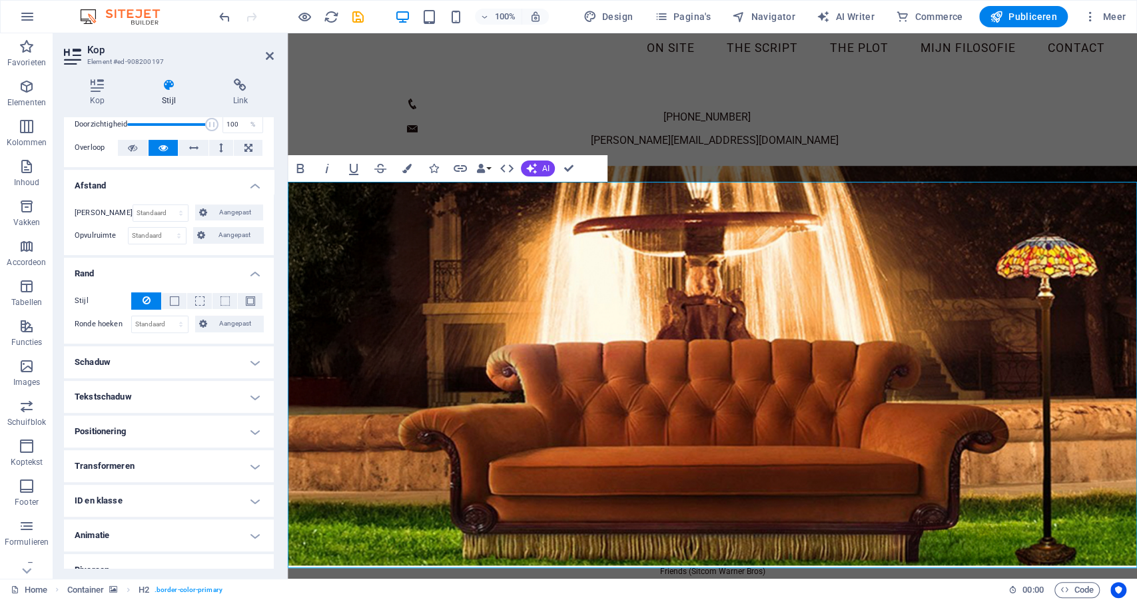
click at [254, 392] on h4 "Tekstschaduw" at bounding box center [169, 397] width 210 height 32
click at [232, 422] on span "Buiten" at bounding box center [232, 424] width 19 height 16
type input "rgba(0, 0, 0, 0.2)"
type input "2"
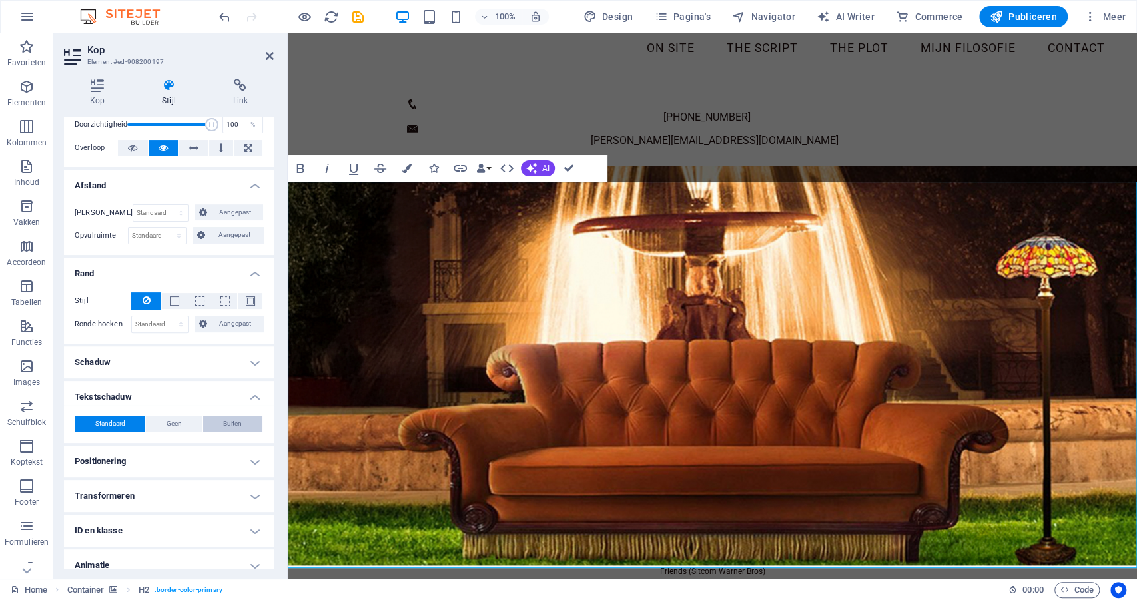
type input "4"
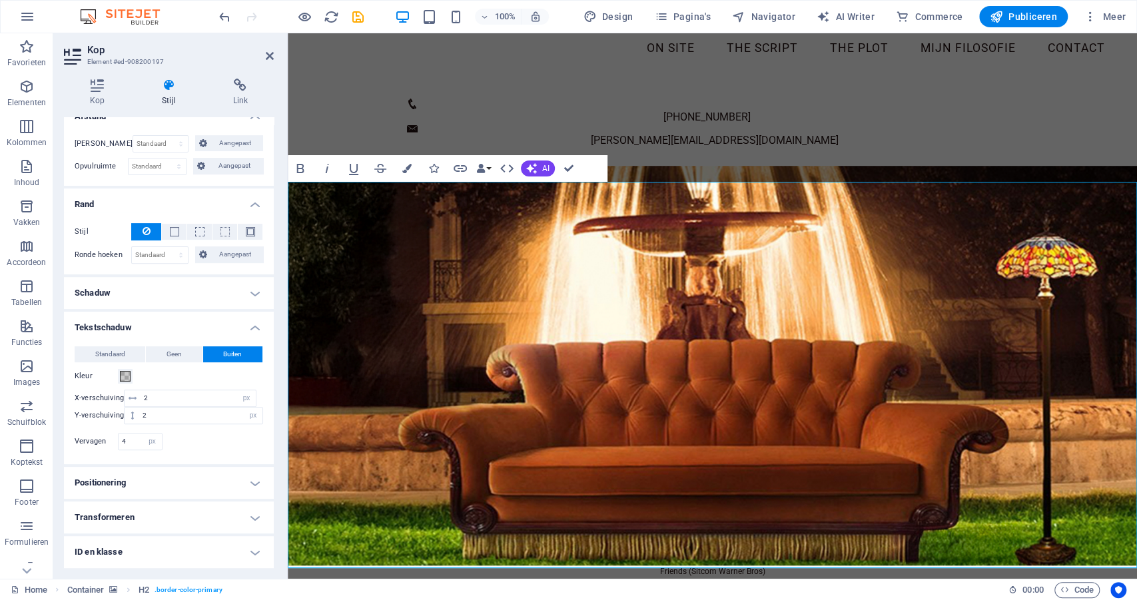
scroll to position [284, 0]
click at [131, 375] on button "Kleur" at bounding box center [125, 373] width 15 height 15
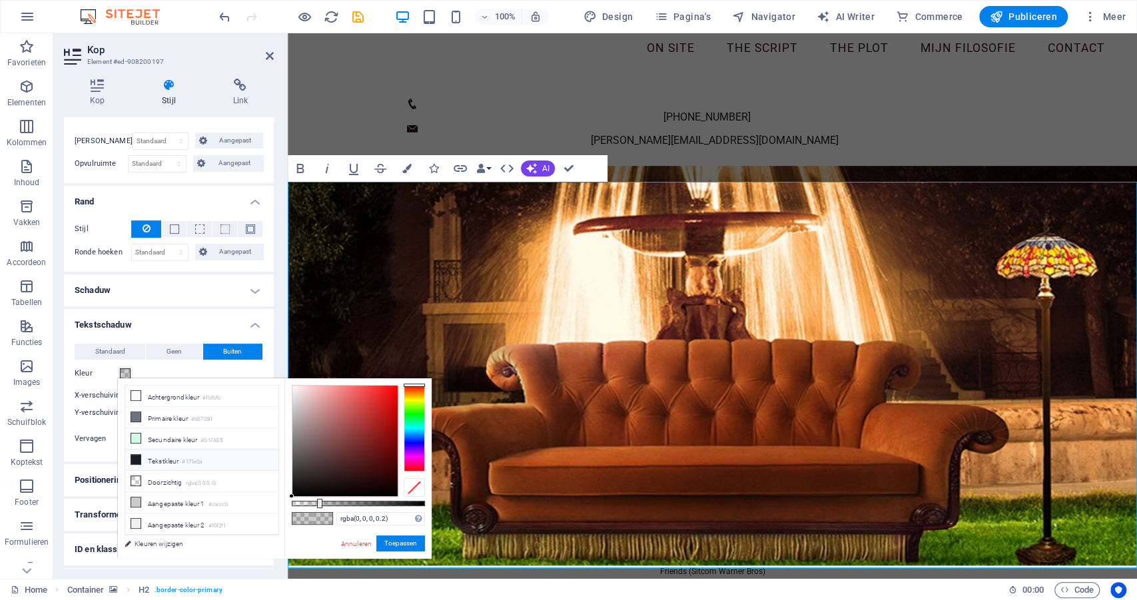
click at [141, 459] on li "Tekstkleur #171e2a" at bounding box center [201, 460] width 153 height 21
type input "#171e2a"
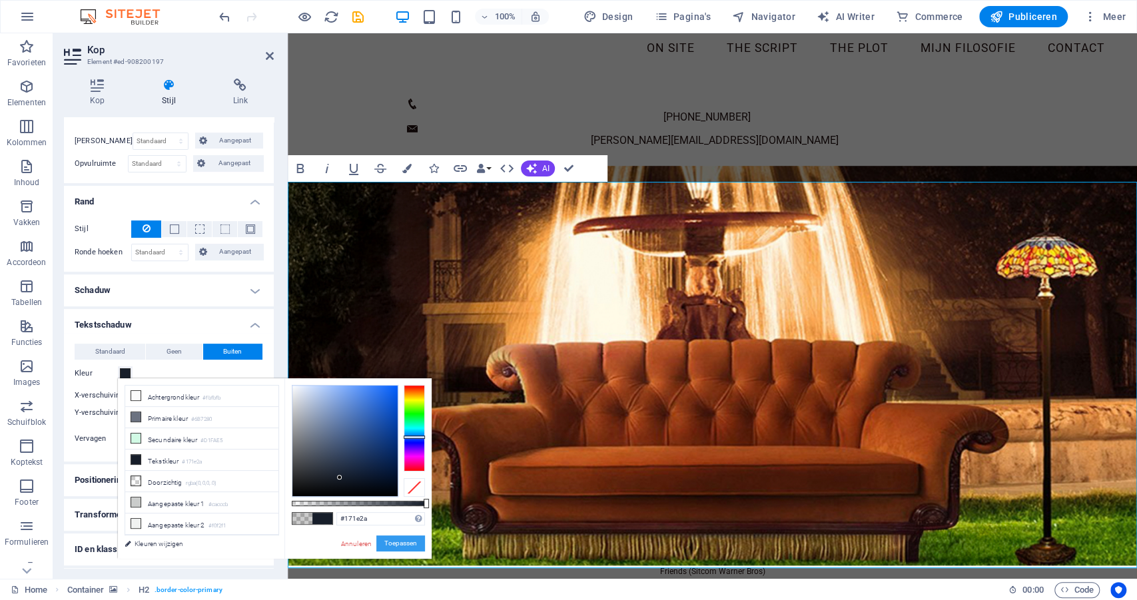
click at [388, 543] on button "Toepassen" at bounding box center [400, 543] width 49 height 16
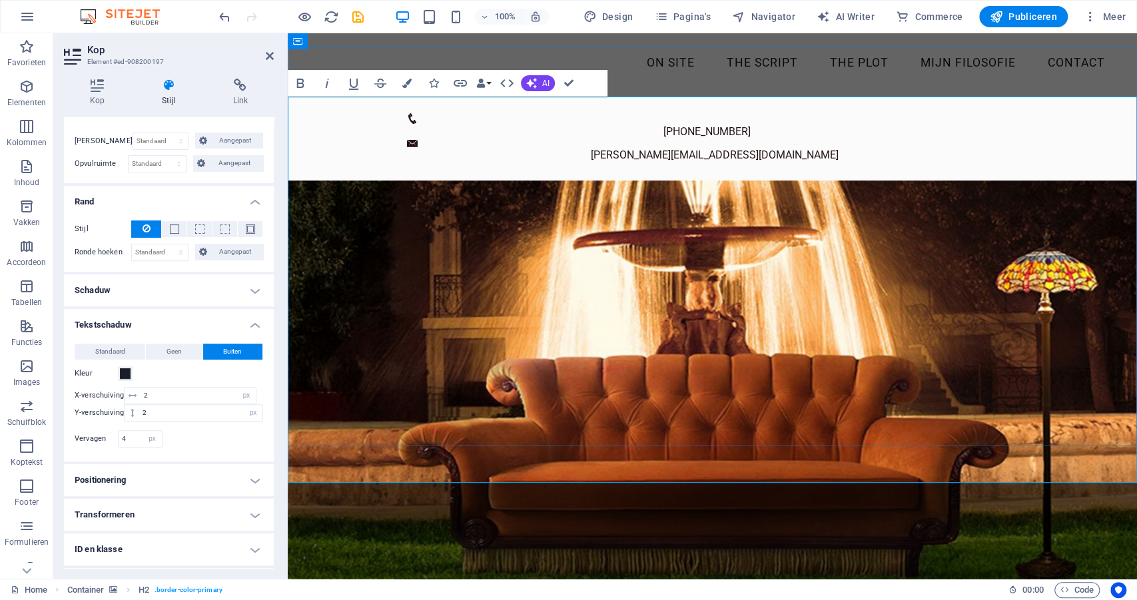
scroll to position [0, 0]
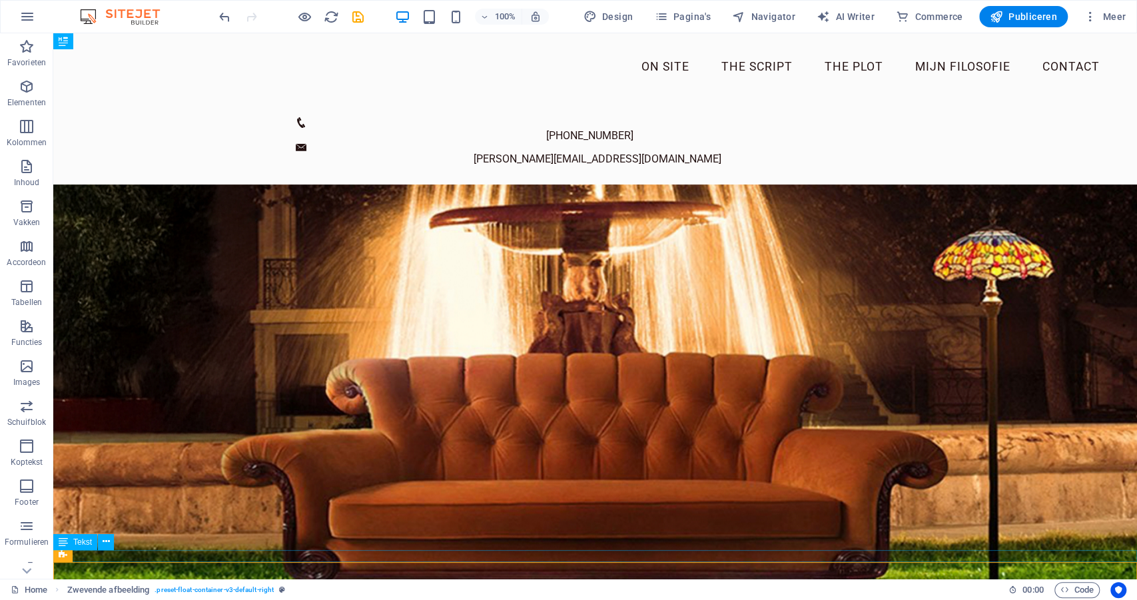
click at [806, 584] on div "Friends (Sitcom Warner Bros)" at bounding box center [595, 590] width 1084 height 12
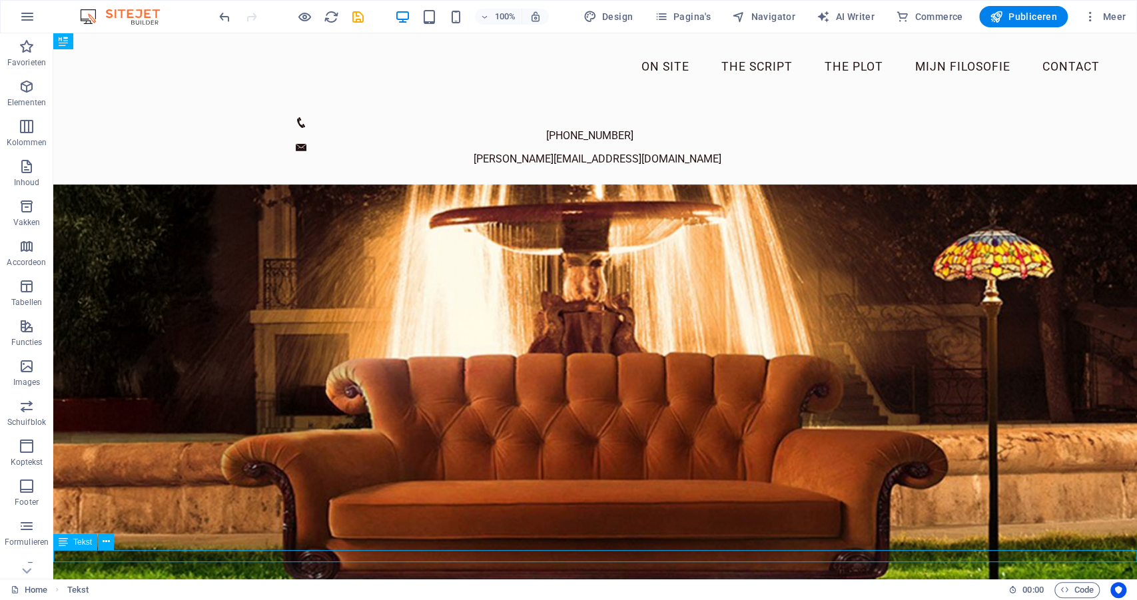
click at [806, 584] on div "Friends (Sitcom Warner Bros)" at bounding box center [595, 590] width 1084 height 12
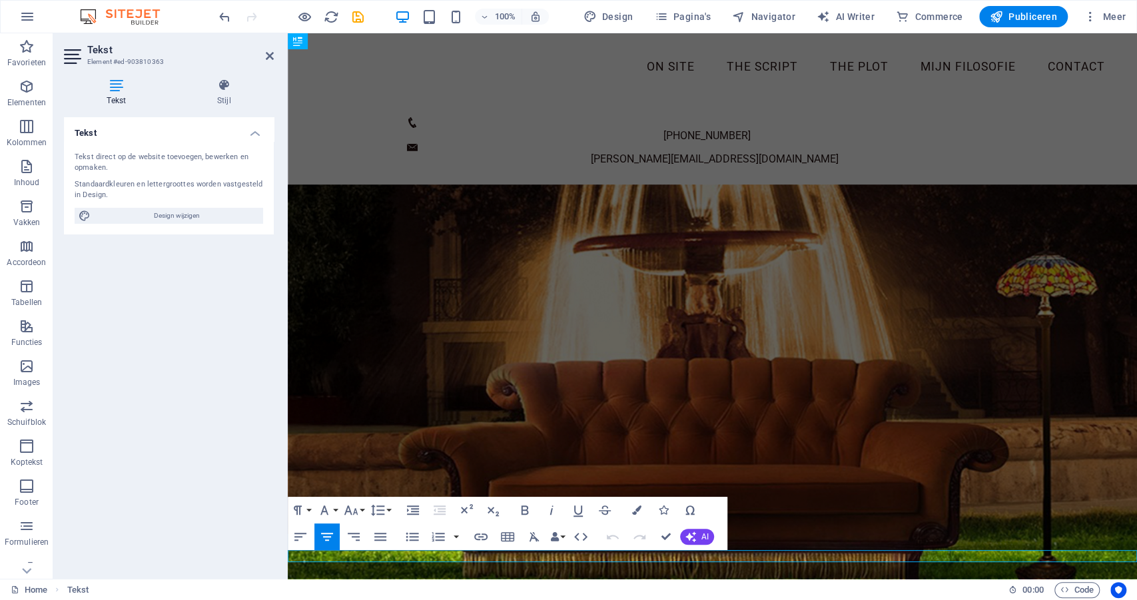
click at [920, 584] on p "Friends (Sitcom Warner Bros)" at bounding box center [712, 590] width 849 height 12
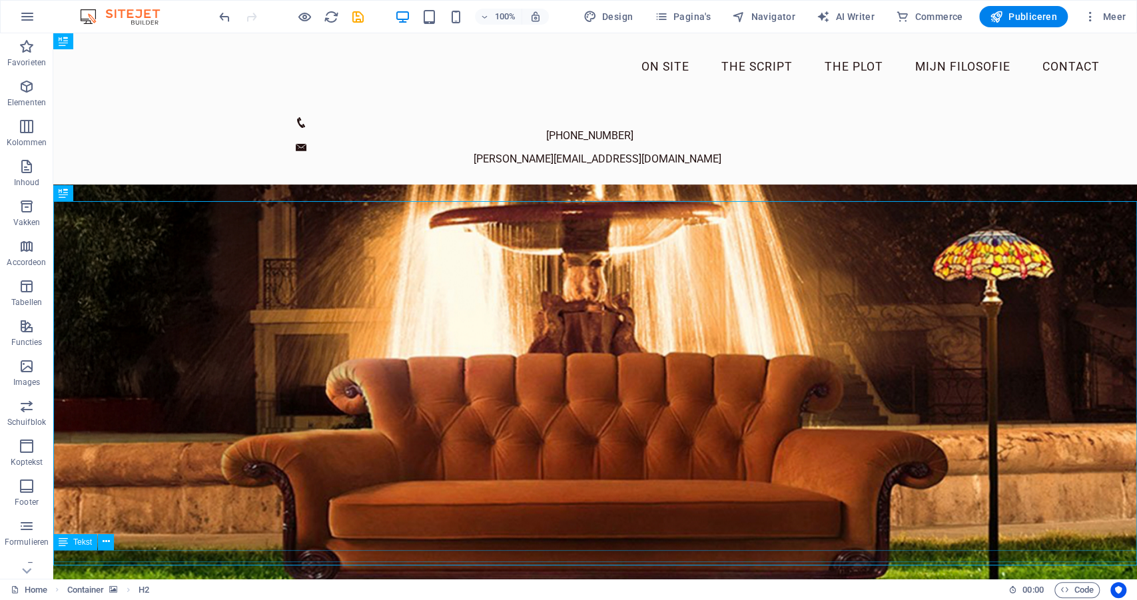
click at [908, 584] on div "Friends (Sitcom Warner Bros)" at bounding box center [595, 590] width 1084 height 12
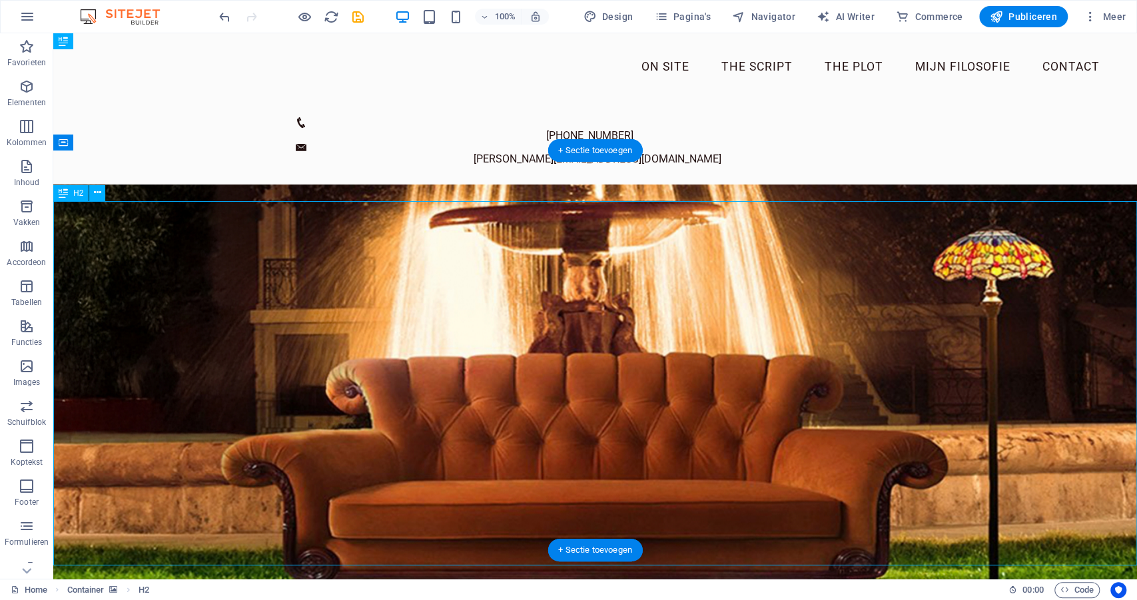
select select "px"
